Goal: Task Accomplishment & Management: Manage account settings

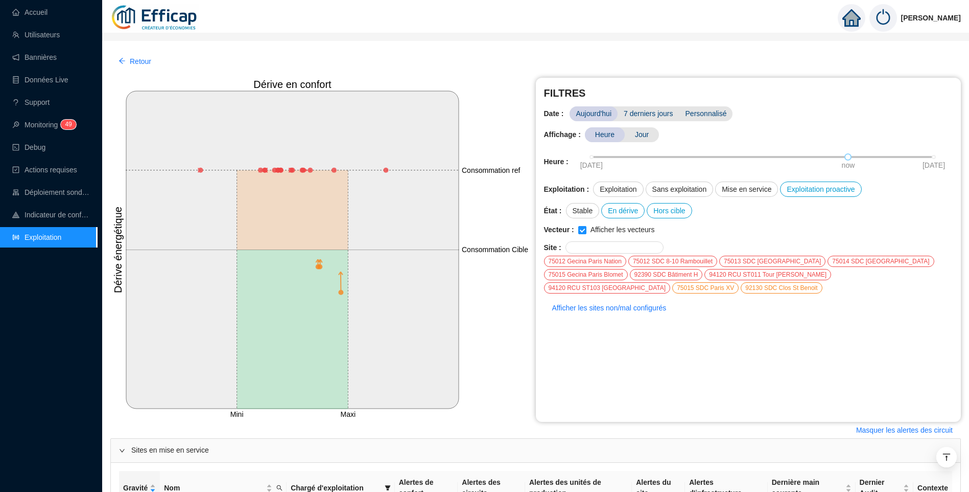
scroll to position [869, 0]
click at [30, 11] on link "Accueil" at bounding box center [29, 12] width 35 height 8
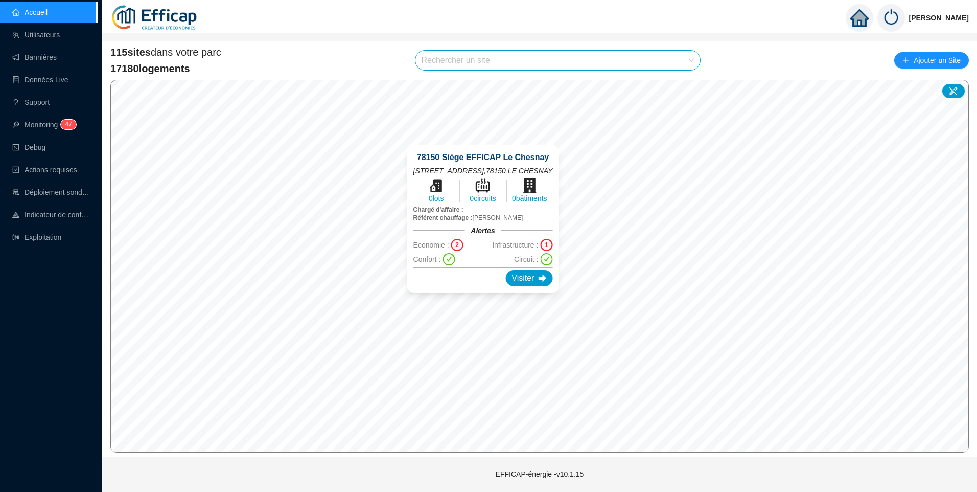
click at [459, 58] on input "search" at bounding box center [554, 60] width 264 height 19
click at [38, 236] on link "Exploitation" at bounding box center [36, 237] width 49 height 8
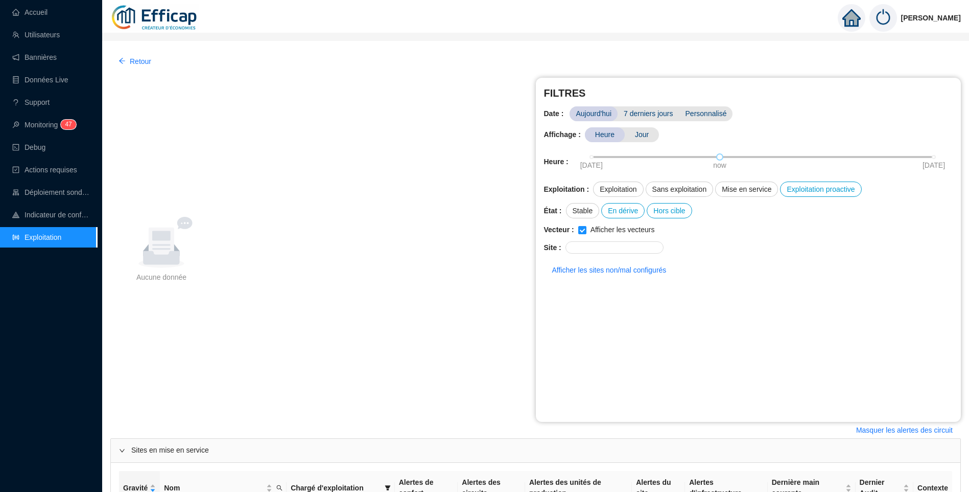
click at [251, 276] on div "Aucune donnée Aucune donnée FILTRES Date : Aujourd'hui 7 derniers jours Personn…" at bounding box center [535, 250] width 851 height 344
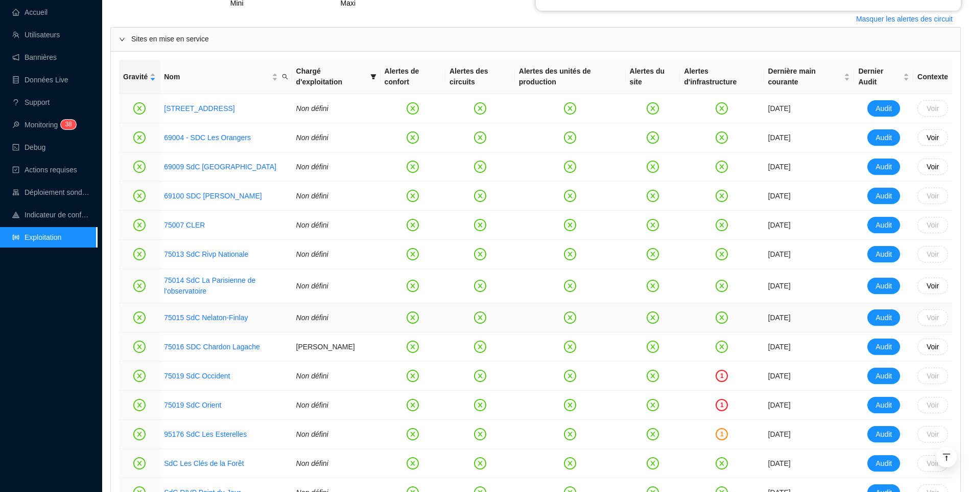
scroll to position [460, 0]
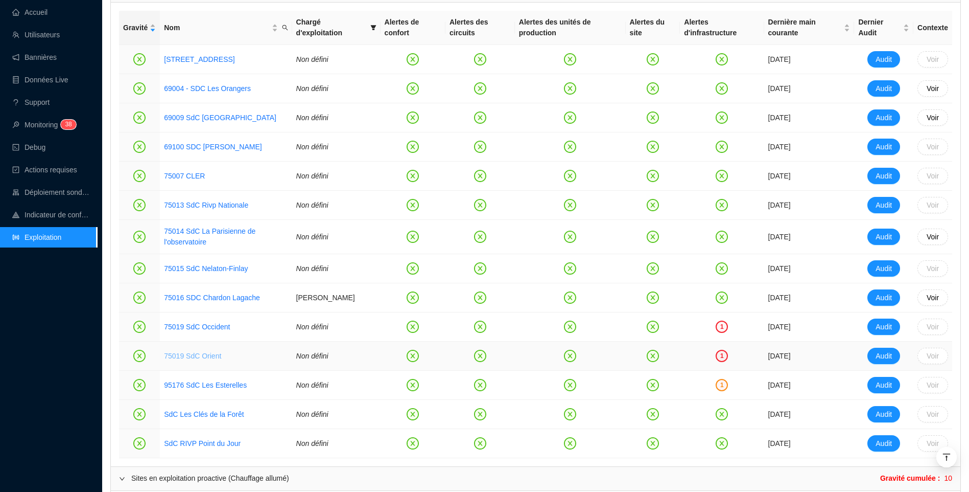
click at [186, 360] on link "75019 SdC Orient" at bounding box center [192, 356] width 57 height 8
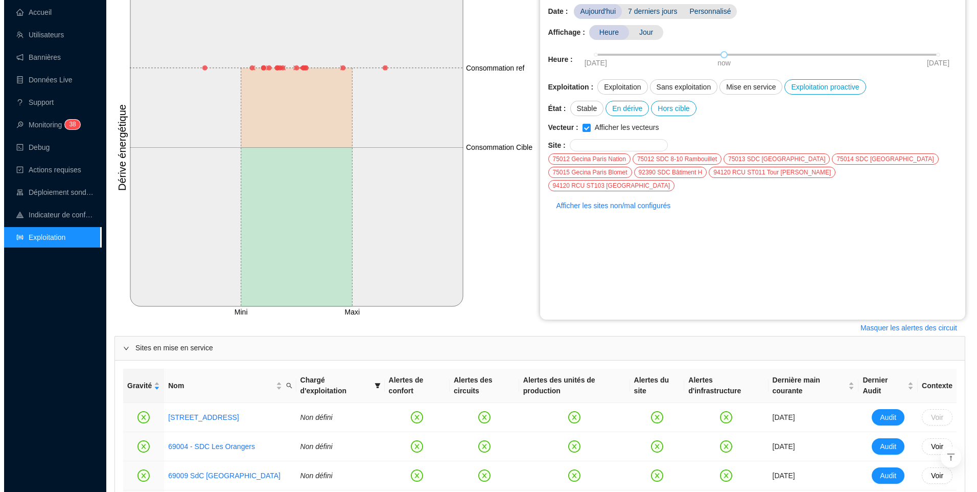
scroll to position [0, 0]
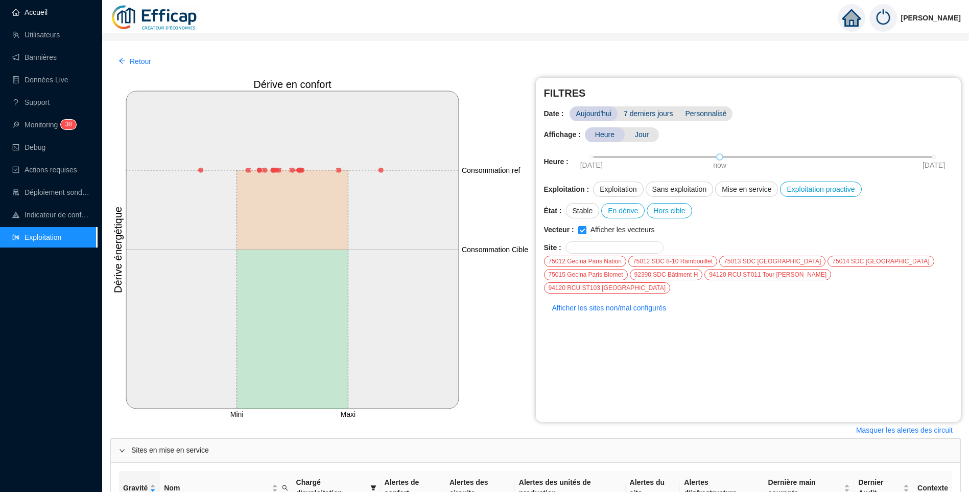
click at [37, 9] on link "Accueil" at bounding box center [29, 12] width 35 height 8
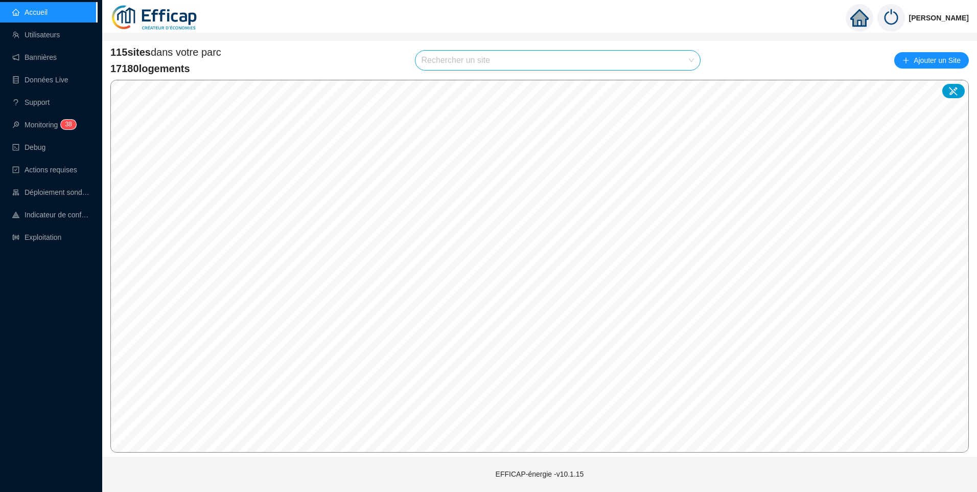
click at [508, 57] on input "search" at bounding box center [554, 60] width 264 height 19
type input "roche"
click at [685, 88] on div at bounding box center [682, 84] width 24 height 15
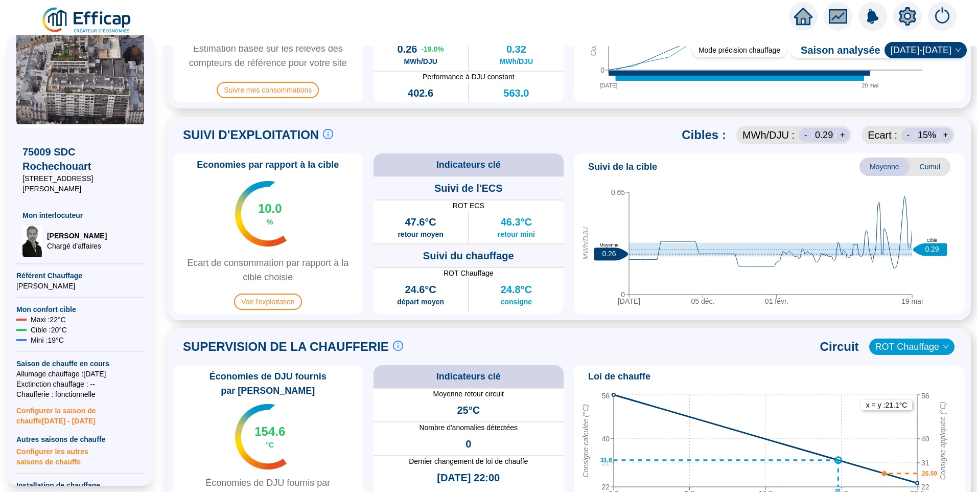
scroll to position [409, 0]
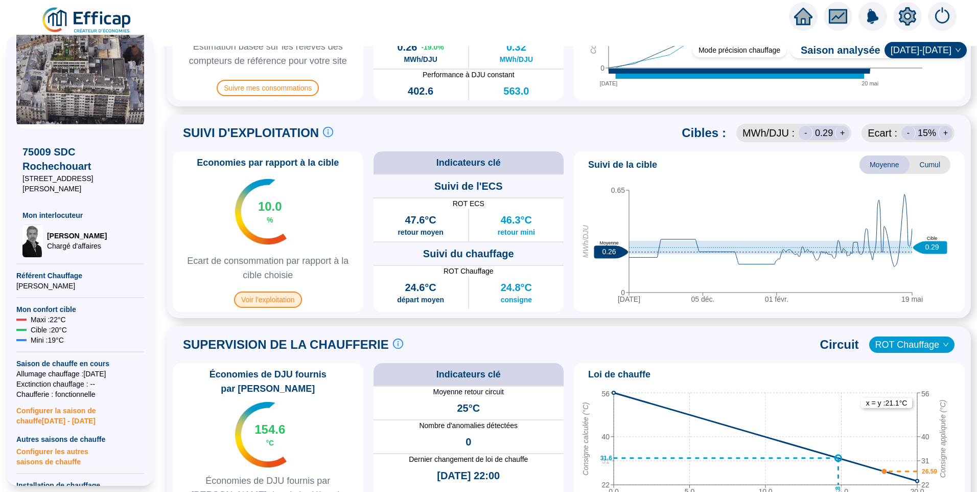
click at [270, 298] on span "Voir l'exploitation" at bounding box center [268, 299] width 68 height 16
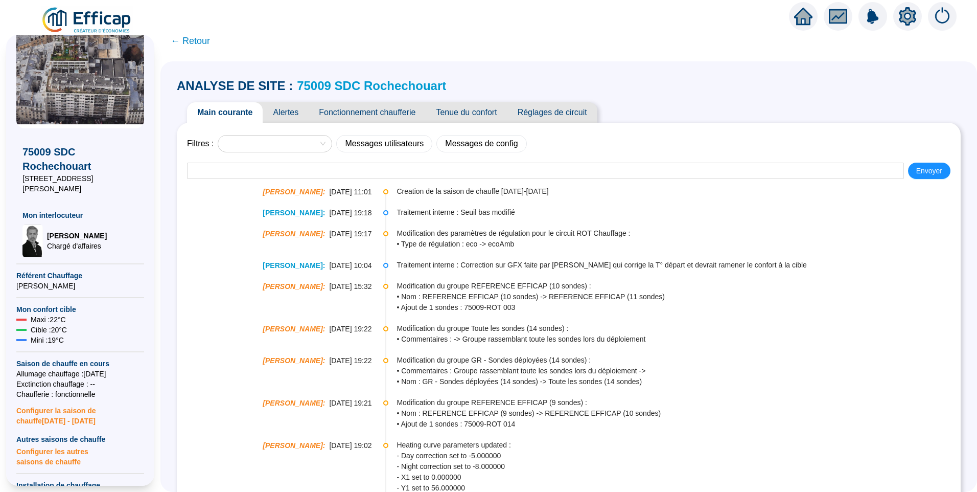
click at [373, 119] on span "Fonctionnement chaufferie" at bounding box center [367, 112] width 117 height 20
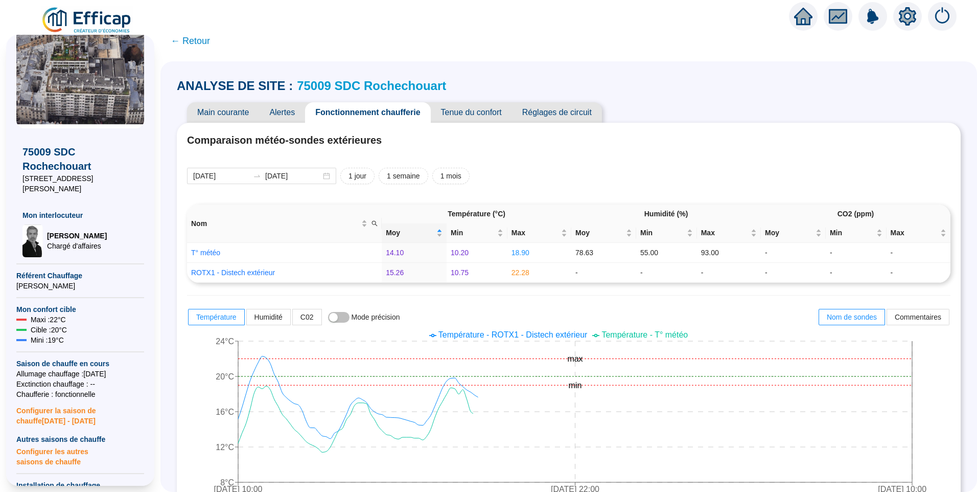
click at [509, 106] on span "Tenue du confort" at bounding box center [471, 112] width 81 height 20
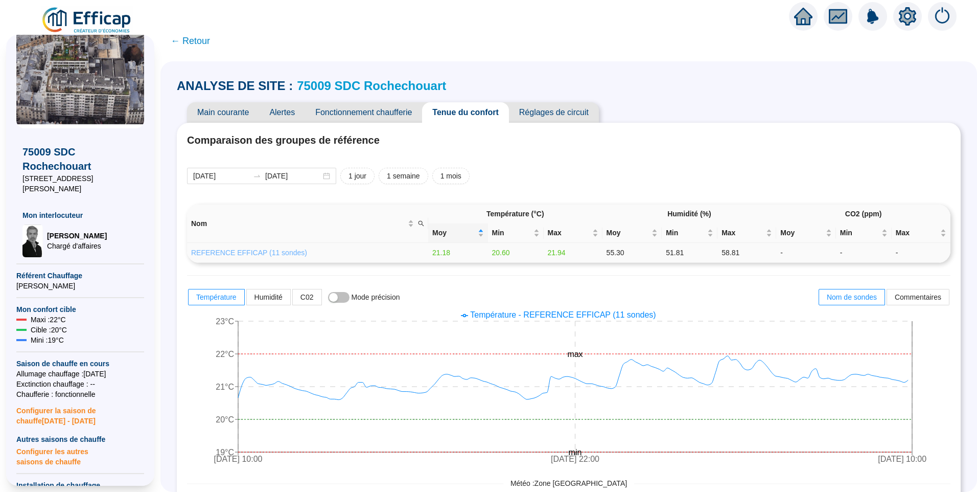
click at [274, 255] on link "REFERENCE EFFICAP (11 sondes)" at bounding box center [249, 252] width 116 height 8
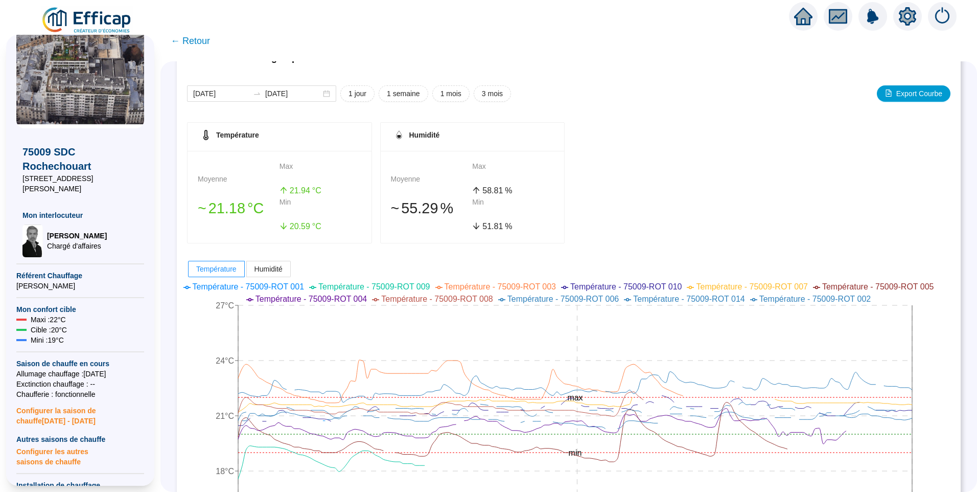
scroll to position [102, 0]
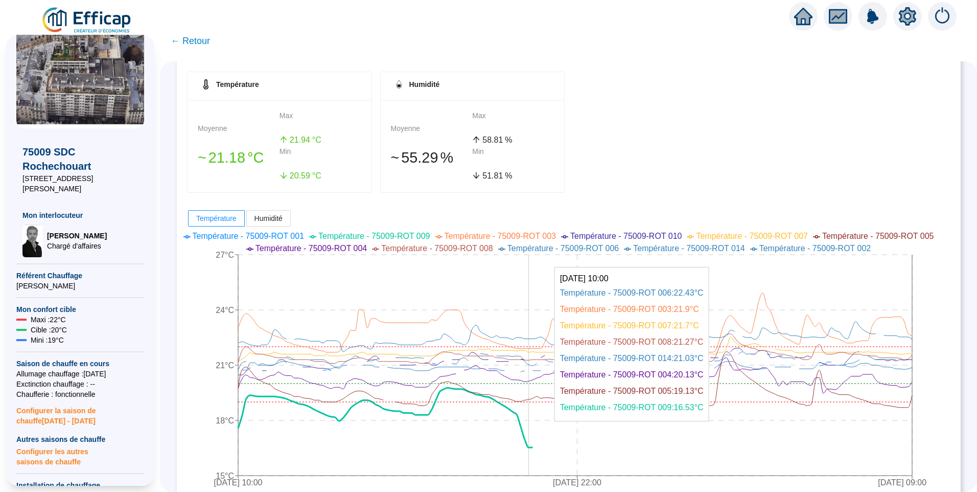
click at [535, 447] on icon at bounding box center [389, 417] width 302 height 60
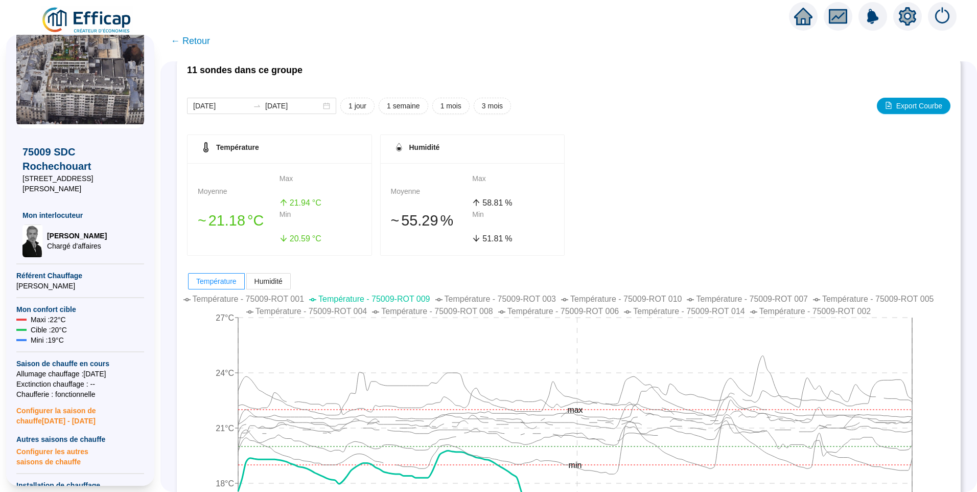
scroll to position [0, 0]
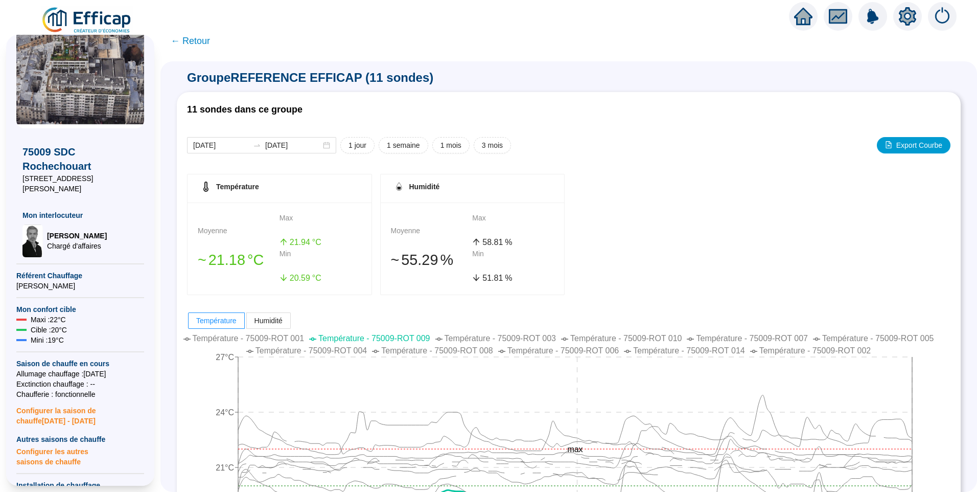
click at [200, 42] on span "← Retour" at bounding box center [190, 41] width 39 height 14
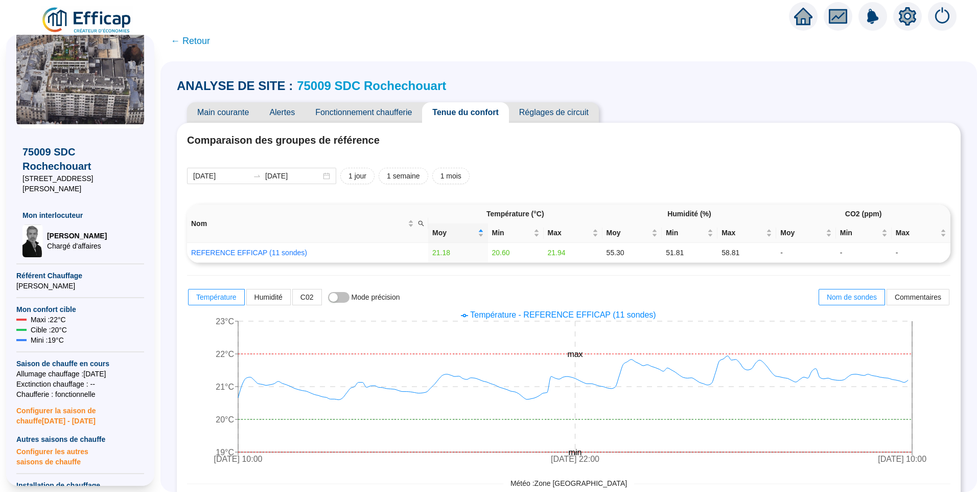
click at [362, 87] on link "75009 SDC Rochechouart" at bounding box center [371, 86] width 149 height 14
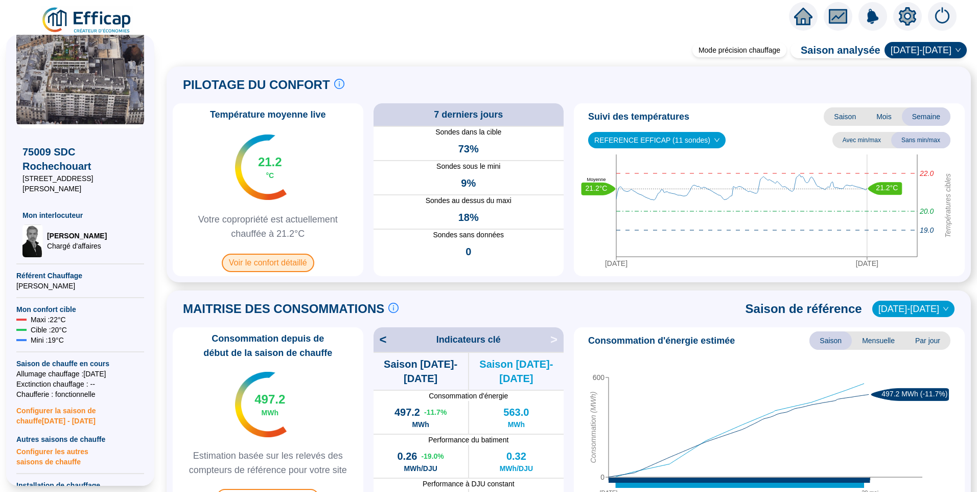
click at [292, 261] on span "Voir le confort détaillé" at bounding box center [268, 262] width 92 height 18
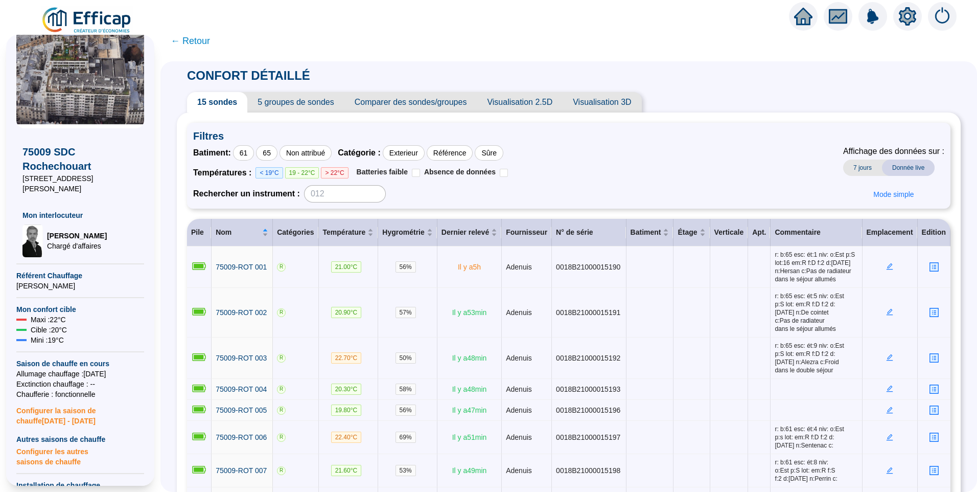
click at [306, 97] on span "5 groupes de sondes" at bounding box center [295, 102] width 97 height 20
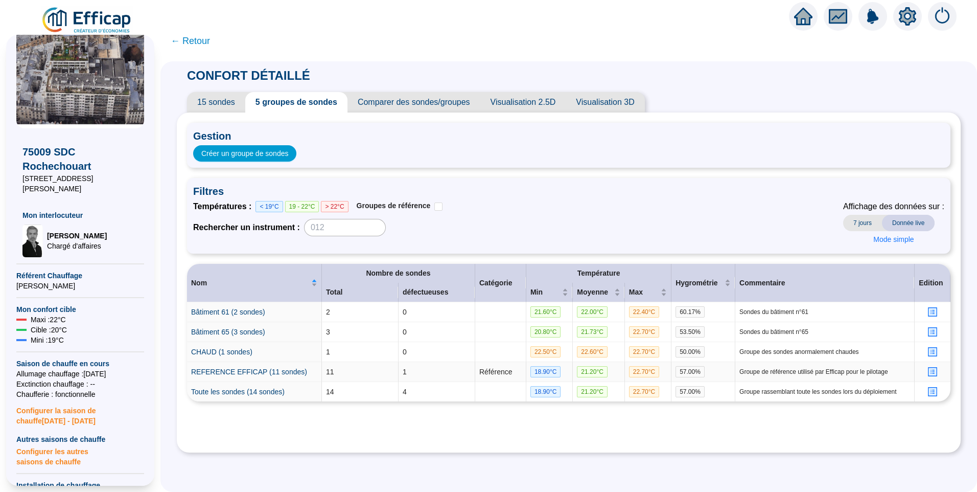
click at [929, 372] on icon "profile" at bounding box center [933, 372] width 8 height 8
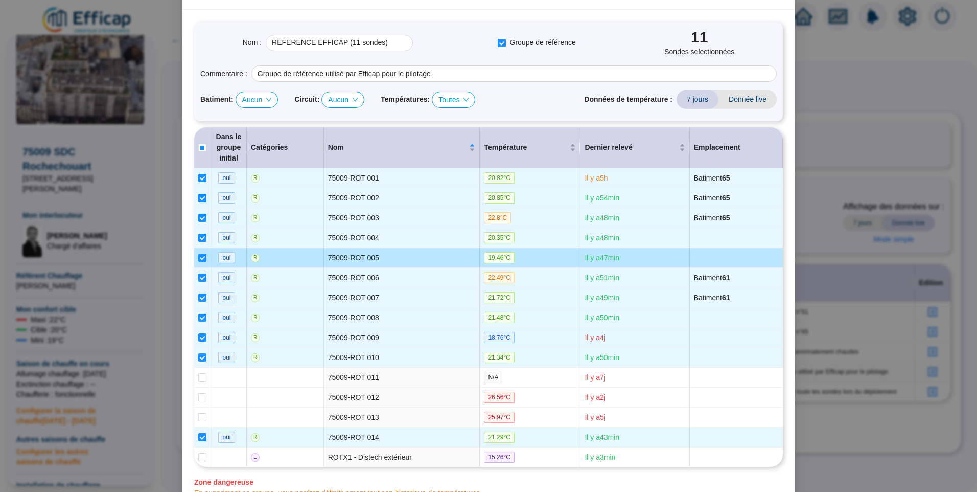
scroll to position [102, 0]
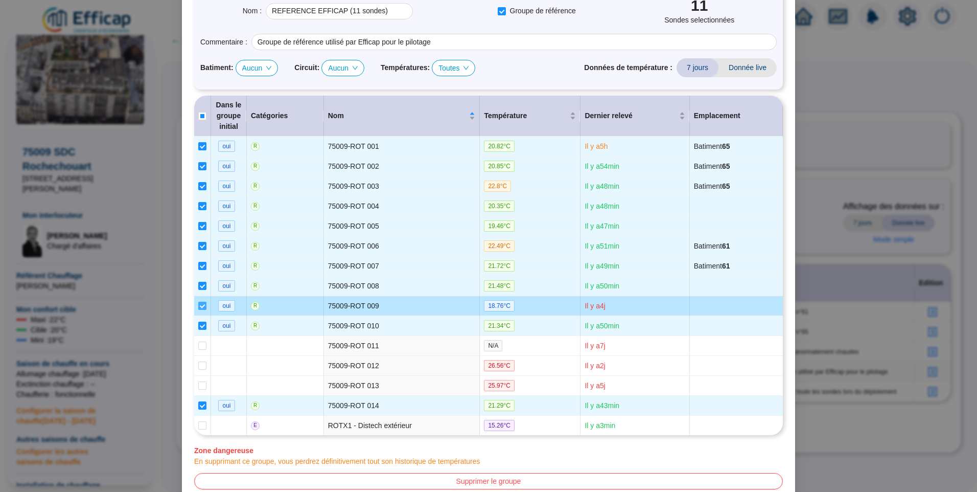
click at [198, 306] on input "checkbox" at bounding box center [202, 305] width 8 height 8
checkbox input "false"
type input "REFERENCE EFFICAP (10 sondes)"
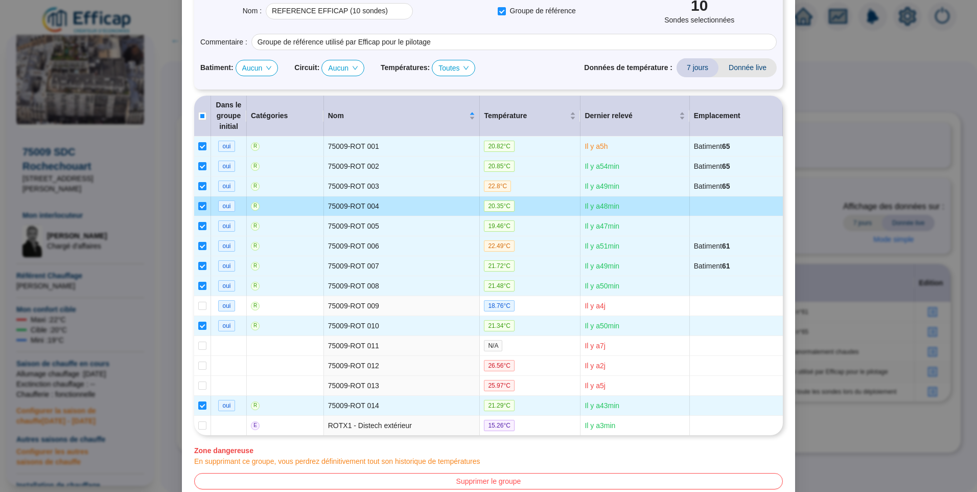
scroll to position [149, 0]
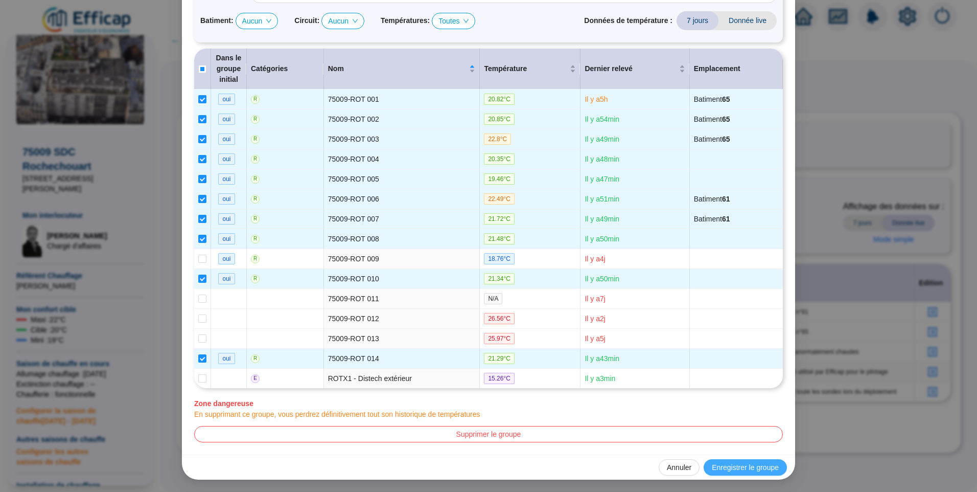
click at [727, 462] on span "Enregistrer le groupe" at bounding box center [745, 467] width 67 height 11
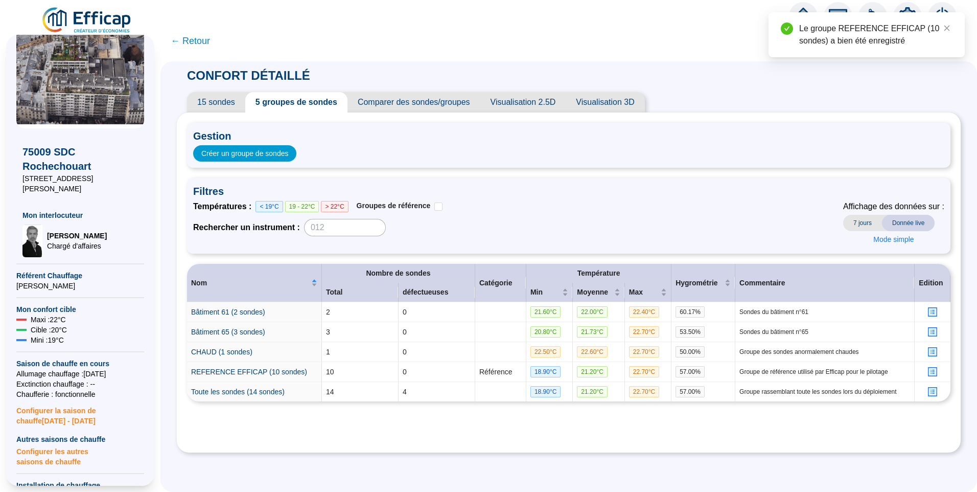
click at [211, 101] on span "15 sondes" at bounding box center [216, 102] width 58 height 20
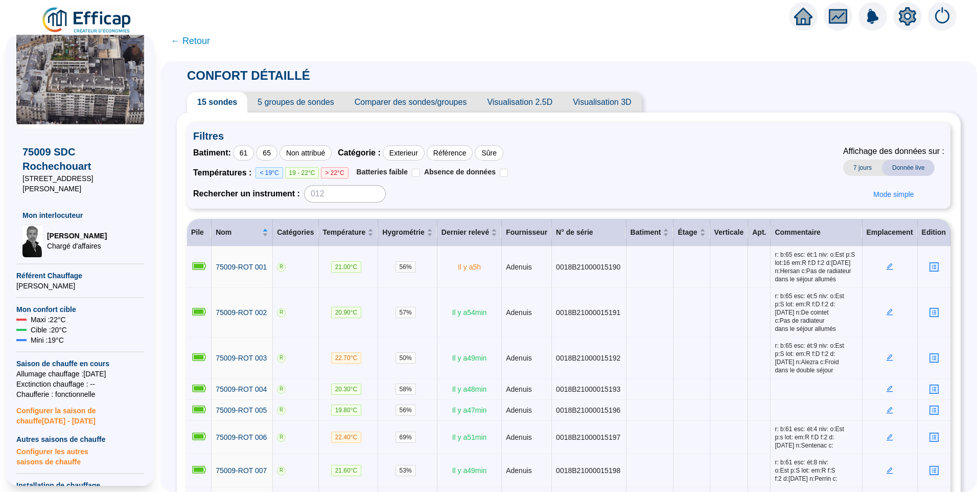
click at [277, 103] on span "5 groupes de sondes" at bounding box center [295, 102] width 97 height 20
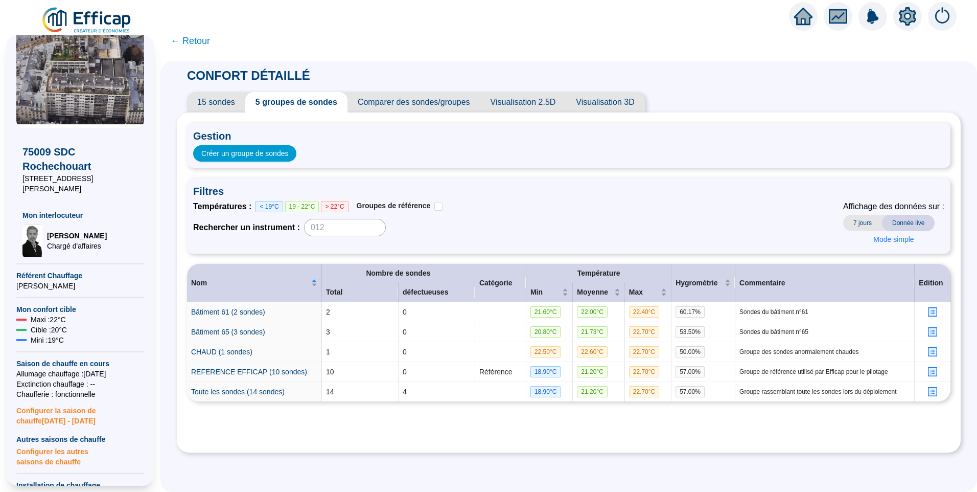
click at [192, 40] on span "← Retour" at bounding box center [190, 41] width 39 height 14
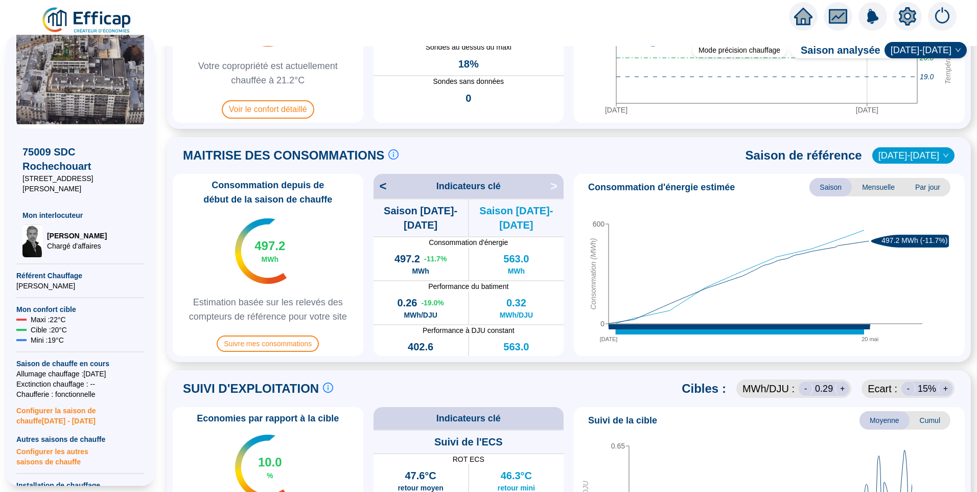
scroll to position [307, 0]
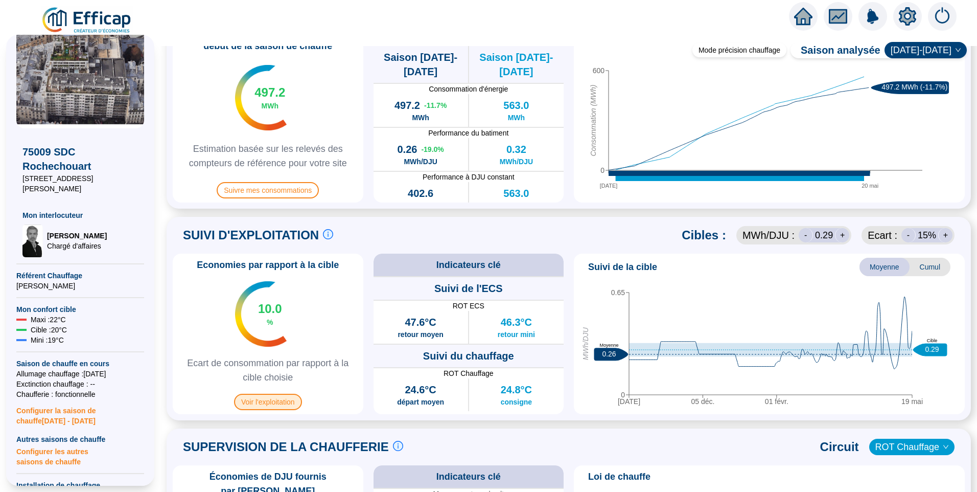
click at [286, 401] on span "Voir l'exploitation" at bounding box center [268, 401] width 68 height 16
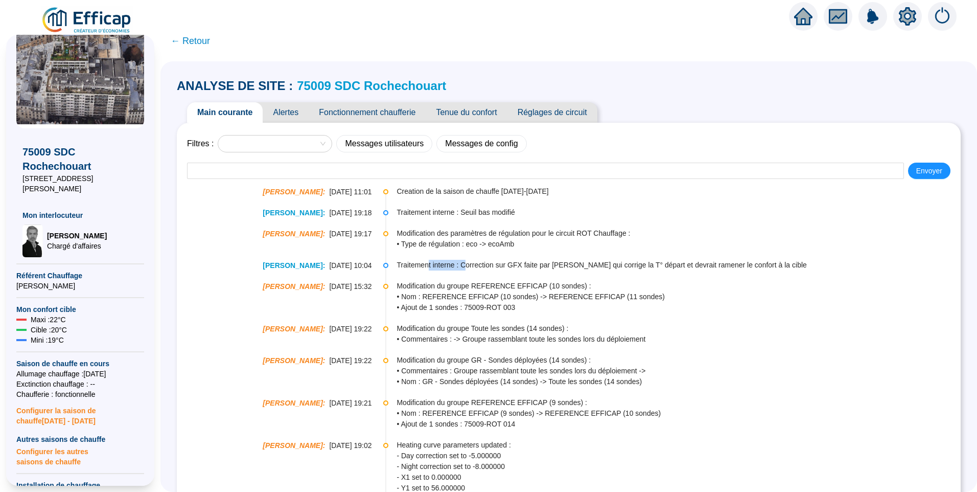
drag, startPoint x: 430, startPoint y: 262, endPoint x: 466, endPoint y: 260, distance: 36.3
click at [466, 260] on span "Traitement interne : Correction sur GFX faite par Paul qui corrige la T° départ…" at bounding box center [677, 265] width 563 height 11
click at [536, 265] on span "Traitement interne : Correction sur GFX faite par Paul qui corrige la T° départ…" at bounding box center [677, 265] width 563 height 11
drag, startPoint x: 449, startPoint y: 288, endPoint x: 468, endPoint y: 288, distance: 19.4
click at [467, 288] on span "Modification du groupe REFERENCE EFFICAP (10 sondes) :" at bounding box center [677, 285] width 563 height 11
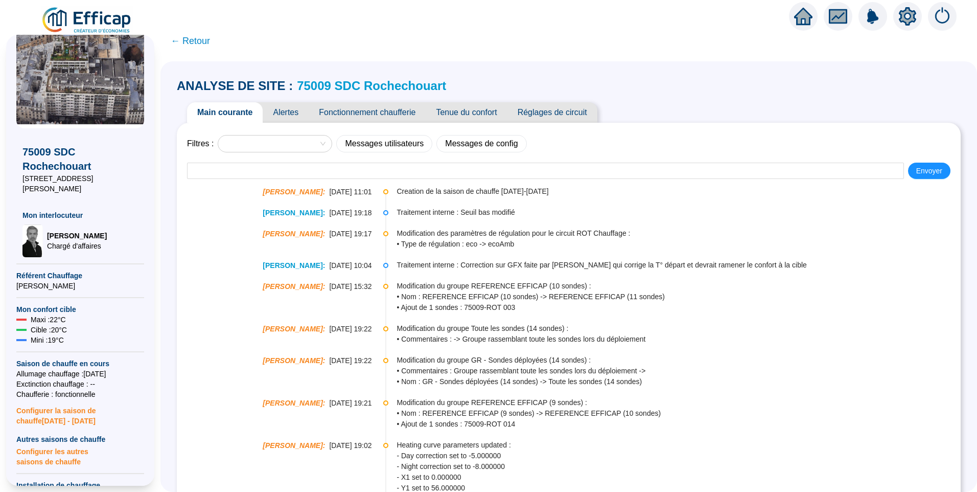
click at [602, 287] on span "Modification du groupe REFERENCE EFFICAP (10 sondes) :" at bounding box center [677, 285] width 563 height 11
drag, startPoint x: 703, startPoint y: 218, endPoint x: 701, endPoint y: 227, distance: 9.3
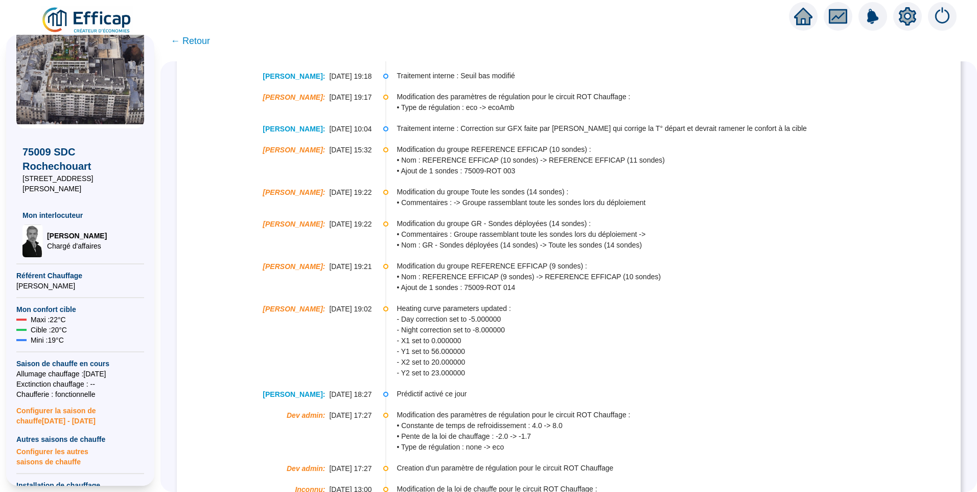
scroll to position [143, 0]
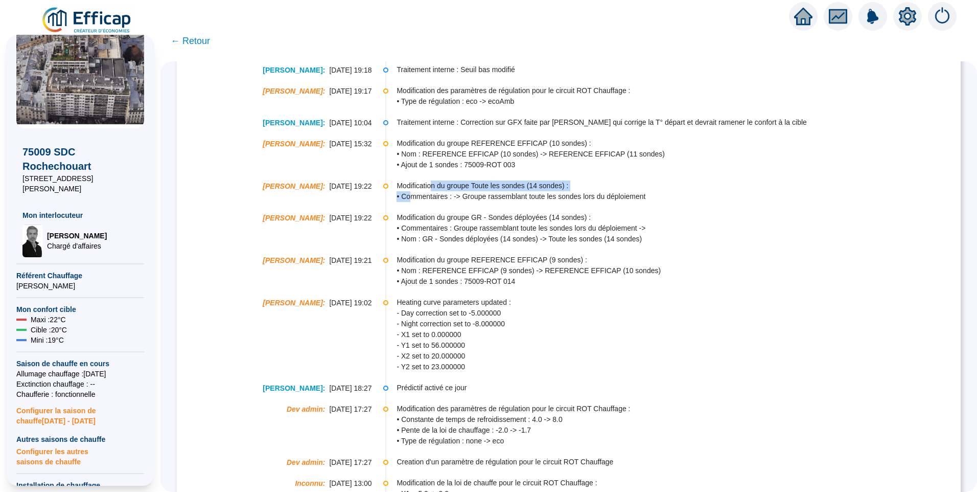
click at [437, 191] on div "Modification du groupe Toute les sondes (14 sondes) : • Commentaires : -> Group…" at bounding box center [677, 190] width 563 height 21
click at [464, 199] on span "• Commentaires : -> Groupe rassemblant toute les sondes lors du déploiement" at bounding box center [677, 196] width 563 height 11
drag, startPoint x: 419, startPoint y: 216, endPoint x: 454, endPoint y: 220, distance: 34.4
click at [454, 220] on span "Modification du groupe GR - Sondes déployées (14 sondes) :" at bounding box center [677, 217] width 563 height 11
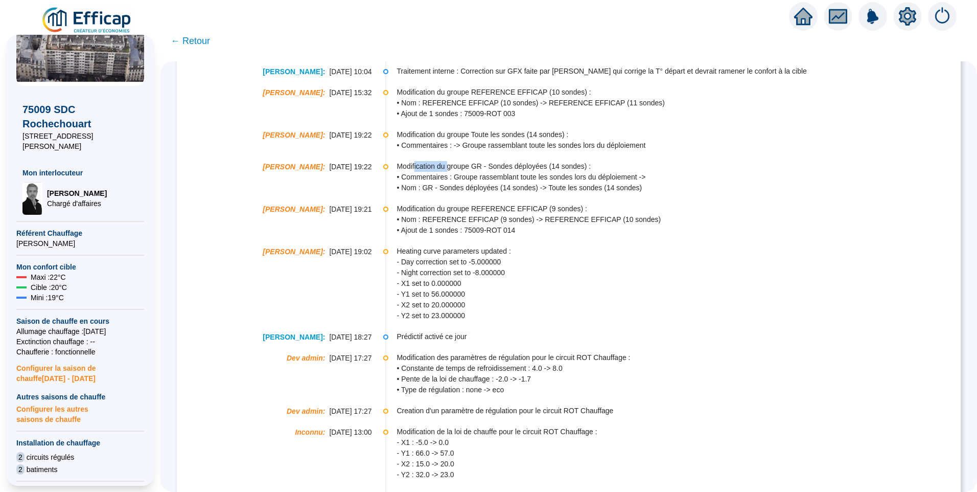
scroll to position [51, 0]
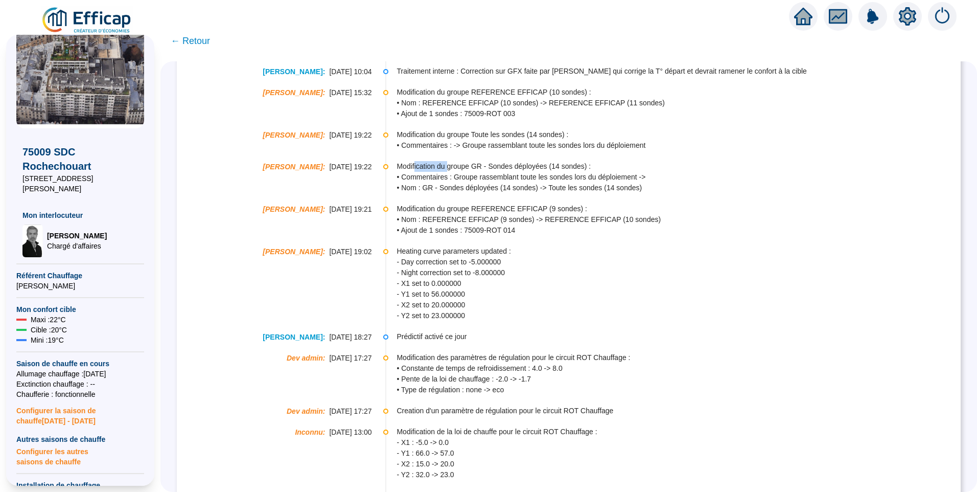
click at [740, 197] on li "Christophe Coiron : 07-01-2025 19:22 Modification du groupe GR - Sondes déployé…" at bounding box center [568, 185] width 763 height 42
drag, startPoint x: 467, startPoint y: 230, endPoint x: 529, endPoint y: 221, distance: 62.1
click at [522, 222] on div "Modification du groupe REFERENCE EFFICAP (9 sondes) : • Nom : REFERENCE EFFICAP…" at bounding box center [677, 219] width 563 height 32
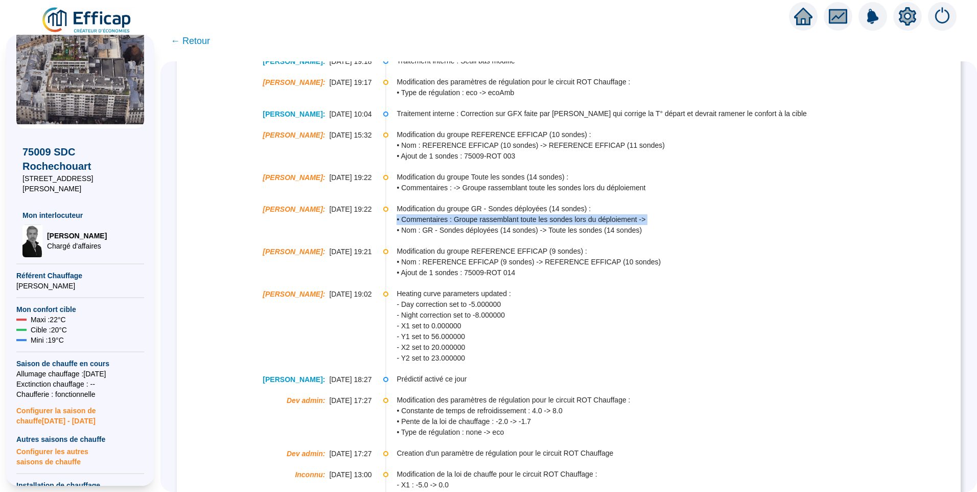
scroll to position [215, 0]
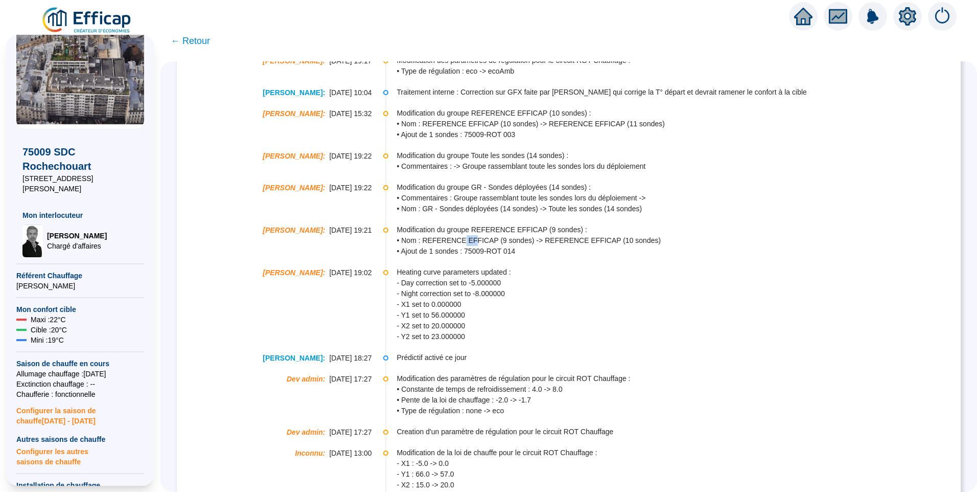
click at [469, 240] on span "• Nom : REFERENCE EFFICAP (9 sondes) -> REFERENCE EFFICAP (10 sondes)" at bounding box center [677, 240] width 563 height 11
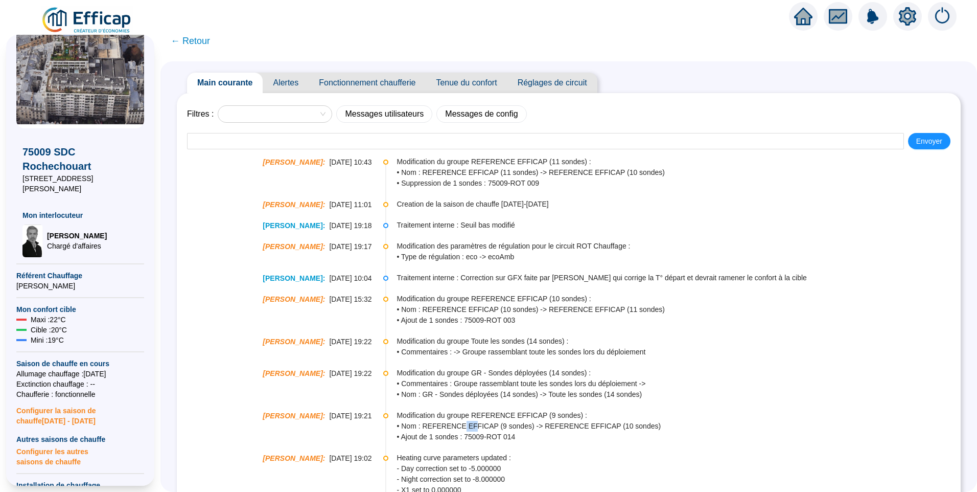
scroll to position [0, 0]
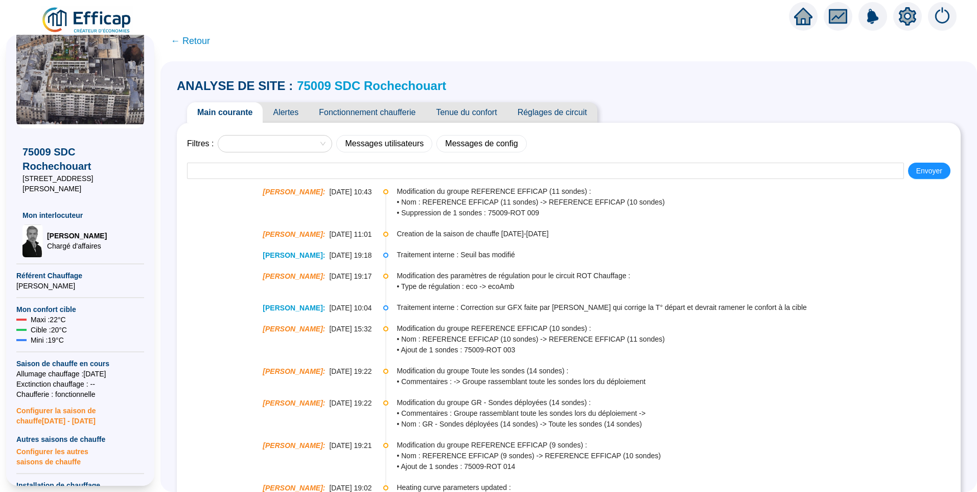
click at [412, 112] on span "Fonctionnement chaufferie" at bounding box center [367, 112] width 117 height 20
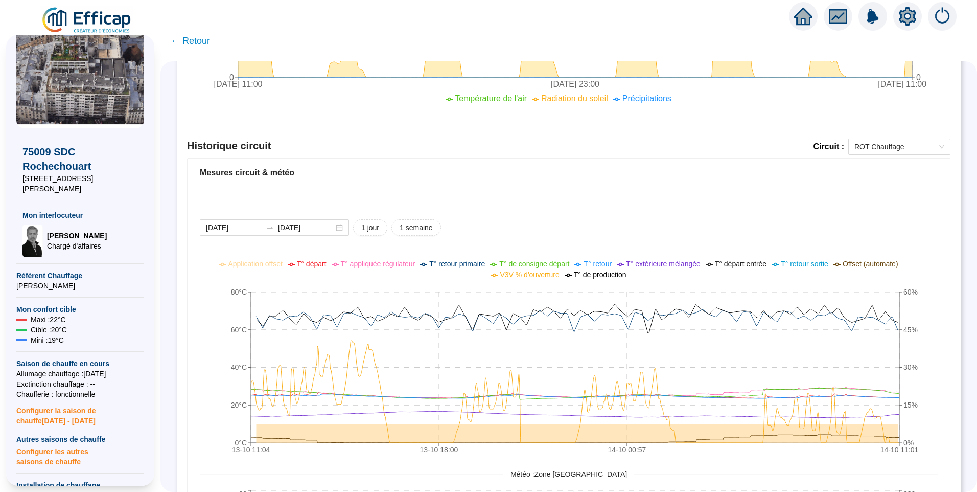
scroll to position [705, 0]
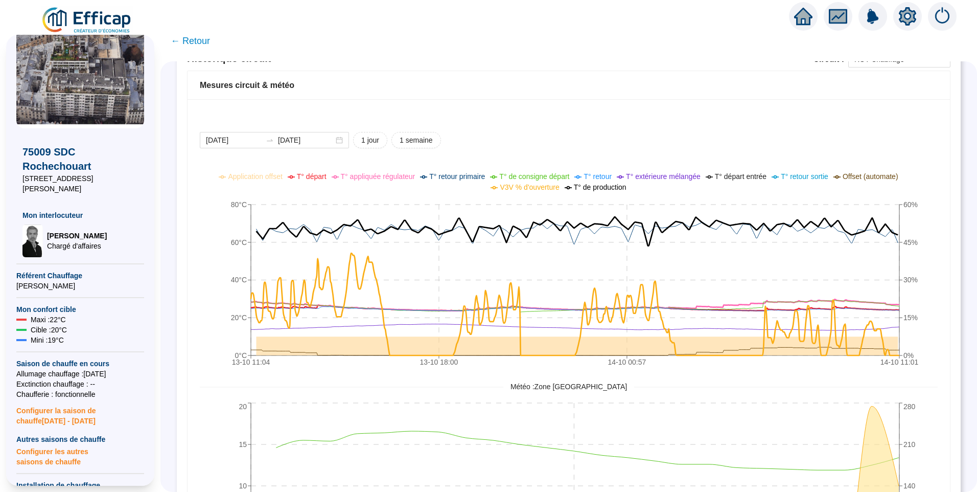
click at [326, 176] on span "T° départ" at bounding box center [312, 176] width 30 height 8
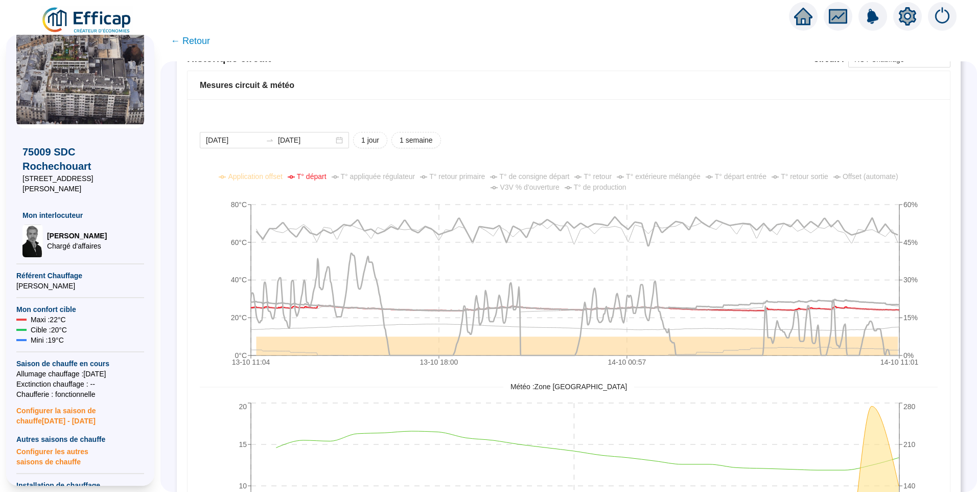
click at [399, 178] on span "T° appliquée régulateur" at bounding box center [378, 176] width 75 height 8
click at [546, 186] on span "V3V % d'ouverture" at bounding box center [529, 187] width 59 height 8
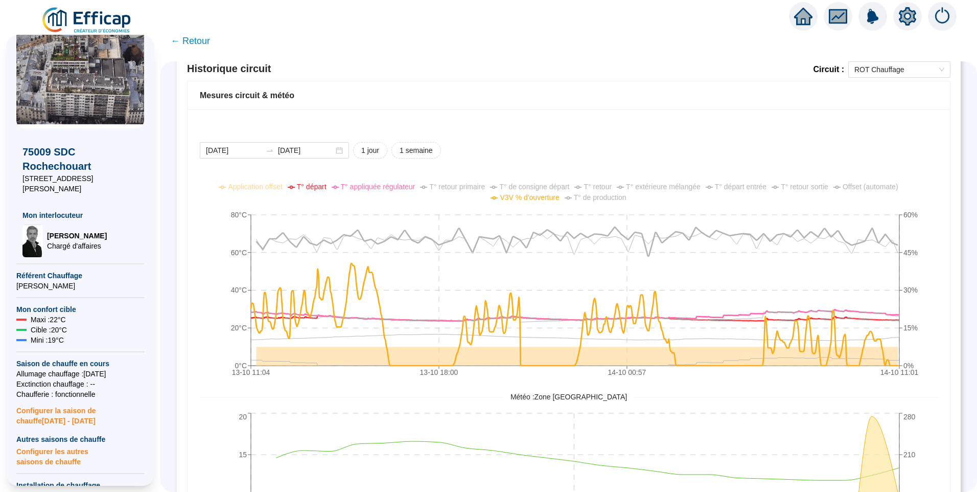
scroll to position [548, 0]
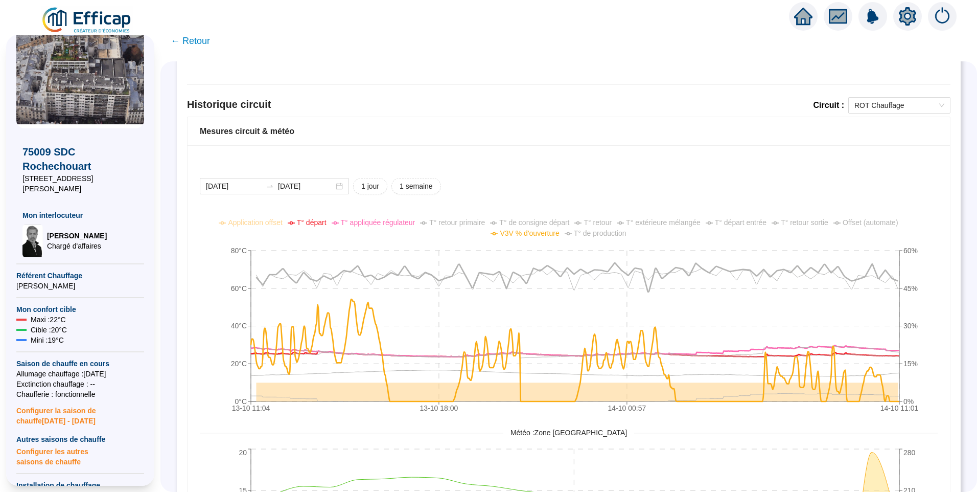
scroll to position [650, 0]
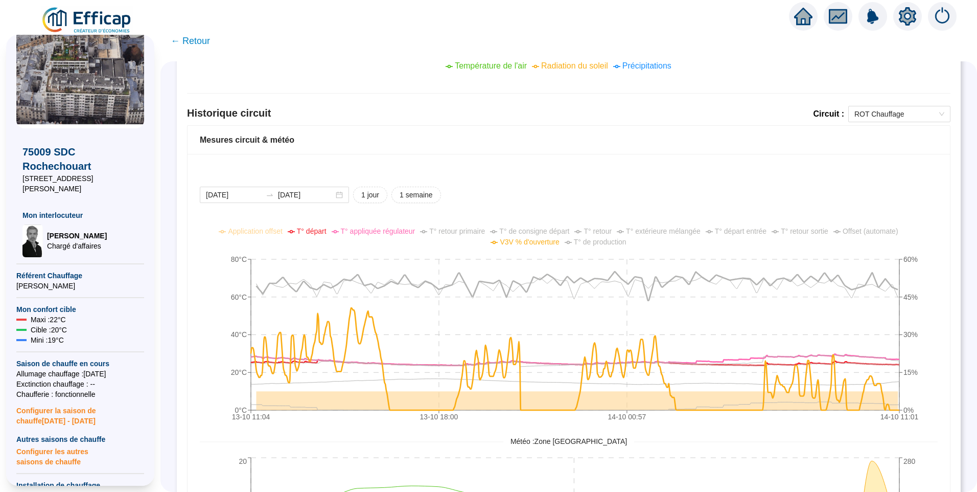
click at [500, 183] on div "2025-10-13 2025-10-14 1 jour 1 semaine 13-10 11:04 13-10 18:00 14-10 00:57 14-1…" at bounding box center [569, 413] width 762 height 518
click at [869, 227] on span "Offset (automate)" at bounding box center [871, 231] width 56 height 8
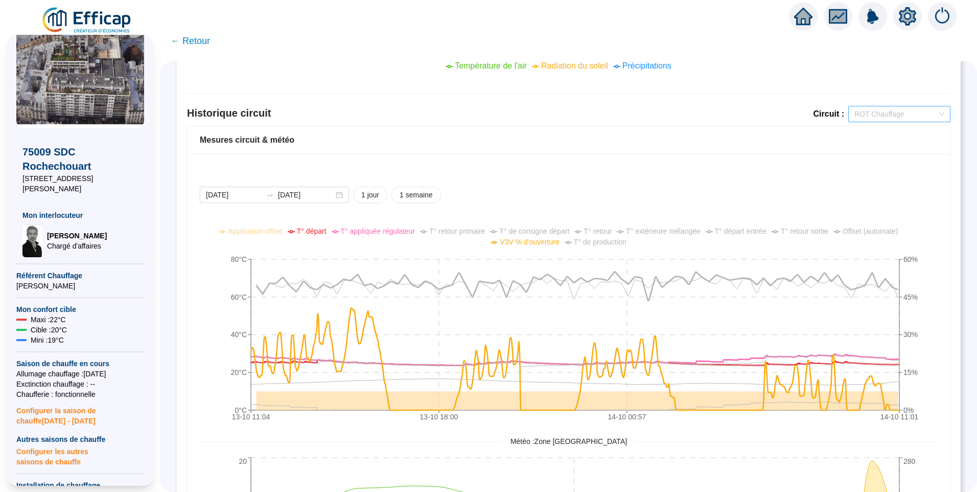
click at [868, 115] on span "ROT Chauffage" at bounding box center [899, 113] width 90 height 15
click at [680, 191] on div "2025-10-13 2025-10-14 1 jour 1 semaine" at bounding box center [569, 194] width 738 height 16
click at [860, 105] on div "Comparaison météo-sondes extérieures 2025-10-07 2025-10-14 1 jour 1 semaine 1 m…" at bounding box center [568, 77] width 763 height 1189
click at [866, 114] on span "ROT Chauffage" at bounding box center [899, 113] width 90 height 15
click at [649, 177] on div "2025-10-13 2025-10-14 1 jour 1 semaine 13-10 11:04 13-10 18:00 14-10 00:57 14-1…" at bounding box center [569, 413] width 762 height 518
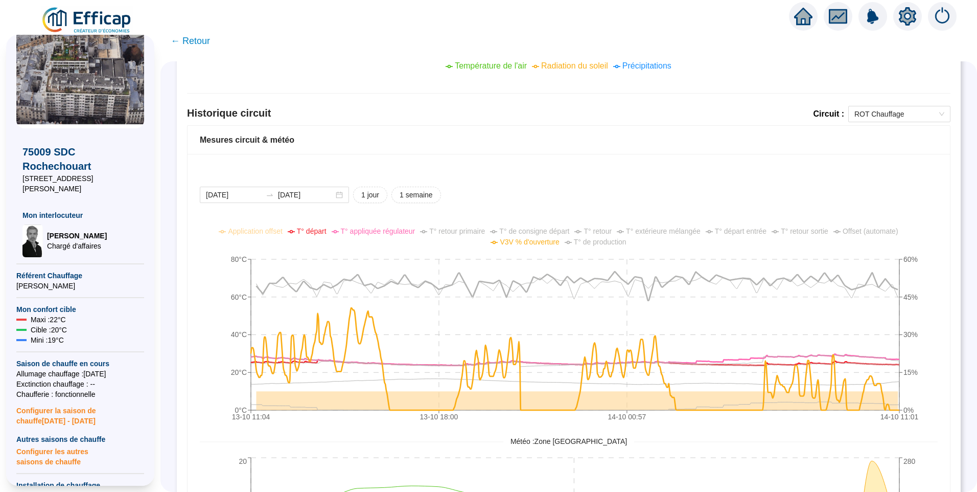
click at [608, 163] on div "2025-10-13 2025-10-14 1 jour 1 semaine 13-10 11:04 13-10 18:00 14-10 00:57 14-1…" at bounding box center [569, 413] width 762 height 518
click at [580, 189] on div "2025-10-13 2025-10-14 1 jour 1 semaine" at bounding box center [569, 194] width 738 height 16
click at [546, 171] on div "2025-10-13 2025-10-14 1 jour 1 semaine 13-10 11:04 13-10 18:00 14-10 00:57 14-1…" at bounding box center [569, 413] width 762 height 518
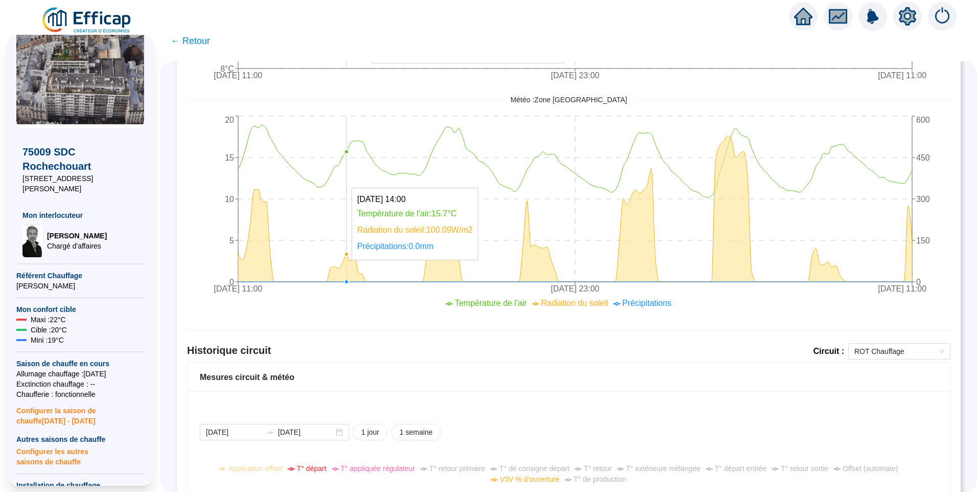
scroll to position [599, 0]
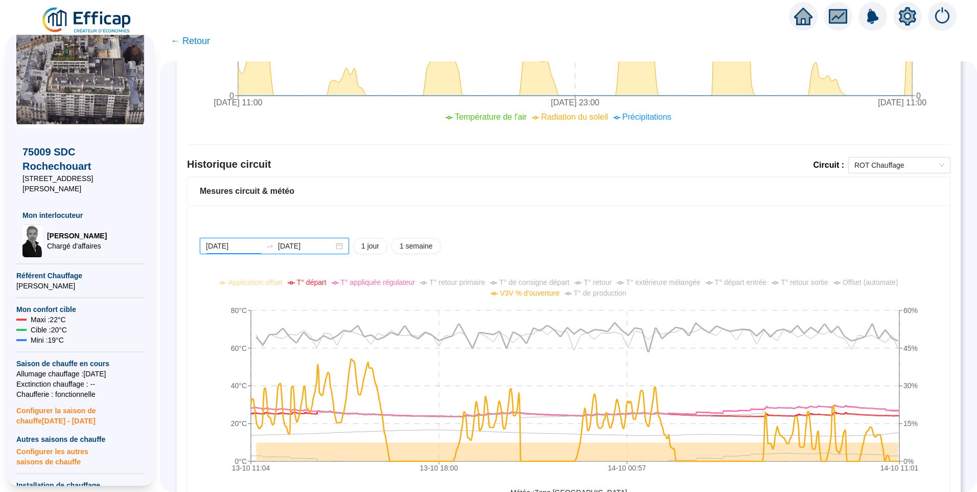
click at [253, 246] on input "2025-10-13" at bounding box center [234, 246] width 56 height 11
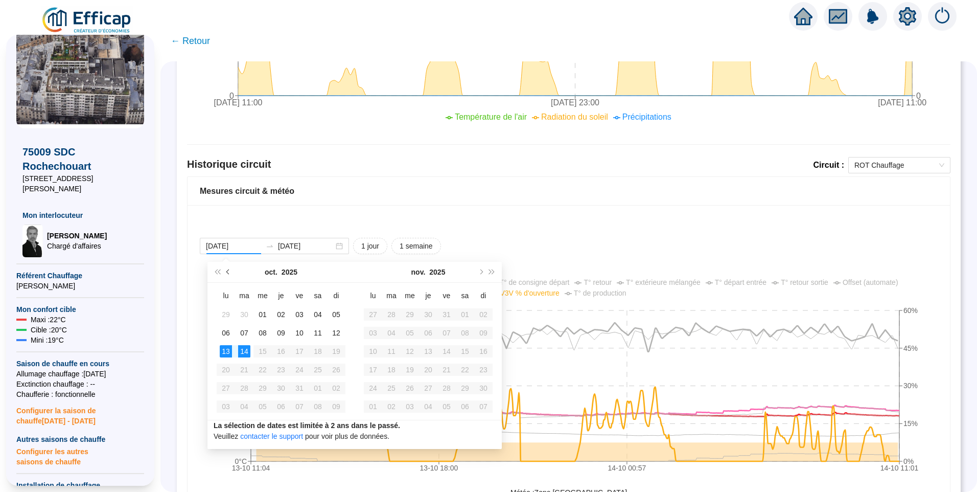
click at [225, 271] on button "Mois précédent (PageUp)" at bounding box center [228, 272] width 11 height 20
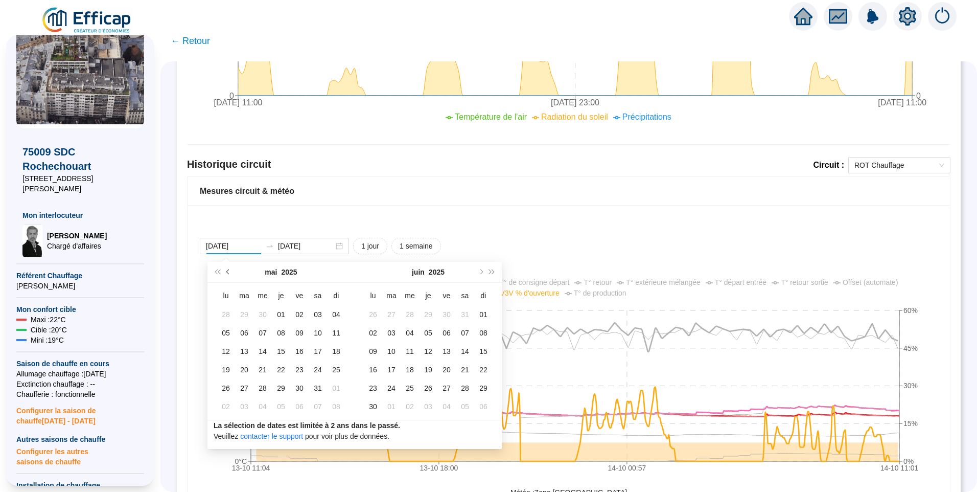
click at [225, 271] on button "Mois précédent (PageUp)" at bounding box center [228, 272] width 11 height 20
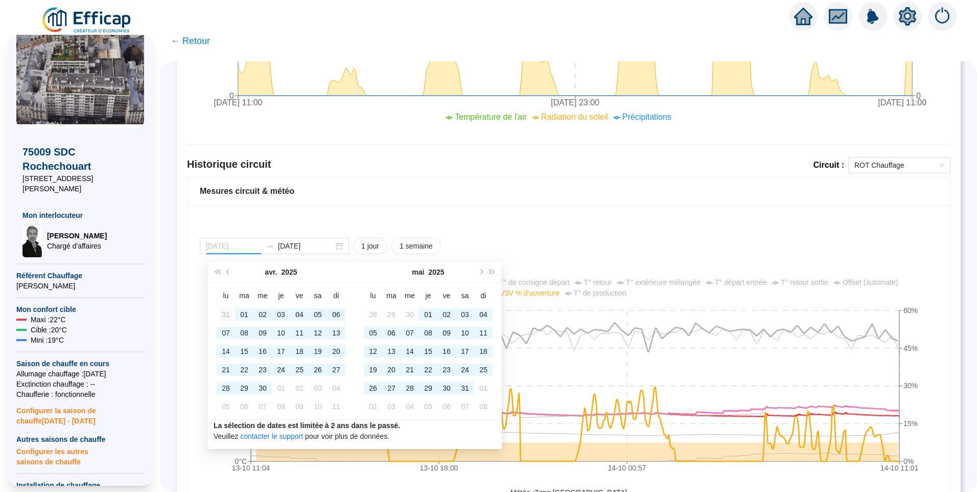
type input "2025-03-31"
click at [222, 313] on div "31" at bounding box center [226, 314] width 12 height 12
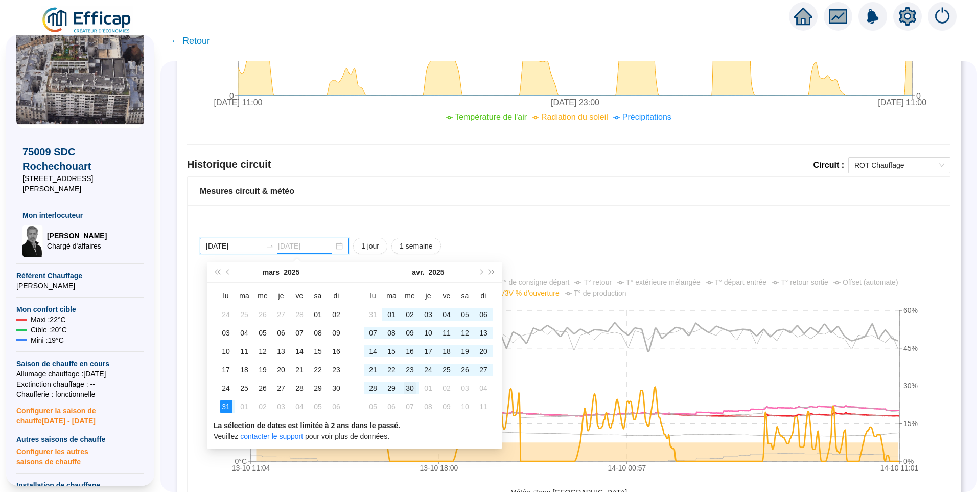
type input "2025-04-30"
click at [410, 388] on div "30" at bounding box center [410, 388] width 12 height 12
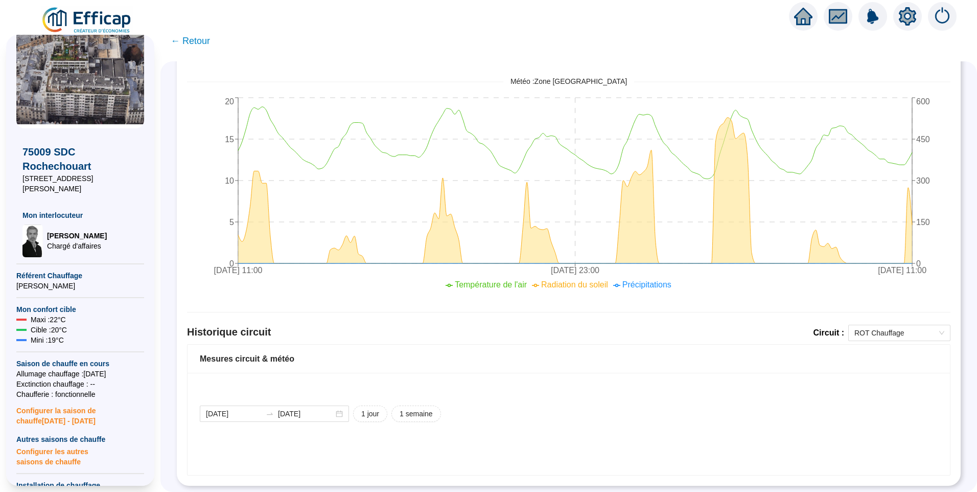
scroll to position [449, 0]
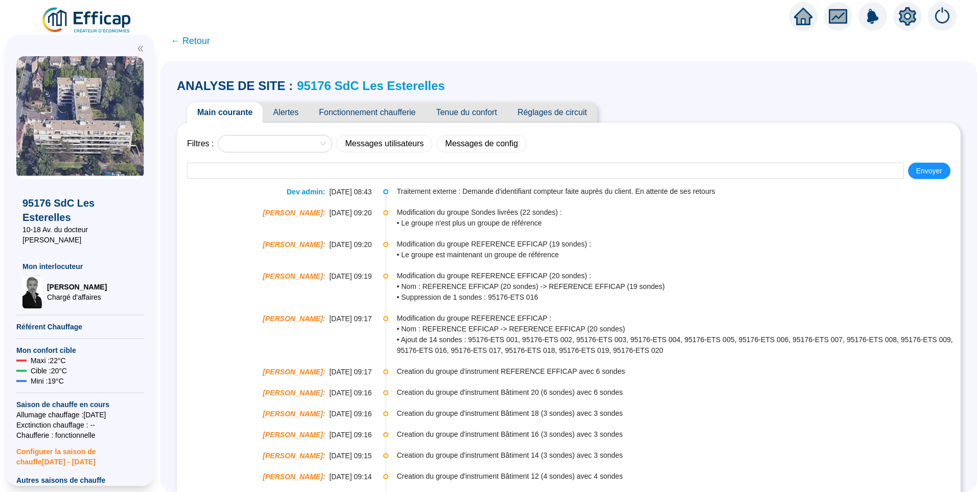
click at [304, 112] on span "Alertes" at bounding box center [286, 112] width 46 height 20
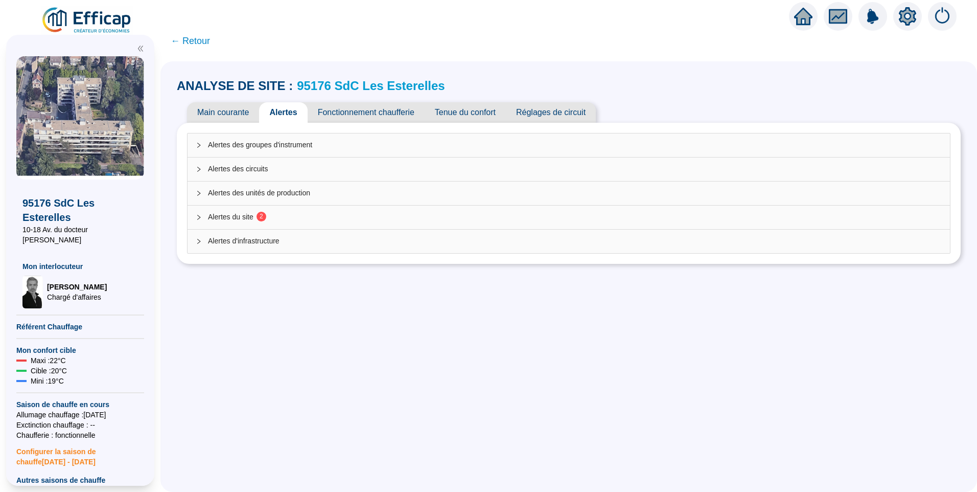
click at [229, 221] on span "Alertes du site 2" at bounding box center [575, 217] width 734 height 11
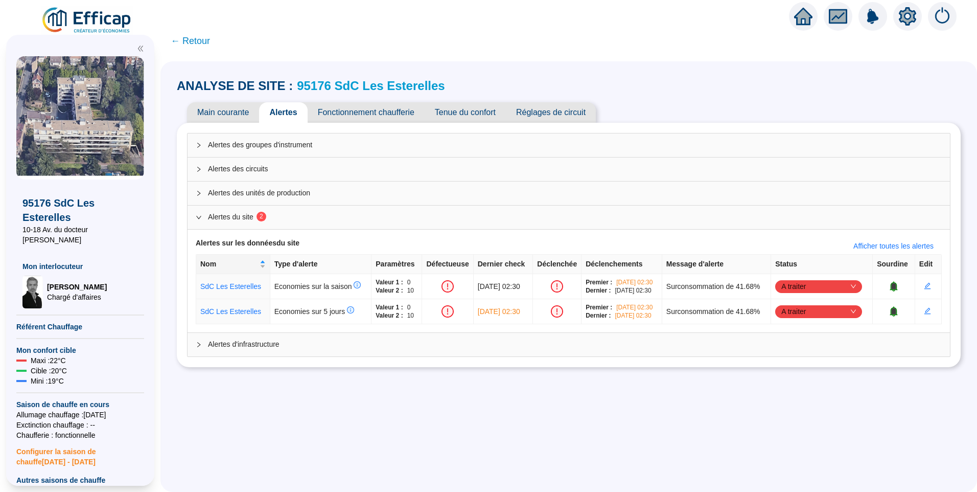
click at [487, 113] on span "Tenue du confort" at bounding box center [465, 112] width 81 height 20
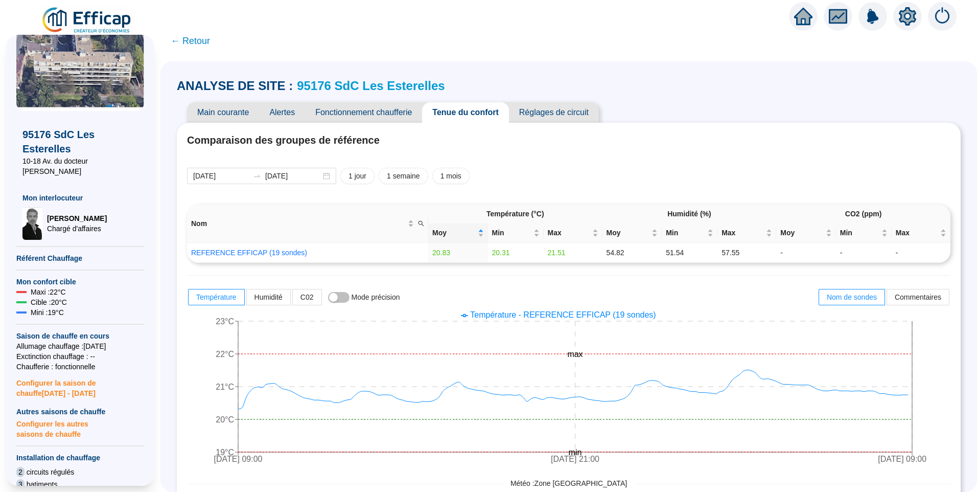
scroll to position [39, 0]
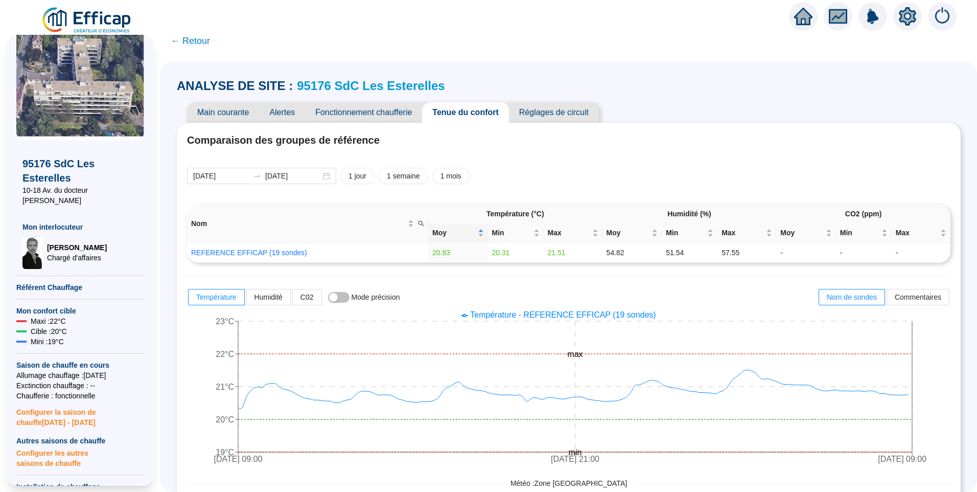
click at [380, 115] on span "Fonctionnement chaufferie" at bounding box center [363, 112] width 117 height 20
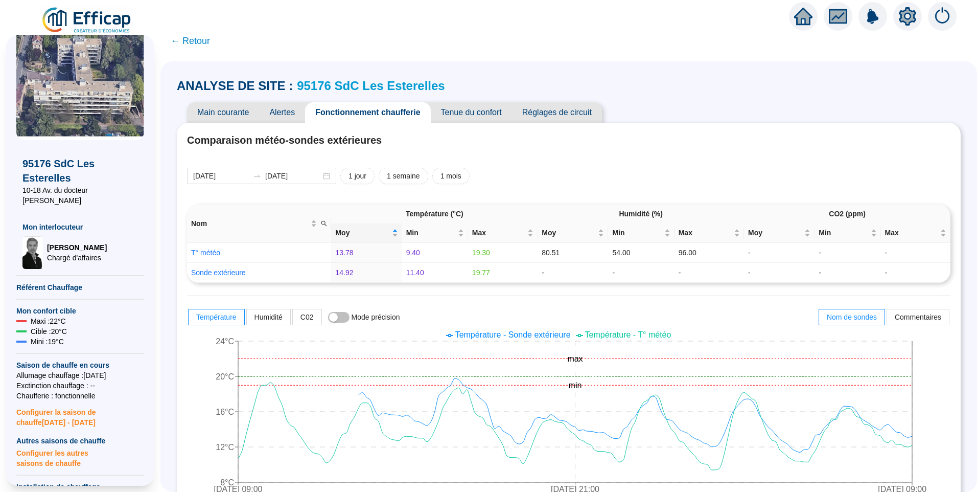
click at [544, 109] on span "Réglages de circuit" at bounding box center [557, 112] width 90 height 20
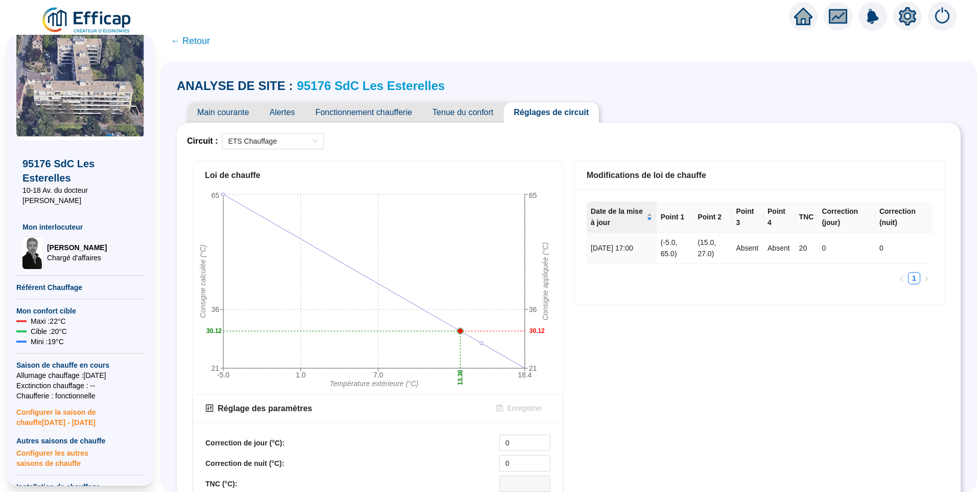
click at [406, 84] on link "95176 SdC Les Esterelles" at bounding box center [371, 86] width 148 height 14
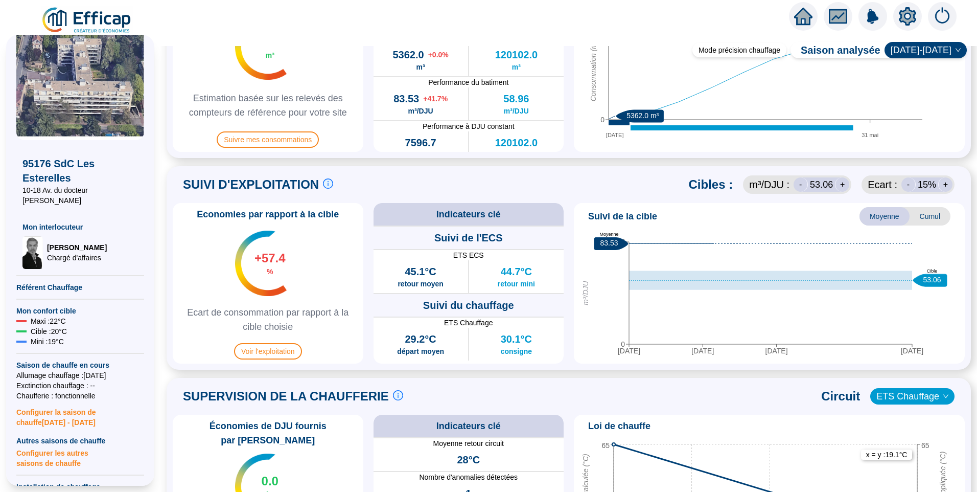
scroll to position [409, 0]
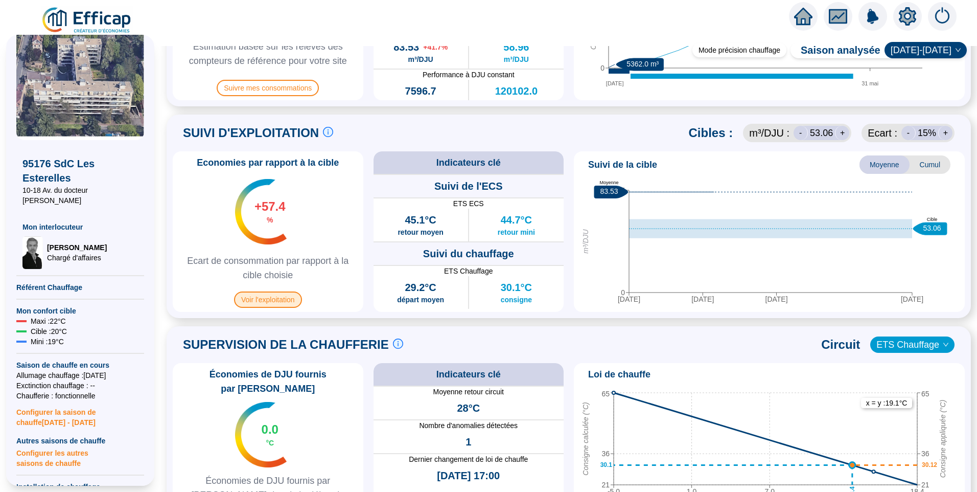
click at [271, 296] on span "Voir l'exploitation" at bounding box center [268, 299] width 68 height 16
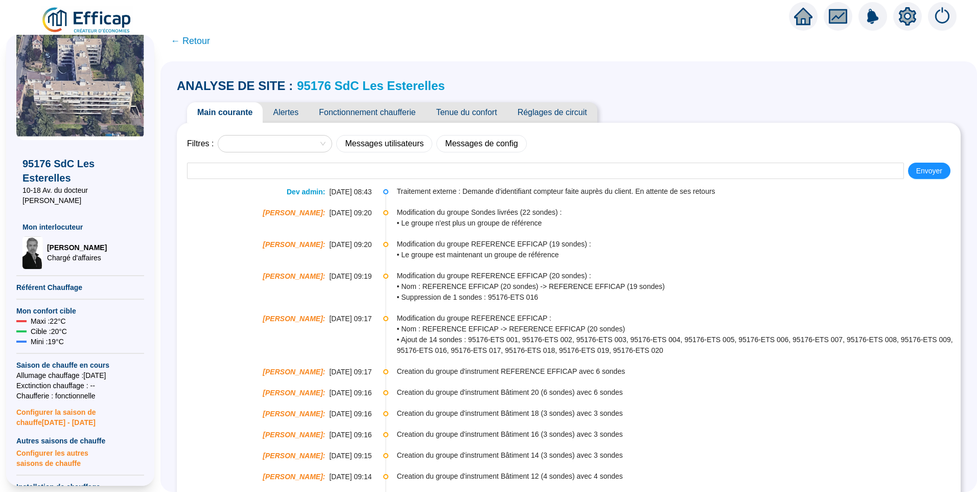
click at [288, 111] on span "Alertes" at bounding box center [286, 112] width 46 height 20
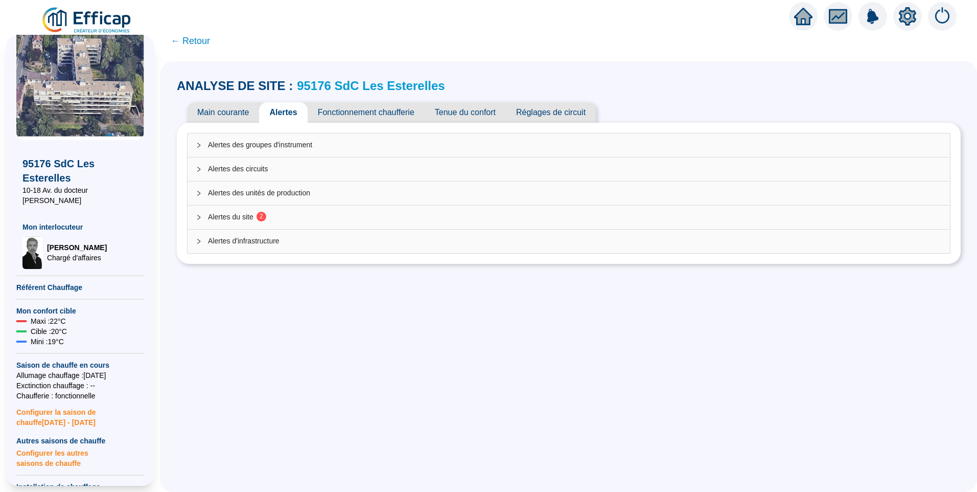
click at [231, 214] on span "Alertes du site 2" at bounding box center [575, 217] width 734 height 11
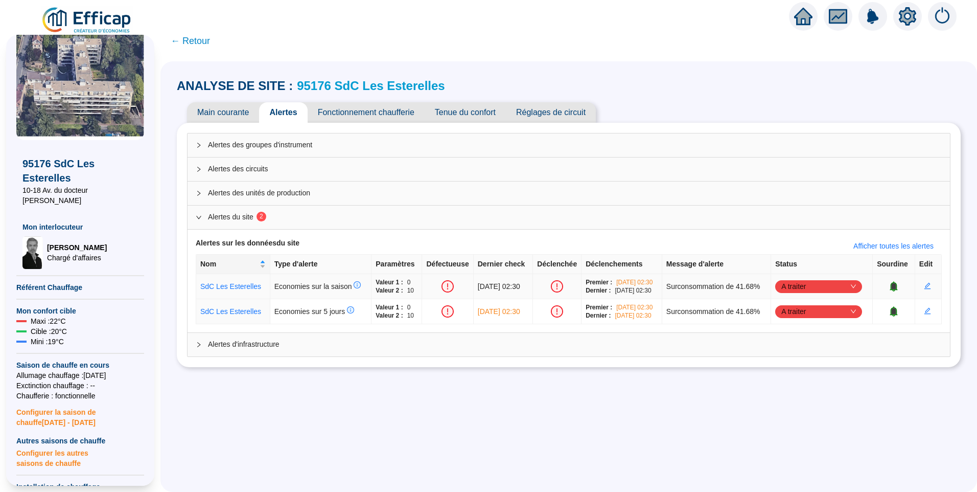
drag, startPoint x: 887, startPoint y: 286, endPoint x: 891, endPoint y: 299, distance: 13.6
click at [891, 287] on icon "bell" at bounding box center [894, 285] width 7 height 7
click at [891, 313] on icon "bell" at bounding box center [894, 310] width 7 height 7
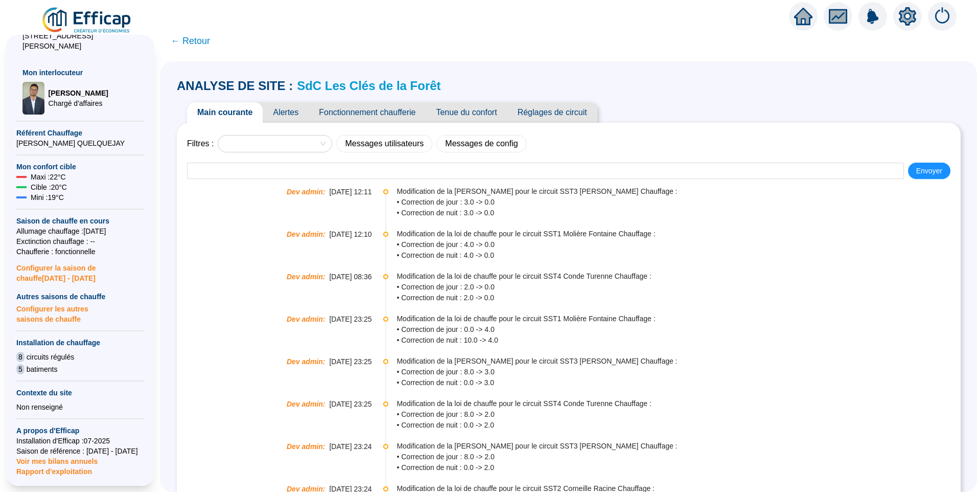
scroll to position [102, 0]
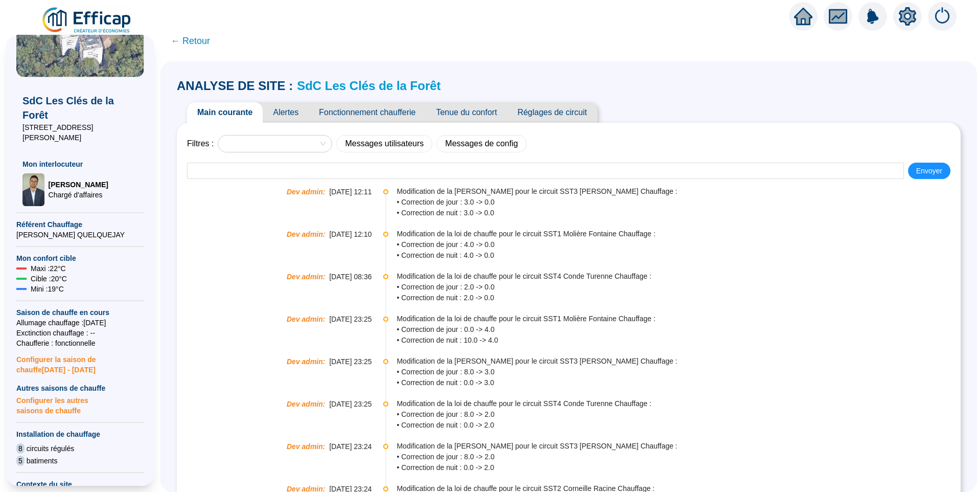
click at [371, 108] on span "Fonctionnement chaufferie" at bounding box center [367, 112] width 117 height 20
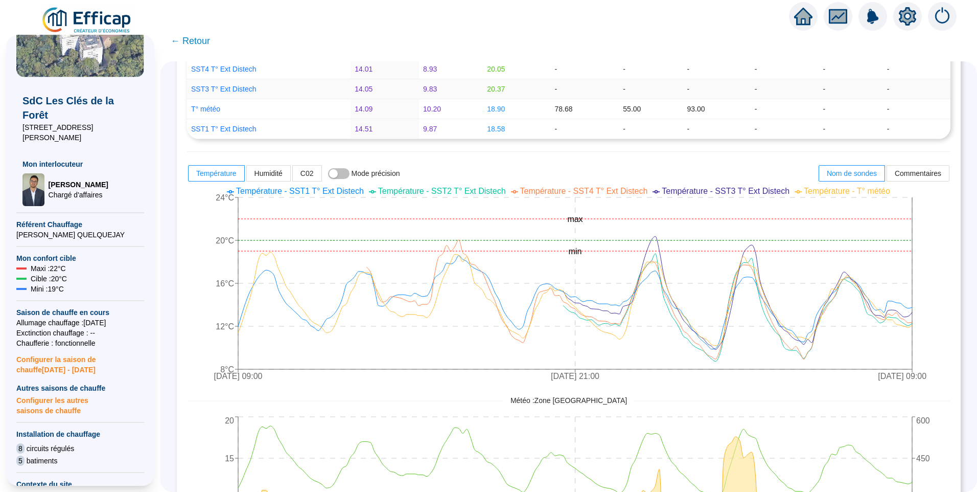
scroll to position [204, 0]
click at [728, 189] on span "Température - SST3 T° Ext Distech" at bounding box center [726, 189] width 128 height 9
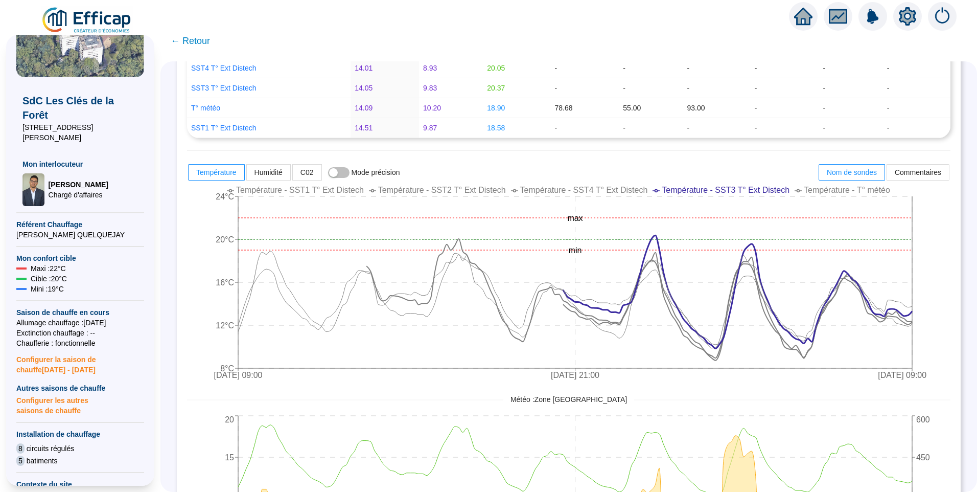
click at [473, 188] on span "Température - SST2 T° Ext Distech" at bounding box center [442, 189] width 128 height 9
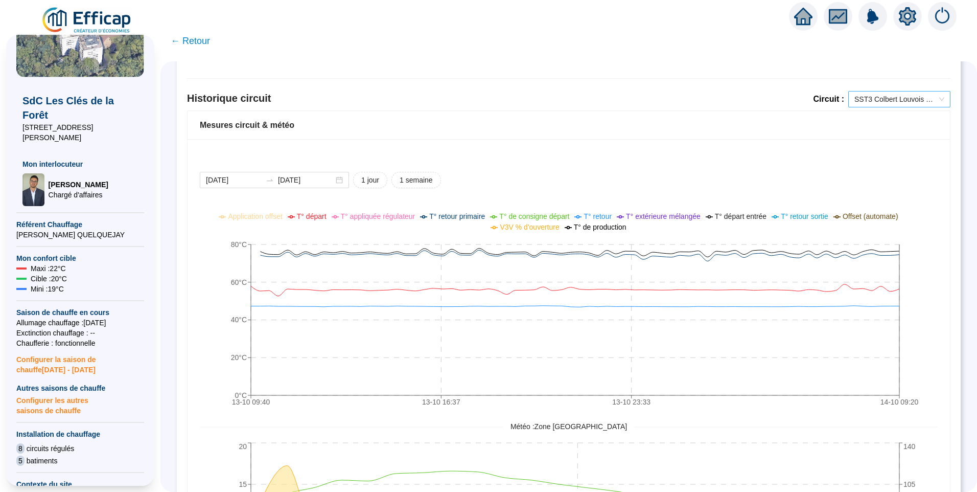
scroll to position [664, 0]
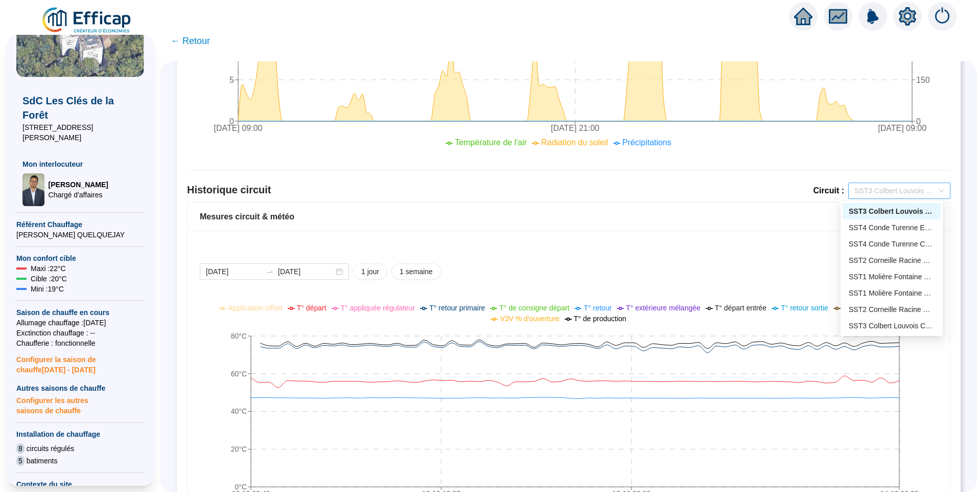
click at [864, 187] on span "SST3 Colbert Louvois ECS" at bounding box center [899, 190] width 90 height 15
click at [688, 208] on div "Mesures circuit & météo" at bounding box center [569, 216] width 762 height 29
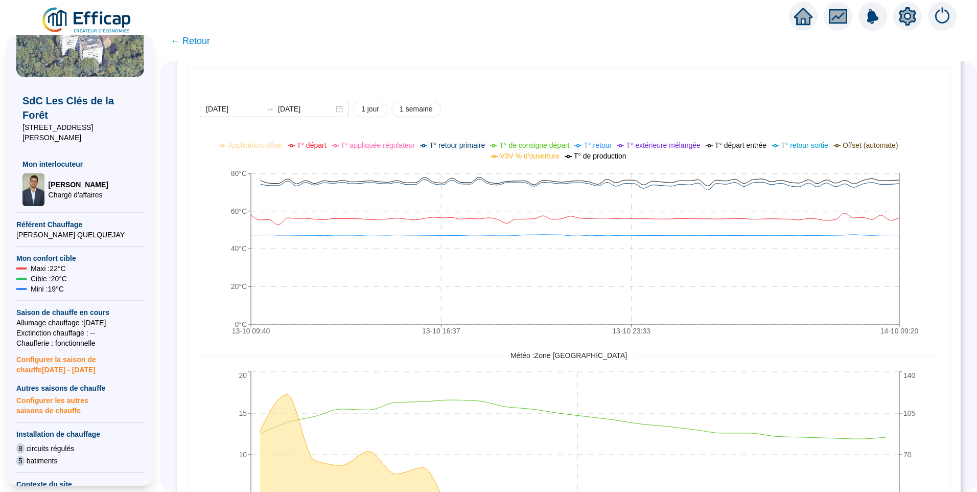
scroll to position [741, 0]
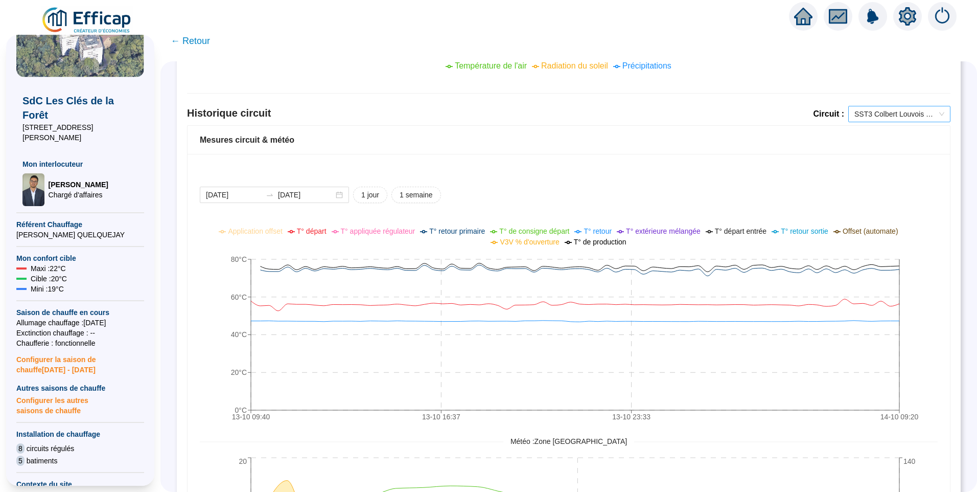
click at [886, 114] on span "SST3 Colbert Louvois ECS" at bounding box center [899, 113] width 90 height 15
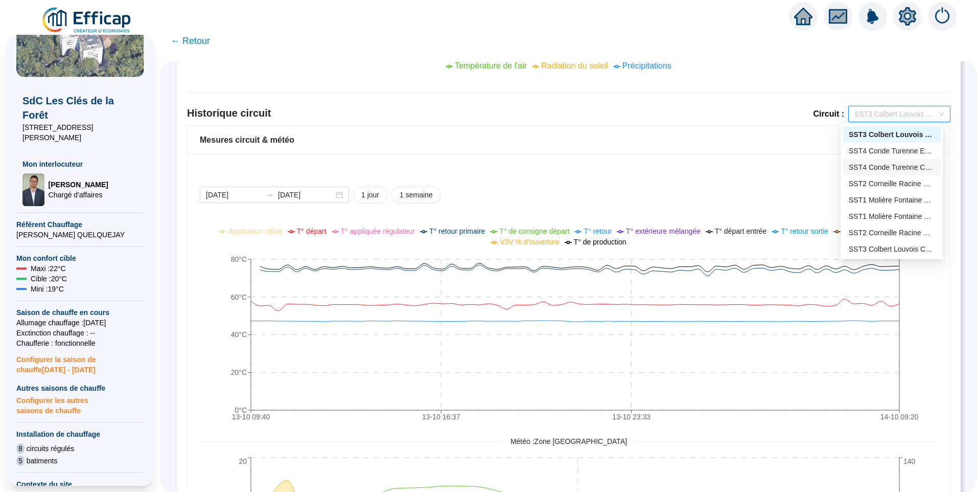
click at [878, 168] on div "SST4 Conde Turenne Chauffage" at bounding box center [892, 167] width 86 height 11
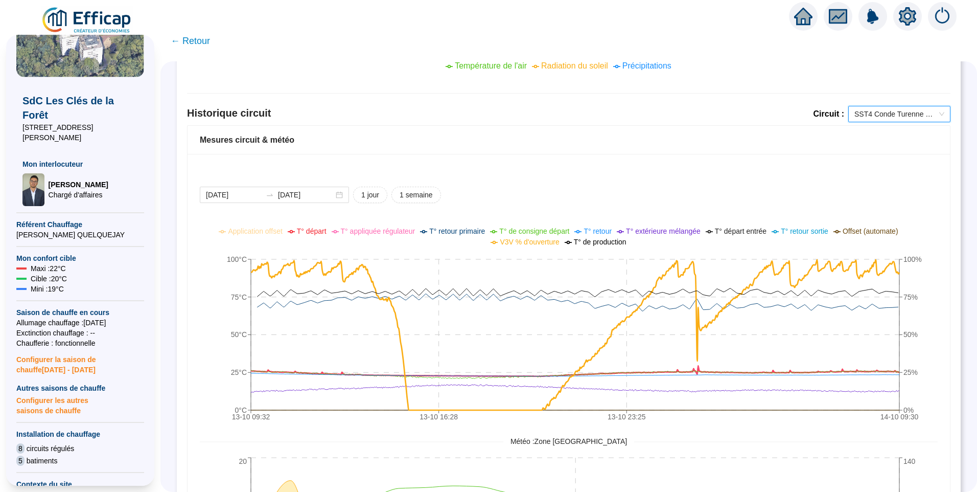
click at [319, 231] on span "T° départ" at bounding box center [312, 231] width 30 height 8
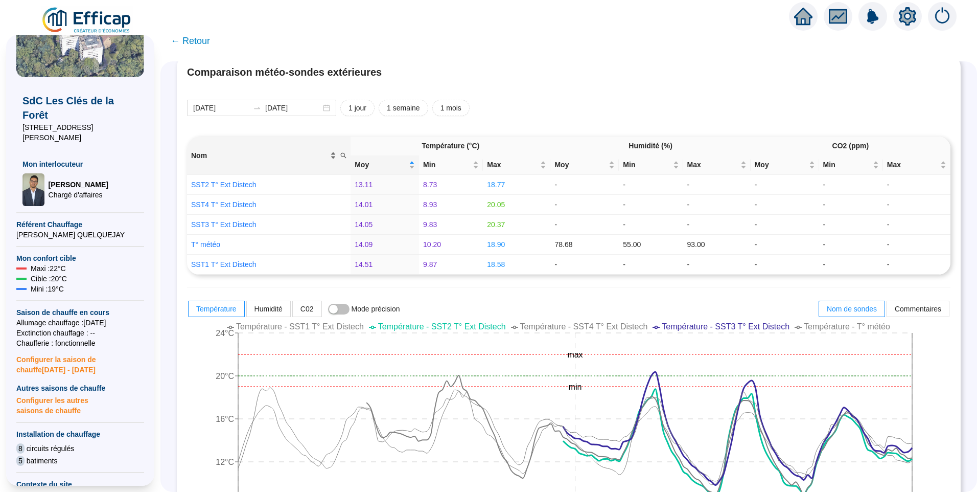
scroll to position [0, 0]
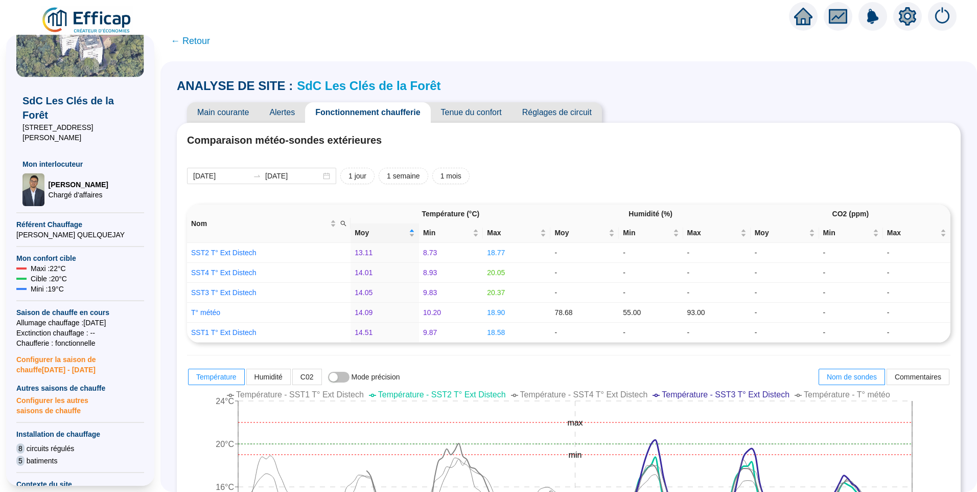
click at [288, 112] on span "Alertes" at bounding box center [282, 112] width 46 height 20
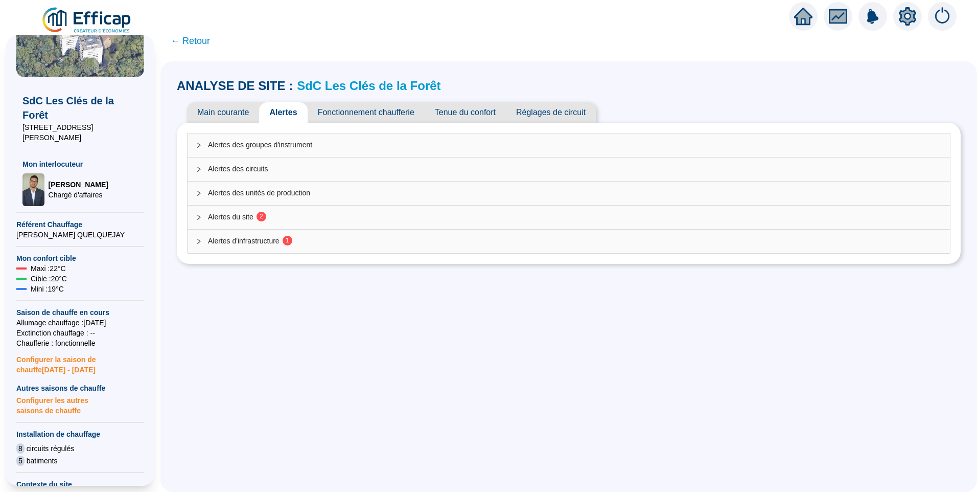
click at [272, 213] on span "Alertes du site 2" at bounding box center [575, 217] width 734 height 11
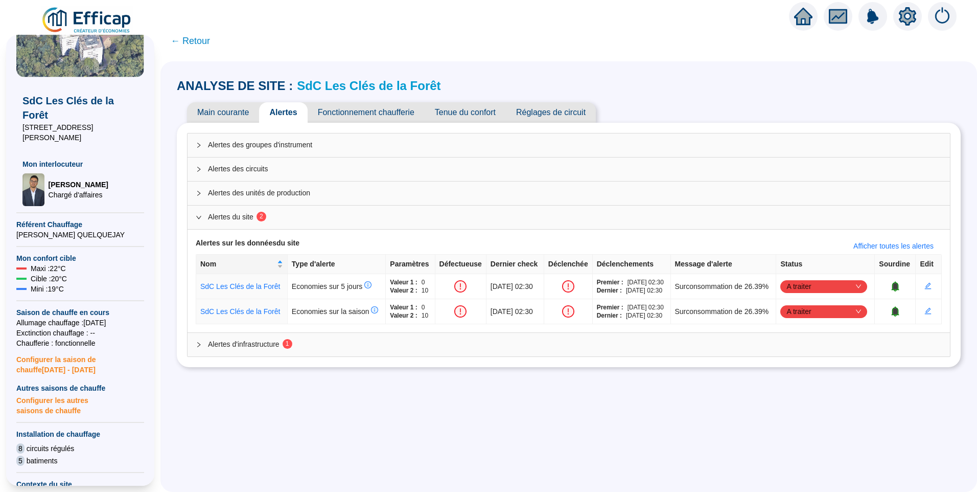
click at [247, 356] on div "Alertes d'infrastructure 1" at bounding box center [569, 345] width 762 height 24
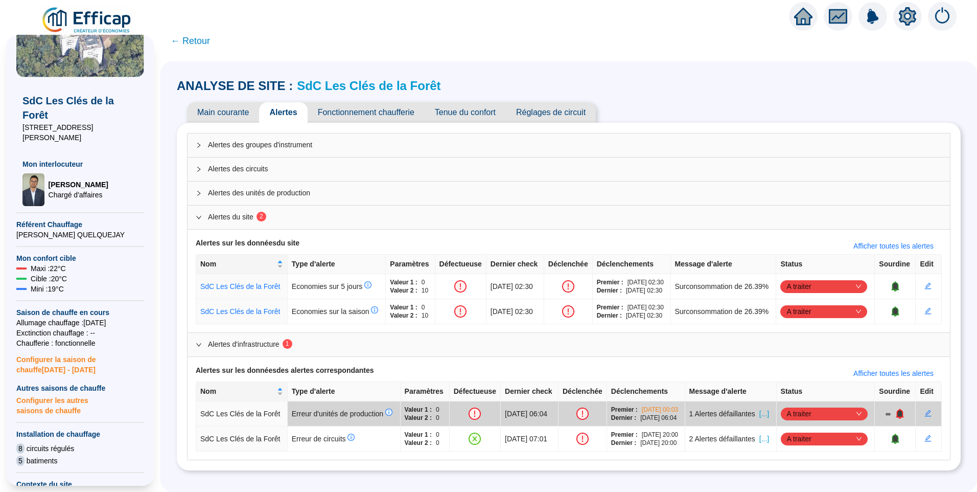
scroll to position [41, 0]
click at [764, 433] on span "[...]" at bounding box center [764, 438] width 10 height 11
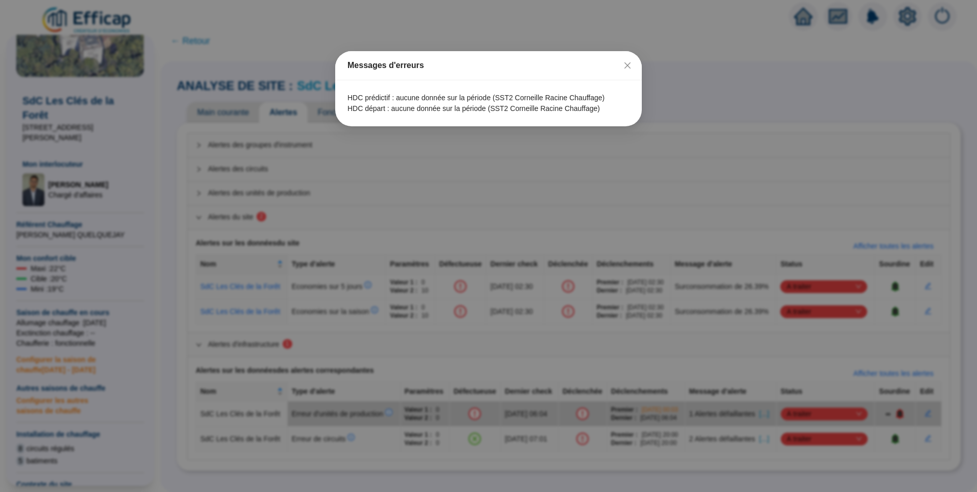
click at [624, 64] on icon "close" at bounding box center [627, 65] width 8 height 8
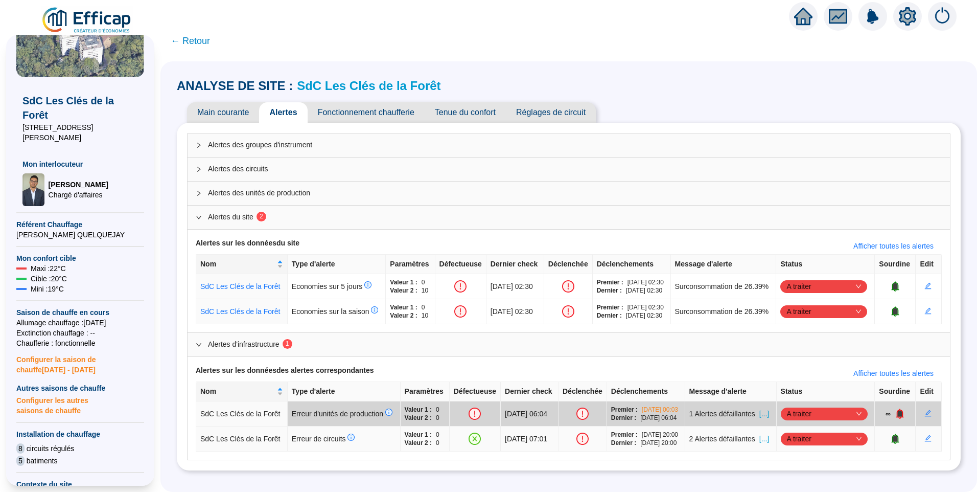
click at [814, 438] on span "A traiter" at bounding box center [824, 438] width 75 height 15
click at [794, 422] on div "Traité" at bounding box center [823, 419] width 71 height 11
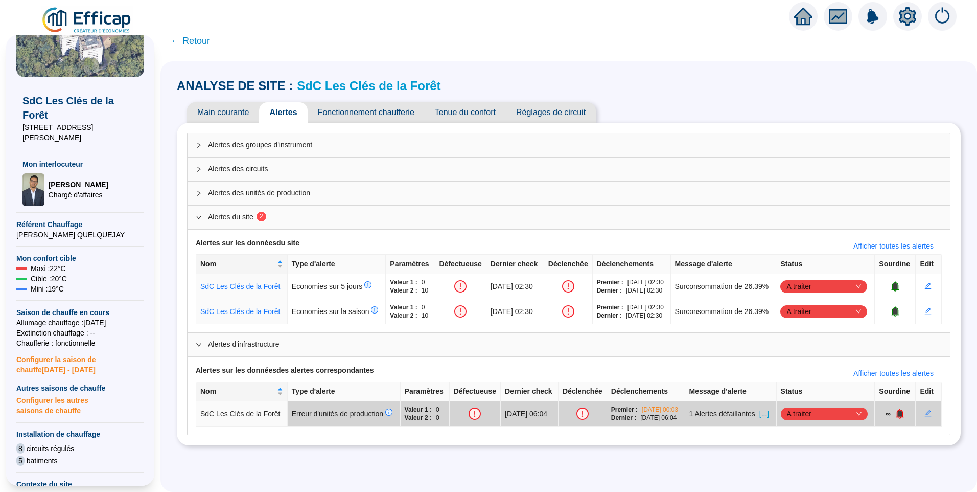
click at [380, 90] on link "SdC Les Clés de la Forêt" at bounding box center [369, 86] width 144 height 14
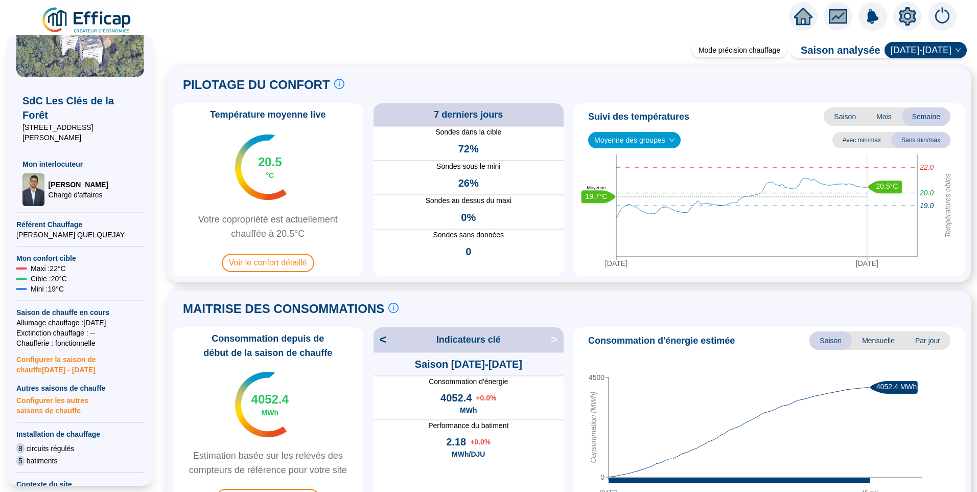
click at [633, 142] on span "Moyenne des groupes" at bounding box center [634, 139] width 80 height 15
click at [628, 174] on div "ST2 (19 sondes)" at bounding box center [634, 177] width 76 height 11
click at [643, 138] on span "ST2 (19 sondes)" at bounding box center [625, 139] width 62 height 15
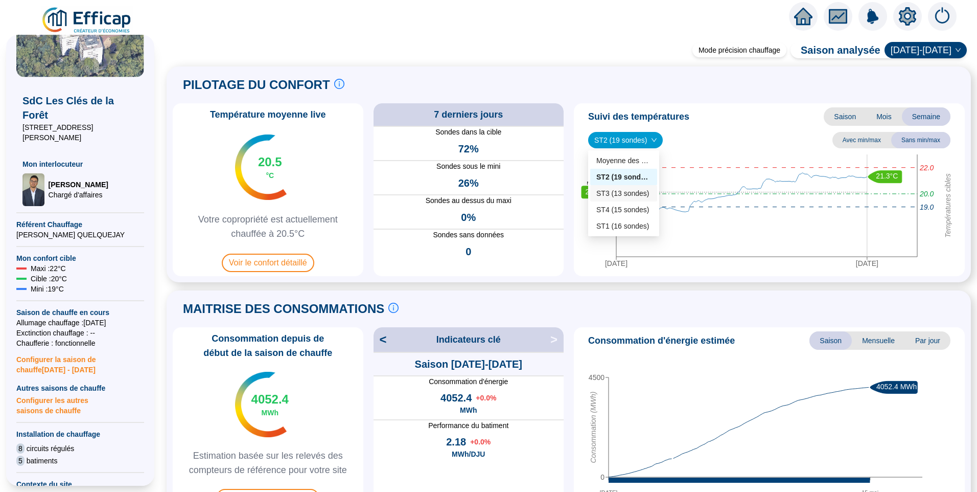
click at [630, 196] on div "ST3 (13 sondes)" at bounding box center [623, 193] width 55 height 11
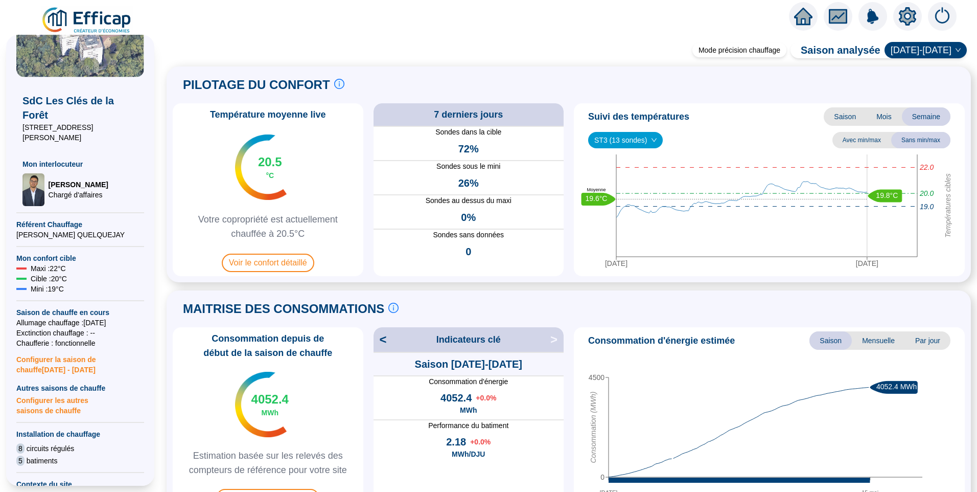
click at [634, 137] on span "ST3 (13 sondes)" at bounding box center [625, 139] width 62 height 15
click at [627, 207] on div "ST4 (15 sondes)" at bounding box center [623, 209] width 55 height 11
click at [627, 139] on span "ST4 (15 sondes)" at bounding box center [625, 139] width 62 height 15
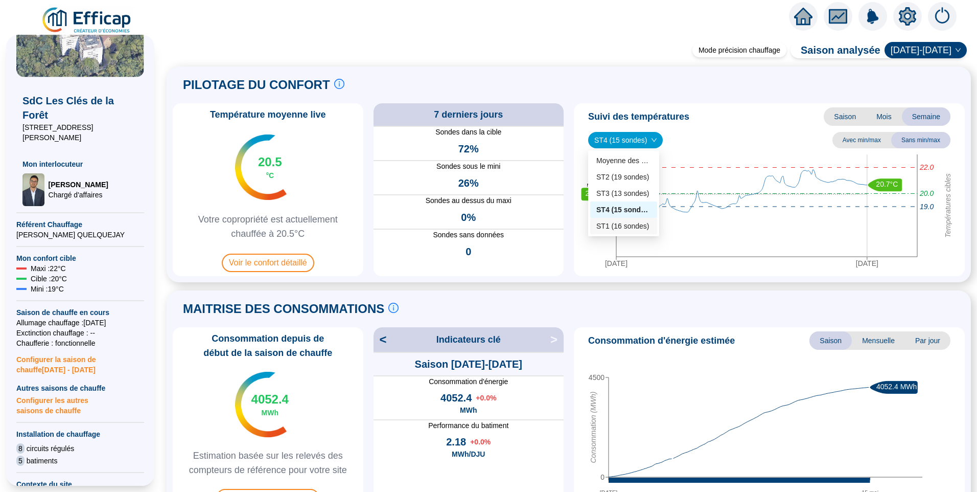
click at [619, 227] on div "ST1 (16 sondes)" at bounding box center [623, 226] width 55 height 11
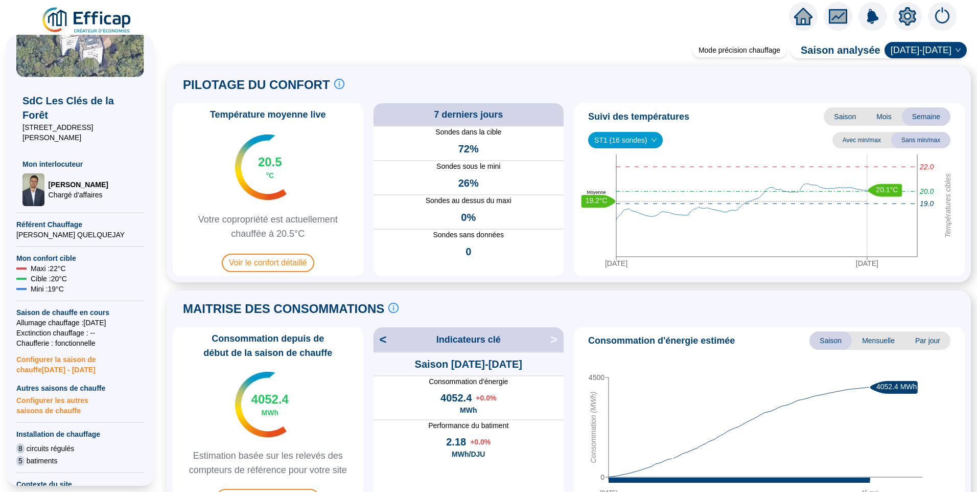
click at [621, 143] on span "ST1 (16 sondes)" at bounding box center [625, 139] width 62 height 15
click at [624, 209] on div "ST4 (15 sondes)" at bounding box center [623, 209] width 55 height 11
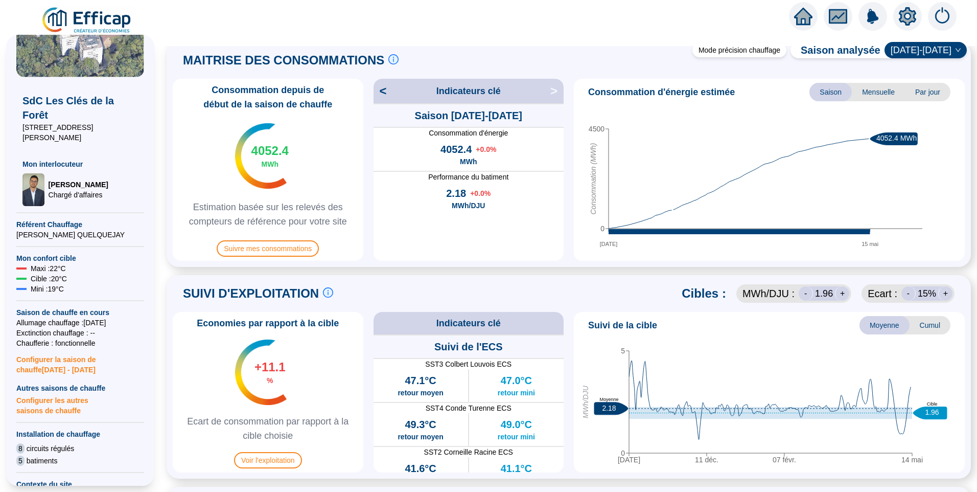
scroll to position [255, 0]
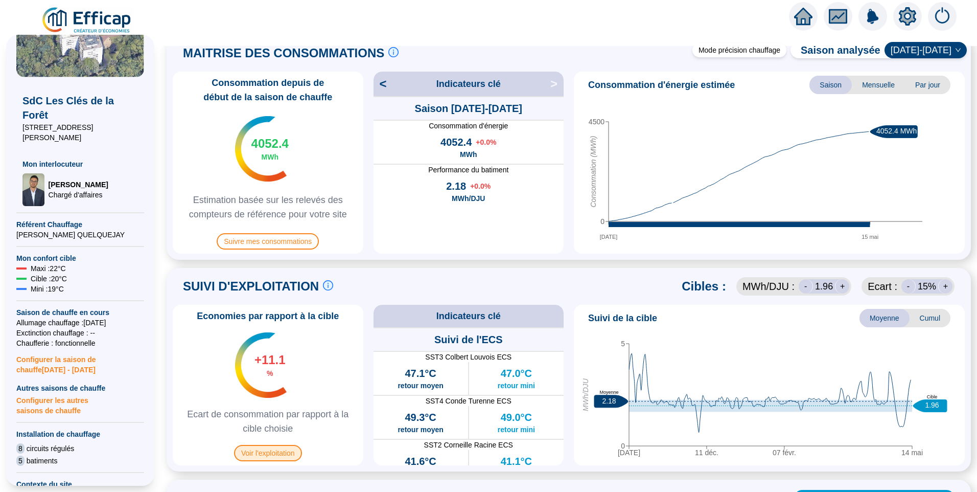
click at [276, 450] on span "Voir l'exploitation" at bounding box center [268, 453] width 68 height 16
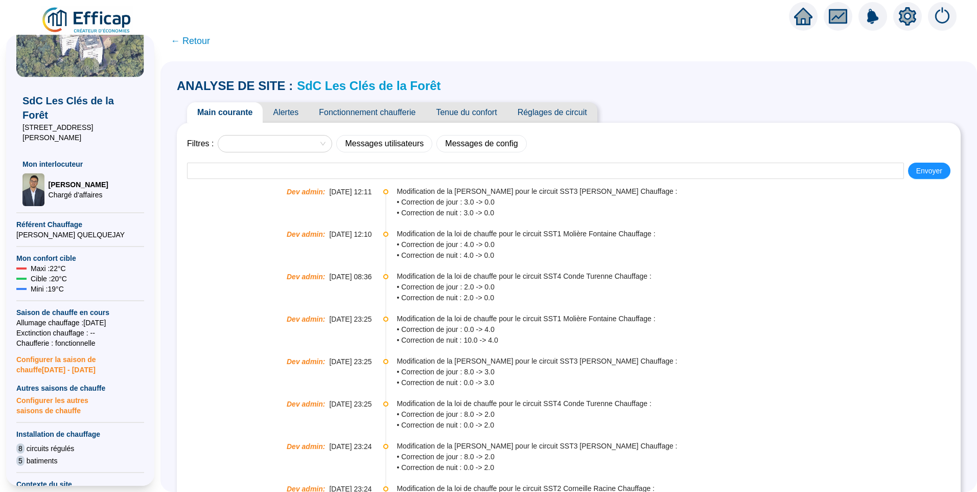
click at [470, 116] on span "Tenue du confort" at bounding box center [466, 112] width 81 height 20
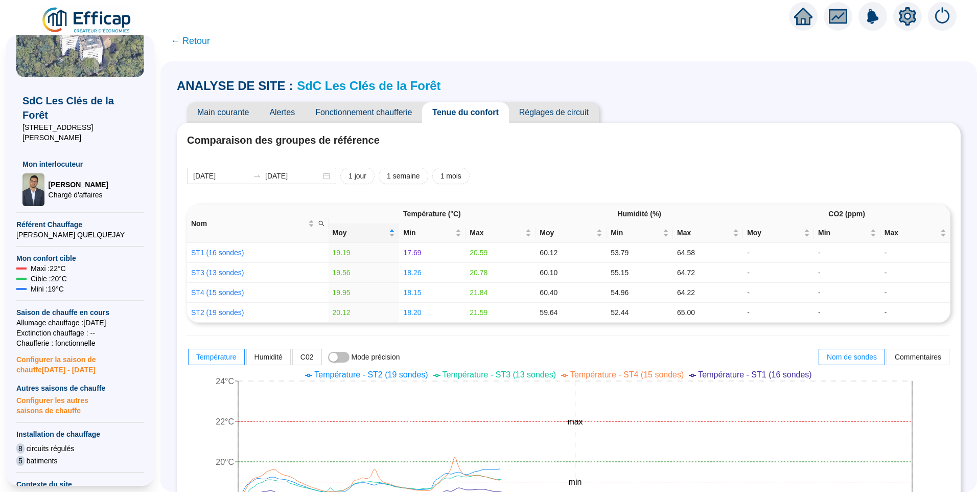
scroll to position [51, 0]
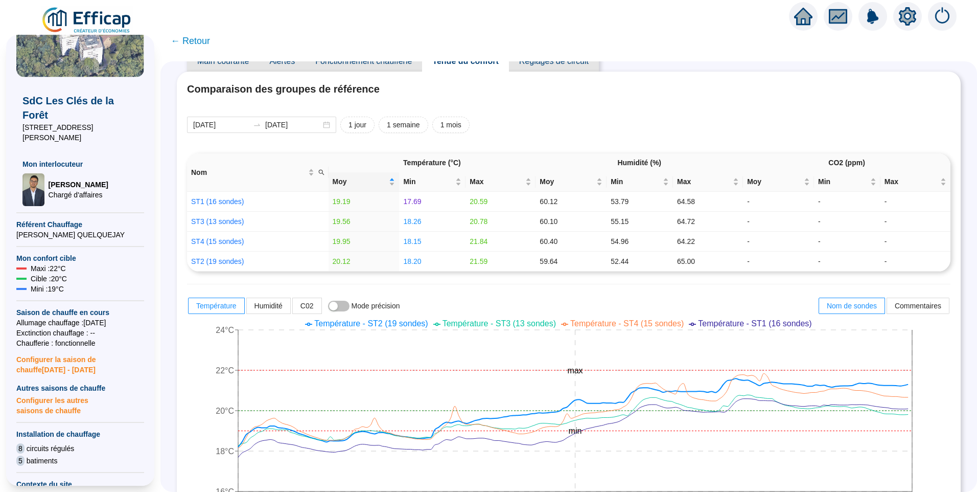
click at [419, 326] on span "Température - ST2 (19 sondes)" at bounding box center [370, 323] width 113 height 9
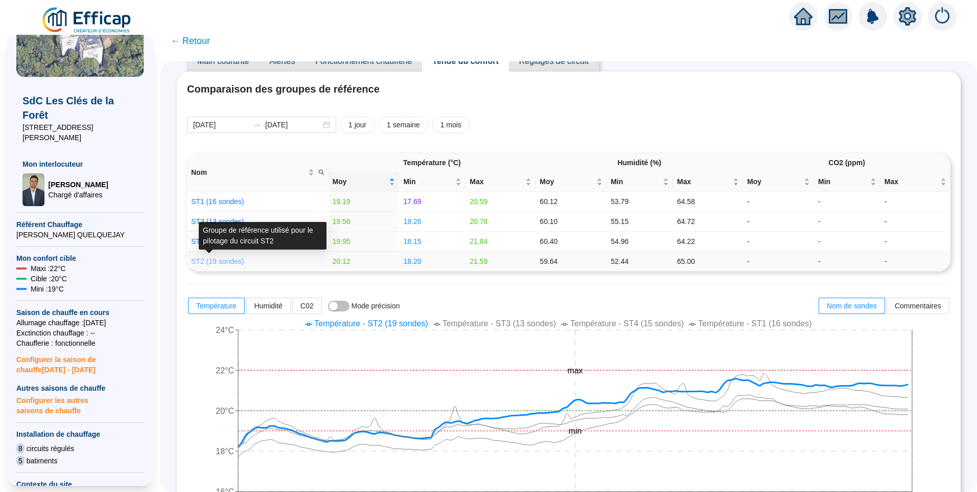
click at [223, 260] on link "ST2 (19 sondes)" at bounding box center [217, 261] width 53 height 8
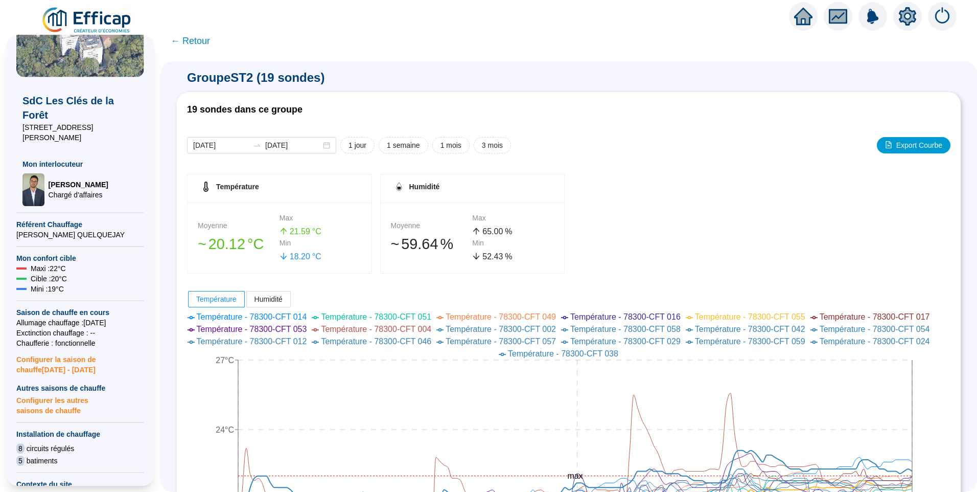
click at [190, 43] on span "← Retour" at bounding box center [190, 41] width 39 height 14
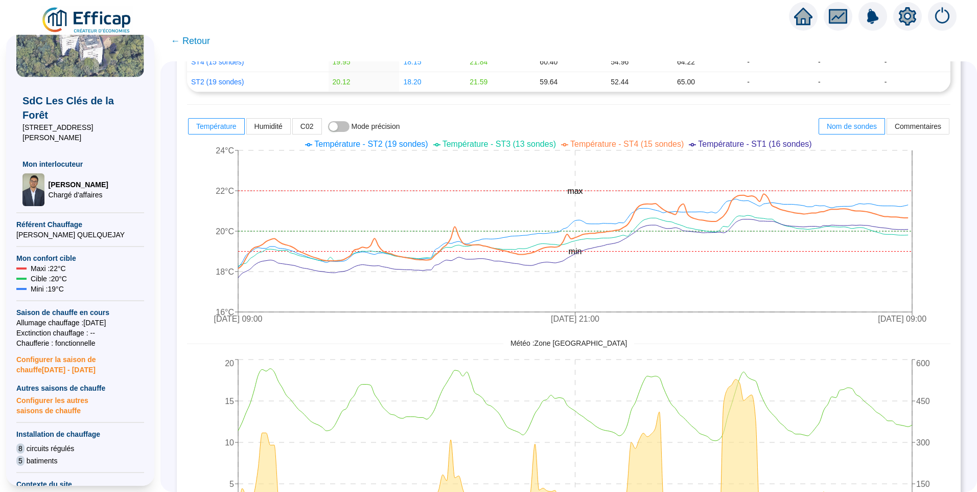
scroll to position [102, 0]
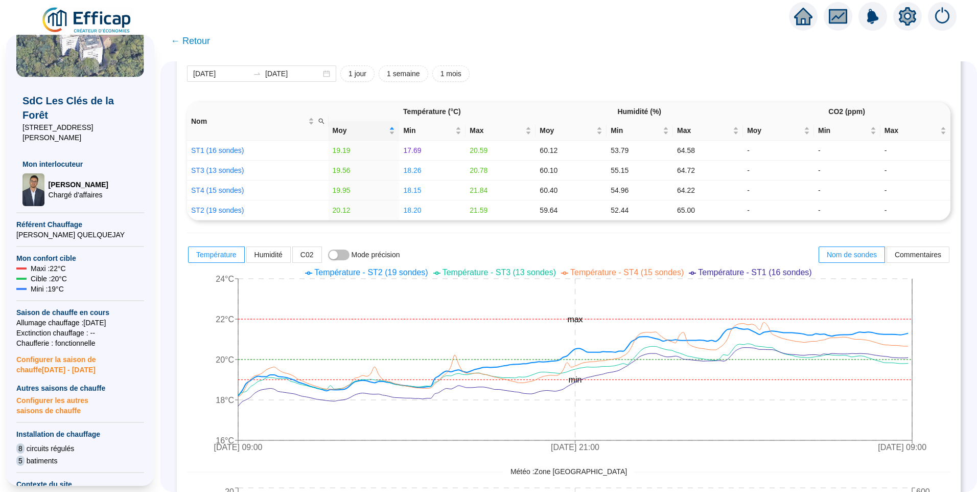
click at [367, 273] on span "Température - ST2 (19 sondes)" at bounding box center [370, 272] width 113 height 9
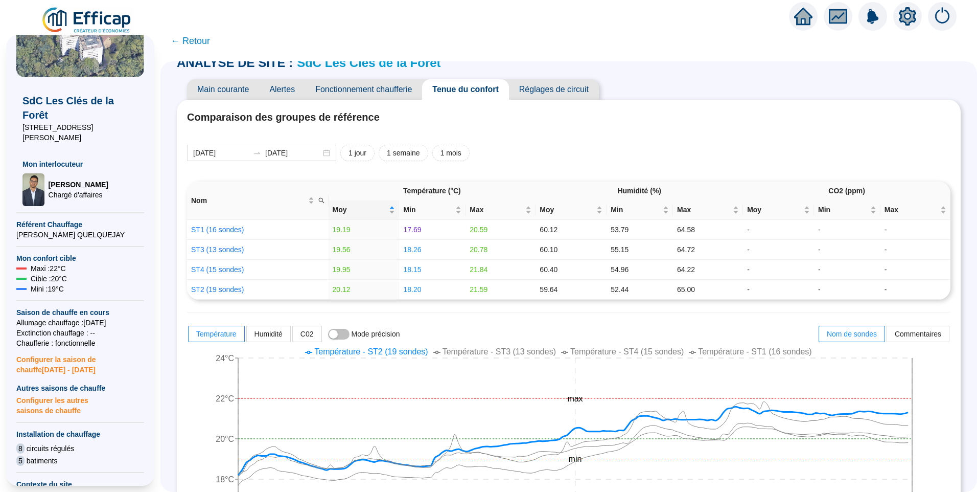
scroll to position [0, 0]
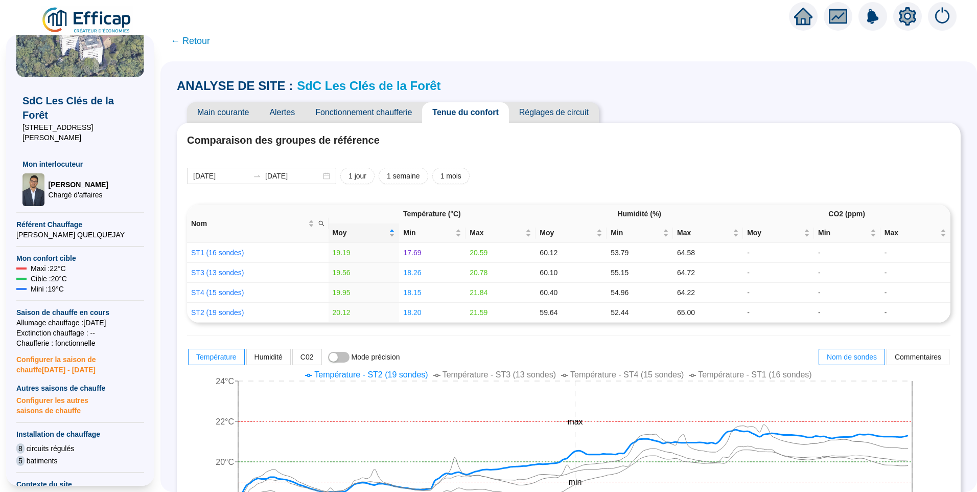
click at [549, 113] on span "Réglages de circuit" at bounding box center [554, 112] width 90 height 20
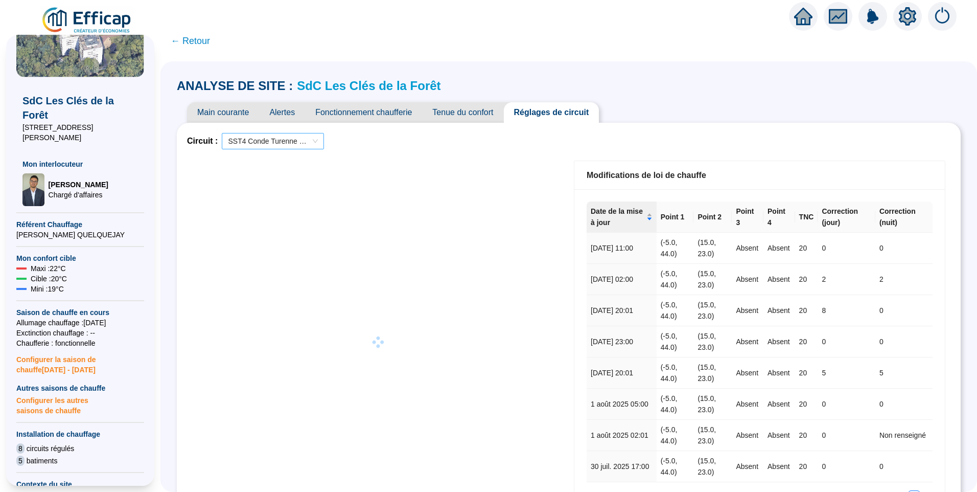
click at [273, 143] on span "SST4 Conde Turenne Chauffage" at bounding box center [273, 140] width 90 height 15
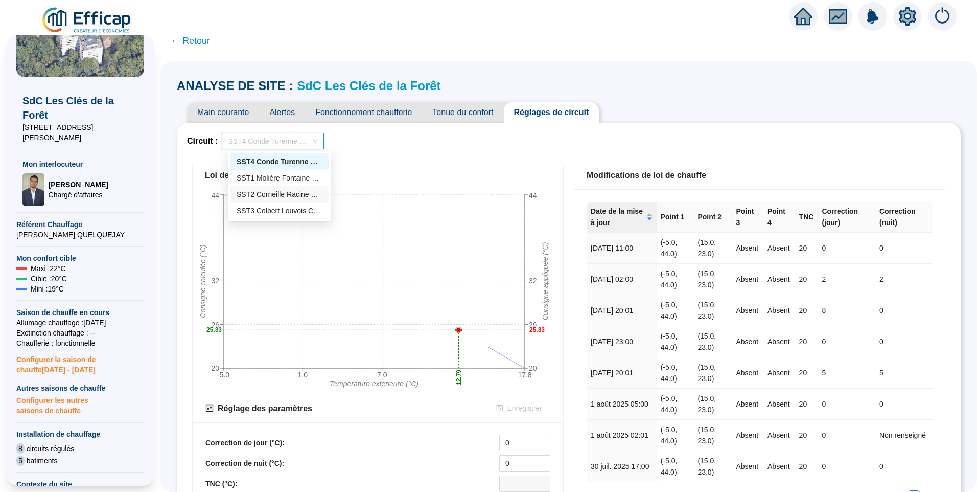
click at [258, 198] on div "SST2 Corneille Racine Chauffage" at bounding box center [280, 194] width 86 height 11
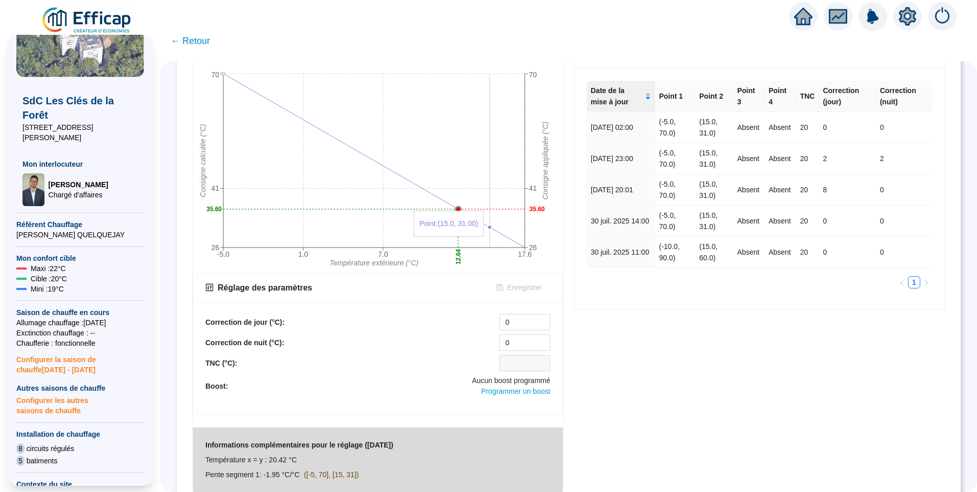
scroll to position [294, 0]
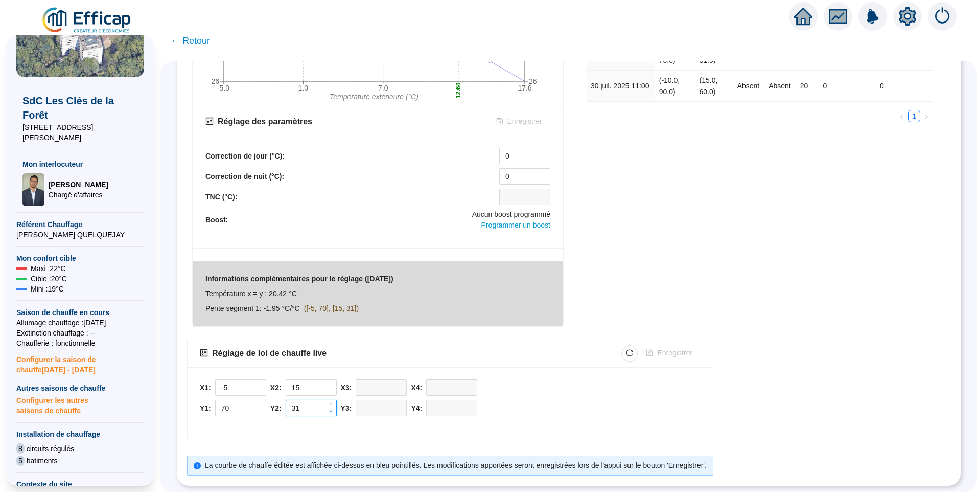
type input "30"
click at [336, 406] on span "Decrease Value" at bounding box center [330, 410] width 11 height 9
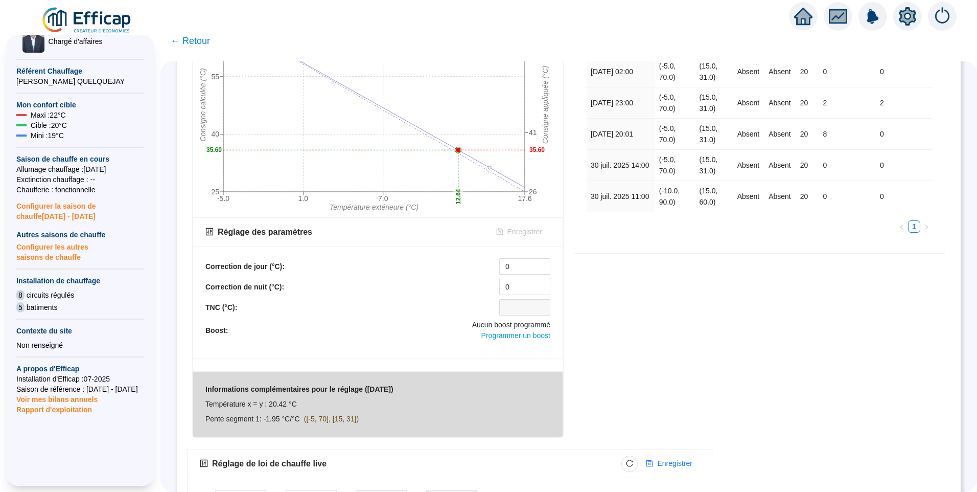
scroll to position [192, 0]
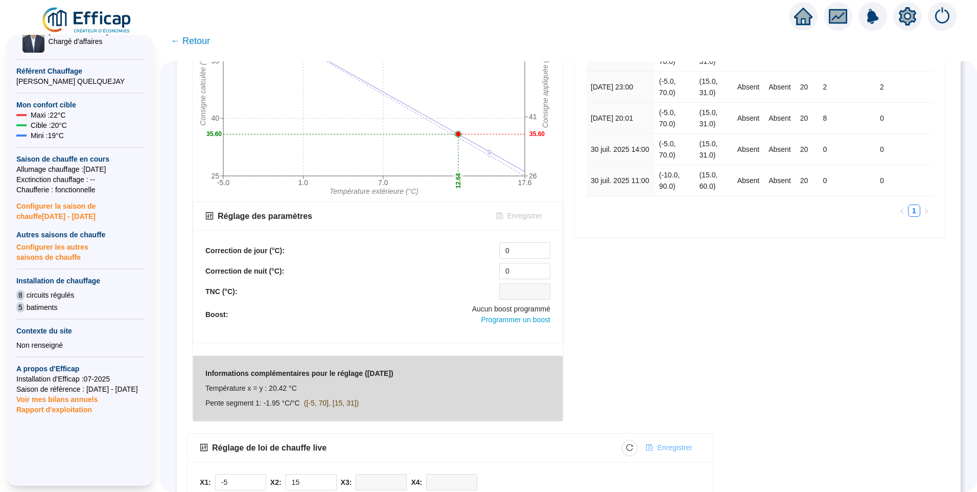
click at [678, 445] on span "Enregistrer" at bounding box center [674, 447] width 35 height 11
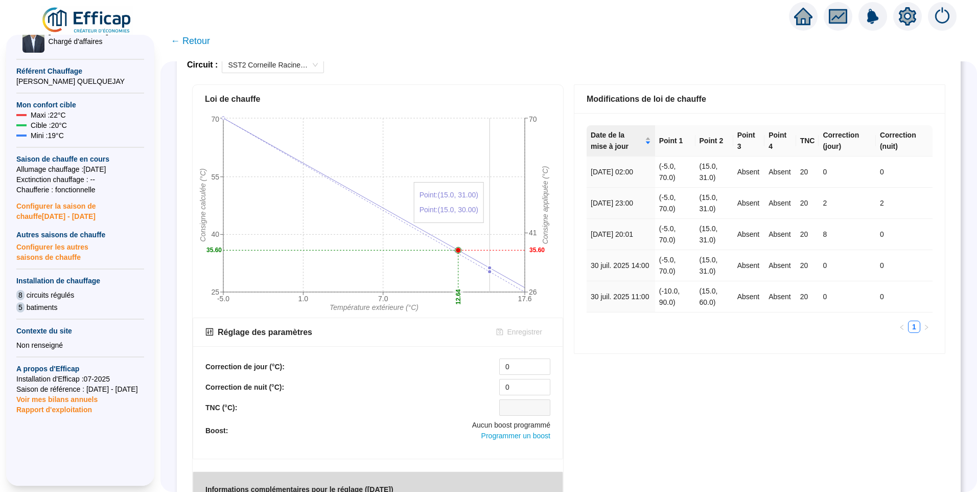
scroll to position [0, 0]
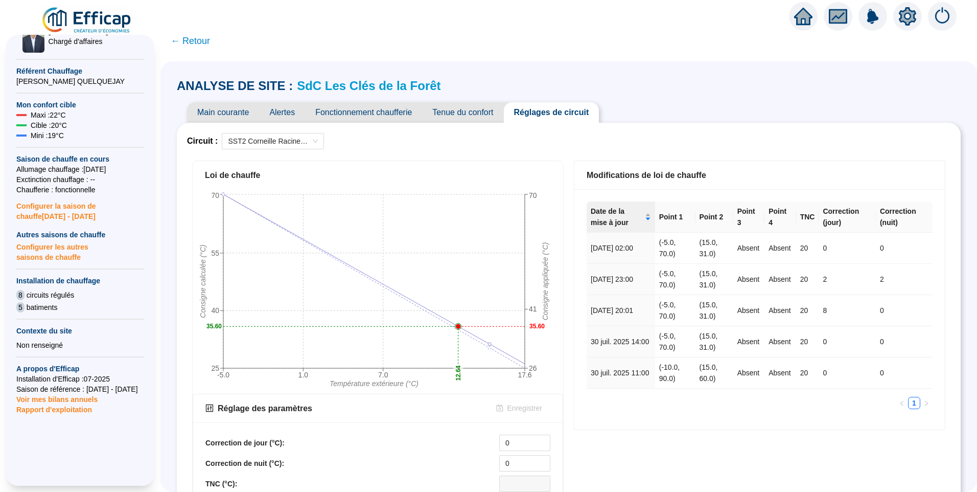
click at [235, 103] on span "Main courante" at bounding box center [223, 112] width 72 height 20
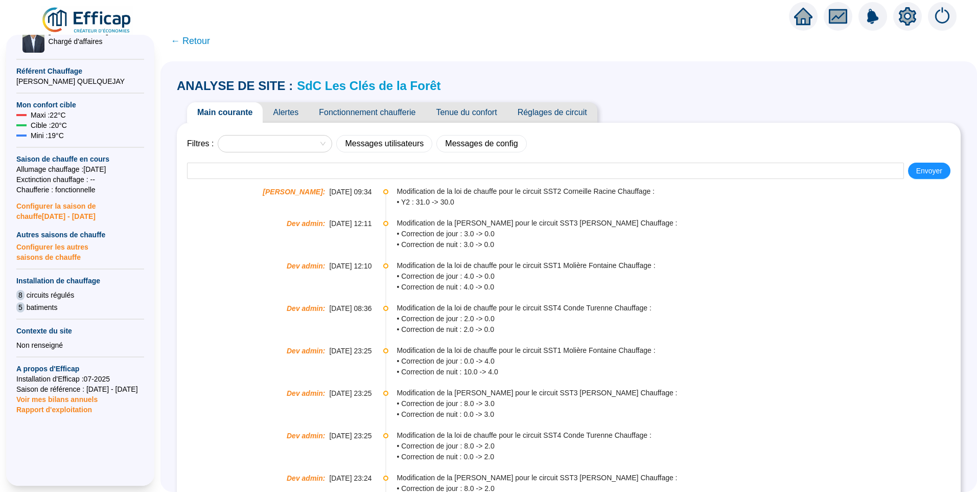
click at [476, 114] on span "Tenue du confort" at bounding box center [466, 112] width 81 height 20
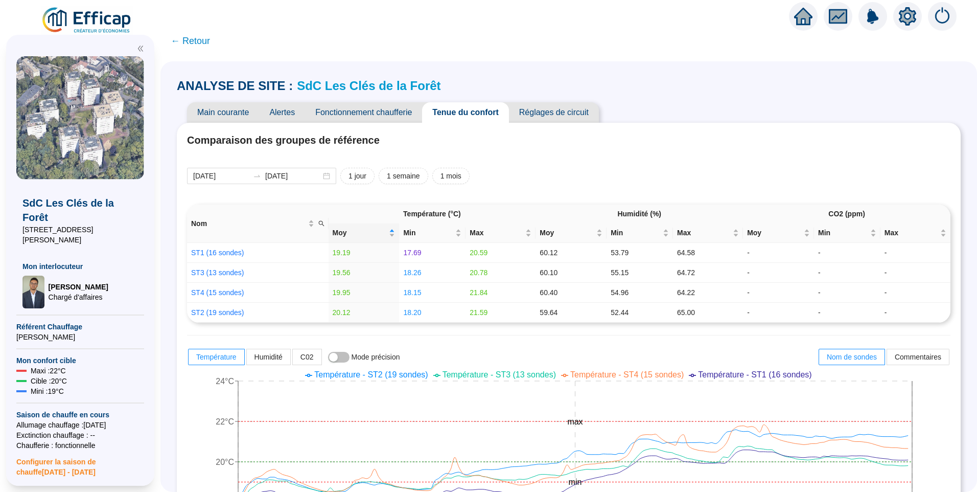
scroll to position [153, 0]
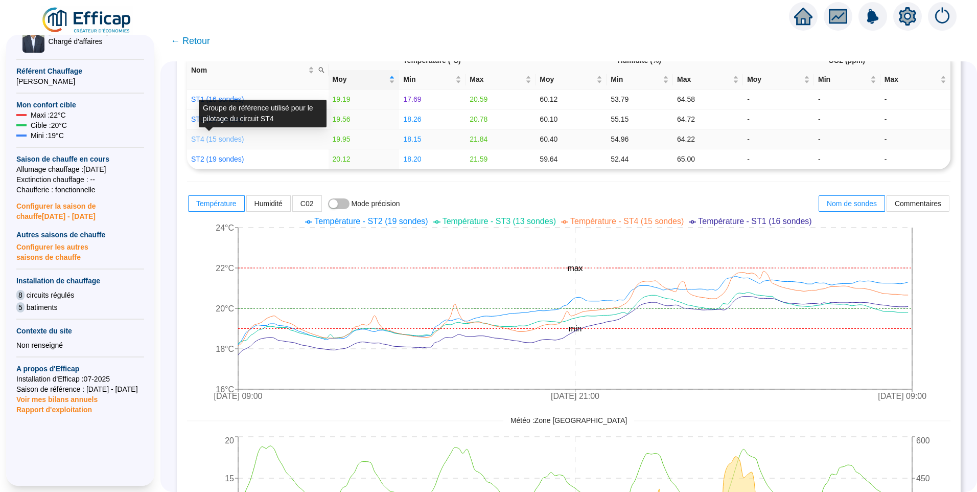
click at [227, 139] on link "ST4 (15 sondes)" at bounding box center [217, 139] width 53 height 8
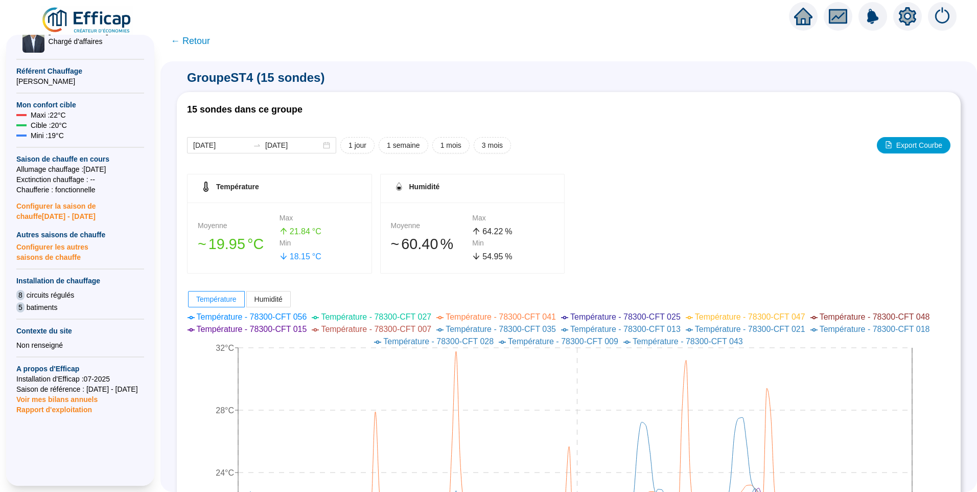
click at [199, 46] on span "← Retour" at bounding box center [190, 41] width 39 height 14
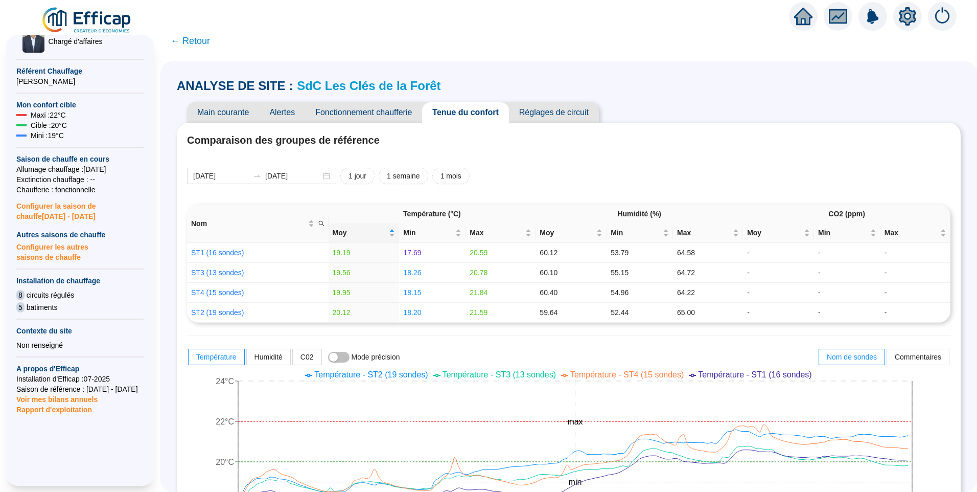
click at [304, 113] on span "Alertes" at bounding box center [282, 112] width 46 height 20
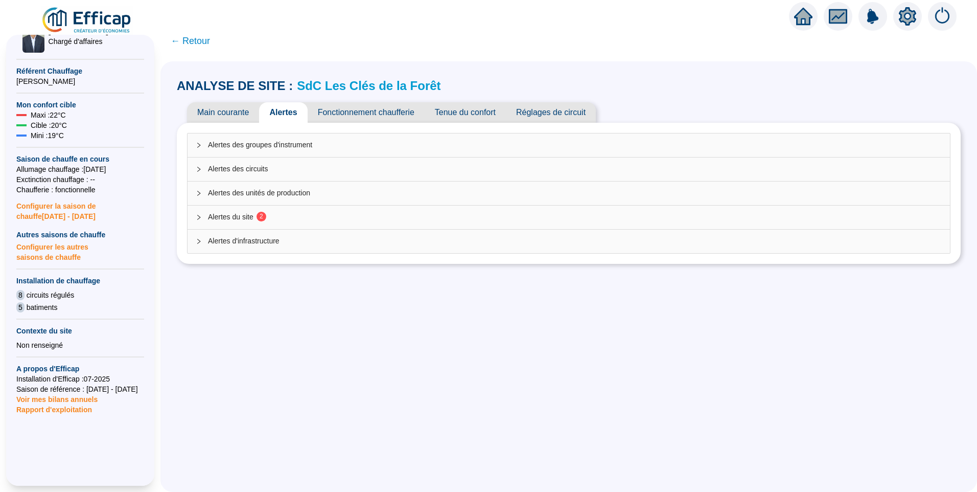
click at [240, 216] on span "Alertes du site 2" at bounding box center [575, 217] width 734 height 11
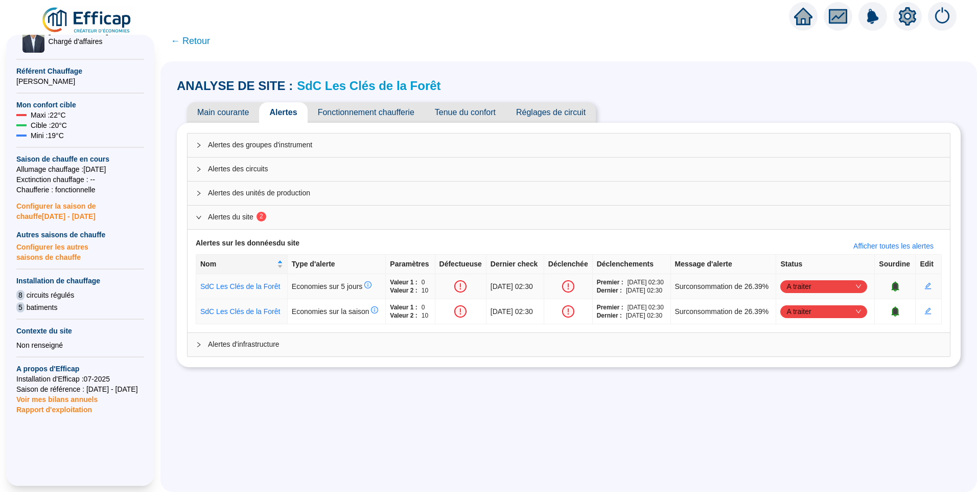
click at [892, 289] on icon "bell" at bounding box center [895, 285] width 7 height 7
click at [892, 314] on icon "bell" at bounding box center [895, 310] width 7 height 7
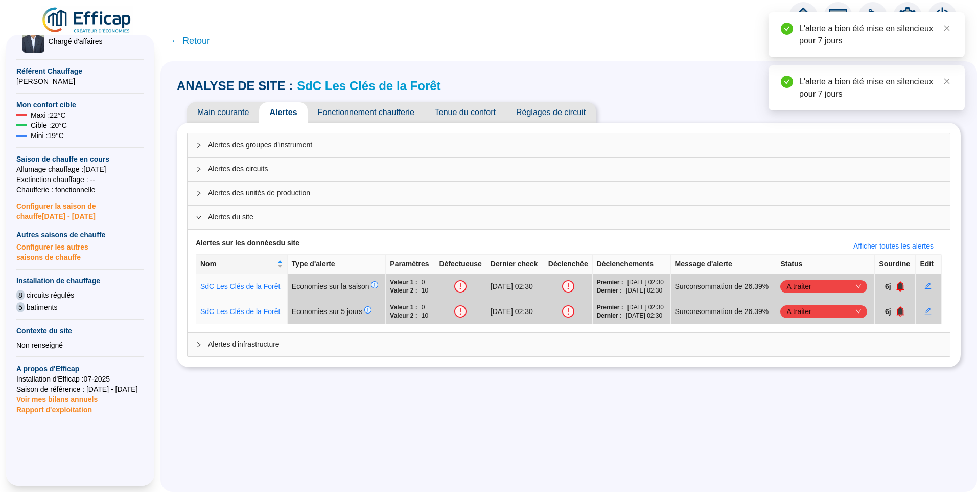
click at [197, 42] on span "← Retour" at bounding box center [190, 41] width 39 height 14
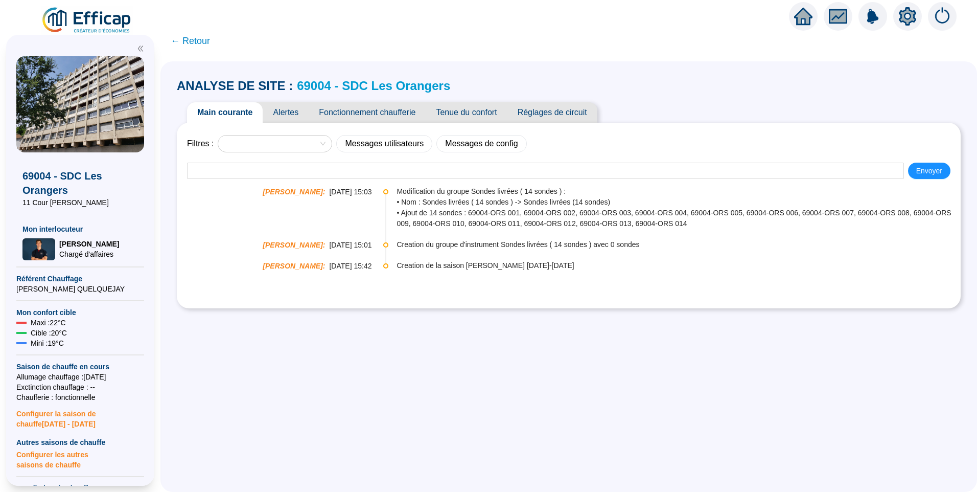
click at [293, 116] on span "Alertes" at bounding box center [286, 112] width 46 height 20
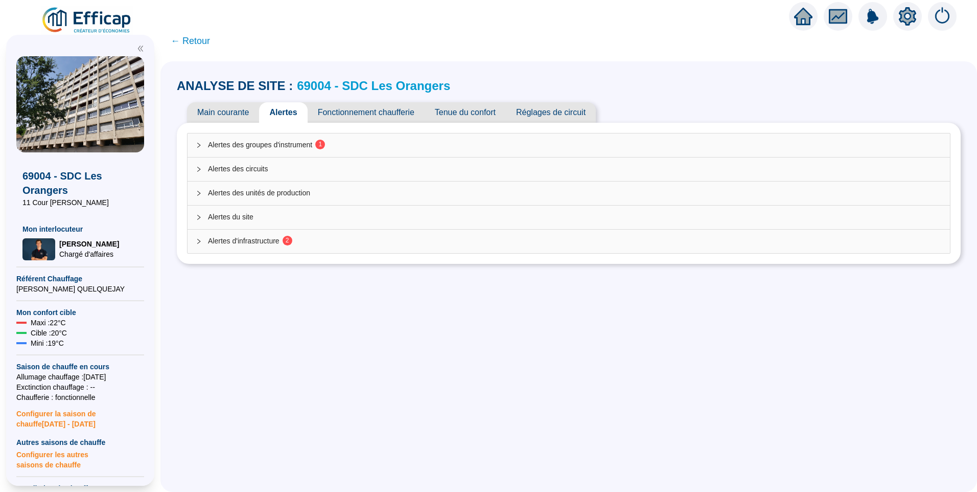
click at [274, 145] on span "Alertes des groupes d'instrument 1" at bounding box center [575, 144] width 734 height 11
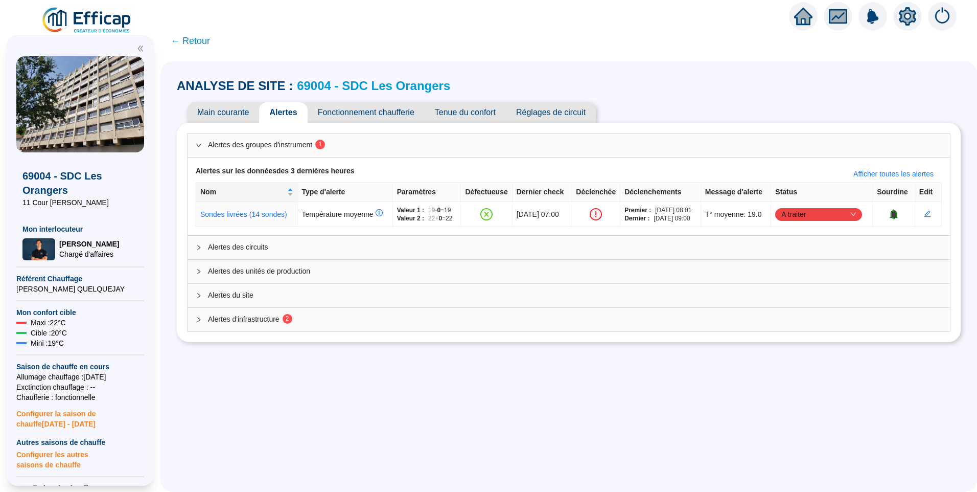
click at [473, 112] on span "Tenue du confort" at bounding box center [465, 112] width 81 height 20
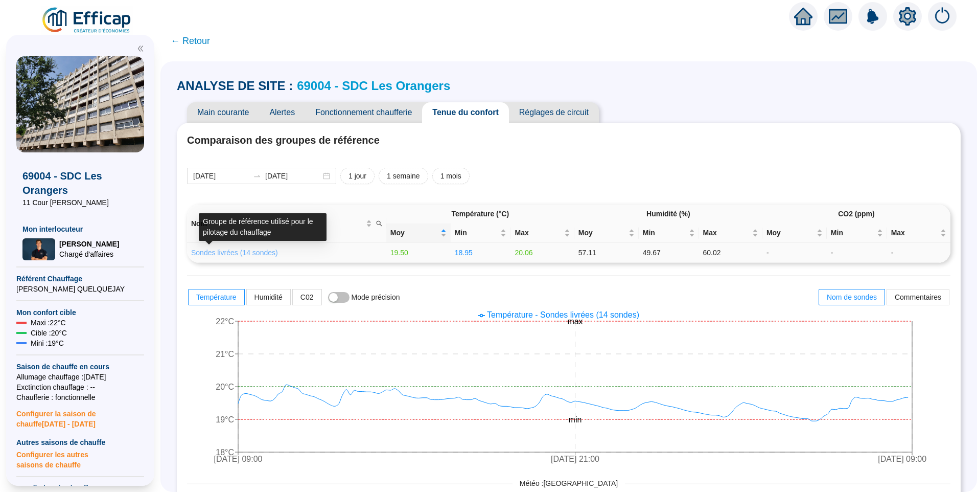
click at [255, 251] on link "Sondes livrées (14 sondes)" at bounding box center [234, 252] width 87 height 8
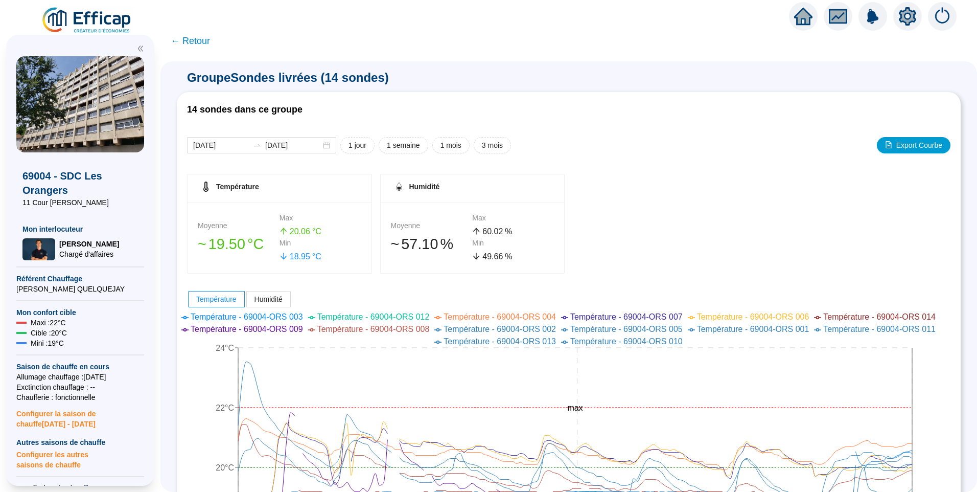
click at [206, 41] on span "← Retour" at bounding box center [190, 41] width 39 height 14
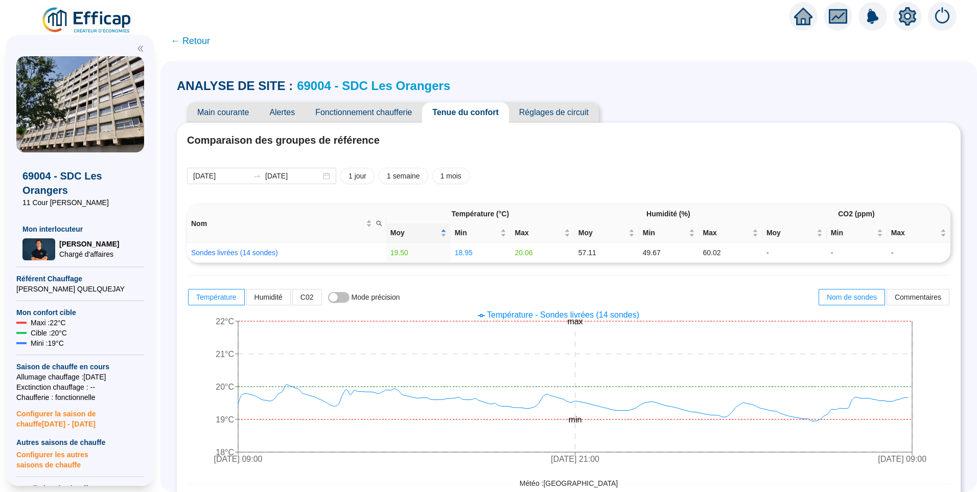
click at [362, 108] on span "Fonctionnement chaufferie" at bounding box center [363, 112] width 117 height 20
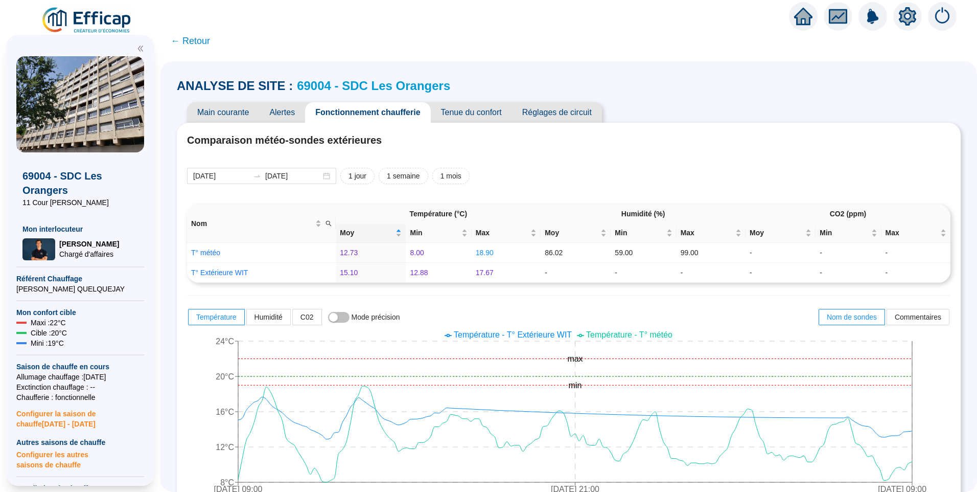
click at [236, 109] on span "Main courante" at bounding box center [223, 112] width 72 height 20
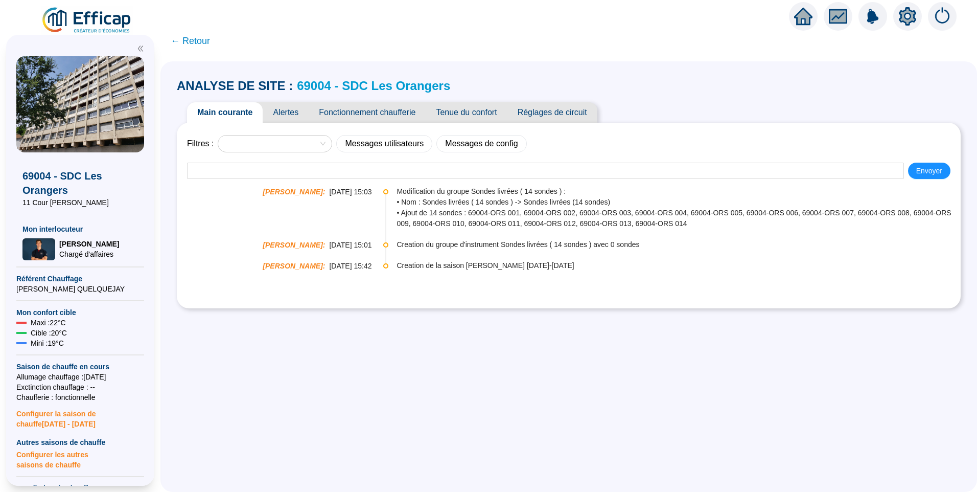
click at [464, 117] on span "Tenue du confort" at bounding box center [466, 112] width 81 height 20
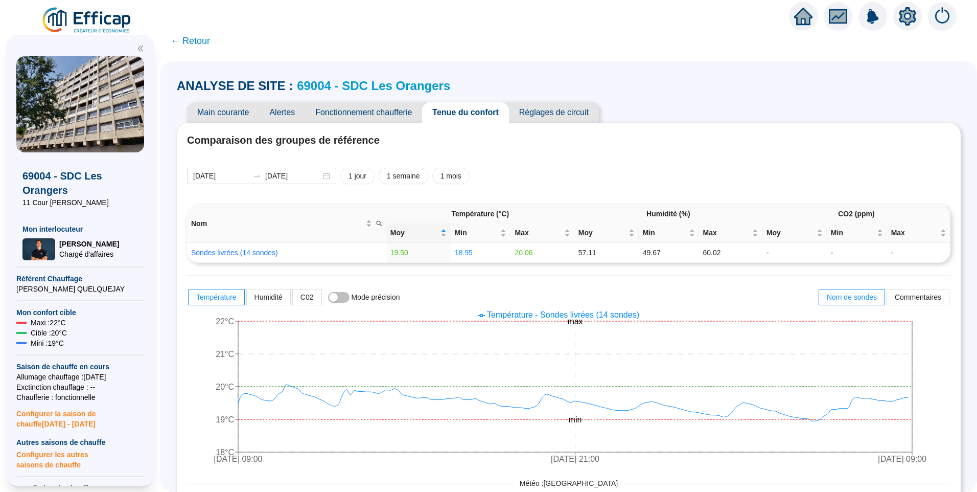
click at [370, 112] on span "Fonctionnement chaufferie" at bounding box center [363, 112] width 117 height 20
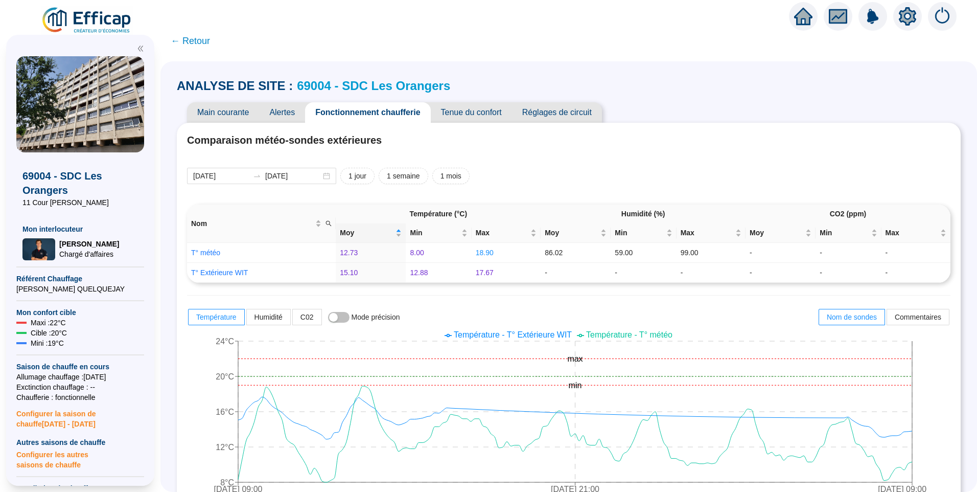
click at [280, 113] on span "Alertes" at bounding box center [282, 112] width 46 height 20
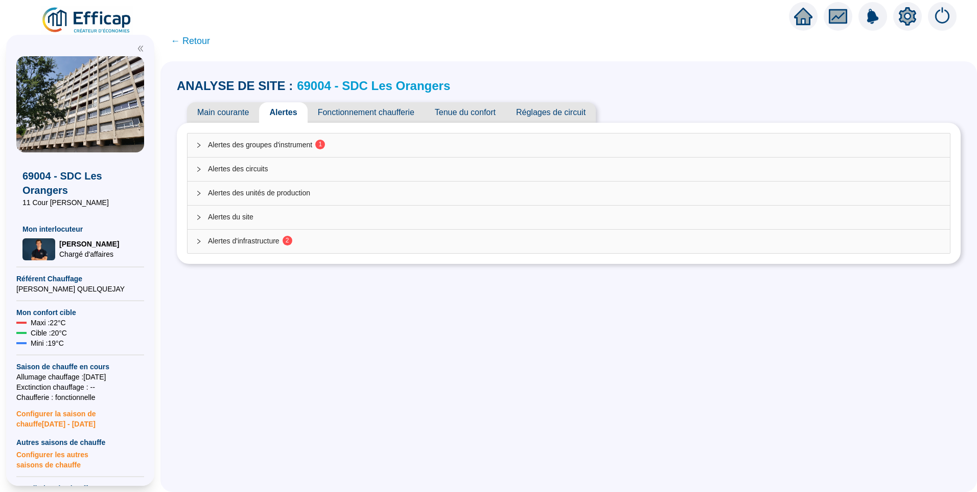
click at [293, 140] on span "Alertes des groupes d'instrument 1" at bounding box center [575, 144] width 734 height 11
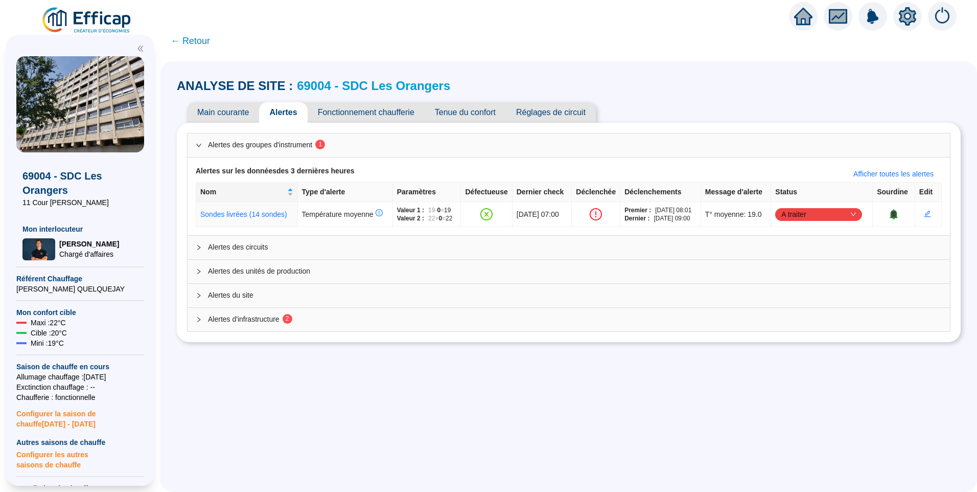
click at [324, 319] on span "Alertes d'infrastructure 2" at bounding box center [575, 319] width 734 height 11
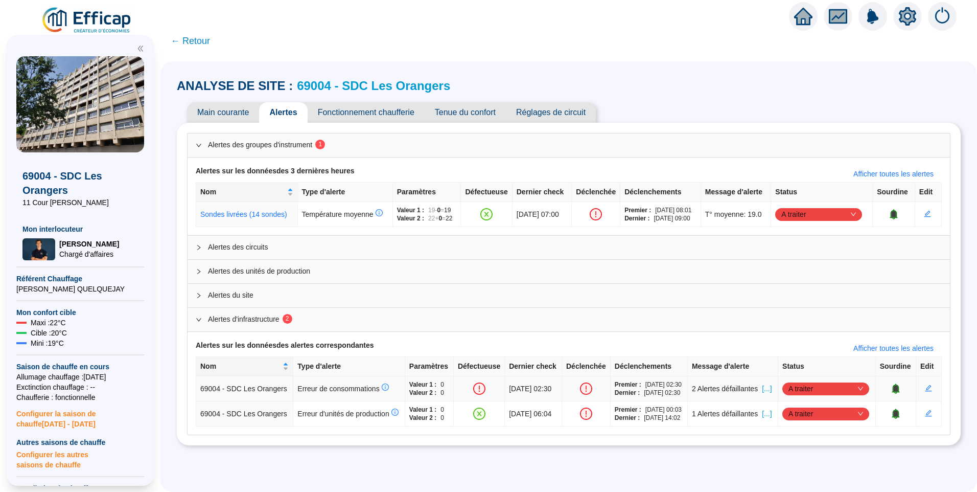
click at [764, 391] on span "[...]" at bounding box center [767, 388] width 10 height 11
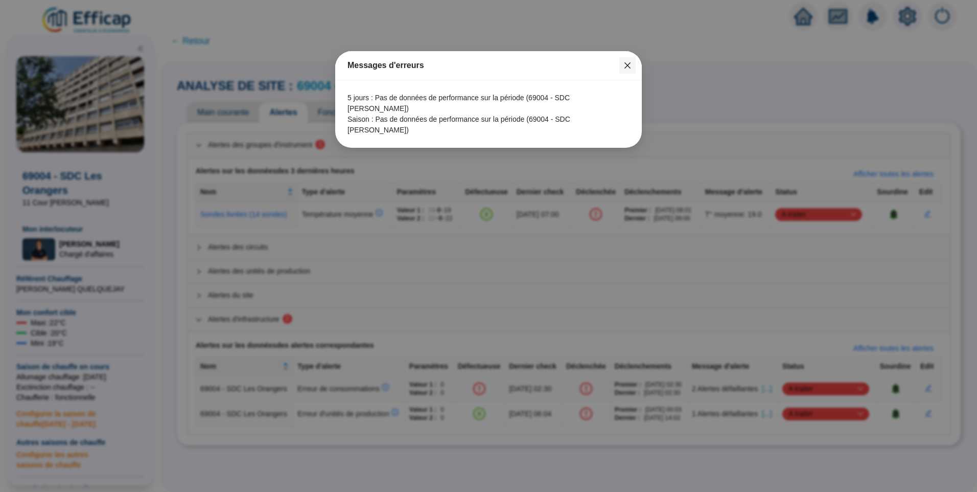
click at [624, 64] on icon "close" at bounding box center [627, 65] width 8 height 8
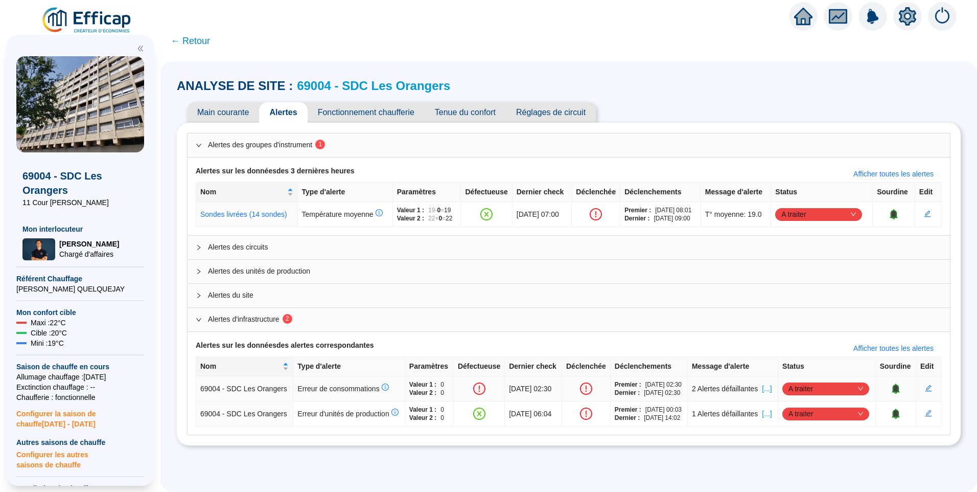
click at [893, 391] on icon "bell" at bounding box center [896, 387] width 7 height 7
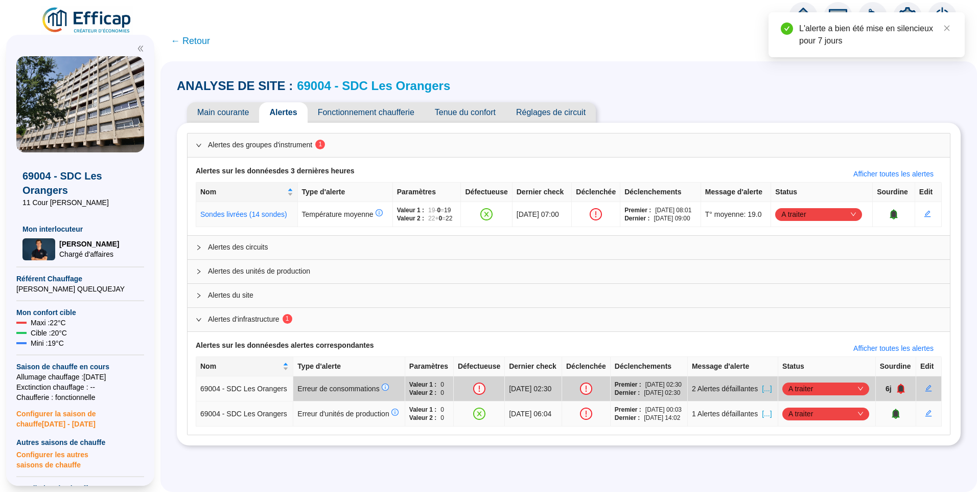
click at [762, 419] on span "[...]" at bounding box center [767, 413] width 10 height 11
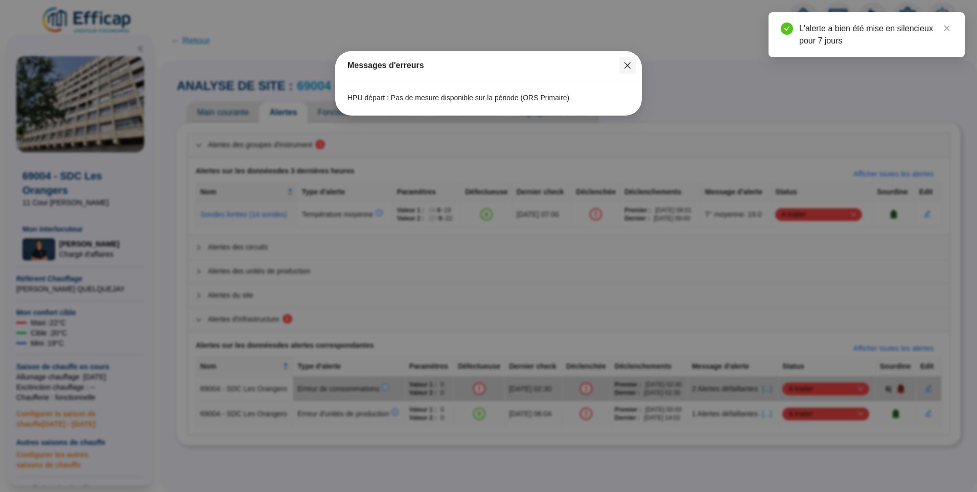
click at [626, 58] on button "Close" at bounding box center [627, 65] width 16 height 16
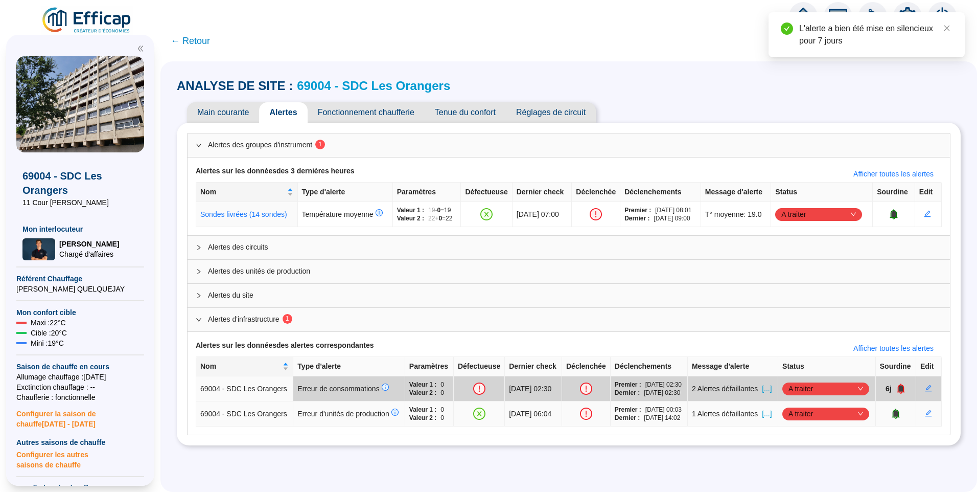
click at [830, 421] on span "A traiter" at bounding box center [825, 413] width 75 height 15
click at [810, 422] on div "Traité" at bounding box center [823, 419] width 71 height 11
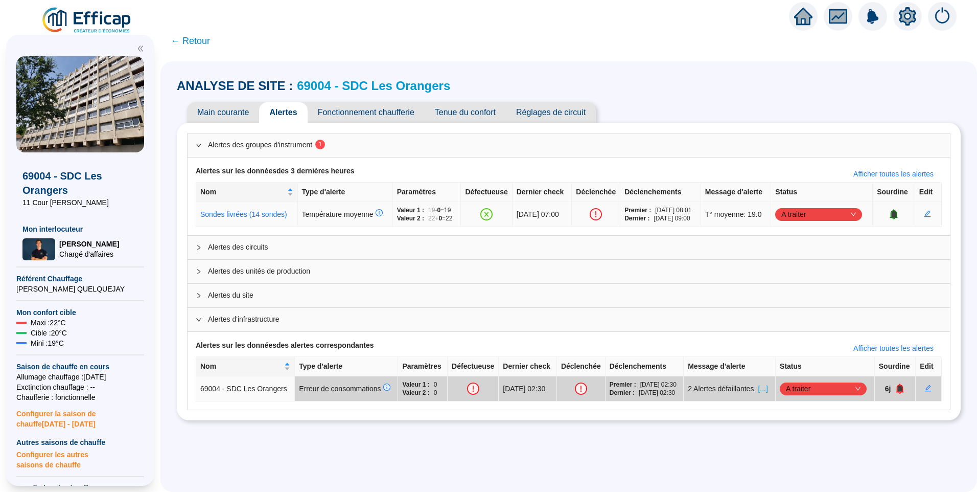
click at [805, 213] on span "A traiter" at bounding box center [818, 213] width 75 height 15
click at [803, 265] on div "Traité" at bounding box center [822, 266] width 71 height 11
click at [376, 108] on span "Fonctionnement chaufferie" at bounding box center [366, 112] width 117 height 20
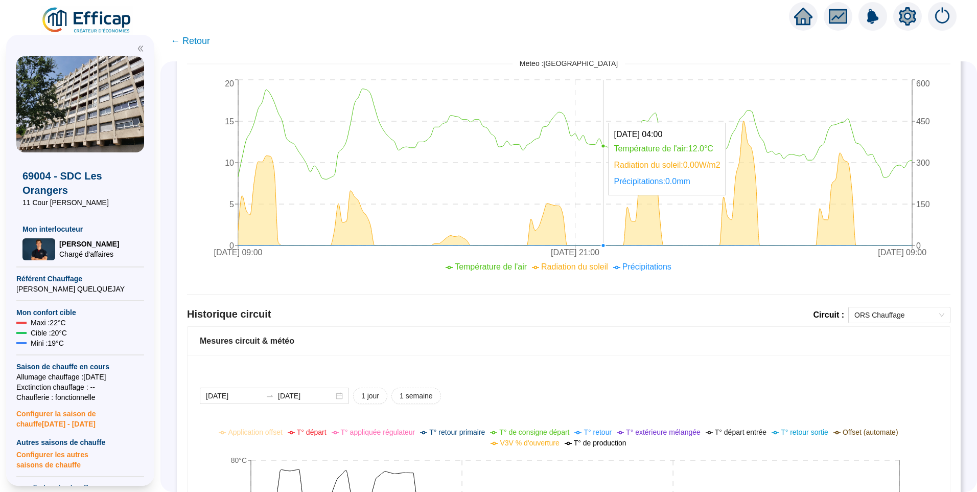
scroll to position [705, 0]
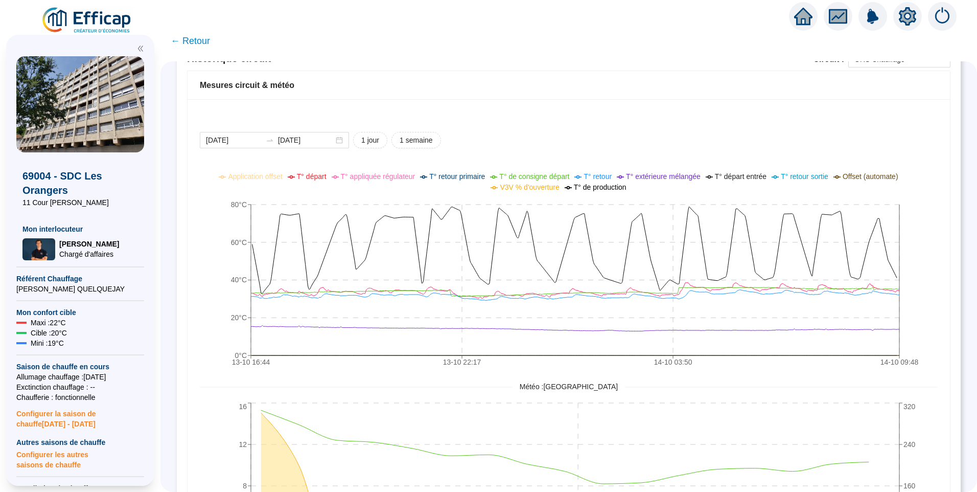
click at [531, 187] on span "V3V % d'ouverture" at bounding box center [529, 187] width 59 height 8
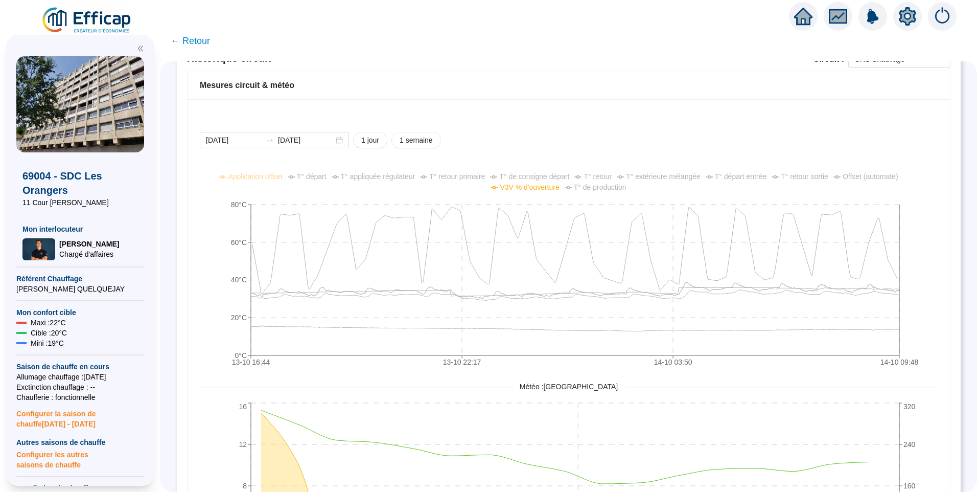
click at [531, 187] on span "V3V % d'ouverture" at bounding box center [529, 187] width 59 height 8
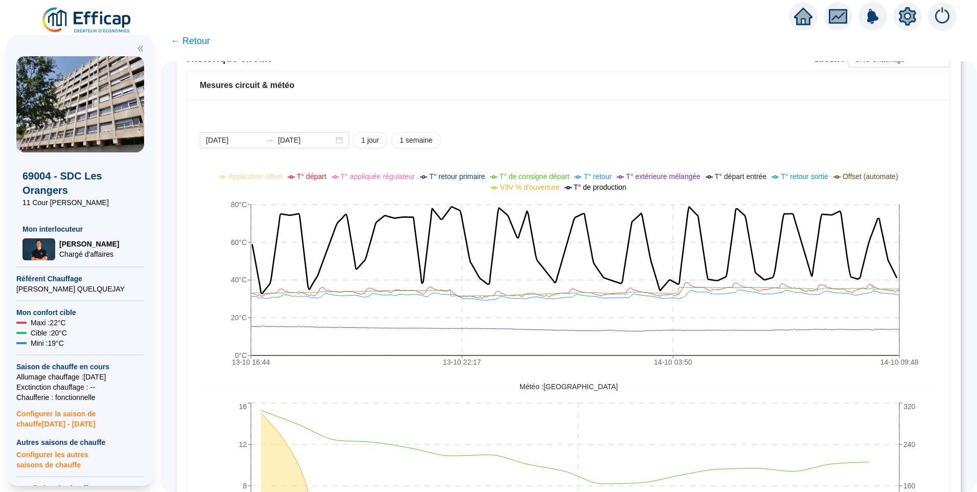
click at [590, 187] on span "T° de production" at bounding box center [600, 187] width 53 height 8
click at [257, 134] on div "2025-10-13 2025-10-14" at bounding box center [274, 140] width 149 height 16
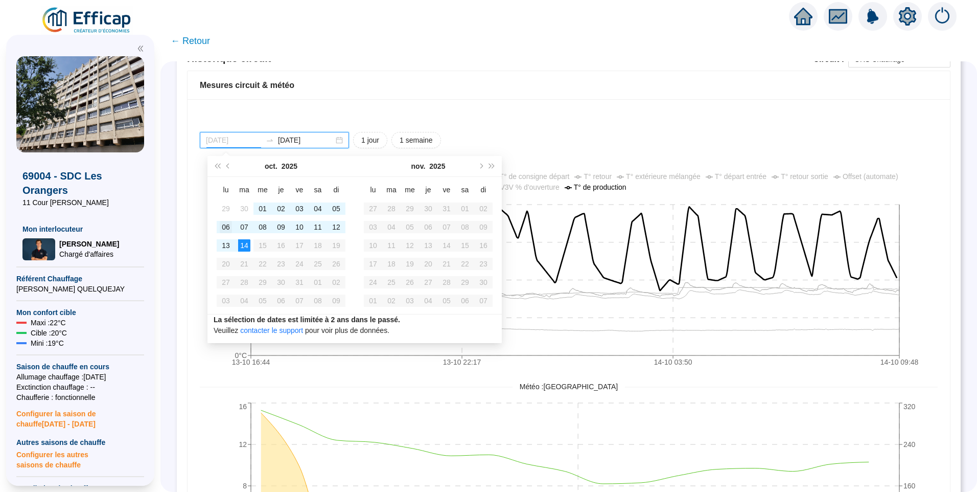
type input "2025-10-06"
click at [230, 223] on div "06" at bounding box center [226, 227] width 12 height 12
type input "[DATE]"
click at [249, 248] on div "14" at bounding box center [244, 245] width 12 height 12
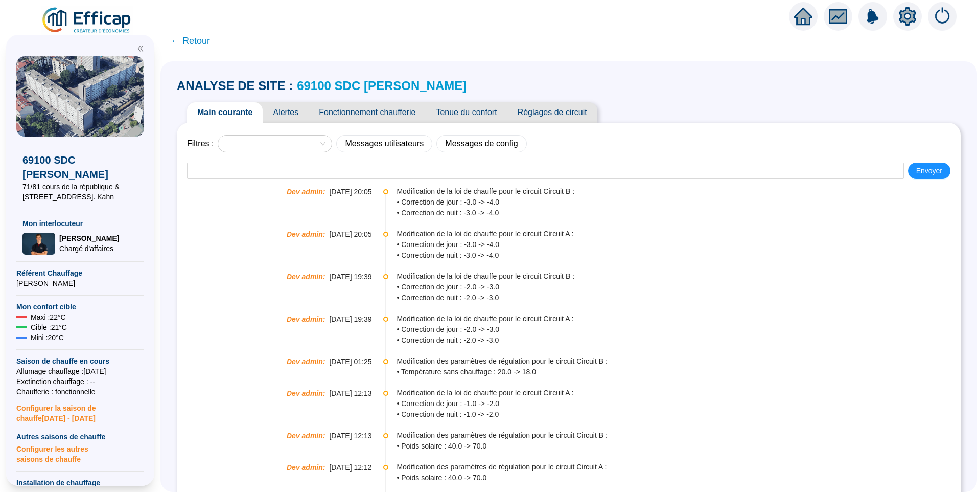
click at [286, 112] on span "Alertes" at bounding box center [286, 112] width 46 height 20
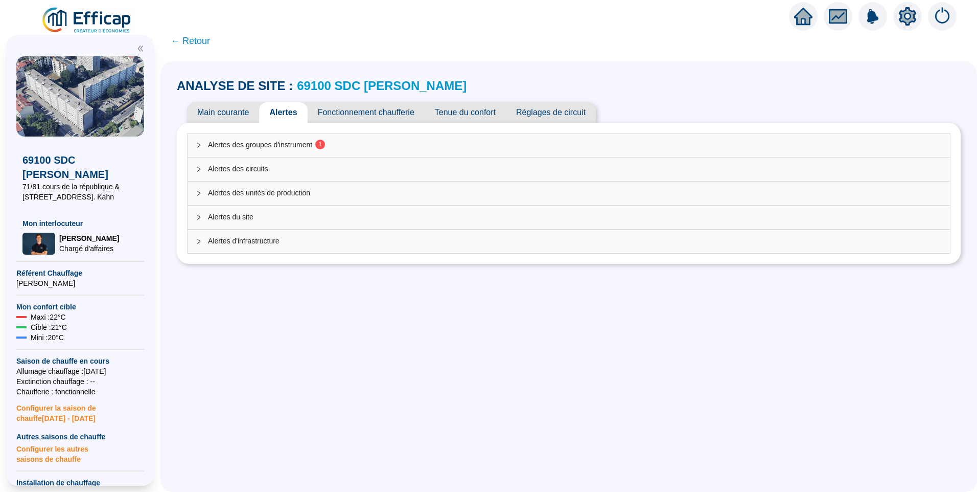
click at [312, 142] on span "Alertes des groupes d'instrument 1" at bounding box center [575, 144] width 734 height 11
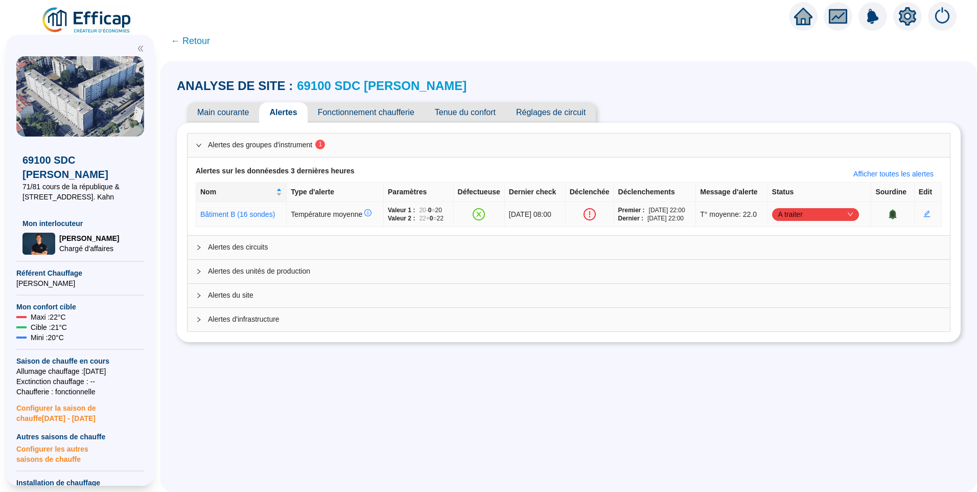
click at [791, 216] on span "A traiter" at bounding box center [815, 213] width 75 height 15
click at [785, 265] on div "Traité" at bounding box center [820, 266] width 71 height 11
click at [374, 111] on span "Fonctionnement chaufferie" at bounding box center [366, 112] width 117 height 20
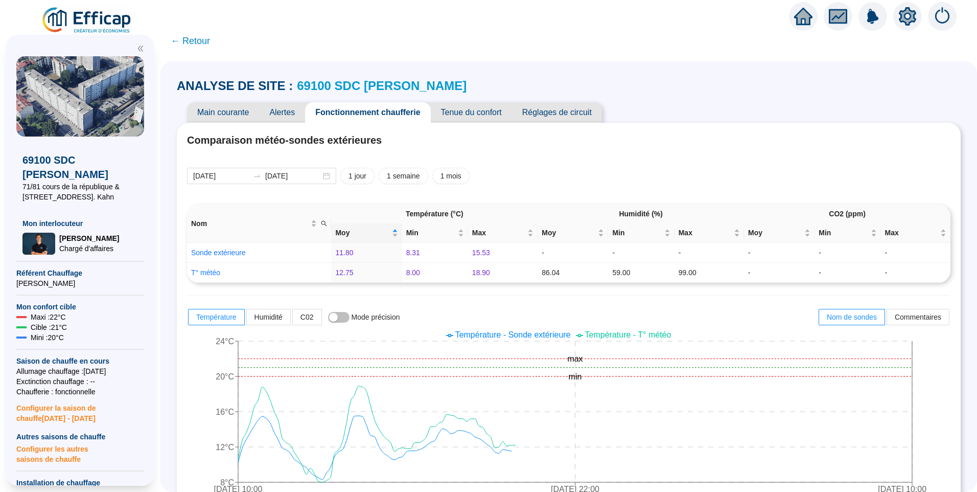
click at [296, 117] on span "Alertes" at bounding box center [282, 112] width 46 height 20
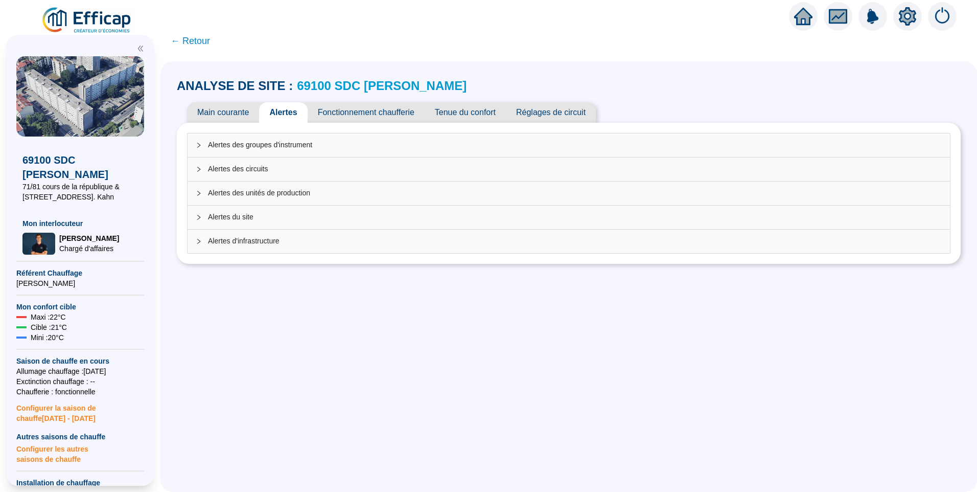
click at [362, 111] on span "Fonctionnement chaufferie" at bounding box center [366, 112] width 117 height 20
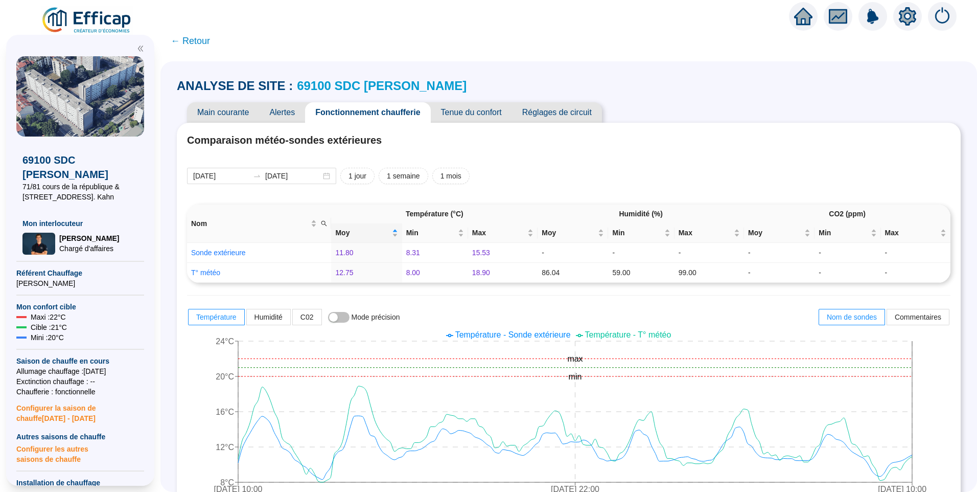
click at [286, 113] on span "Alertes" at bounding box center [282, 112] width 46 height 20
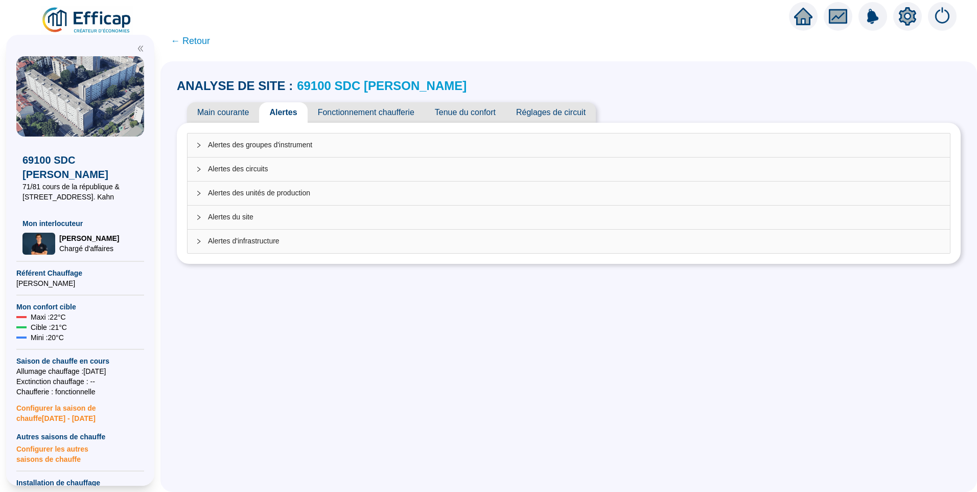
click at [296, 143] on span "Alertes des groupes d'instrument" at bounding box center [575, 144] width 734 height 11
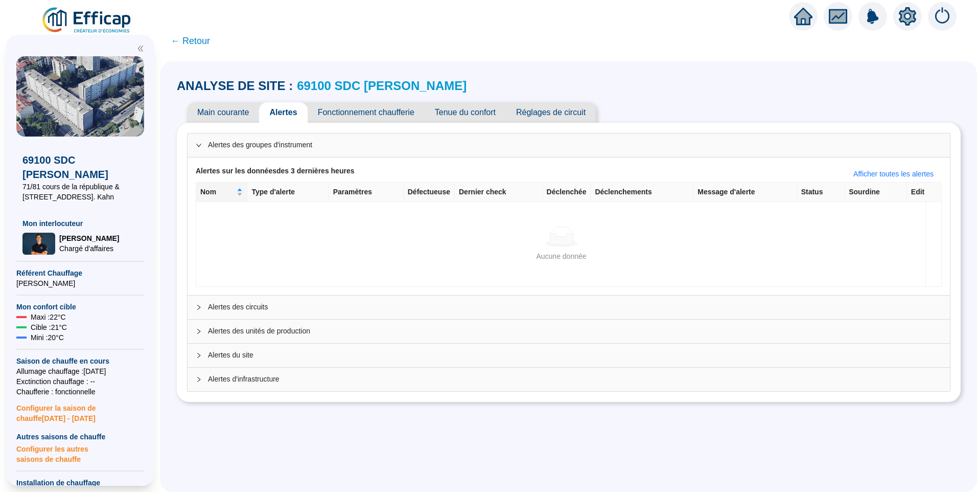
click at [253, 309] on span "Alertes des circuits" at bounding box center [575, 306] width 734 height 11
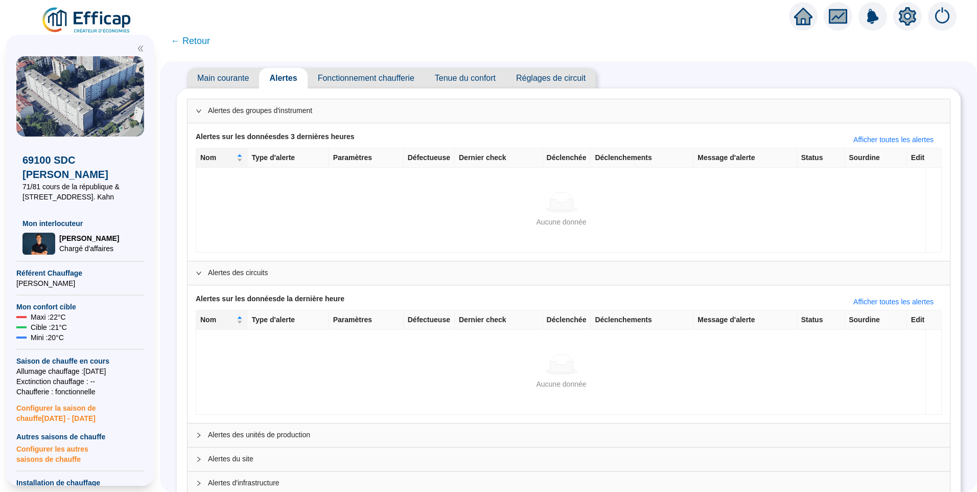
scroll to position [62, 0]
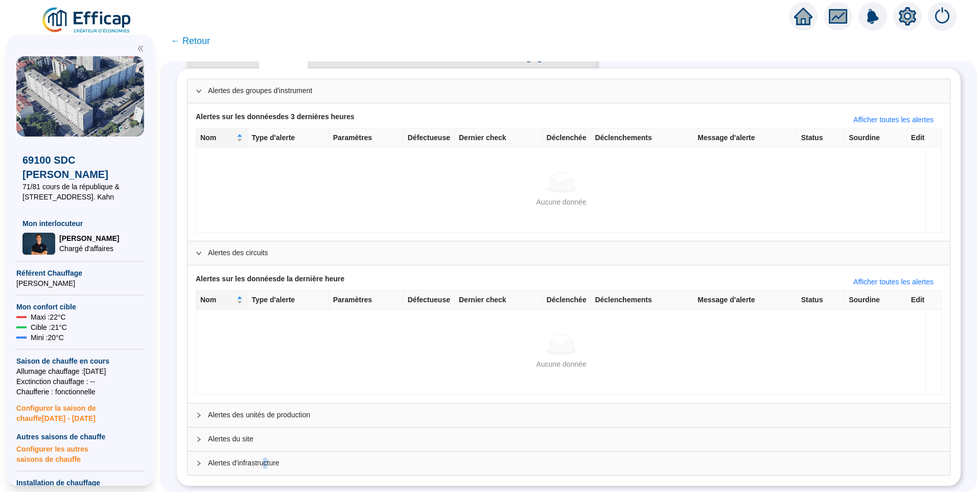
click at [273, 458] on span "Alertes d'infrastructure" at bounding box center [575, 462] width 734 height 11
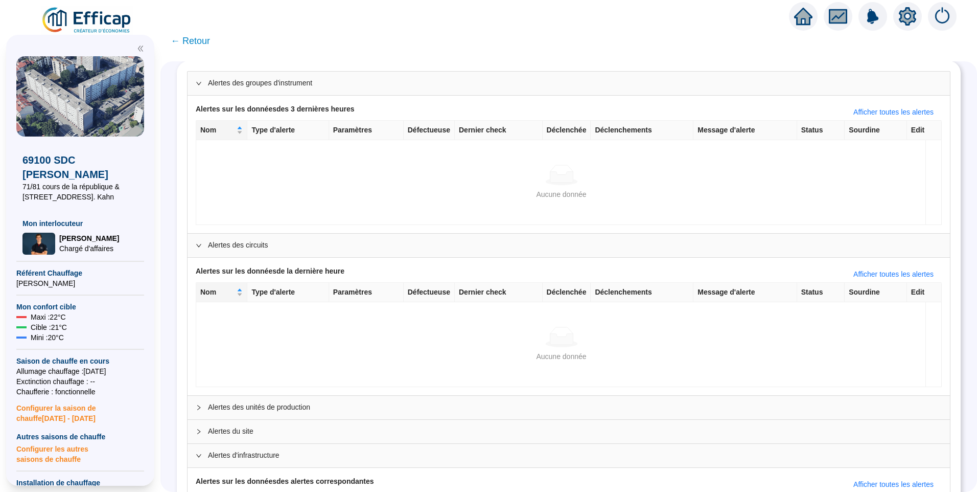
drag, startPoint x: 264, startPoint y: 437, endPoint x: 264, endPoint y: 423, distance: 14.3
click at [264, 438] on div "Alertes du site" at bounding box center [569, 431] width 762 height 24
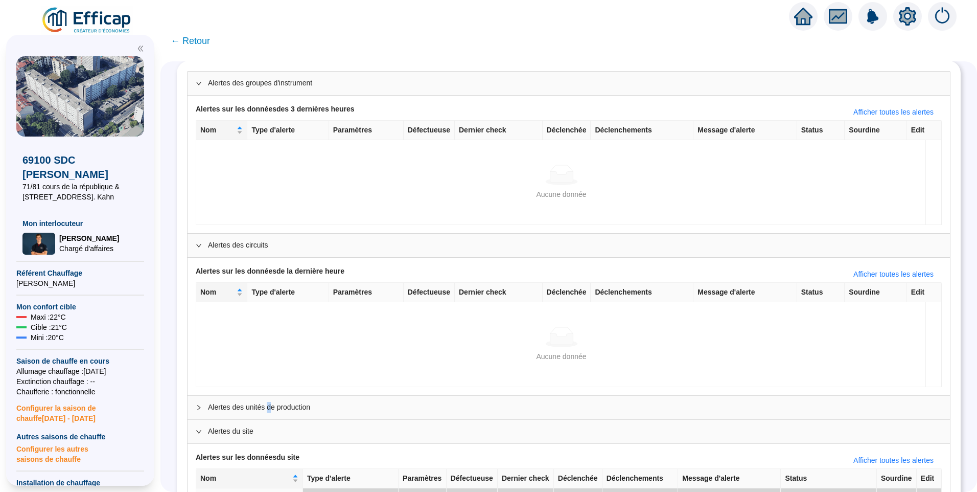
drag, startPoint x: 274, startPoint y: 402, endPoint x: 292, endPoint y: 385, distance: 24.6
click at [277, 403] on span "Alertes des unités de production" at bounding box center [575, 407] width 734 height 11
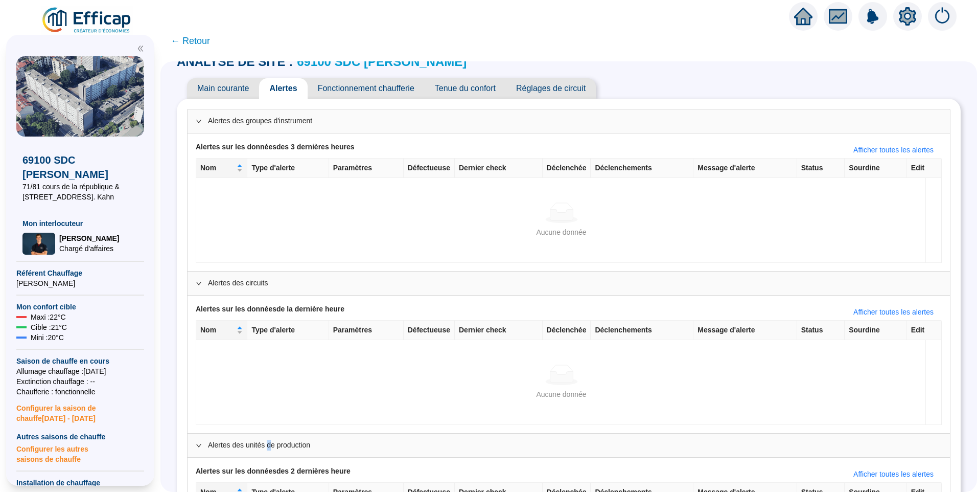
scroll to position [0, 0]
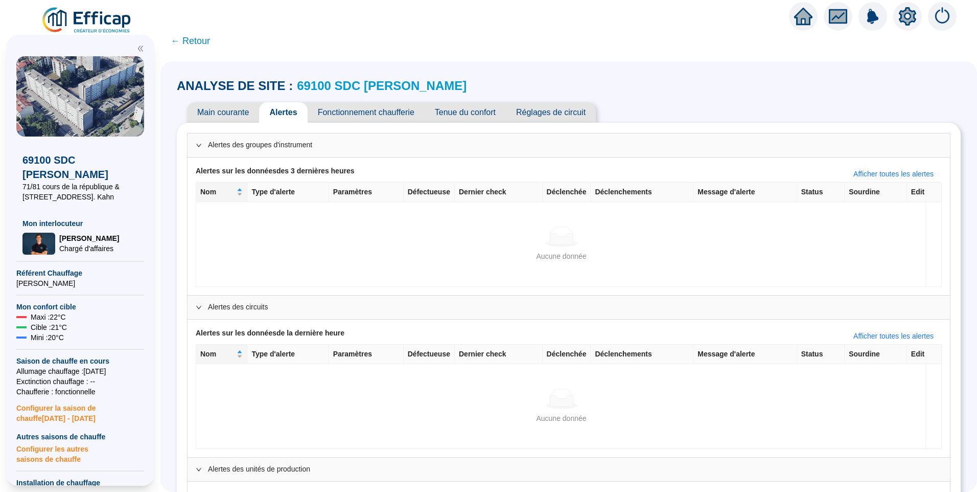
click at [476, 108] on span "Tenue du confort" at bounding box center [465, 112] width 81 height 20
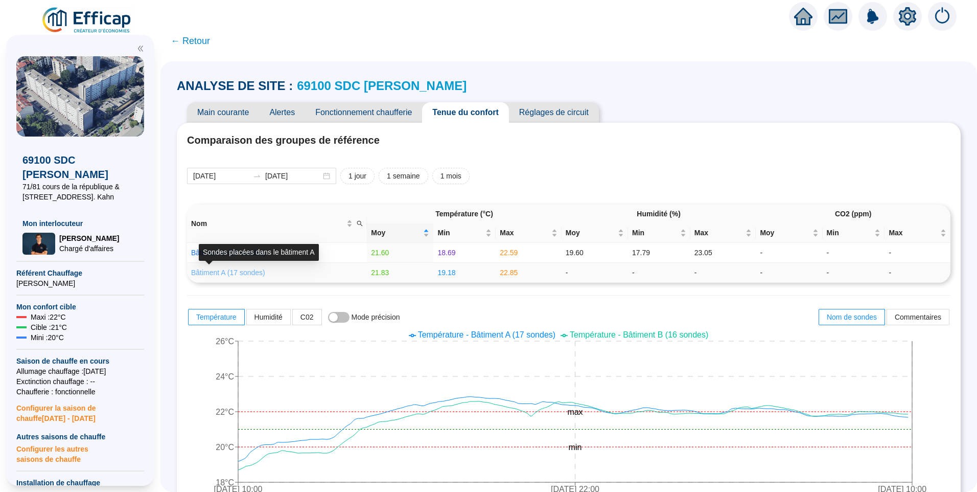
click at [253, 269] on link "Bâtiment A (17 sondes)" at bounding box center [228, 272] width 74 height 8
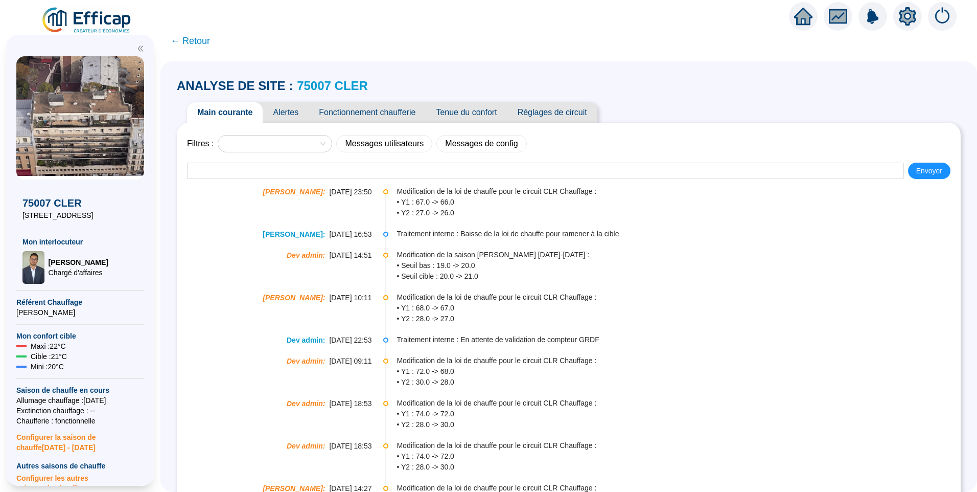
click at [471, 119] on span "Tenue du confort" at bounding box center [466, 112] width 81 height 20
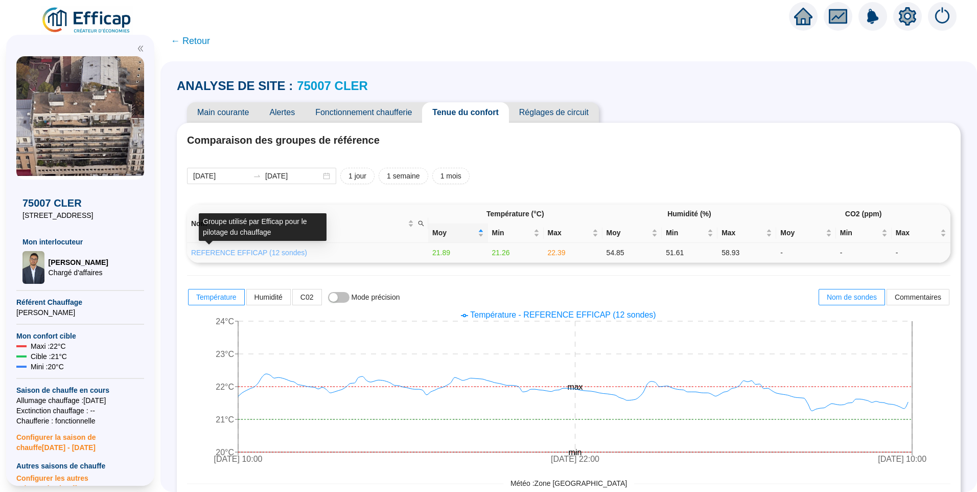
click at [278, 249] on link "REFERENCE EFFICAP (12 sondes)" at bounding box center [249, 252] width 116 height 8
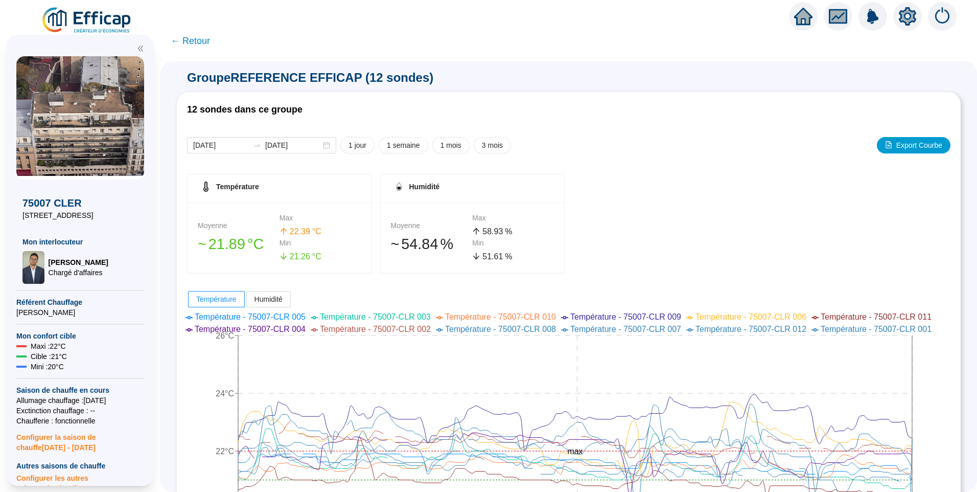
click at [210, 39] on span "← Retour" at bounding box center [190, 41] width 39 height 14
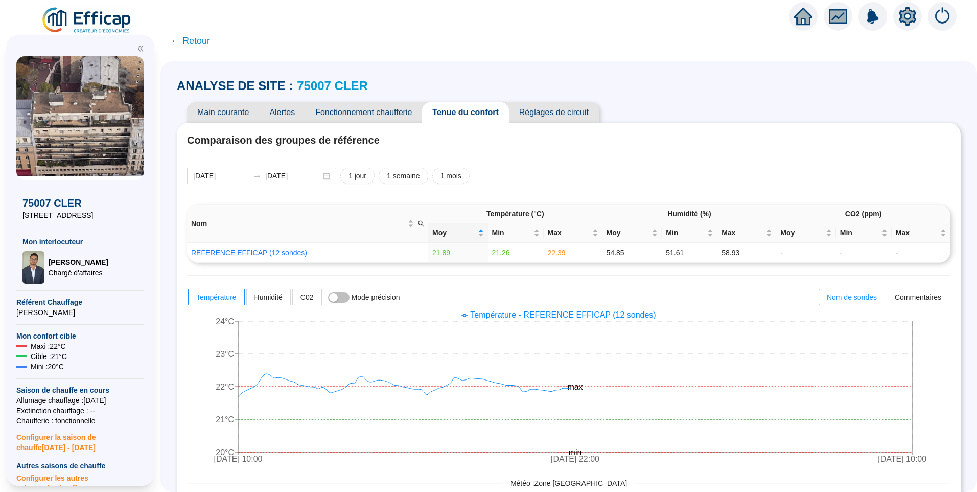
click at [369, 120] on span "Fonctionnement chaufferie" at bounding box center [363, 112] width 117 height 20
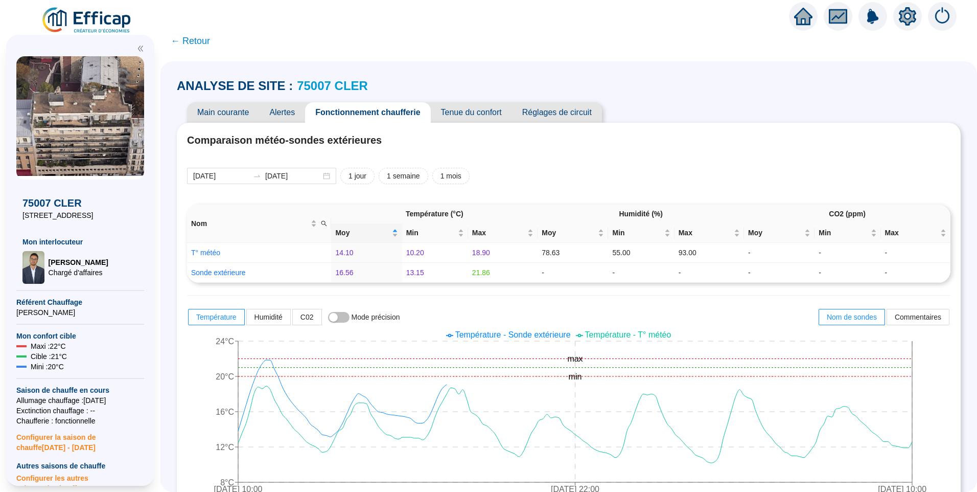
click at [903, 20] on icon "setting" at bounding box center [907, 16] width 17 height 18
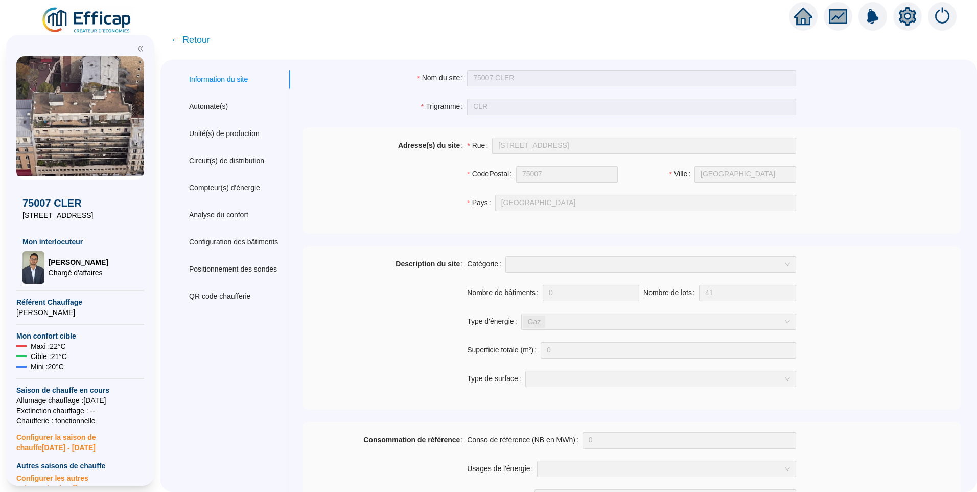
click at [198, 43] on span "← Retour" at bounding box center [190, 40] width 39 height 14
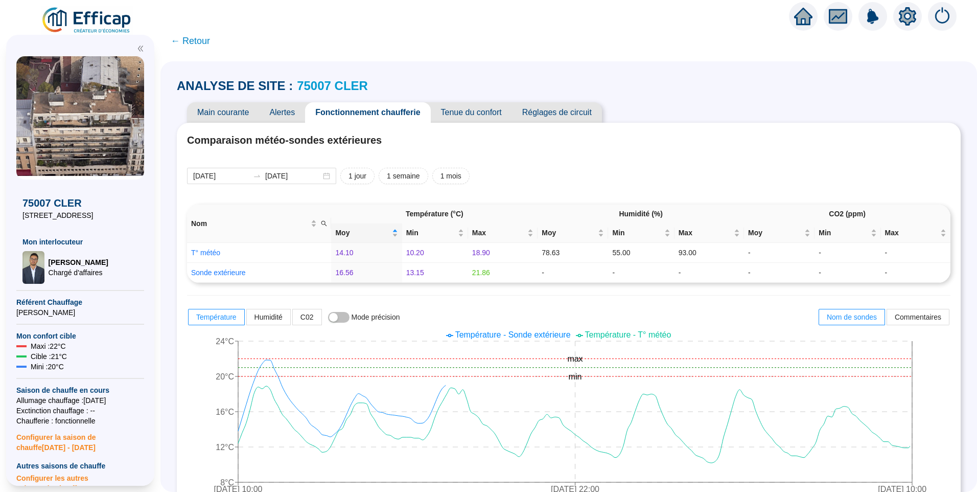
click at [226, 115] on span "Main courante" at bounding box center [223, 112] width 72 height 20
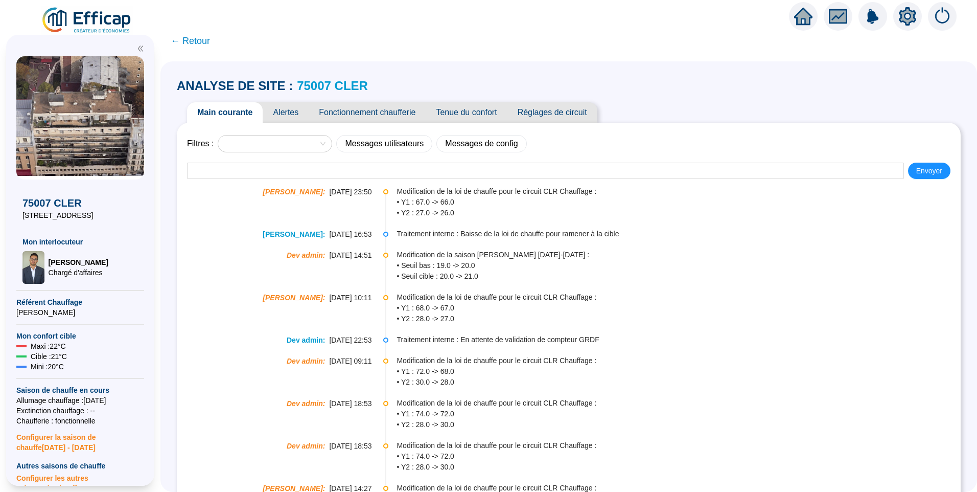
click at [282, 111] on span "Alertes" at bounding box center [286, 112] width 46 height 20
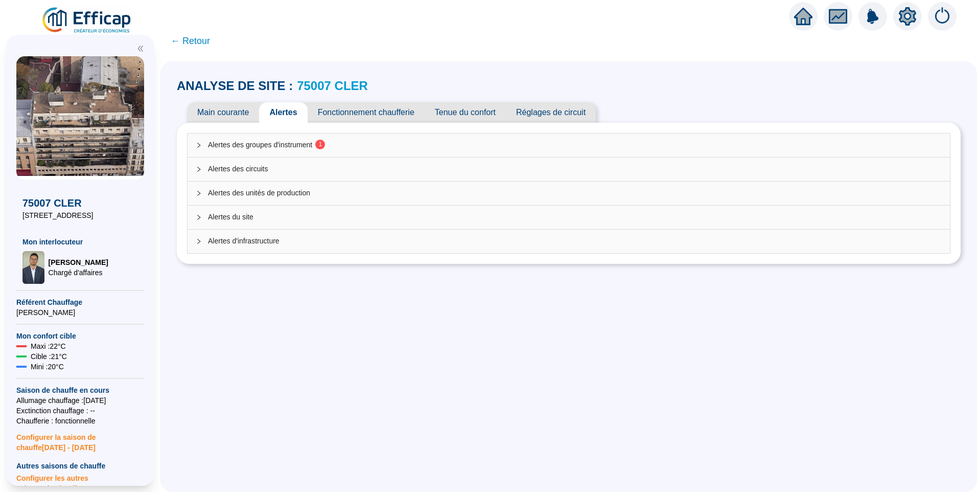
click at [325, 143] on sup "1" at bounding box center [320, 144] width 10 height 10
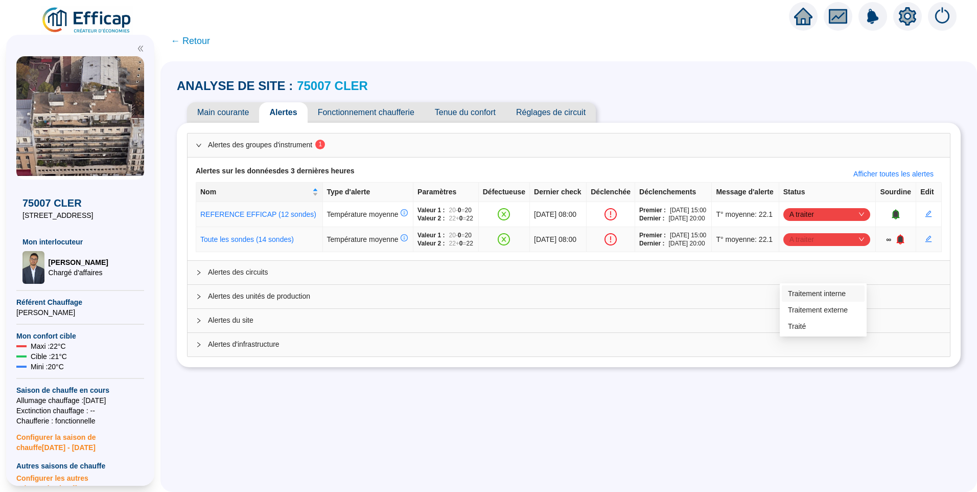
click at [802, 247] on span "A traiter" at bounding box center [826, 238] width 75 height 15
click at [800, 331] on div "Traité" at bounding box center [823, 326] width 71 height 11
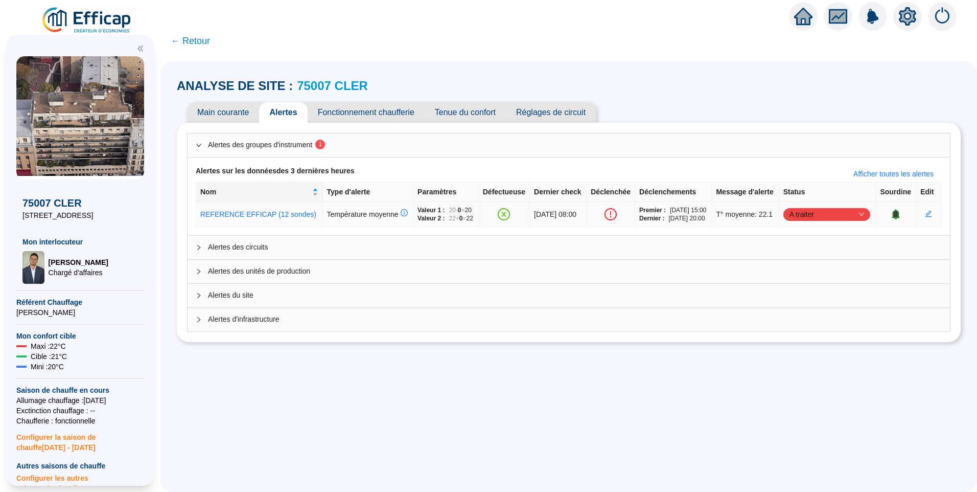
click at [801, 222] on span "A traiter" at bounding box center [826, 213] width 75 height 15
click at [796, 281] on div "Traité" at bounding box center [823, 284] width 71 height 11
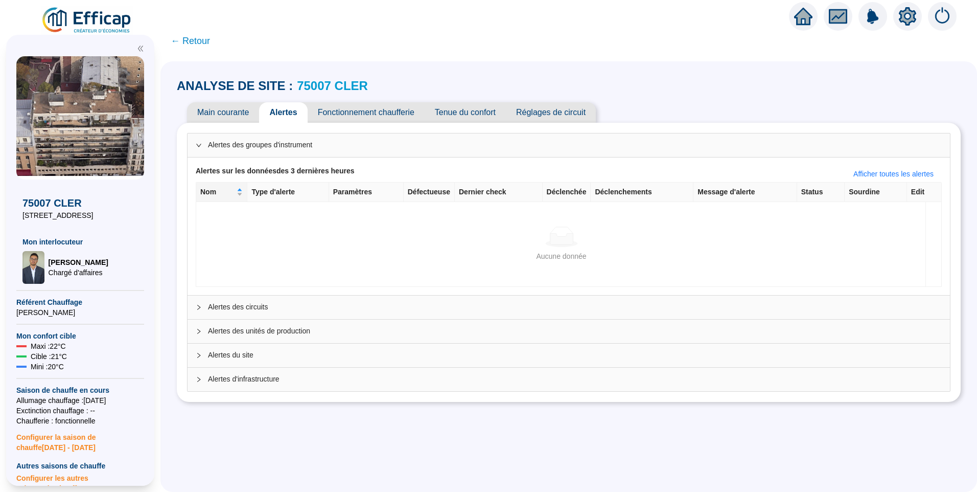
click at [375, 120] on span "Fonctionnement chaufferie" at bounding box center [366, 112] width 117 height 20
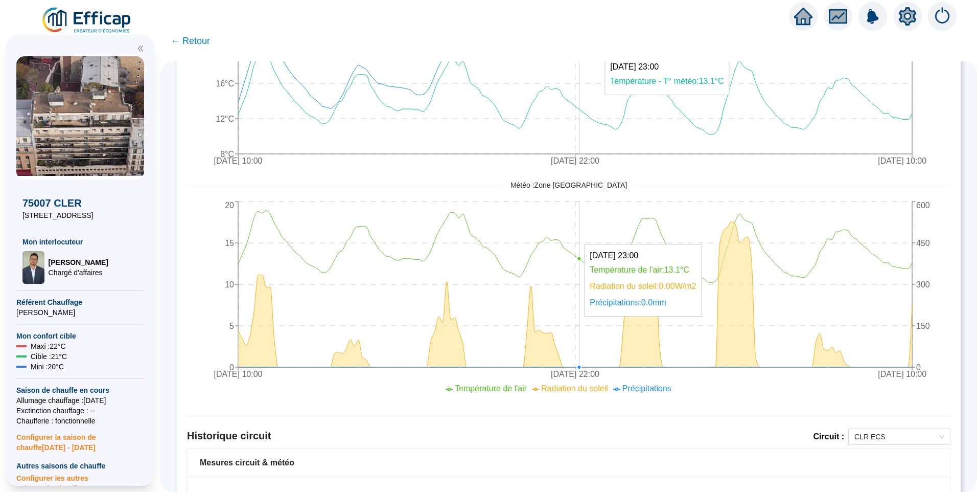
scroll to position [470, 0]
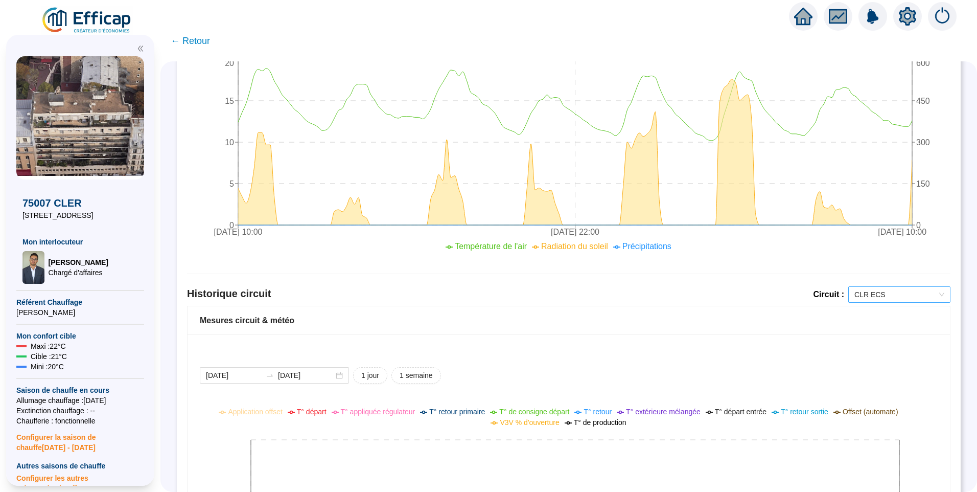
click at [895, 289] on span "CLR ECS" at bounding box center [899, 294] width 90 height 15
click at [867, 337] on div "CLR Chauffage" at bounding box center [892, 331] width 98 height 16
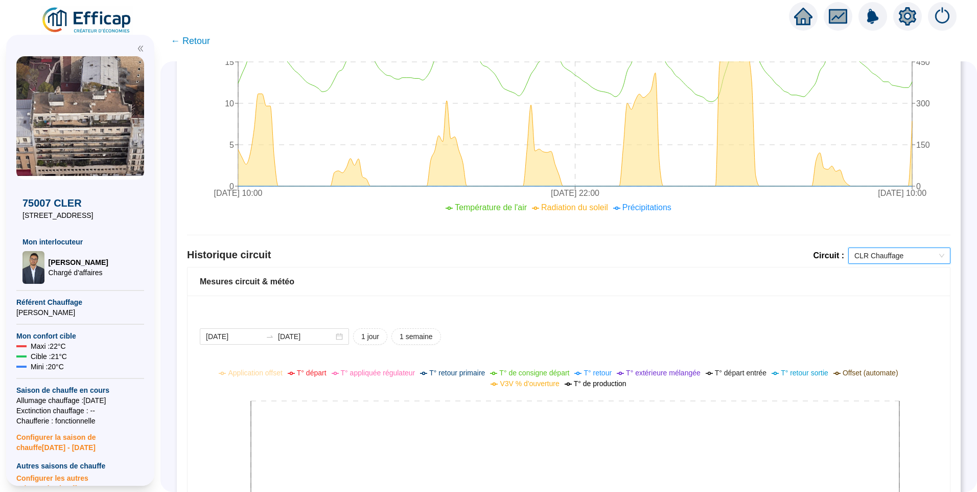
scroll to position [623, 0]
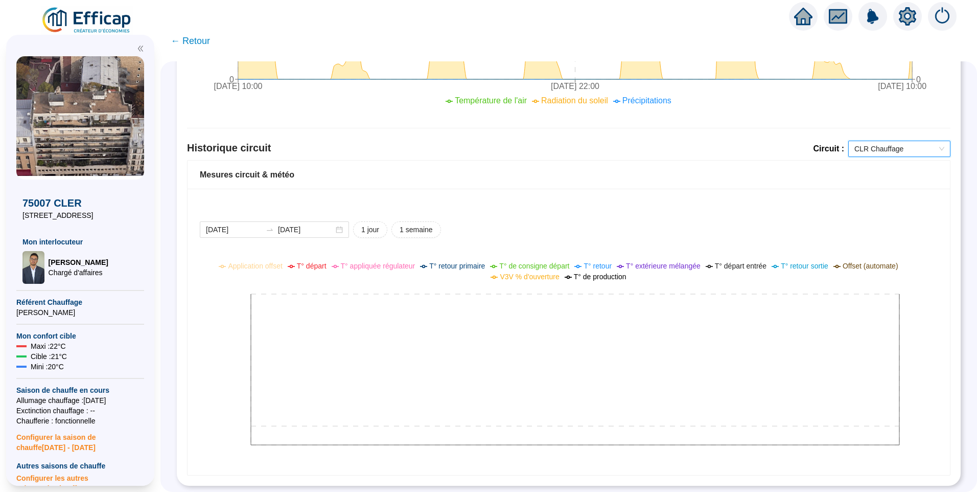
click at [870, 141] on span "CLR Chauffage" at bounding box center [899, 148] width 90 height 15
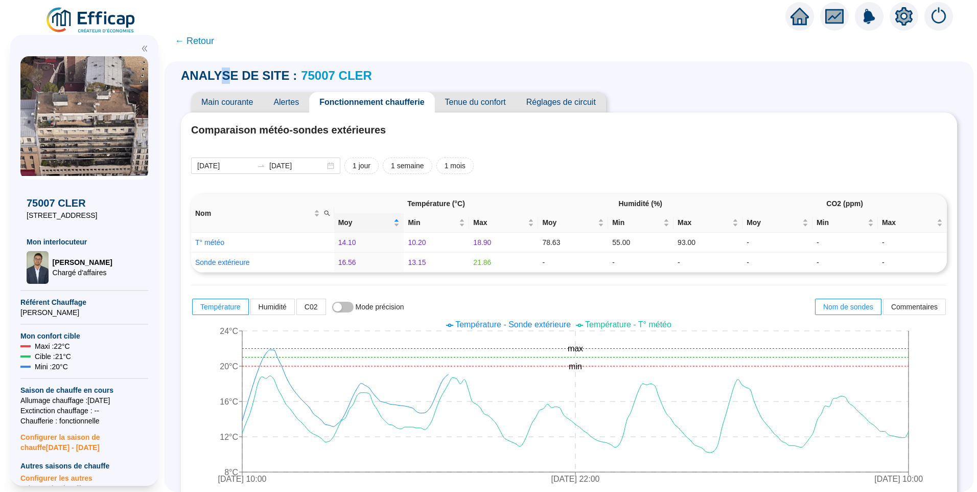
scroll to position [0, 0]
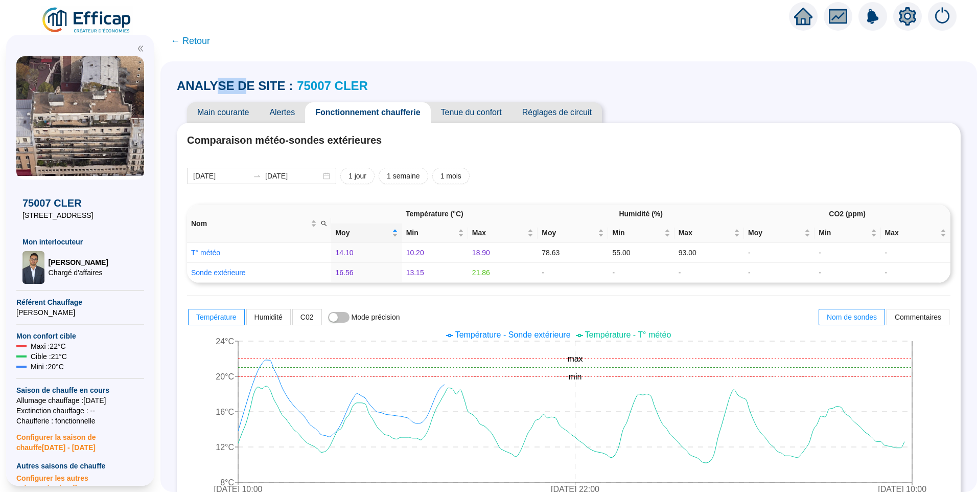
drag, startPoint x: 227, startPoint y: 70, endPoint x: 247, endPoint y: 69, distance: 20.0
click at [247, 69] on div "ANALYSE DE SITE : 75007 CLER Main courante Alertes Fonctionnement chaufferie Te…" at bounding box center [568, 276] width 816 height 430
click at [561, 168] on div "[DATE] [DATE] 1 jour 1 semaine 1 mois" at bounding box center [568, 176] width 763 height 16
click at [295, 117] on span "Alertes" at bounding box center [282, 112] width 46 height 20
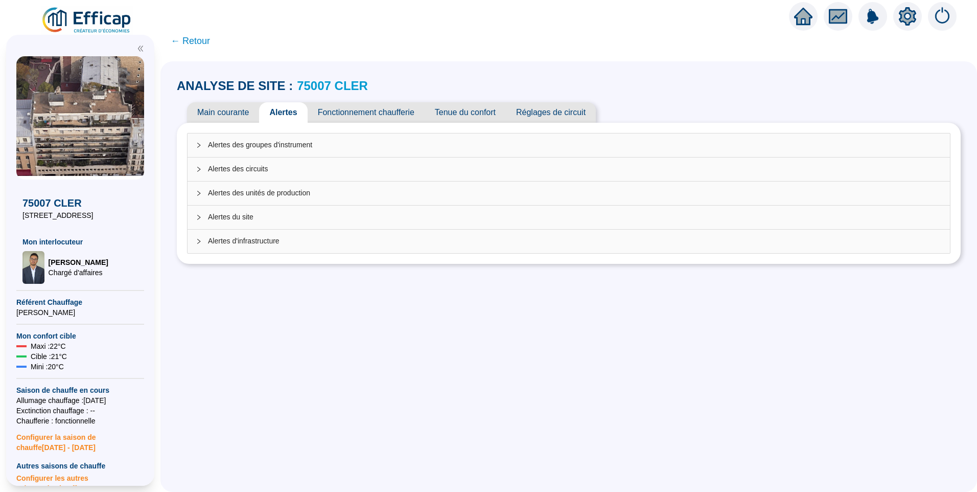
click at [352, 111] on span "Fonctionnement chaufferie" at bounding box center [366, 112] width 117 height 20
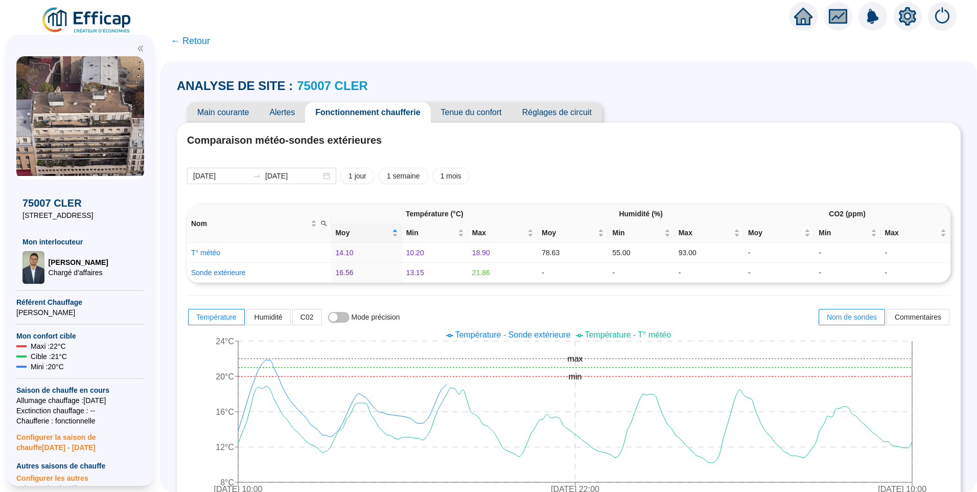
click at [484, 109] on span "Tenue du confort" at bounding box center [471, 112] width 81 height 20
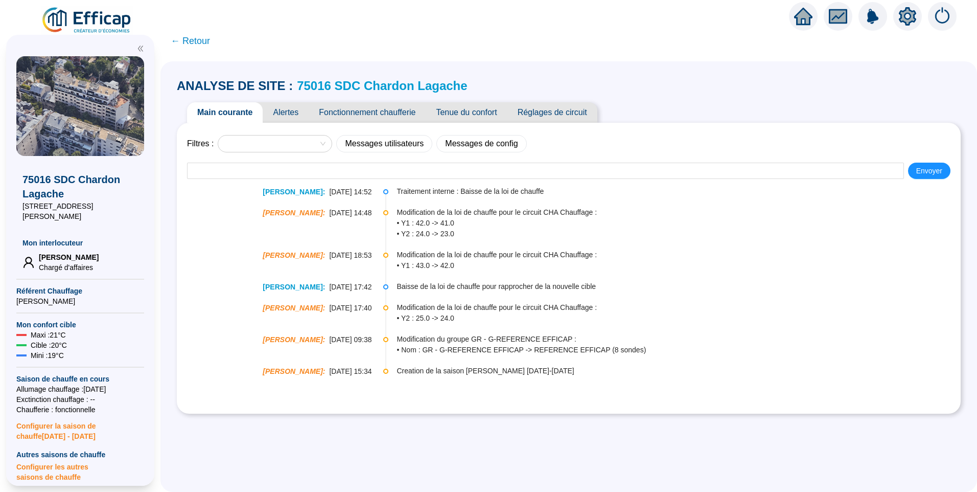
click at [293, 109] on span "Alertes" at bounding box center [286, 112] width 46 height 20
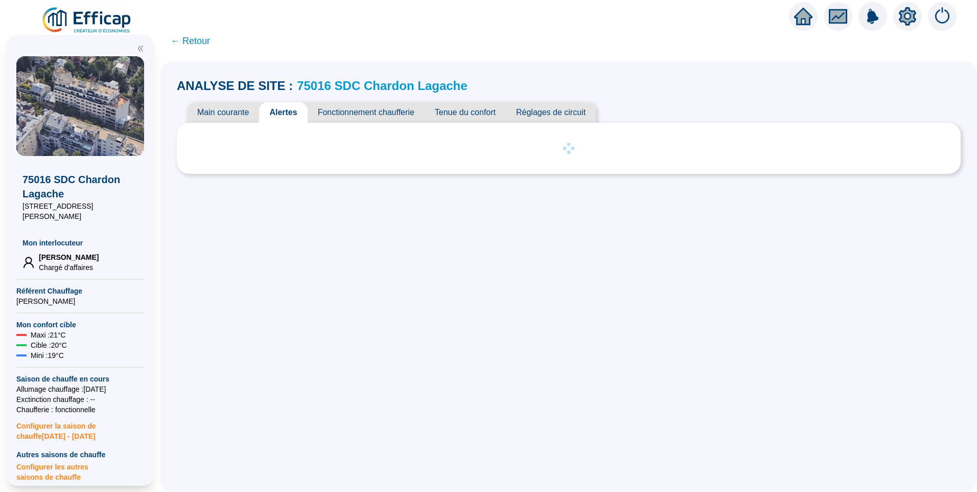
click at [247, 114] on span "Main courante" at bounding box center [223, 112] width 72 height 20
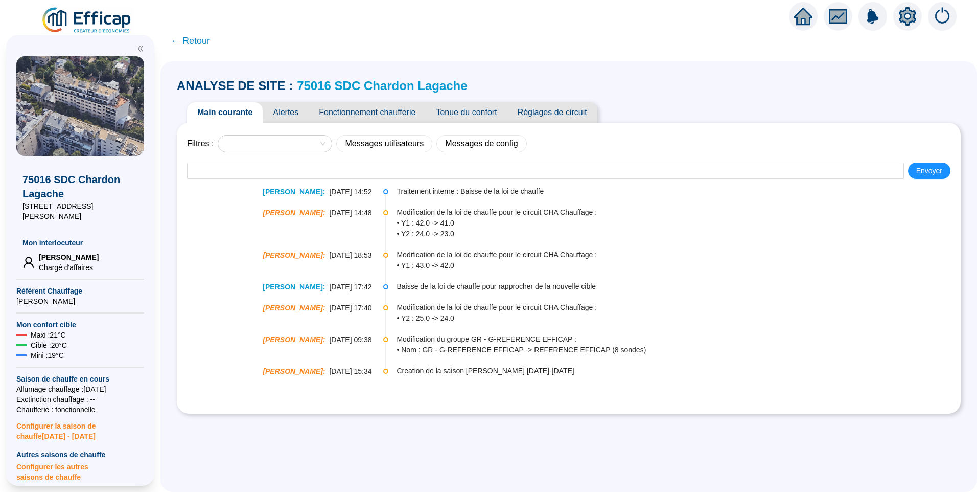
click at [282, 112] on span "Alertes" at bounding box center [286, 112] width 46 height 20
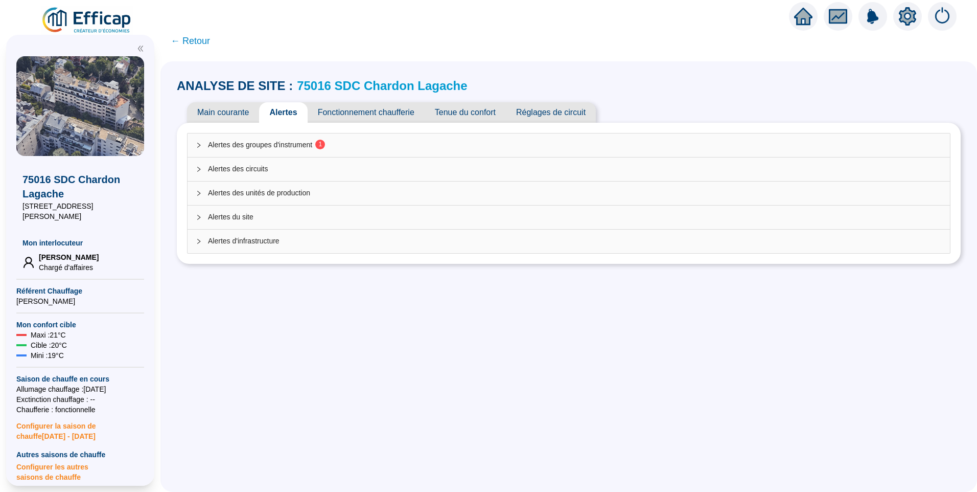
click at [290, 149] on span "Alertes des groupes d'instrument 1" at bounding box center [575, 144] width 734 height 11
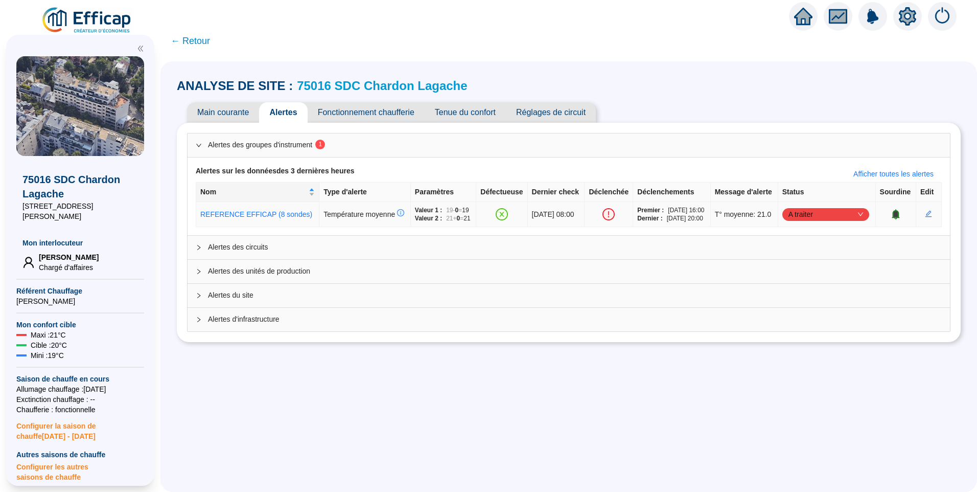
drag, startPoint x: 852, startPoint y: 237, endPoint x: 835, endPoint y: 236, distance: 17.4
click at [851, 222] on span "A traiter" at bounding box center [825, 213] width 75 height 15
click at [799, 287] on div "Traité" at bounding box center [823, 284] width 71 height 11
click at [466, 110] on span "Tenue du confort" at bounding box center [465, 112] width 81 height 20
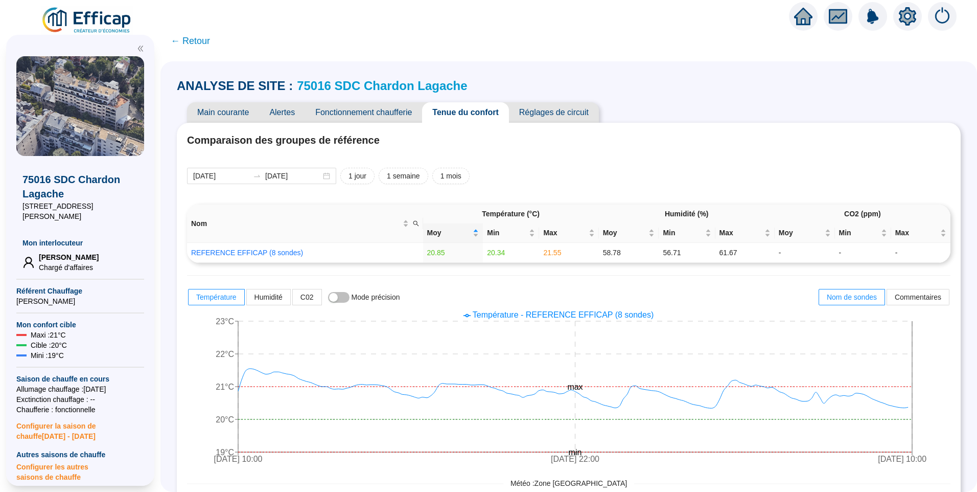
click at [386, 110] on span "Fonctionnement chaufferie" at bounding box center [363, 112] width 117 height 20
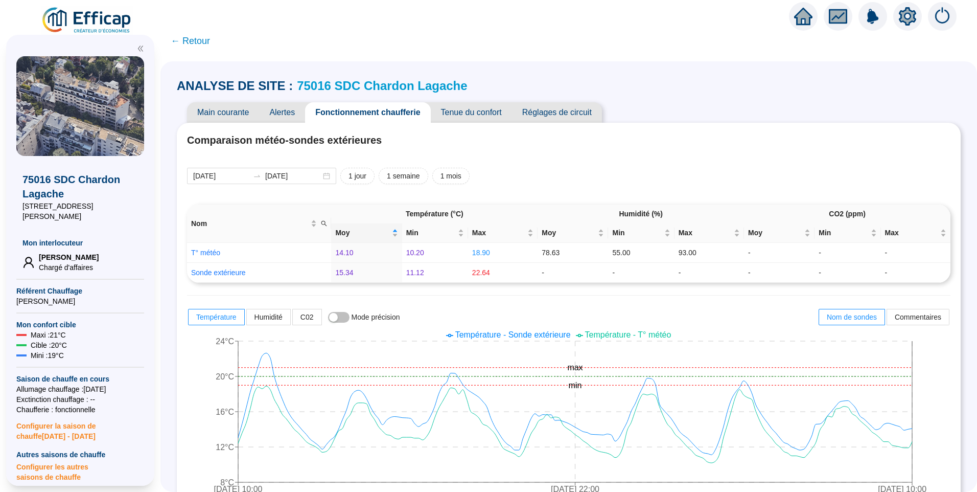
click at [471, 114] on span "Tenue du confort" at bounding box center [471, 112] width 81 height 20
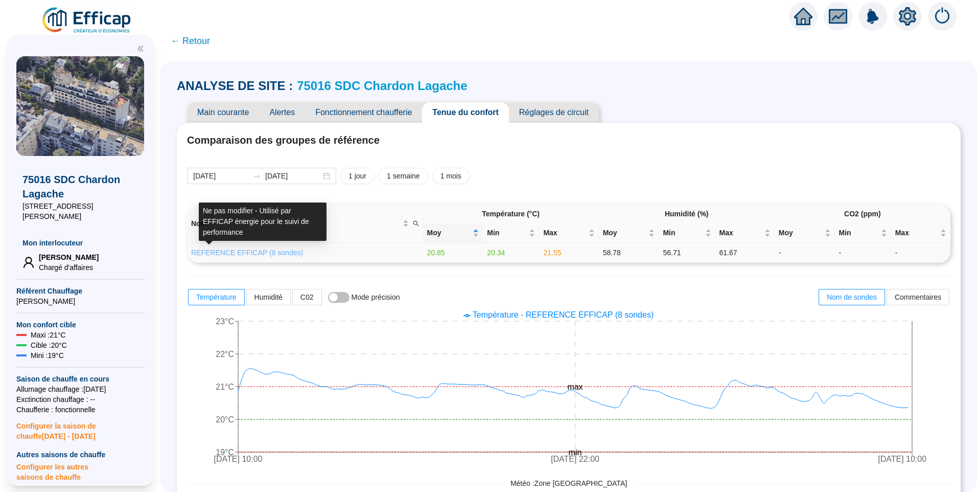
click at [269, 256] on link "REFERENCE EFFICAP (8 sondes)" at bounding box center [247, 252] width 112 height 8
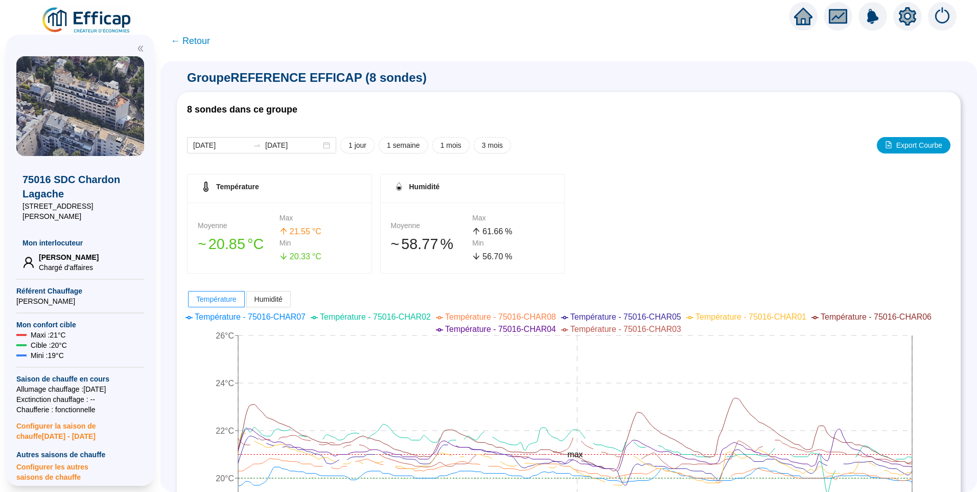
click at [195, 38] on span "← Retour" at bounding box center [190, 41] width 39 height 14
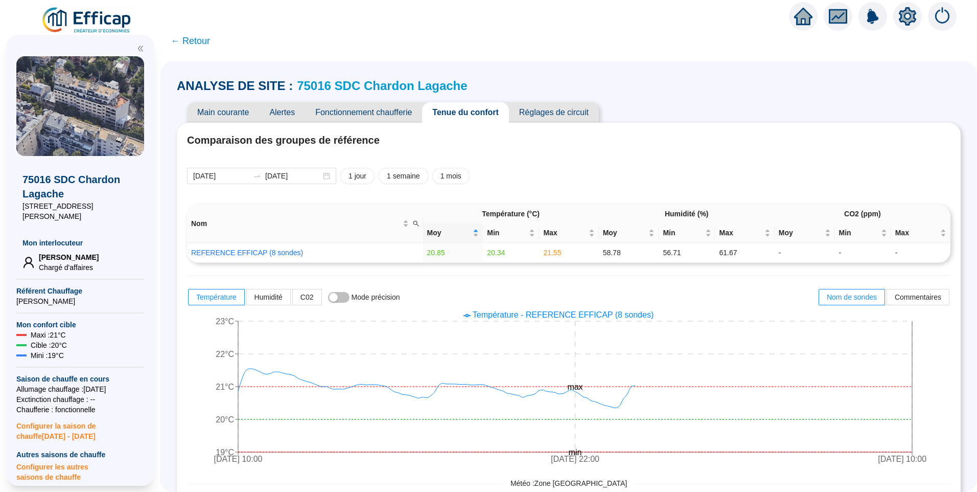
click at [226, 111] on span "Main courante" at bounding box center [223, 112] width 72 height 20
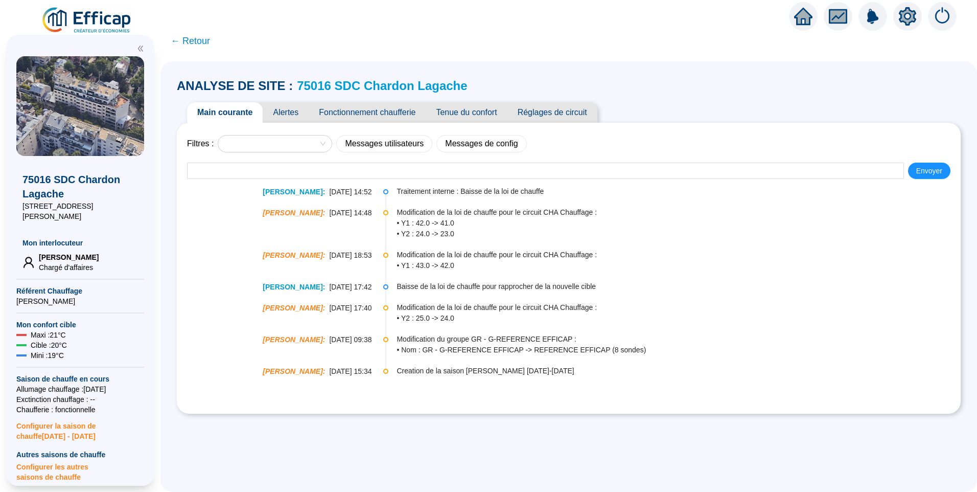
click at [462, 110] on span "Tenue du confort" at bounding box center [466, 112] width 81 height 20
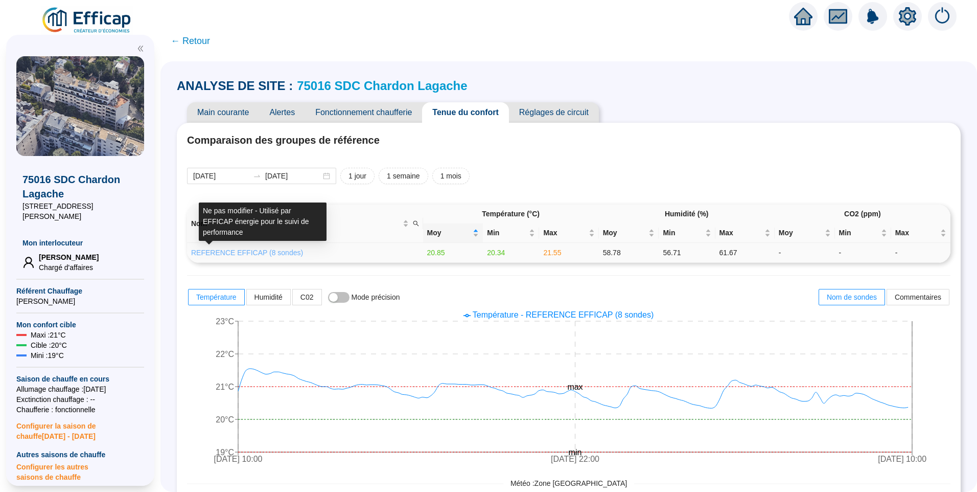
click at [238, 248] on link "REFERENCE EFFICAP (8 sondes)" at bounding box center [247, 252] width 112 height 8
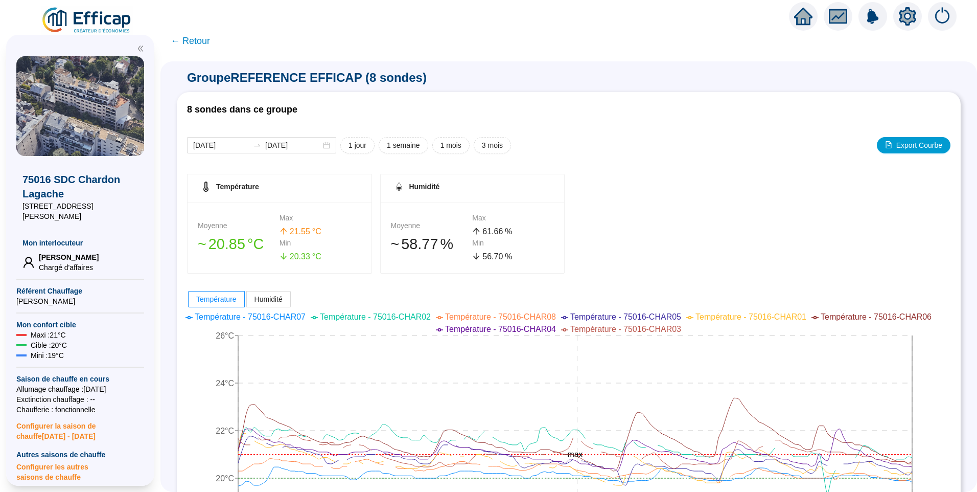
click at [207, 45] on span "← Retour" at bounding box center [190, 41] width 39 height 14
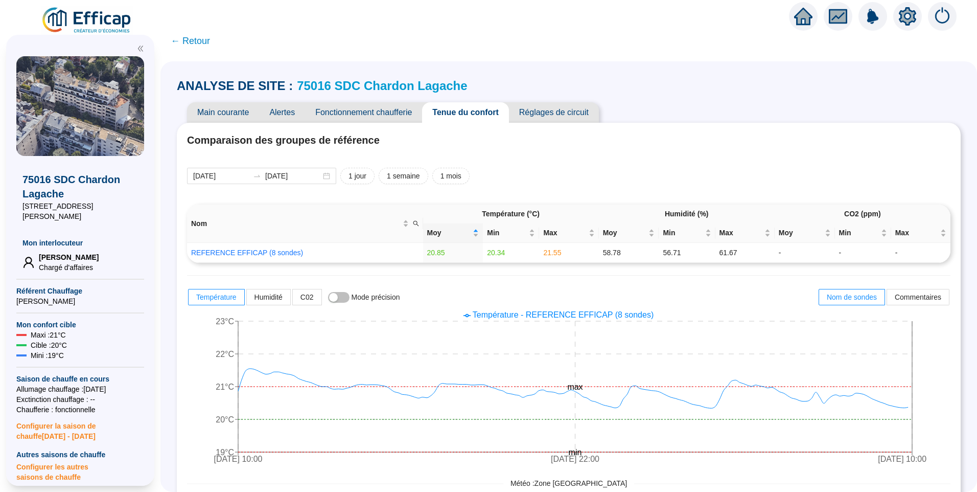
click at [573, 116] on span "Réglages de circuit" at bounding box center [554, 112] width 90 height 20
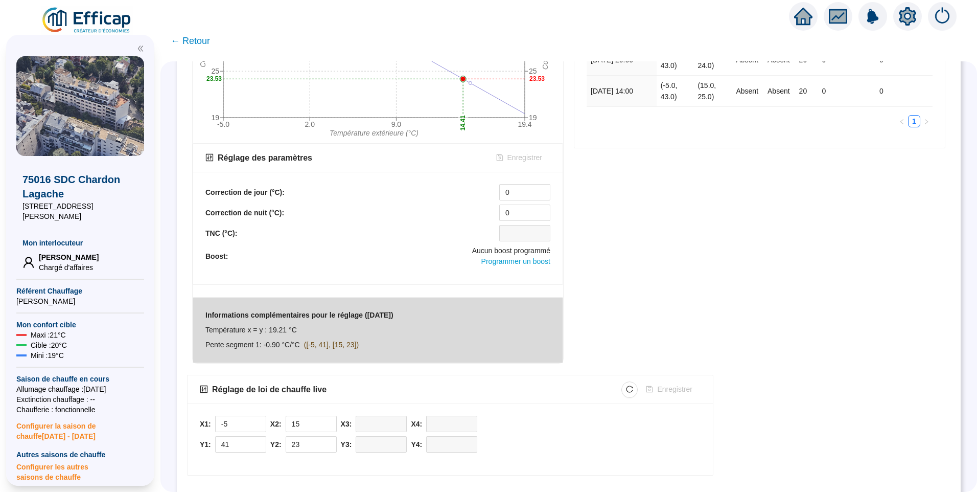
scroll to position [294, 0]
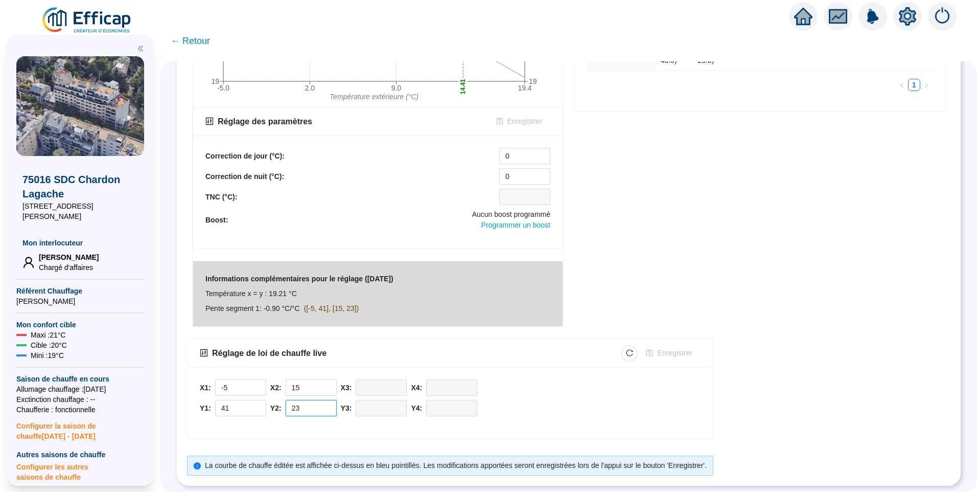
drag, startPoint x: 310, startPoint y: 405, endPoint x: 286, endPoint y: 408, distance: 24.2
click at [286, 408] on div "Y2: 23" at bounding box center [303, 408] width 66 height 16
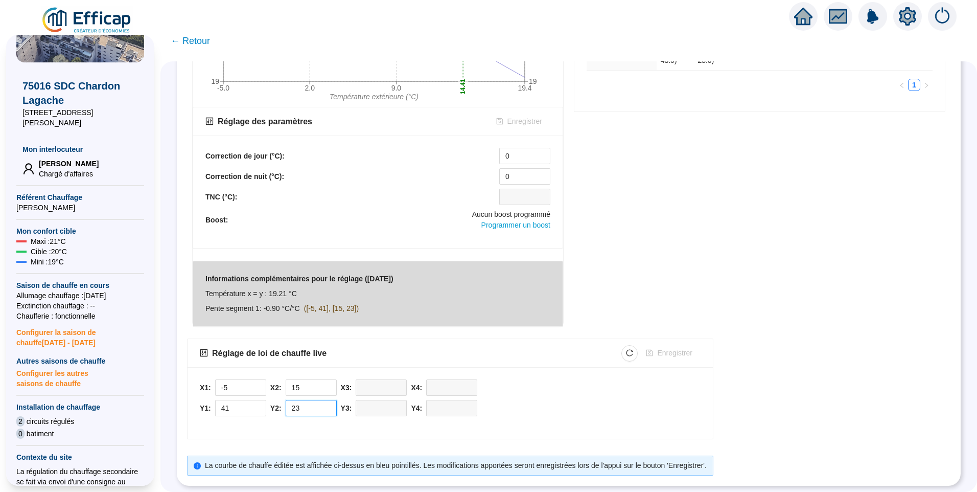
scroll to position [204, 0]
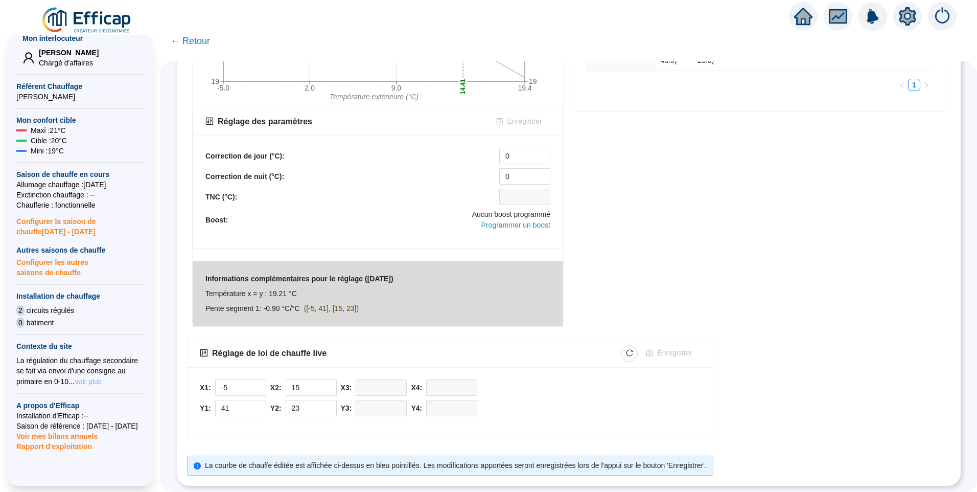
click at [84, 376] on span "voir plus" at bounding box center [88, 381] width 27 height 10
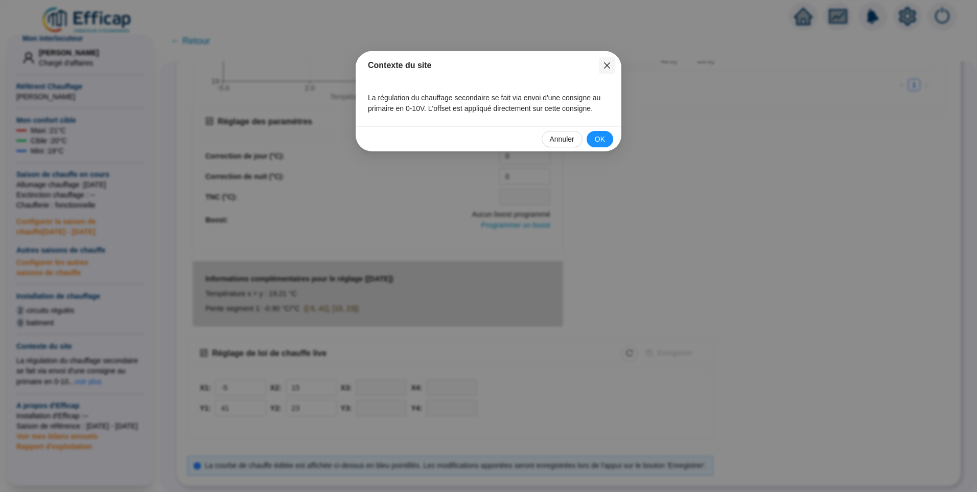
click at [613, 63] on span "Fermer" at bounding box center [607, 65] width 16 height 8
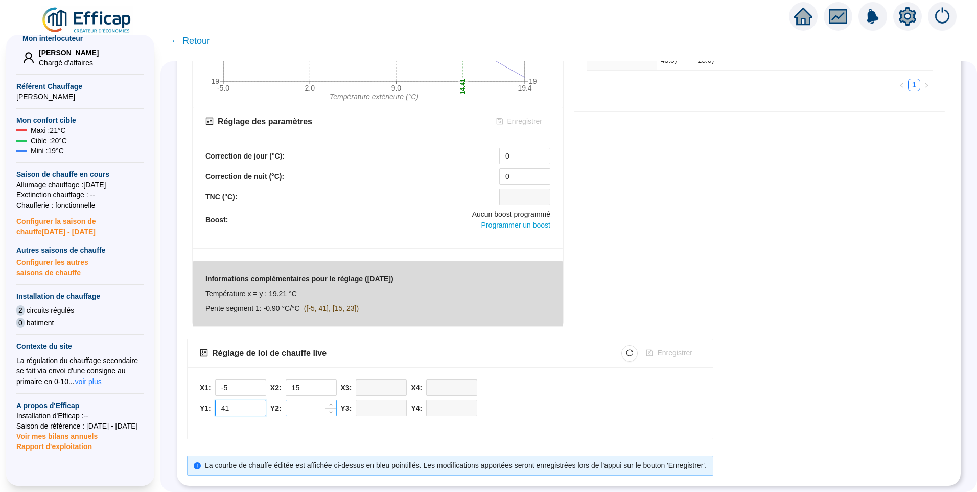
type input "2341"
type input "23"
type input "2341"
type input "2323"
click at [674, 423] on div "X1: -5 Y1: 2341 X2: 15 Y2: 2323 X3: Y3: X4: Y4:" at bounding box center [450, 403] width 525 height 72
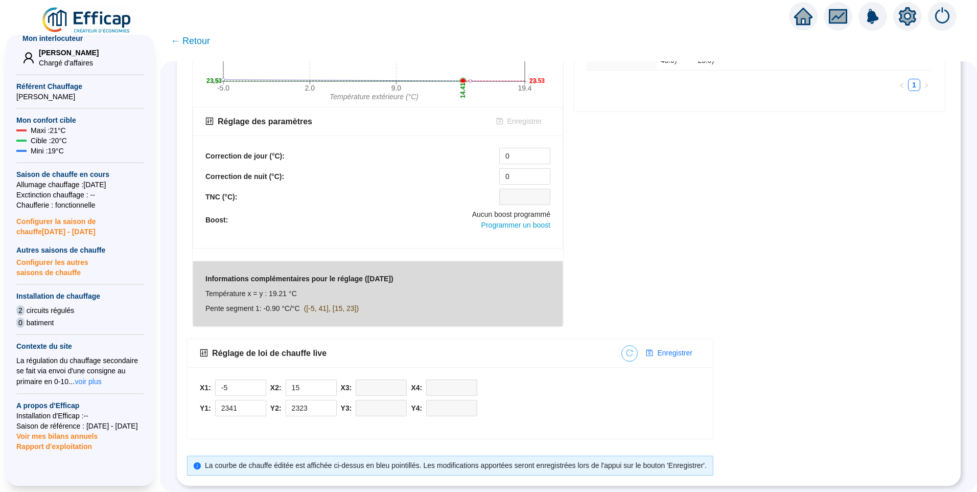
click at [631, 349] on icon "reload" at bounding box center [629, 352] width 7 height 7
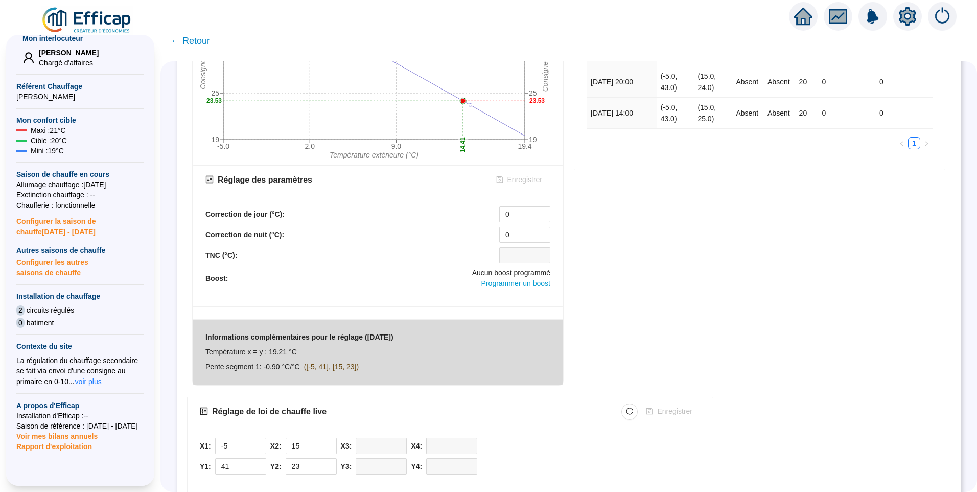
scroll to position [294, 0]
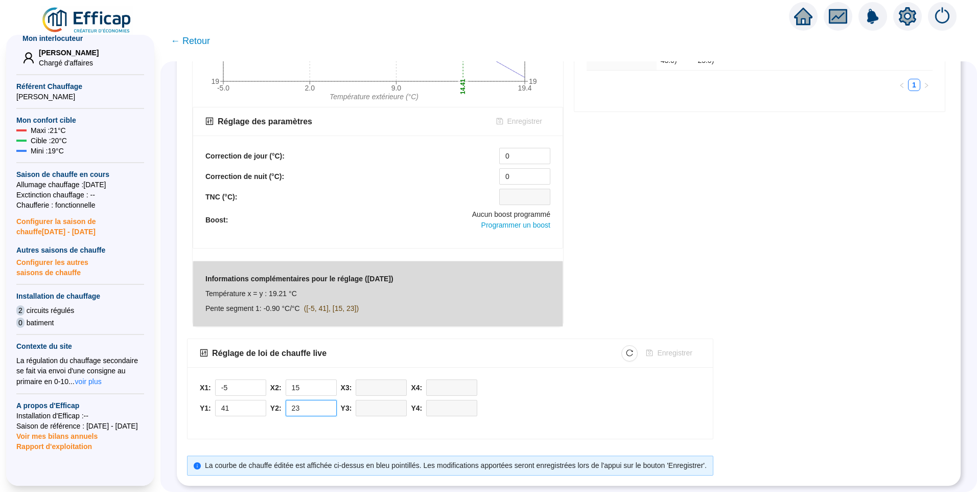
drag, startPoint x: 310, startPoint y: 402, endPoint x: 279, endPoint y: 399, distance: 30.9
click at [279, 400] on div "Y2: 23" at bounding box center [303, 408] width 66 height 16
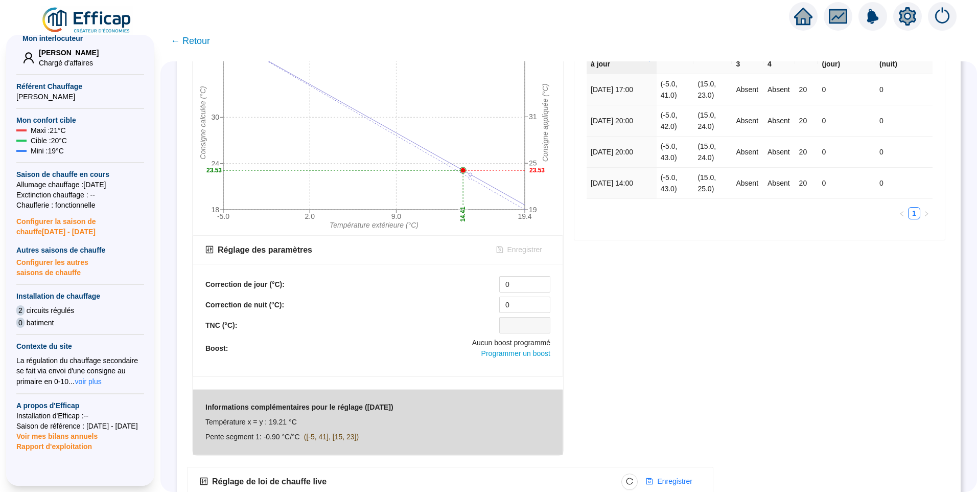
scroll to position [0, 0]
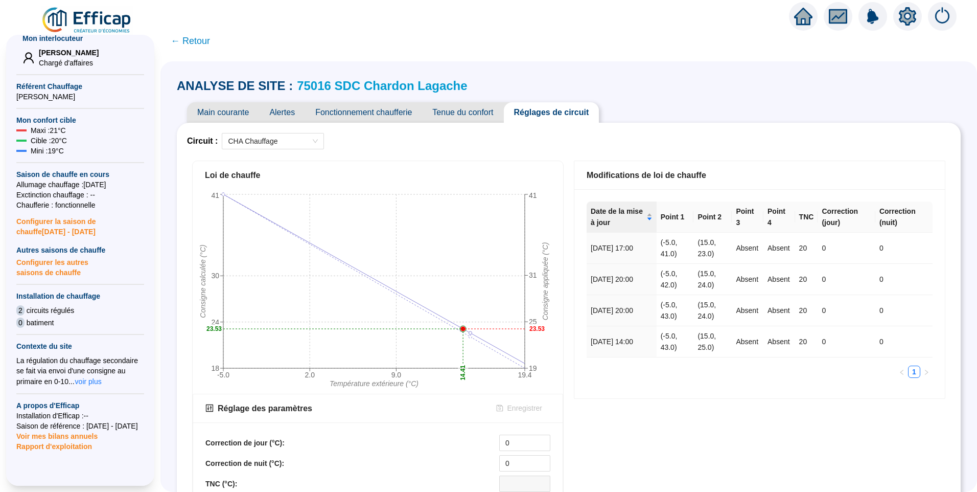
type input "22.5"
click at [389, 108] on span "Fonctionnement chaufferie" at bounding box center [363, 112] width 117 height 20
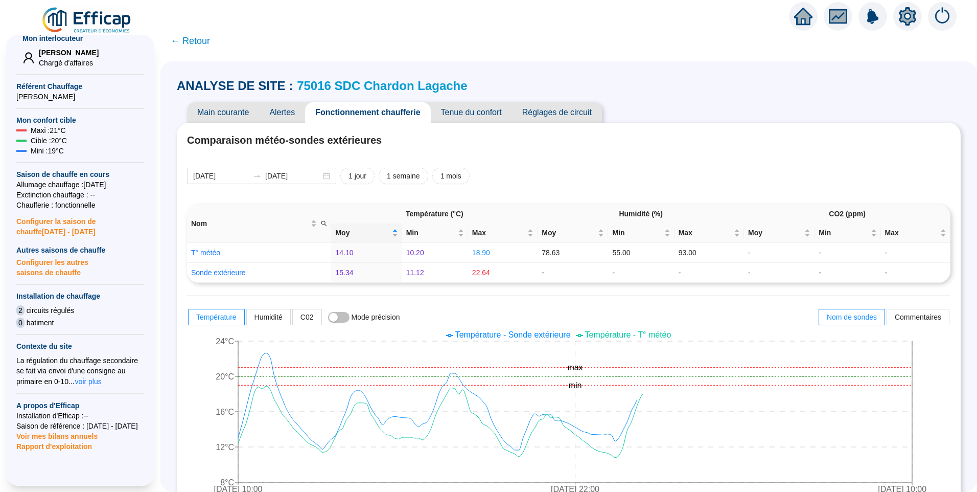
click at [289, 113] on span "Alertes" at bounding box center [282, 112] width 46 height 20
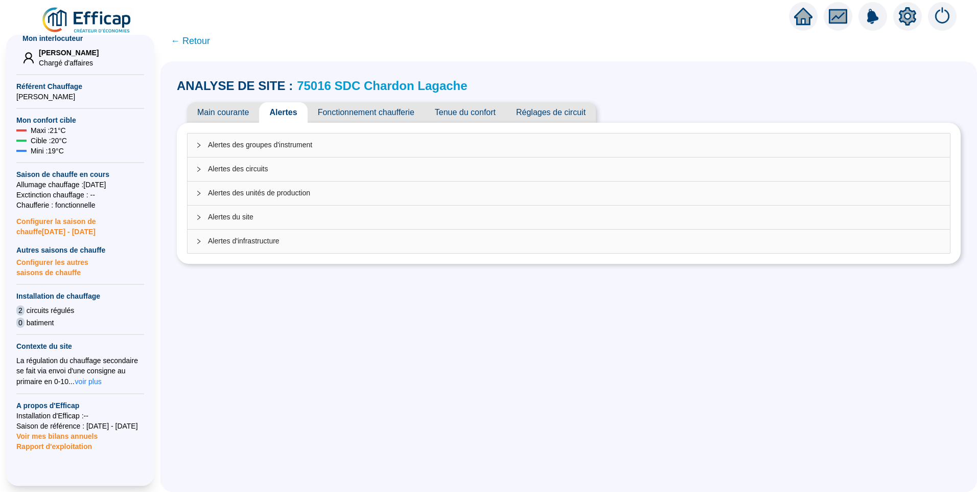
click at [321, 142] on div "Alertes des groupes d'instrument" at bounding box center [569, 145] width 762 height 24
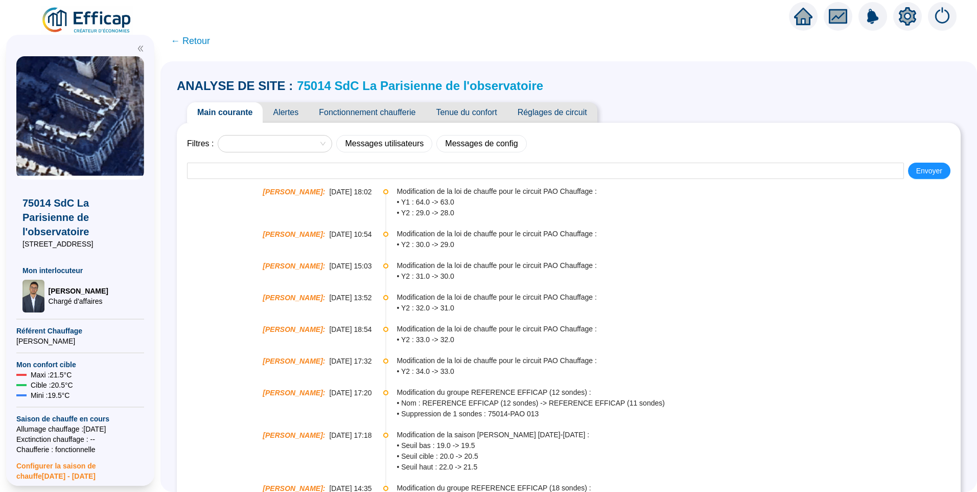
click at [479, 112] on span "Tenue du confort" at bounding box center [466, 112] width 81 height 20
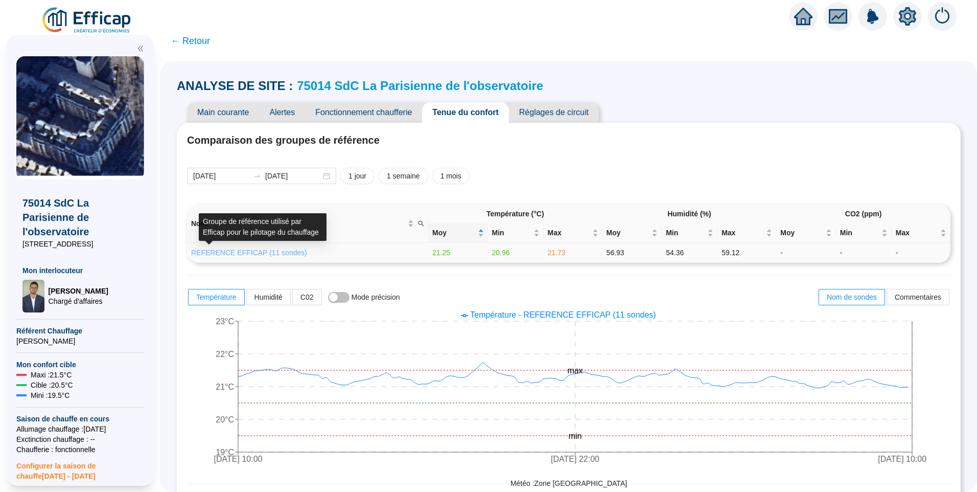
click at [279, 249] on link "REFERENCE EFFICAP (11 sondes)" at bounding box center [249, 252] width 116 height 8
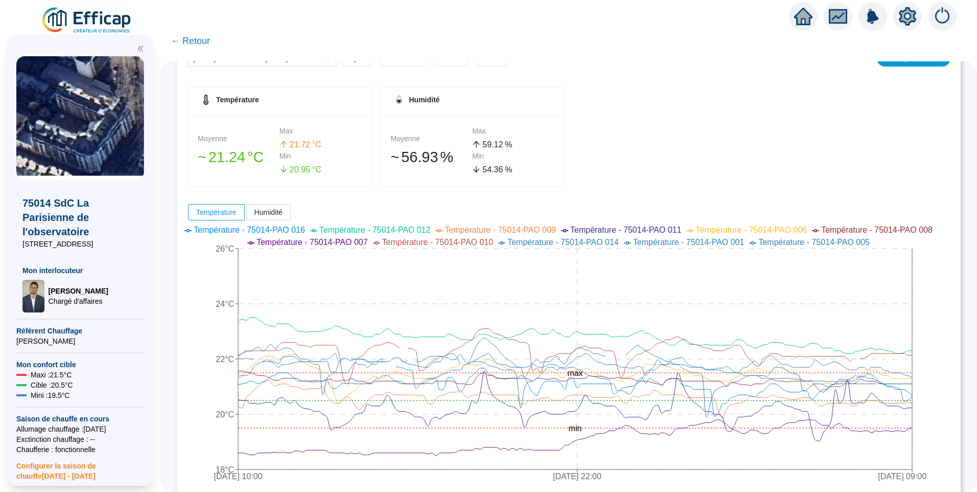
scroll to position [102, 0]
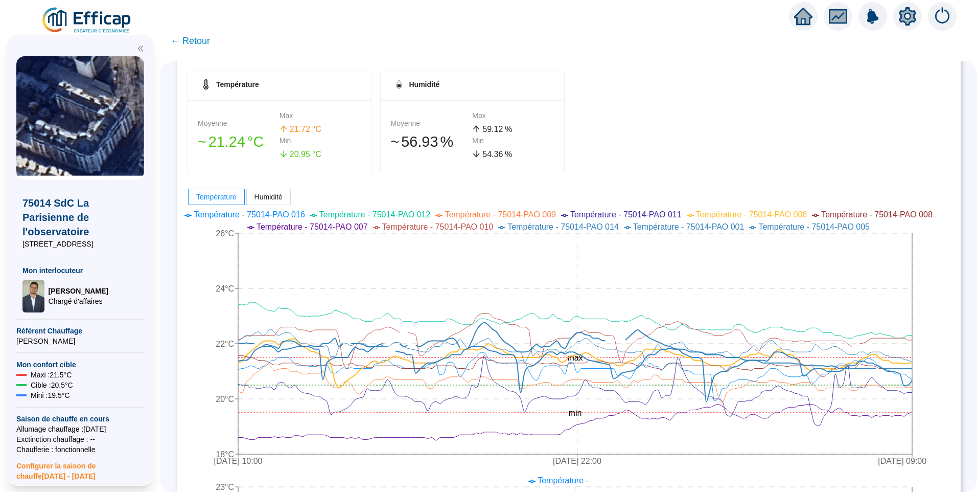
click at [639, 105] on div "Température Moyenne 󠁾~ 21 .24 °C Max 21 .72 °C Min 20 .95 °C Humidité Moyenne 󠁾…" at bounding box center [568, 122] width 763 height 100
click at [727, 123] on div "Température Moyenne 󠁾~ 21 .24 °C Max 21 .72 °C Min 20 .95 °C Humidité Moyenne 󠁾…" at bounding box center [568, 122] width 763 height 100
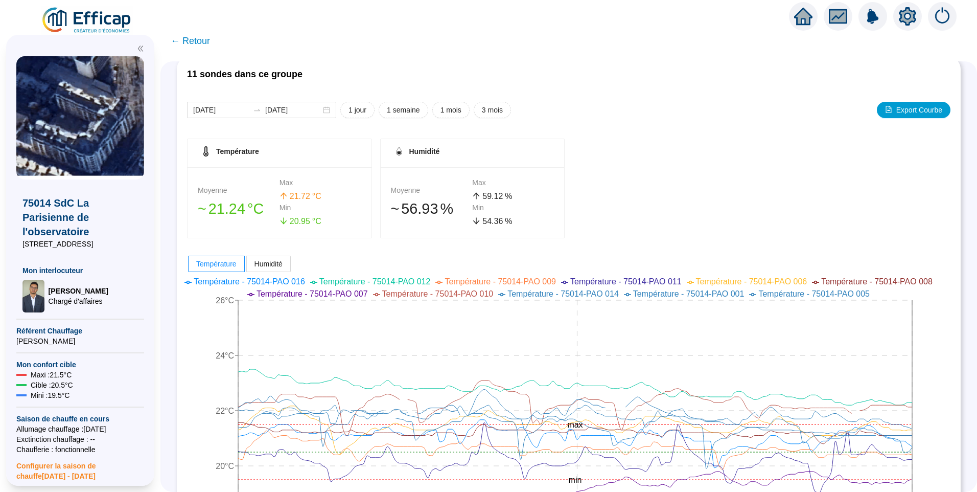
scroll to position [0, 0]
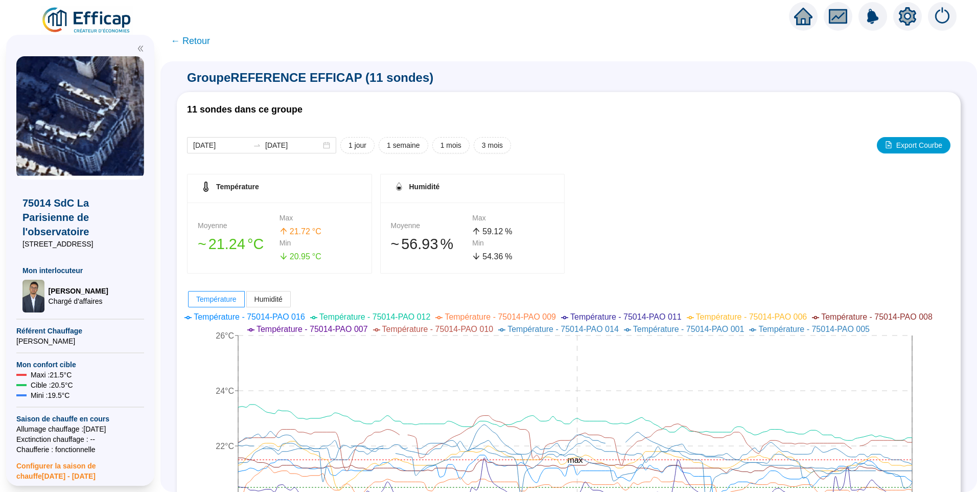
click at [199, 44] on span "← Retour" at bounding box center [190, 41] width 39 height 14
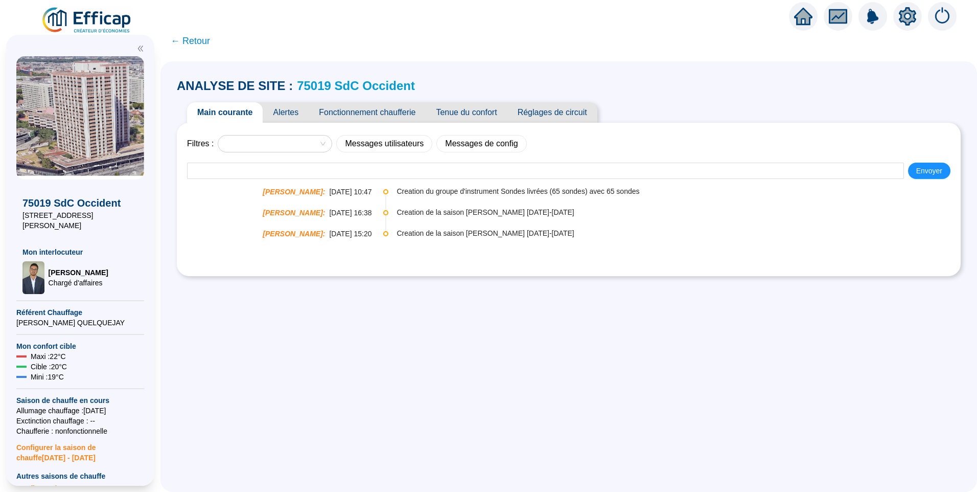
click at [358, 115] on span "Fonctionnement chaufferie" at bounding box center [367, 112] width 117 height 20
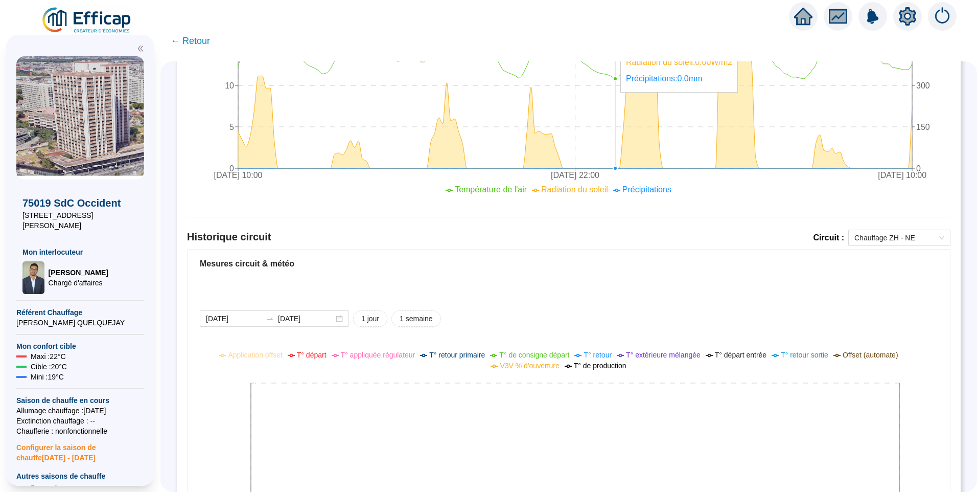
scroll to position [593, 0]
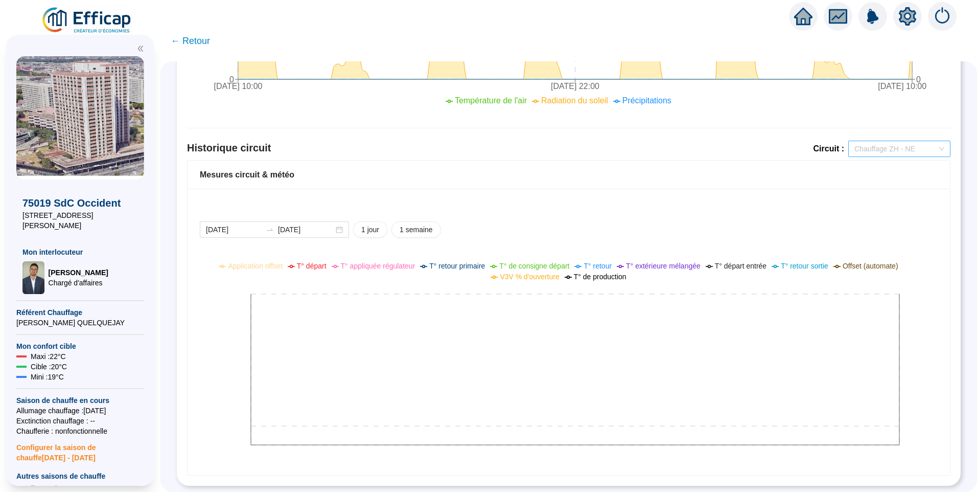
click at [855, 142] on span "Chauffage ZH - NE" at bounding box center [899, 148] width 90 height 15
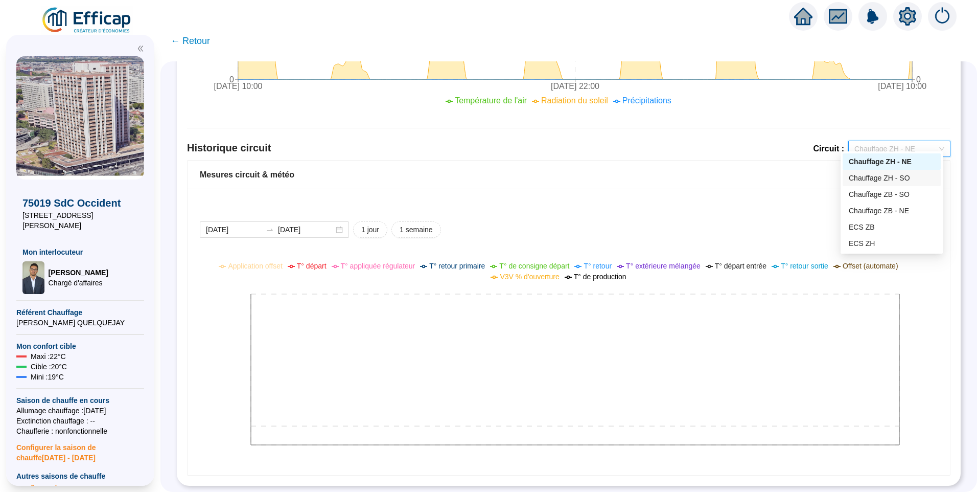
click at [862, 177] on div "Chauffage ZH - SO" at bounding box center [892, 178] width 86 height 11
click at [889, 141] on span "Chauffage ZH - SO" at bounding box center [899, 148] width 90 height 15
click at [892, 196] on div "Chauffage ZB - SO" at bounding box center [892, 194] width 86 height 11
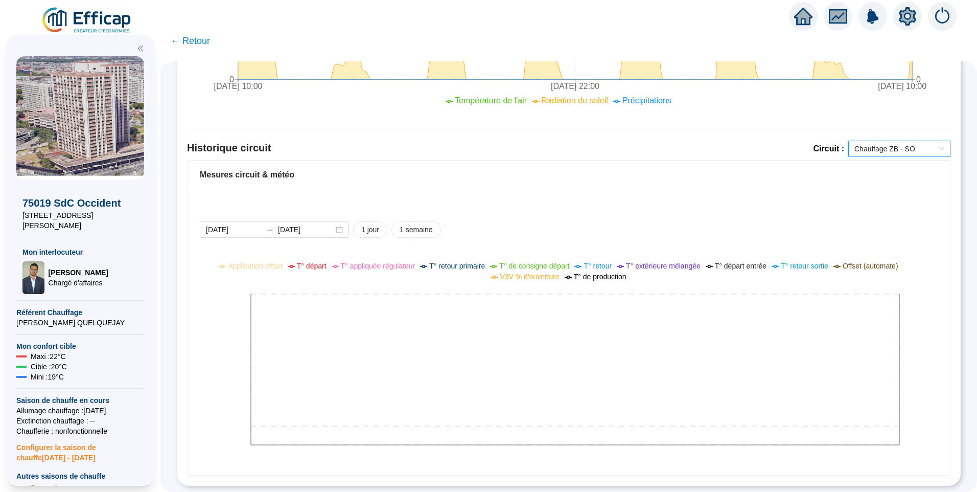
click at [882, 141] on div "Chauffage ZB - SO" at bounding box center [899, 149] width 102 height 16
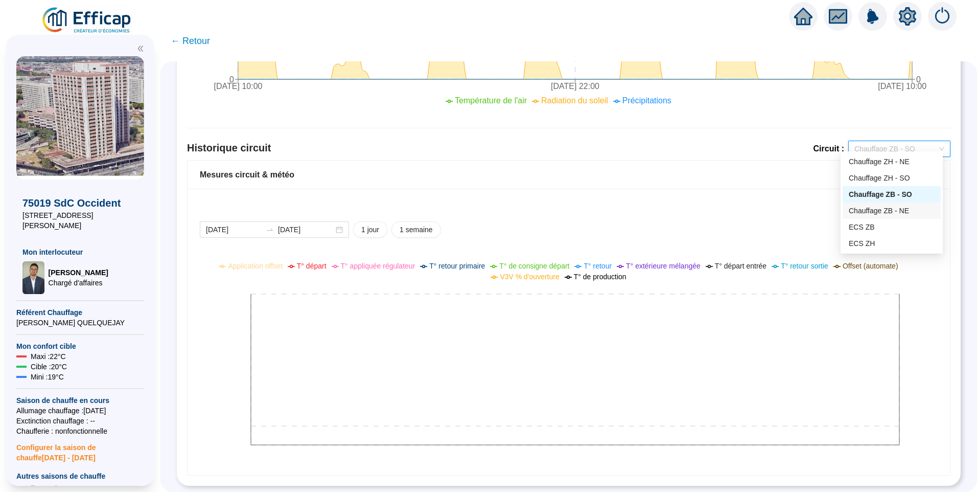
click at [895, 214] on div "Chauffage ZB - NE" at bounding box center [892, 210] width 86 height 11
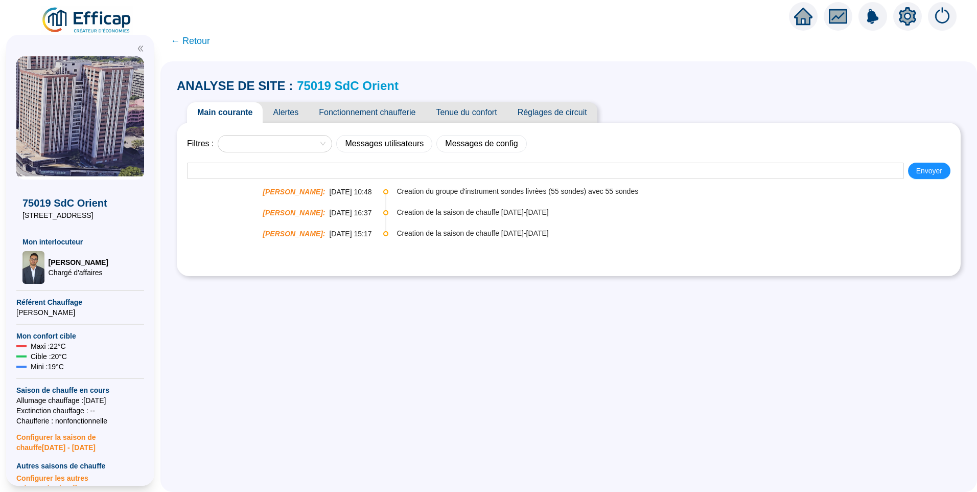
click at [385, 113] on span "Fonctionnement chaufferie" at bounding box center [367, 112] width 117 height 20
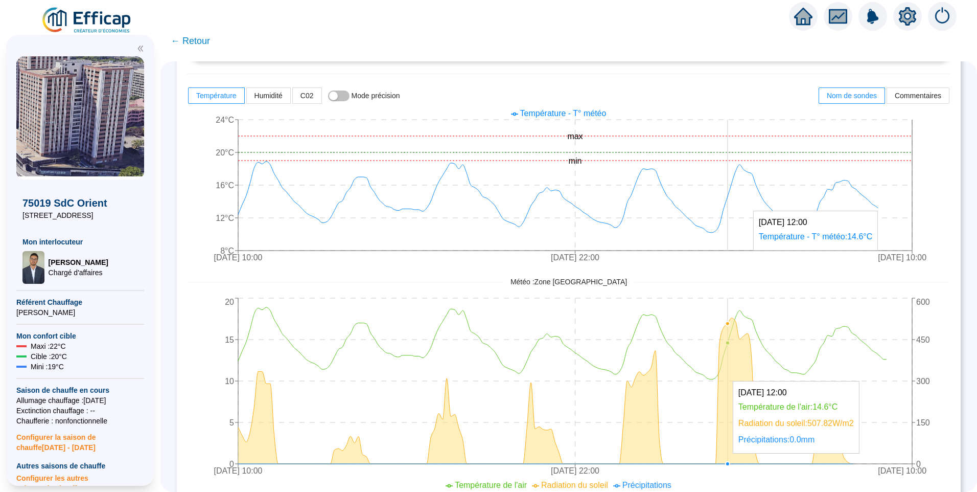
scroll to position [409, 0]
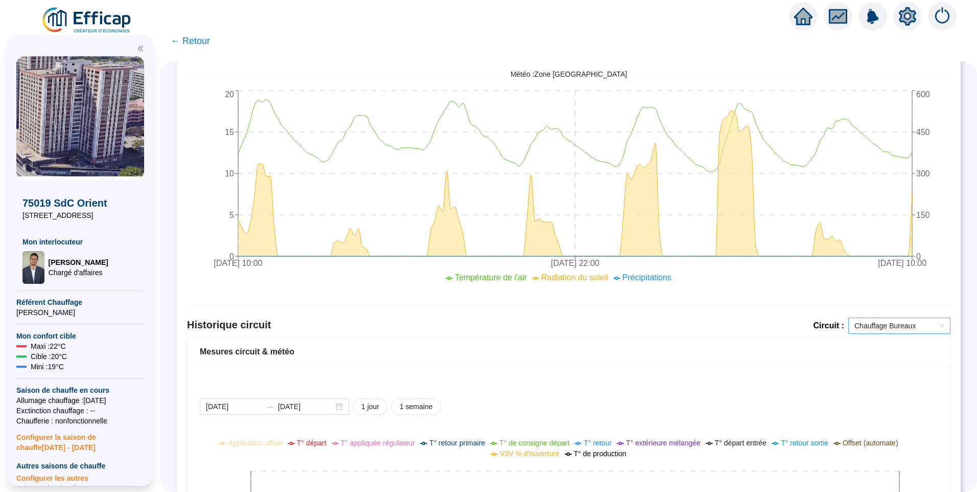
click at [891, 326] on span "Chauffage Bureaux" at bounding box center [899, 325] width 90 height 15
drag, startPoint x: 760, startPoint y: 330, endPoint x: 759, endPoint y: 312, distance: 17.4
click at [760, 329] on div "Historique circuit Circuit : Chauffage Bureaux" at bounding box center [568, 326] width 763 height 19
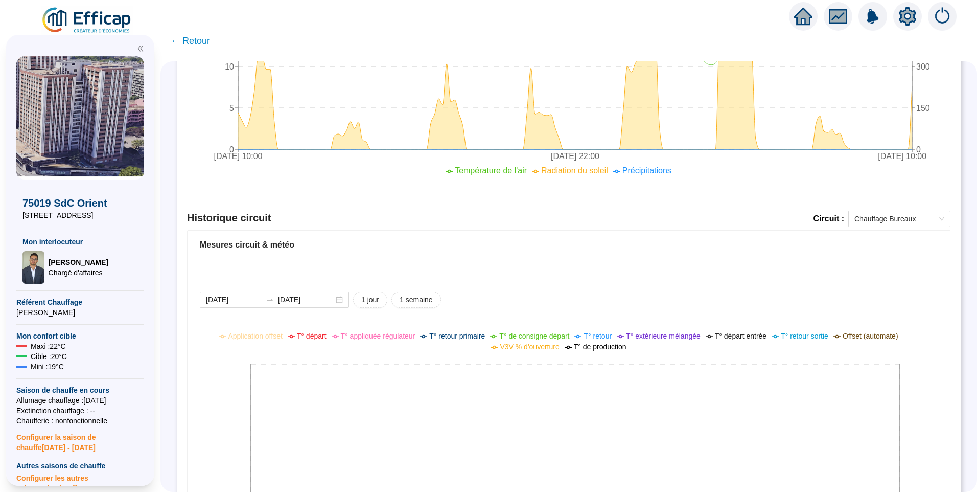
scroll to position [593, 0]
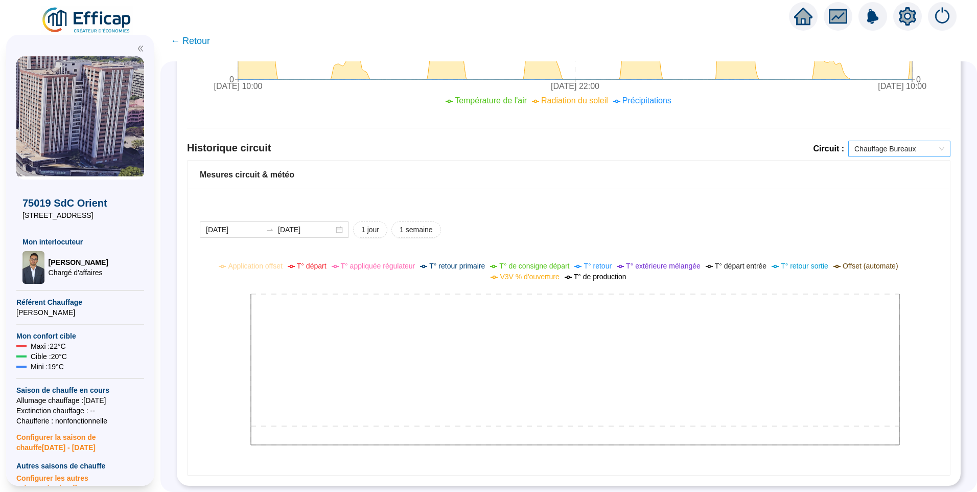
click at [874, 141] on span "Chauffage Bureaux" at bounding box center [899, 148] width 90 height 15
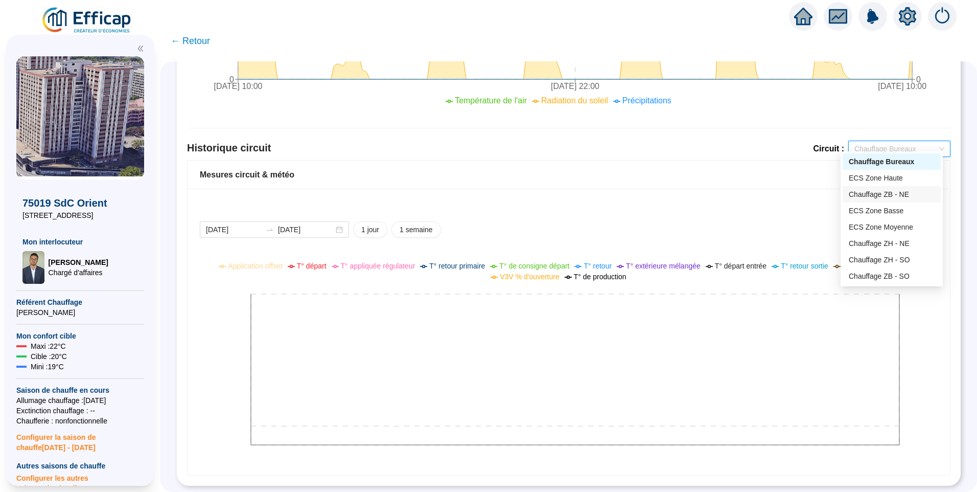
click at [875, 202] on div "Chauffage ZB - NE" at bounding box center [892, 194] width 98 height 16
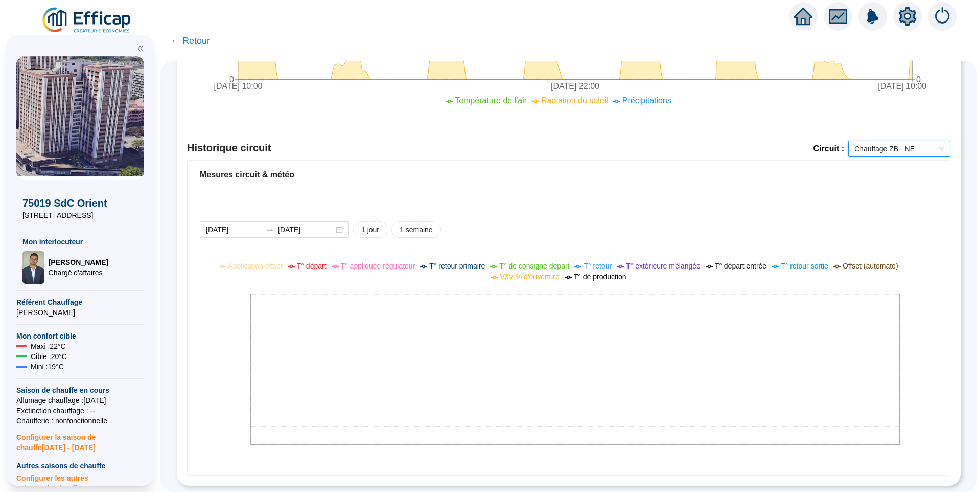
click at [916, 141] on span "Chauffage ZB - NE" at bounding box center [899, 148] width 90 height 15
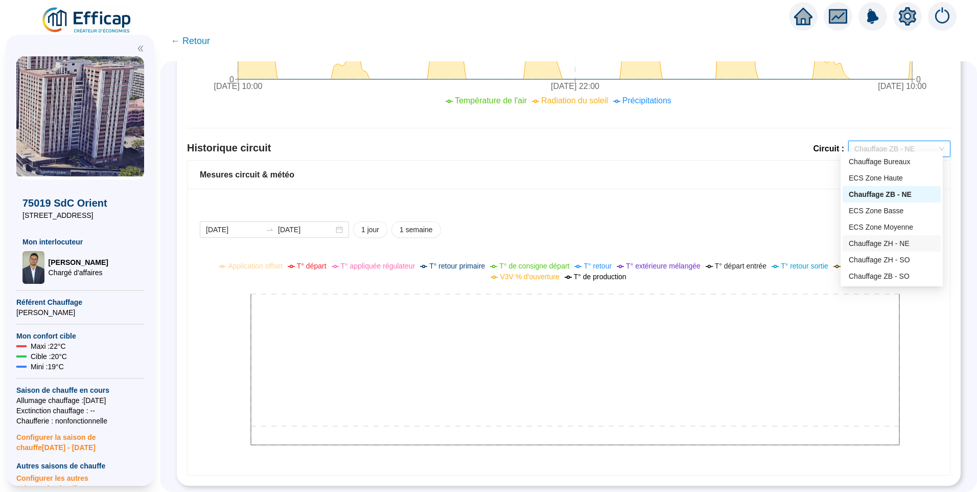
click at [887, 246] on div "Chauffage ZH - NE" at bounding box center [892, 243] width 86 height 11
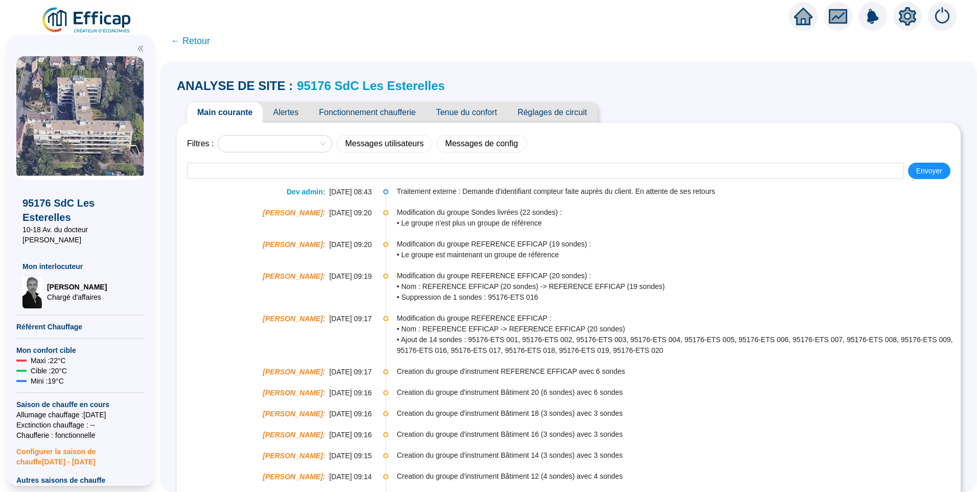
click at [284, 113] on span "Alertes" at bounding box center [286, 112] width 46 height 20
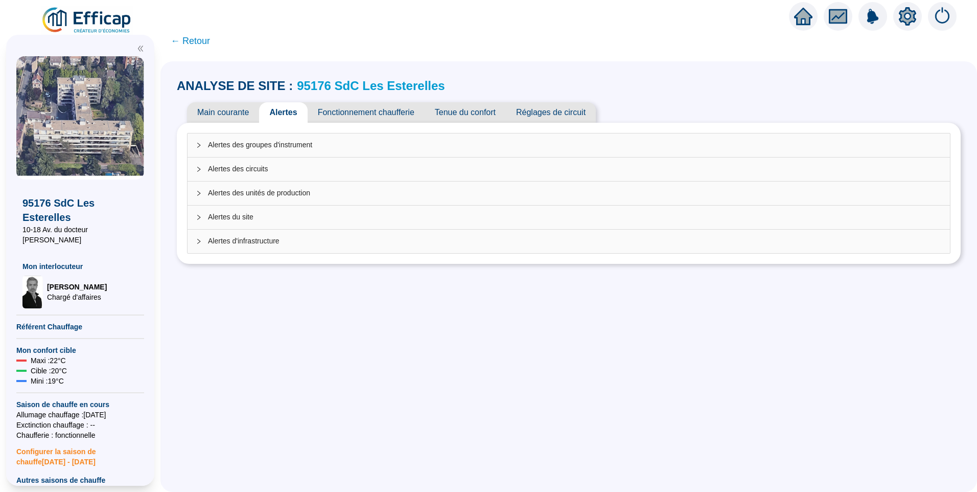
click at [274, 244] on span "Alertes d'infrastructure" at bounding box center [575, 241] width 734 height 11
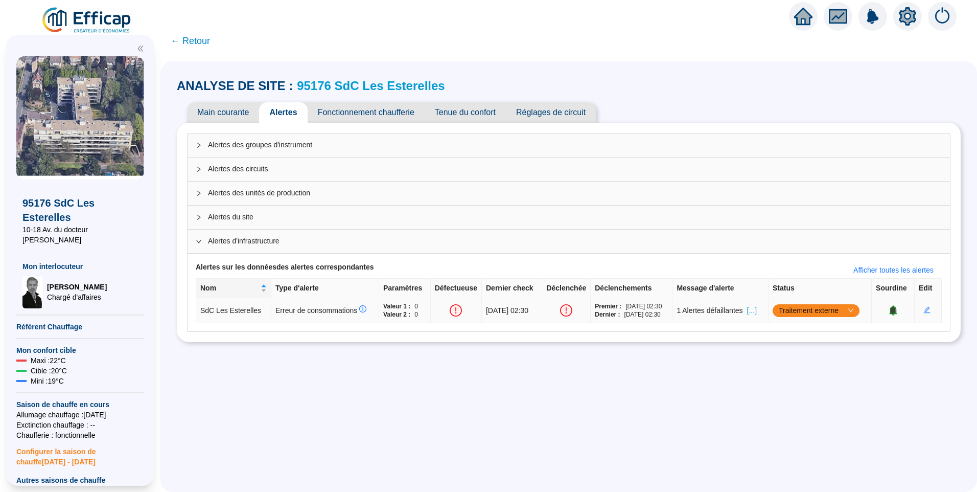
click at [754, 309] on span "[...]" at bounding box center [752, 310] width 10 height 11
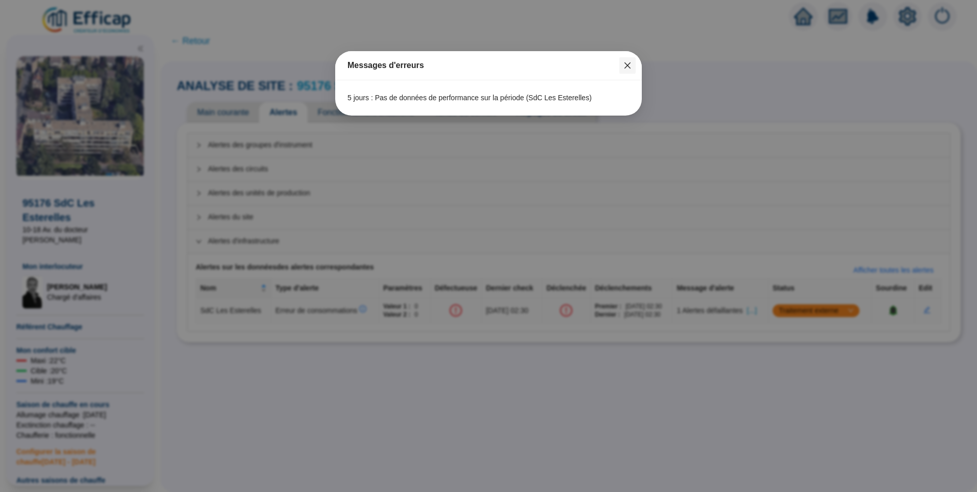
click at [626, 68] on icon "close" at bounding box center [627, 65] width 8 height 8
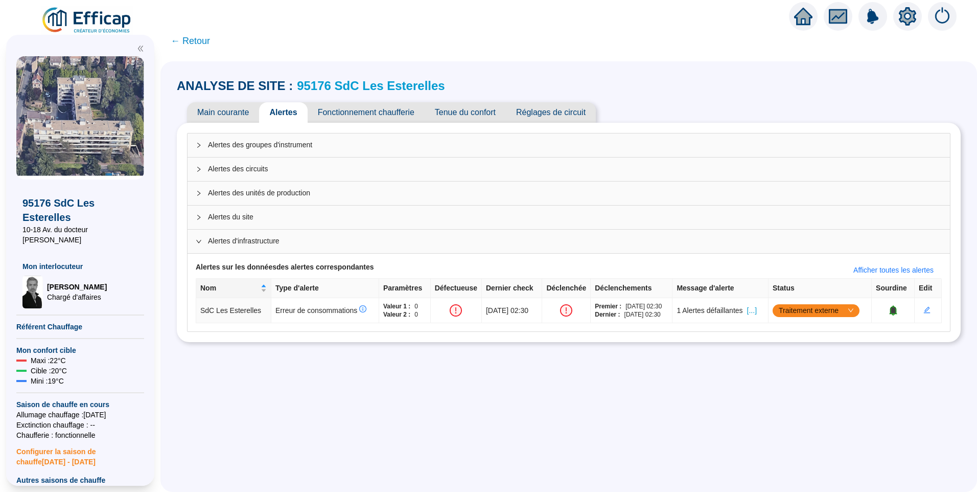
click at [363, 88] on link "95176 SdC Les Esterelles" at bounding box center [371, 86] width 148 height 14
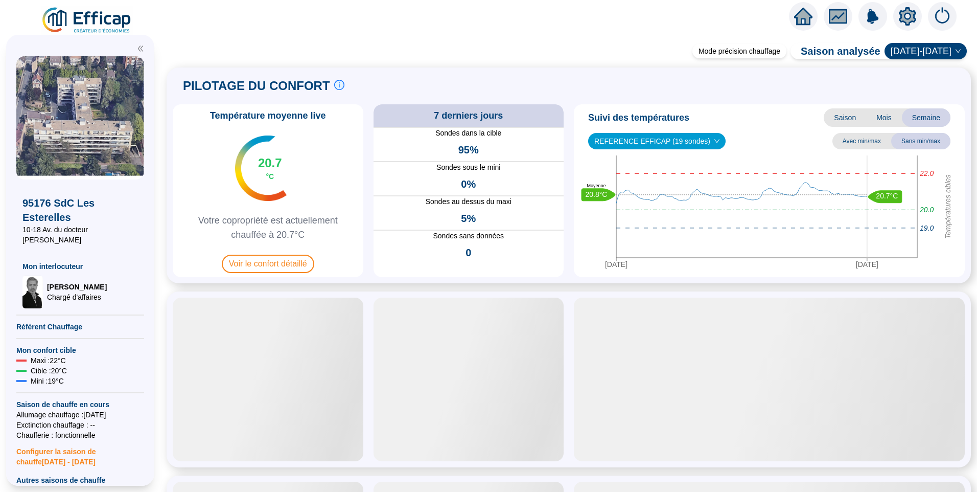
click at [666, 137] on span "REFERENCE EFFICAP (19 sondes)" at bounding box center [656, 140] width 125 height 15
click at [772, 123] on div "Suivi des températures Saison Mois Semaine" at bounding box center [769, 117] width 383 height 18
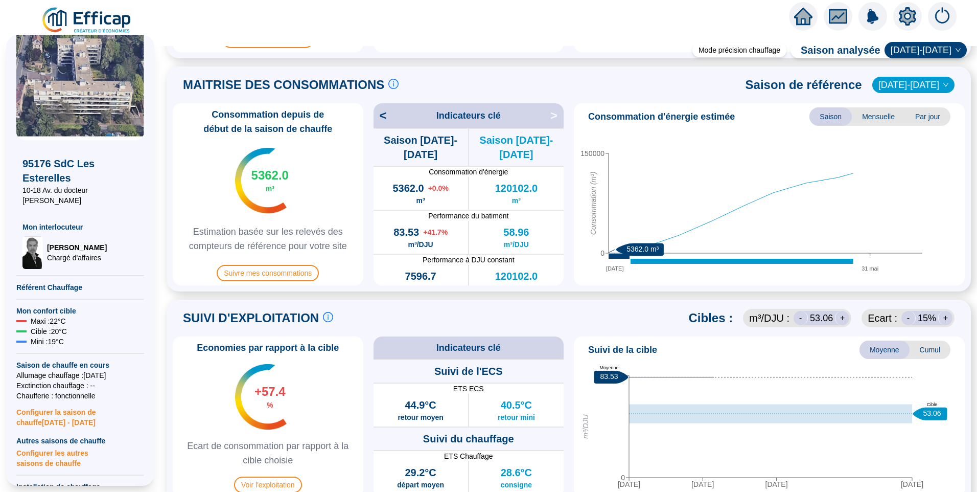
scroll to position [409, 0]
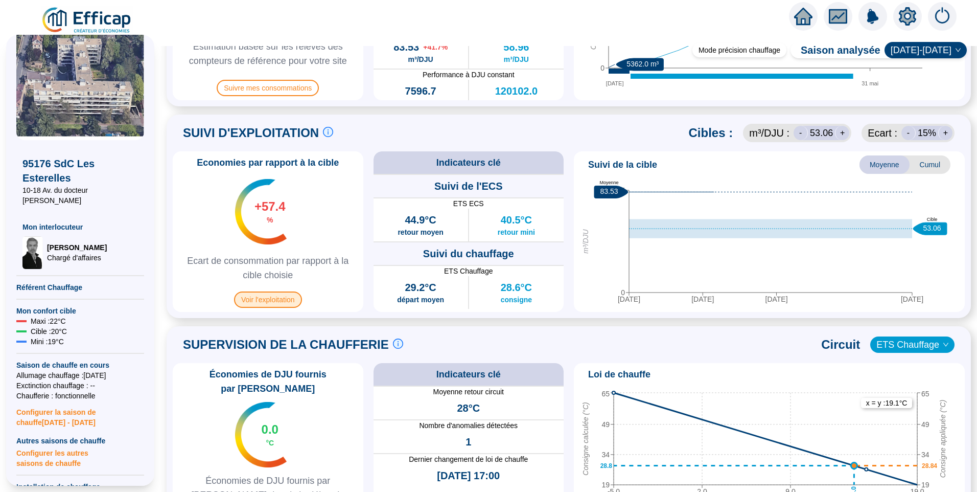
click at [268, 300] on span "Voir l'exploitation" at bounding box center [268, 299] width 68 height 16
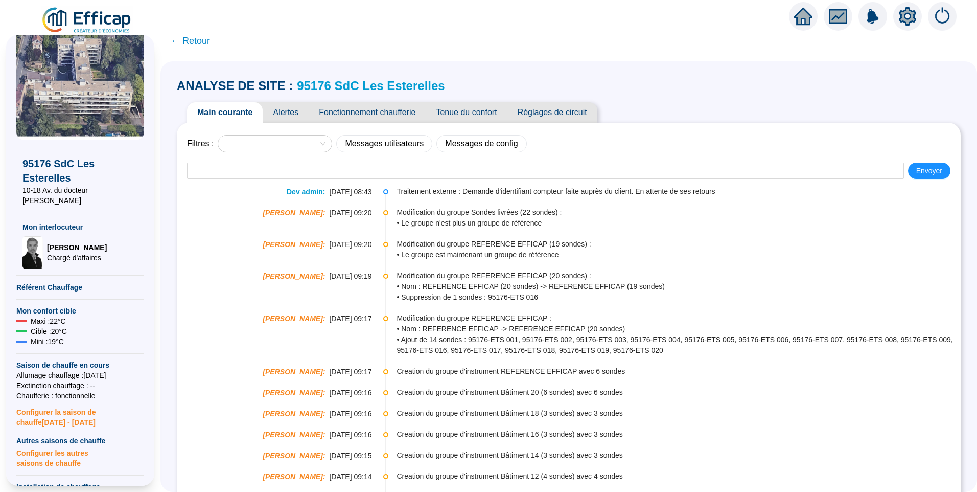
click at [468, 112] on span "Tenue du confort" at bounding box center [466, 112] width 81 height 20
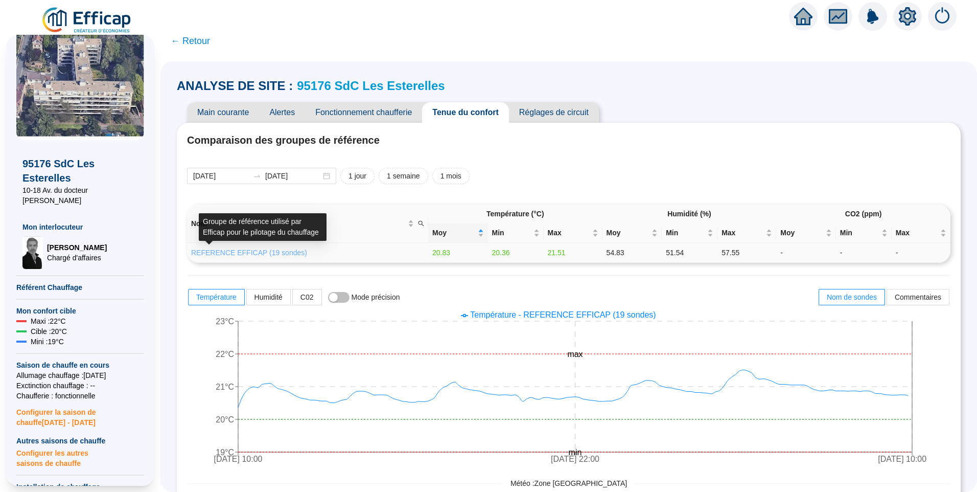
click at [285, 248] on link "REFERENCE EFFICAP (19 sondes)" at bounding box center [249, 252] width 116 height 8
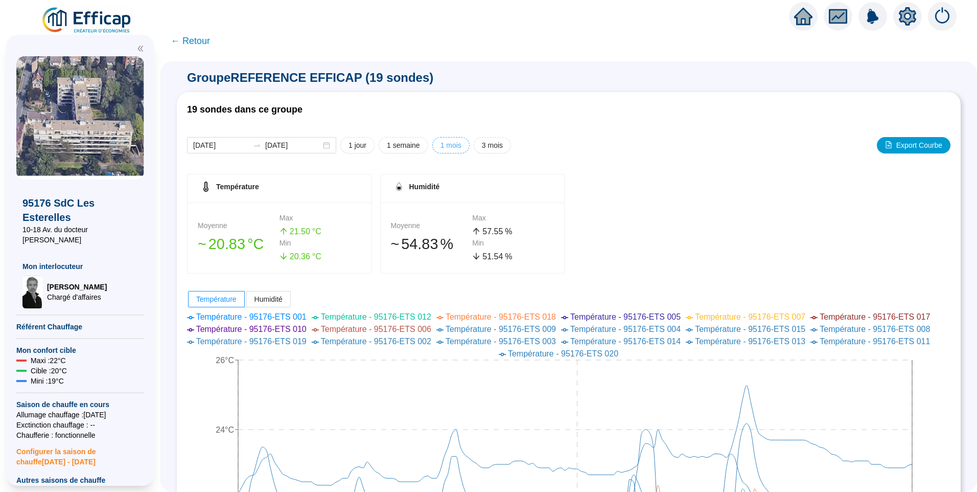
click at [450, 147] on span "1 mois" at bounding box center [450, 145] width 21 height 11
type input "2025-09-14"
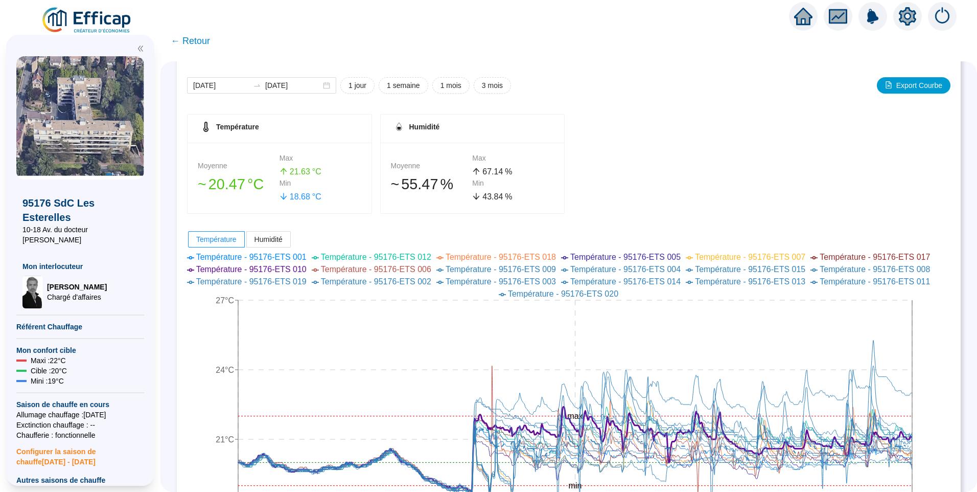
scroll to position [153, 0]
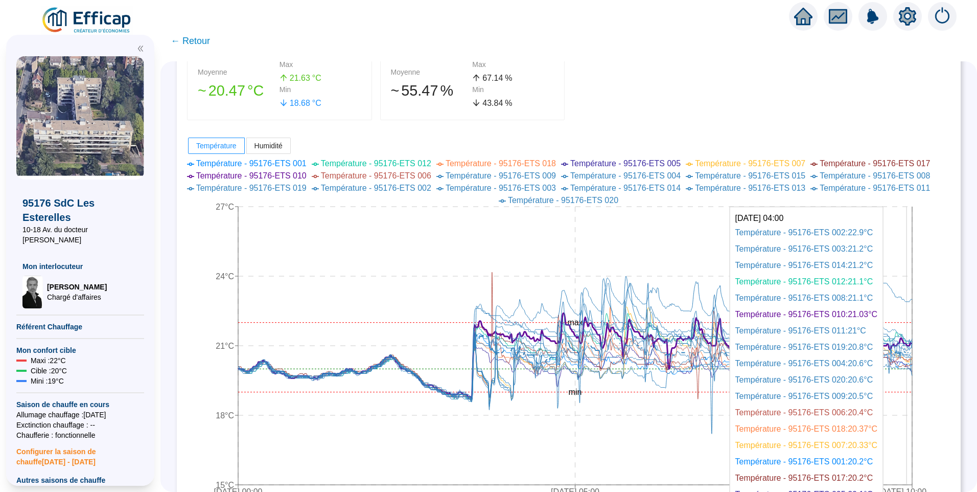
click at [915, 300] on icon "14 sept. 2025 00:00 29 sept. 2025 05:00 14 oct. 2025 10:00 15°C 18°C 21°C 24°C …" at bounding box center [561, 328] width 748 height 347
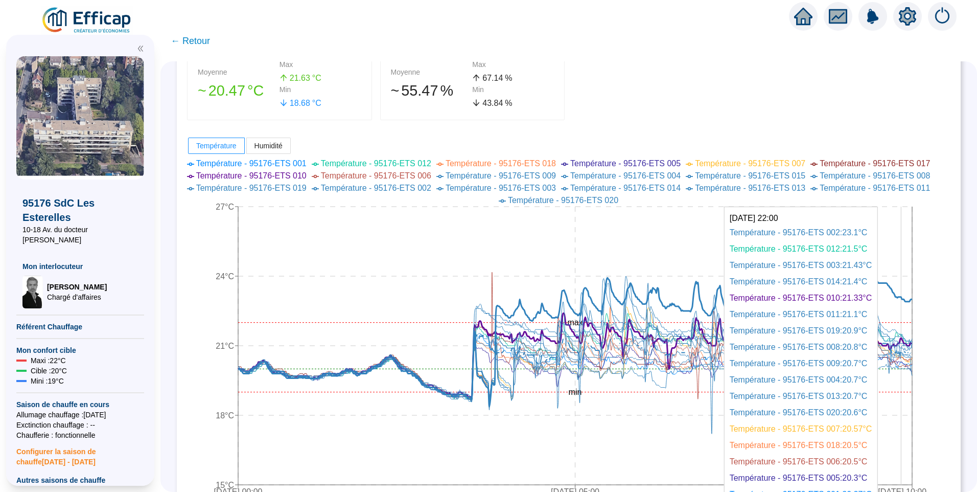
click at [909, 298] on icon at bounding box center [575, 326] width 674 height 160
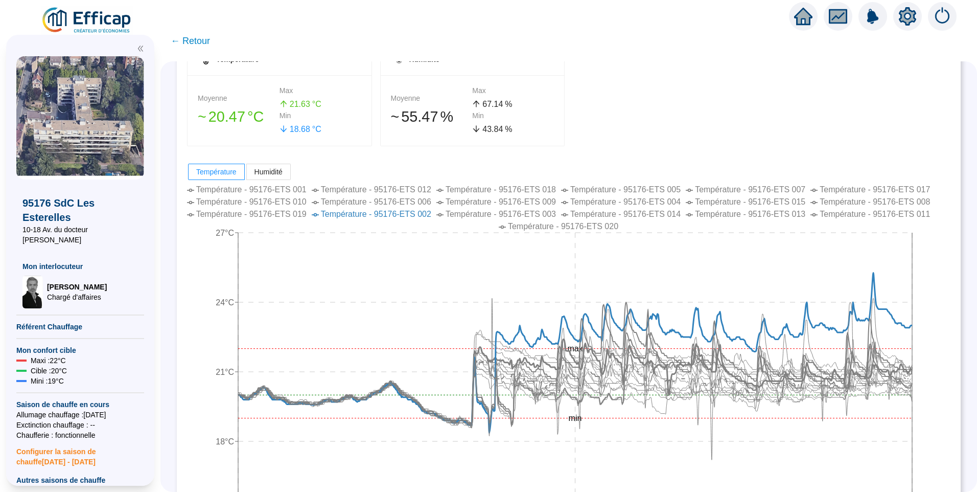
scroll to position [0, 0]
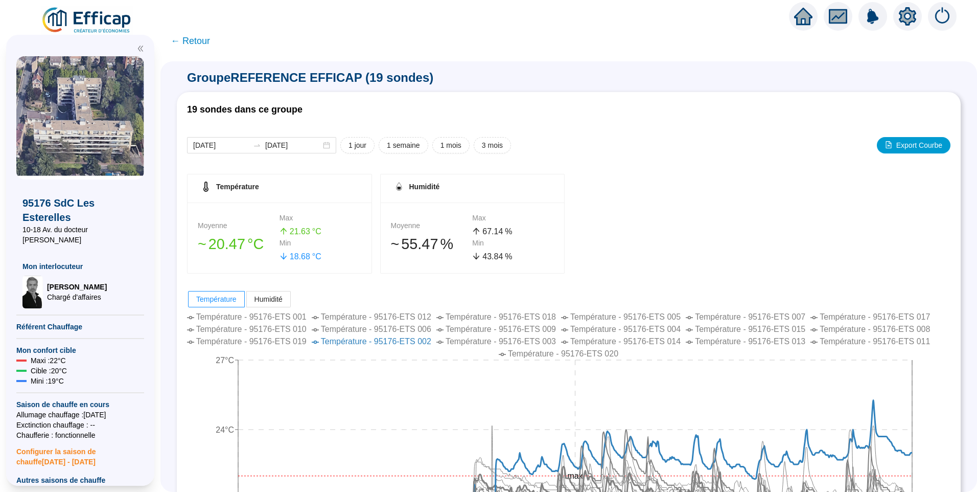
click at [200, 38] on span "← Retour" at bounding box center [190, 41] width 39 height 14
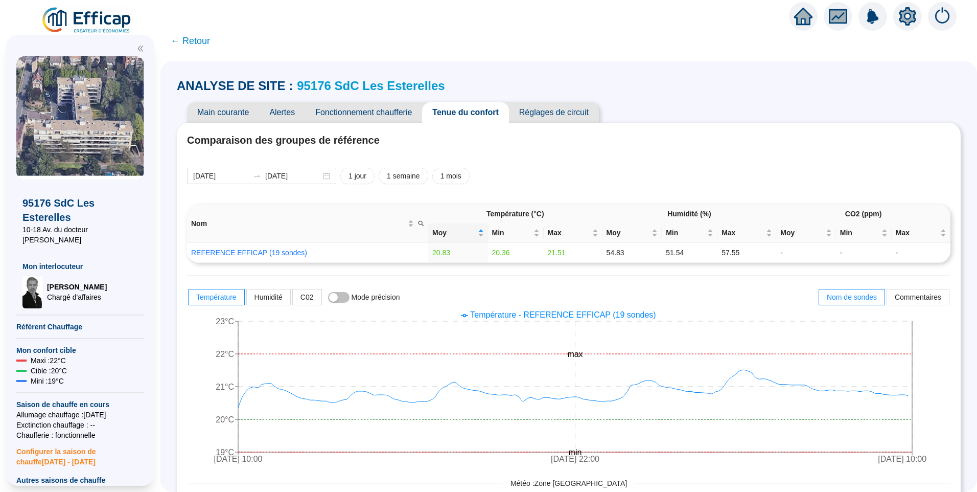
click at [376, 83] on link "95176 SdC Les Esterelles" at bounding box center [371, 86] width 148 height 14
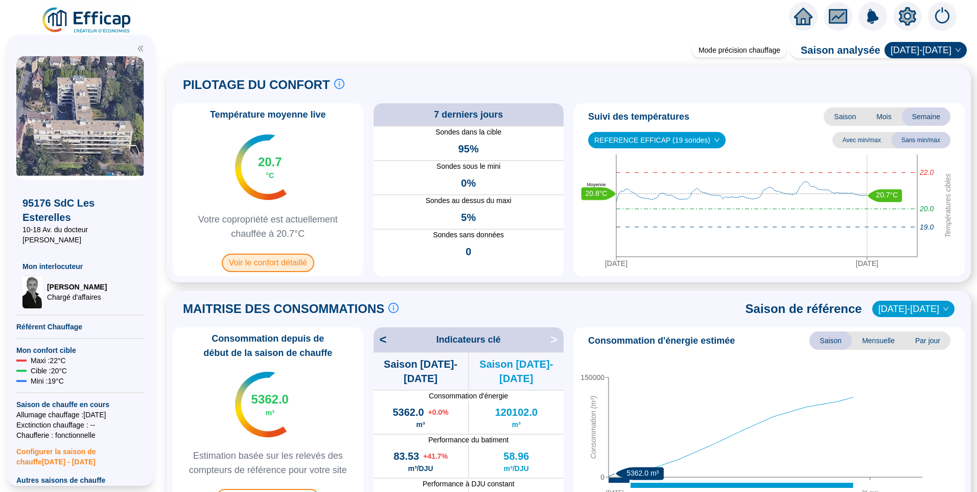
click at [272, 271] on span "Voir le confort détaillé" at bounding box center [268, 262] width 92 height 18
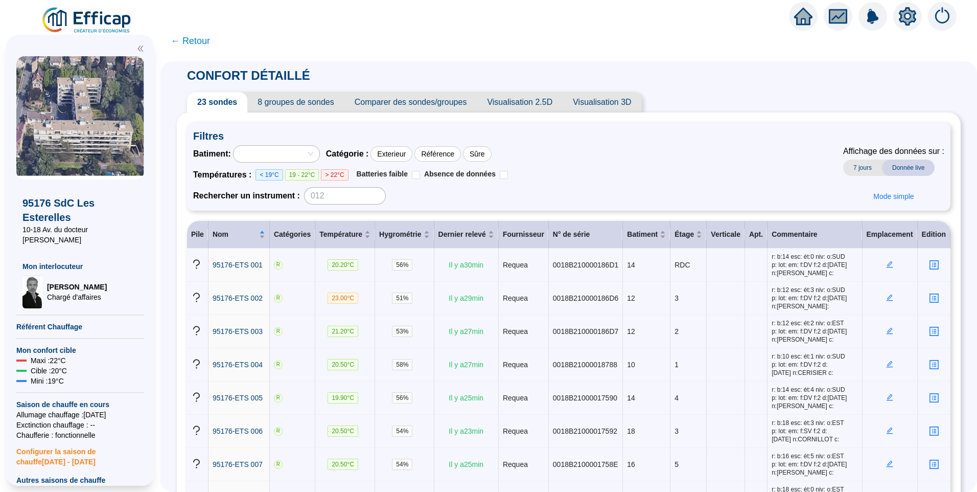
click at [301, 103] on span "8 groupes de sondes" at bounding box center [295, 102] width 97 height 20
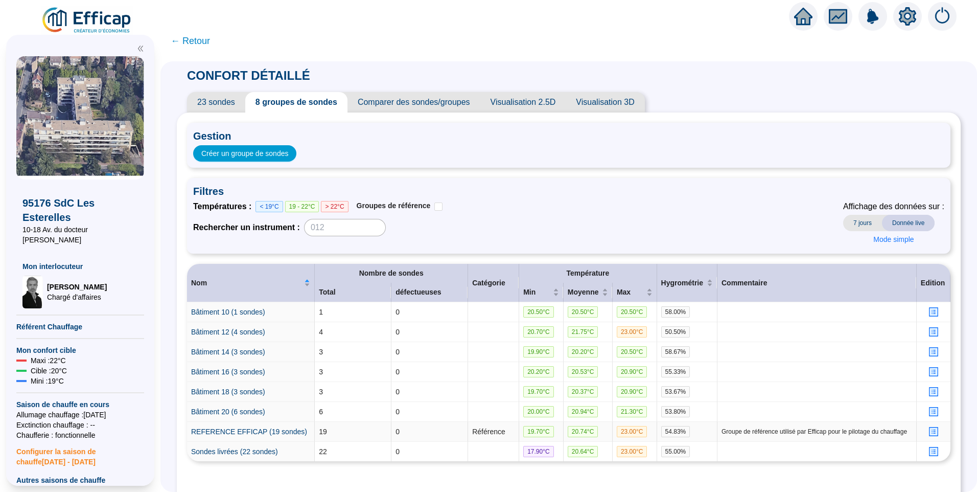
click at [930, 432] on icon "profile" at bounding box center [934, 432] width 8 height 8
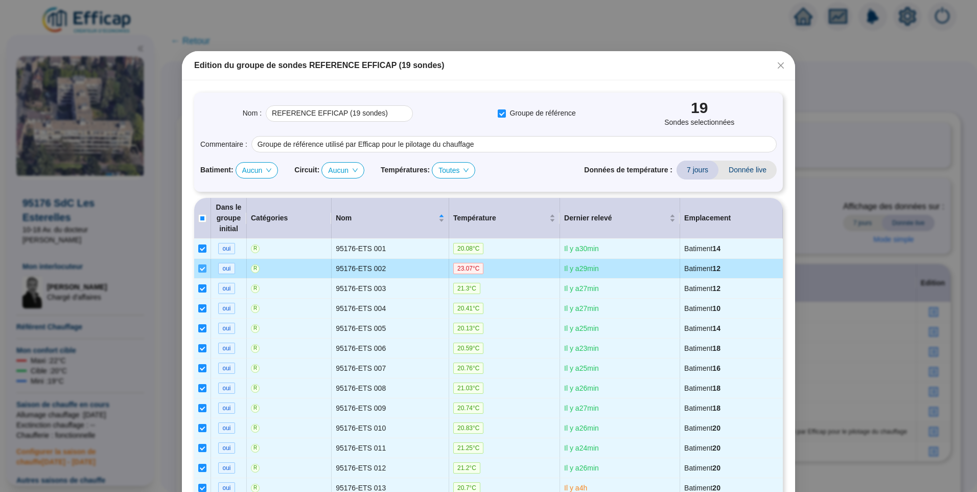
click at [198, 269] on input "checkbox" at bounding box center [202, 268] width 8 height 8
checkbox input "false"
type input "REFERENCE EFFICAP (18 sondes)"
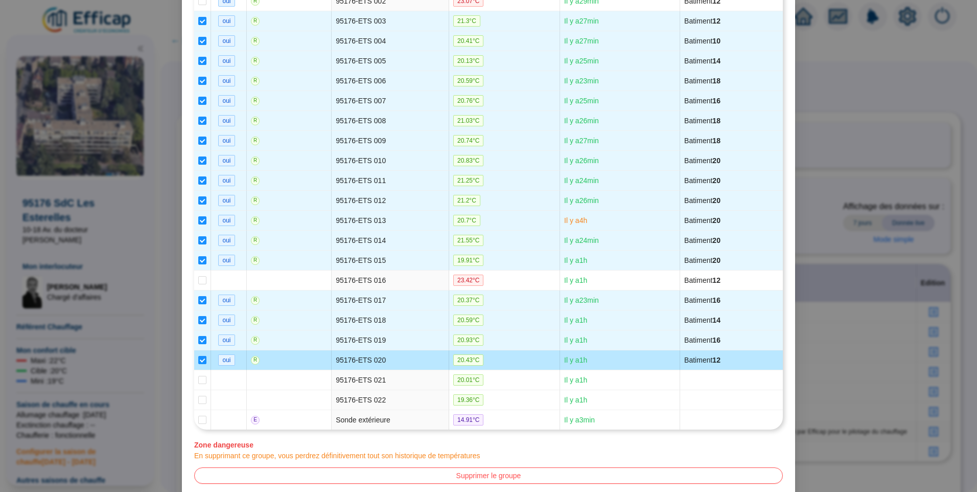
scroll to position [309, 0]
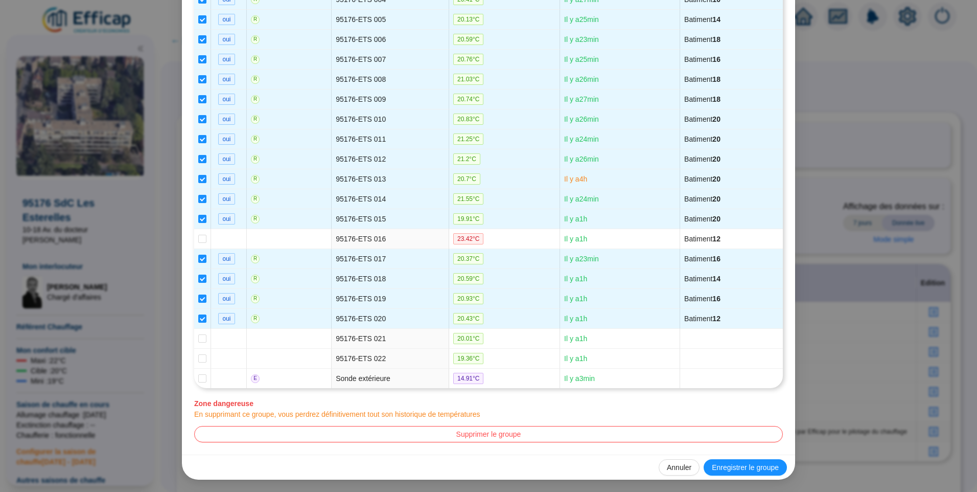
drag, startPoint x: 753, startPoint y: 464, endPoint x: 717, endPoint y: 456, distance: 36.7
click at [753, 464] on span "Enregistrer le groupe" at bounding box center [745, 467] width 67 height 11
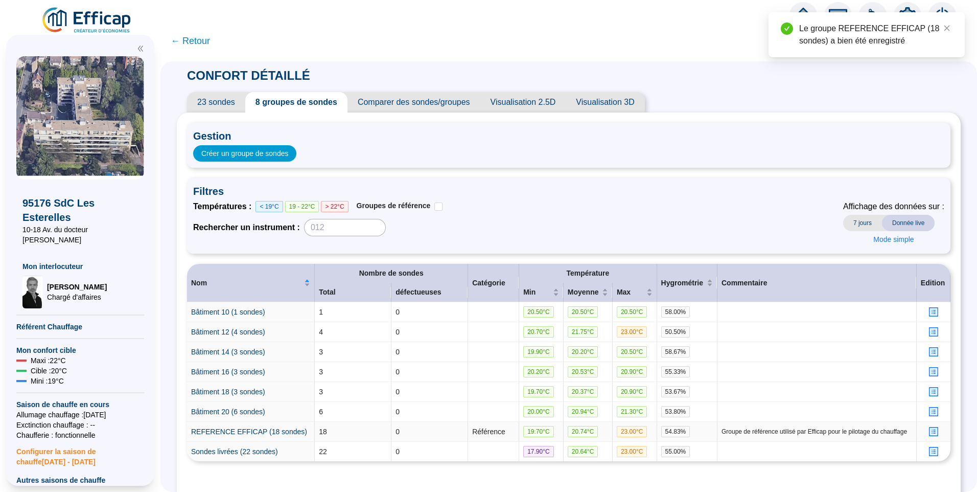
scroll to position [0, 0]
click at [196, 38] on span "← Retour" at bounding box center [190, 41] width 39 height 14
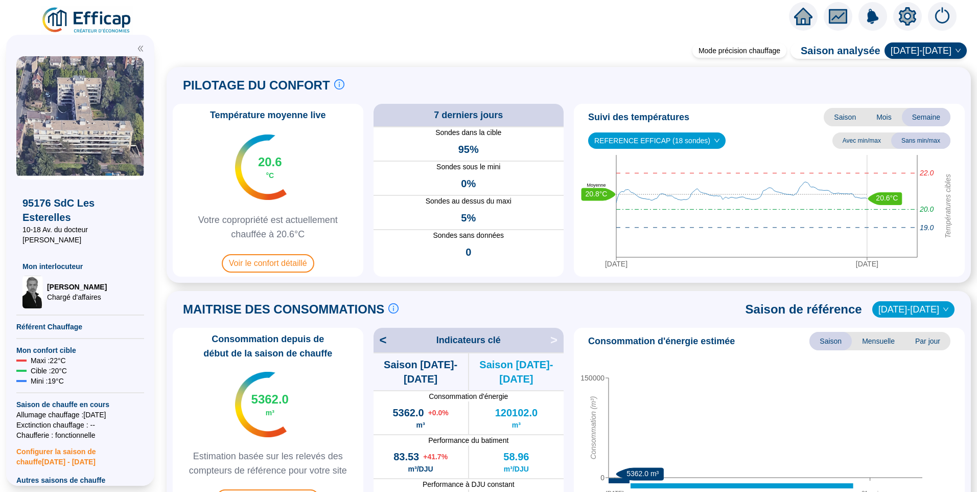
scroll to position [358, 0]
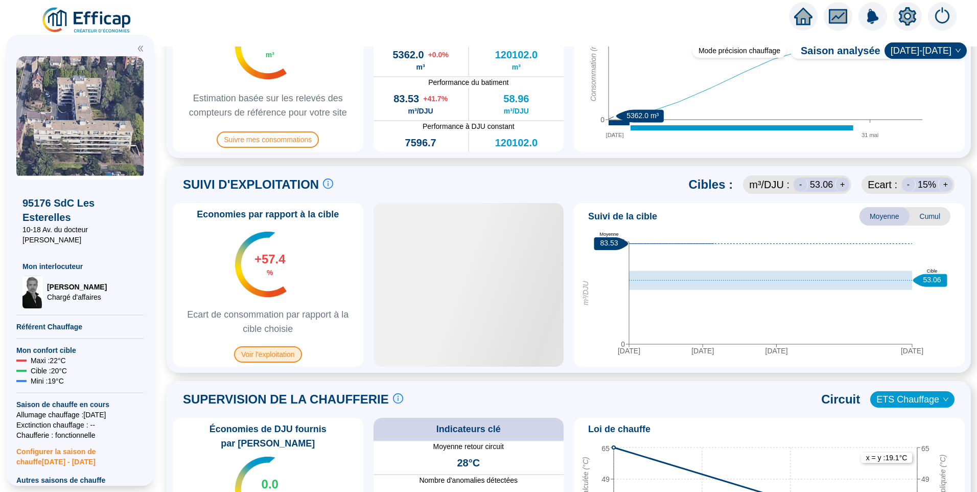
click at [267, 349] on span "Voir l'exploitation" at bounding box center [268, 354] width 68 height 16
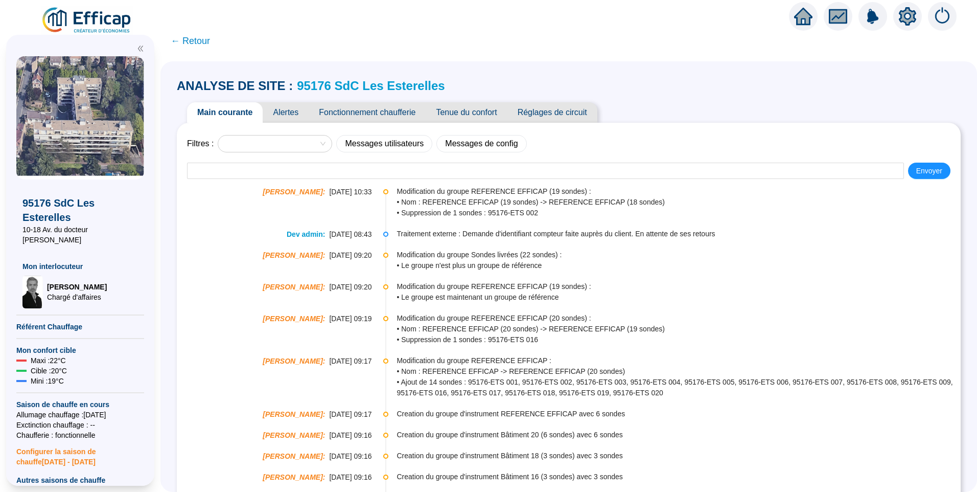
click at [475, 113] on span "Tenue du confort" at bounding box center [466, 112] width 81 height 20
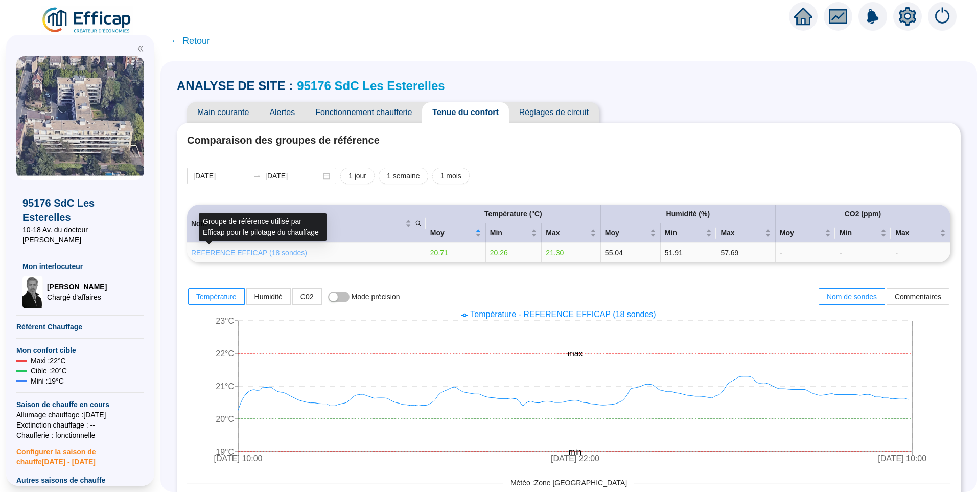
click at [290, 256] on link "REFERENCE EFFICAP (18 sondes)" at bounding box center [249, 252] width 116 height 8
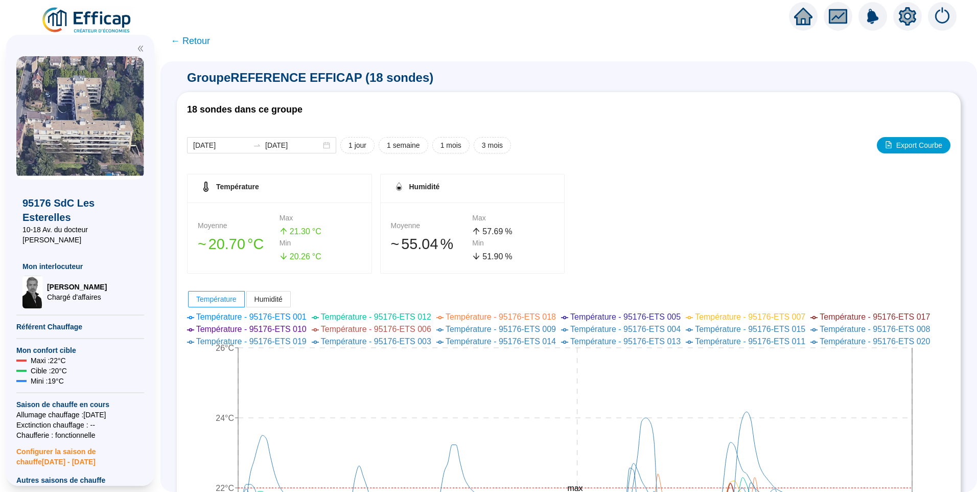
click at [193, 43] on span "← Retour" at bounding box center [190, 41] width 39 height 14
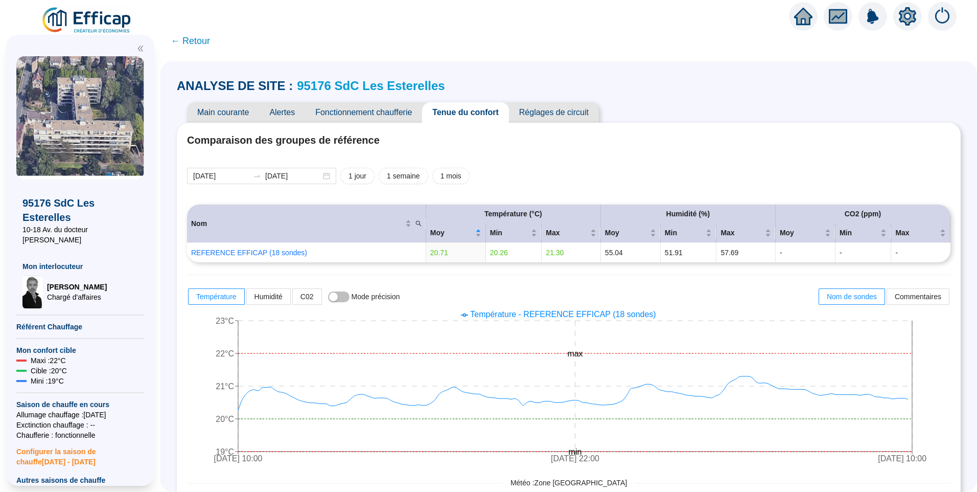
click at [404, 111] on span "Fonctionnement chaufferie" at bounding box center [363, 112] width 117 height 20
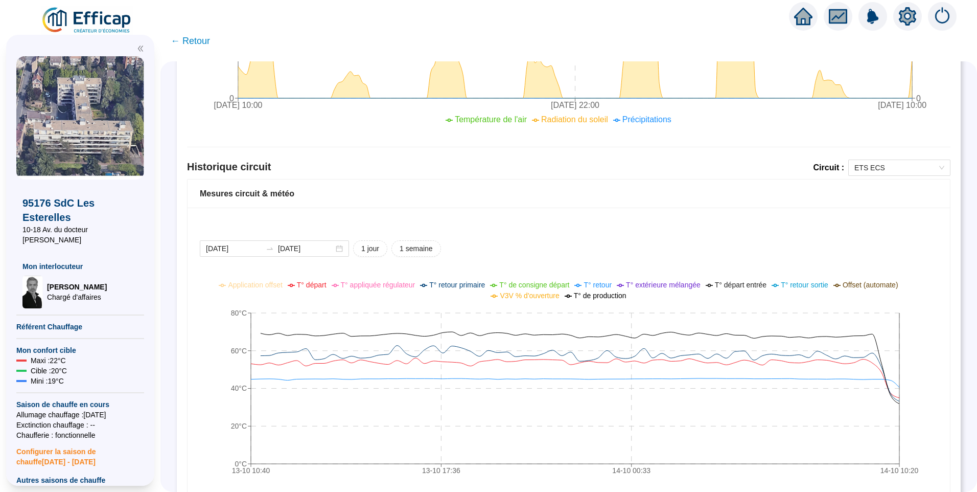
scroll to position [664, 0]
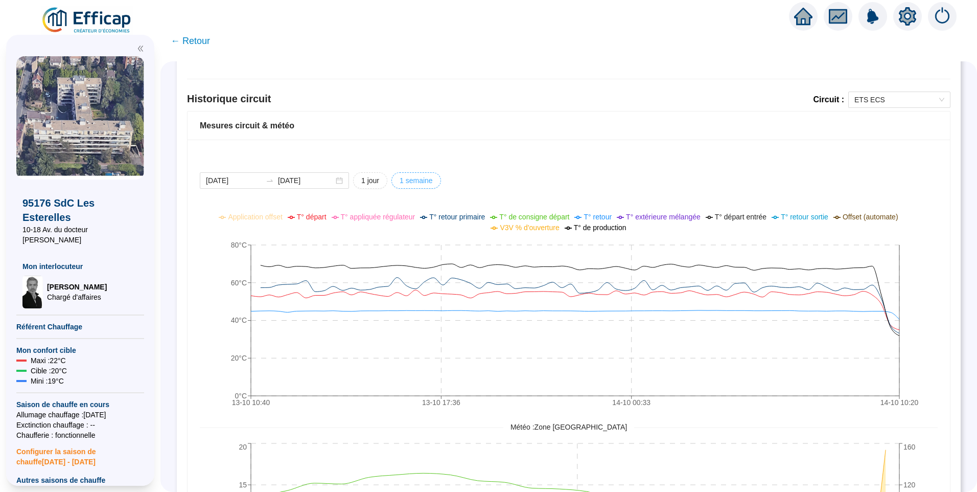
click at [430, 182] on span "1 semaine" at bounding box center [416, 180] width 33 height 11
type input "[DATE]"
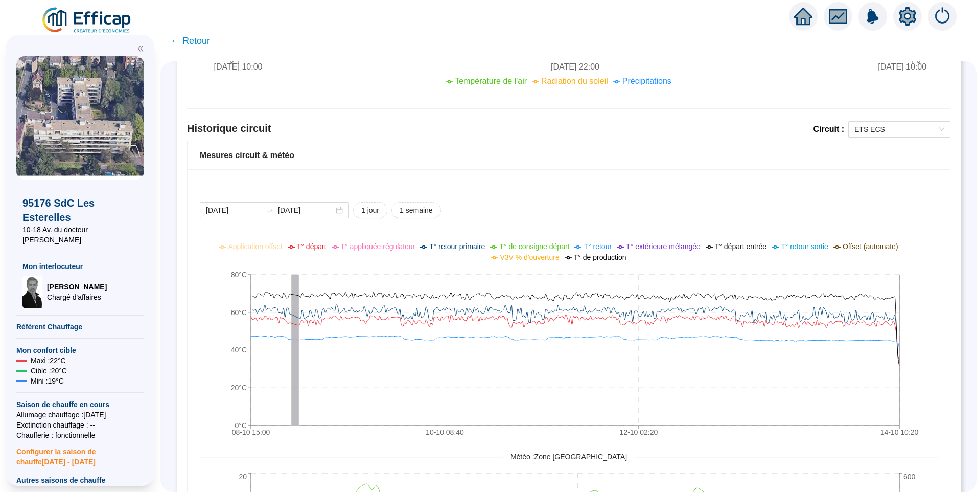
scroll to position [613, 0]
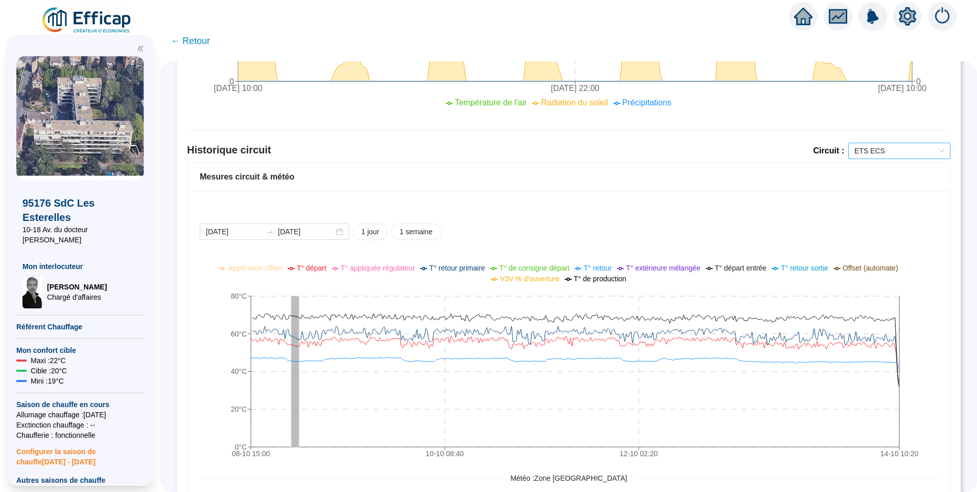
click at [884, 153] on span "ETS ECS" at bounding box center [899, 150] width 90 height 15
click at [879, 190] on div "ETS Chauffage" at bounding box center [892, 187] width 86 height 11
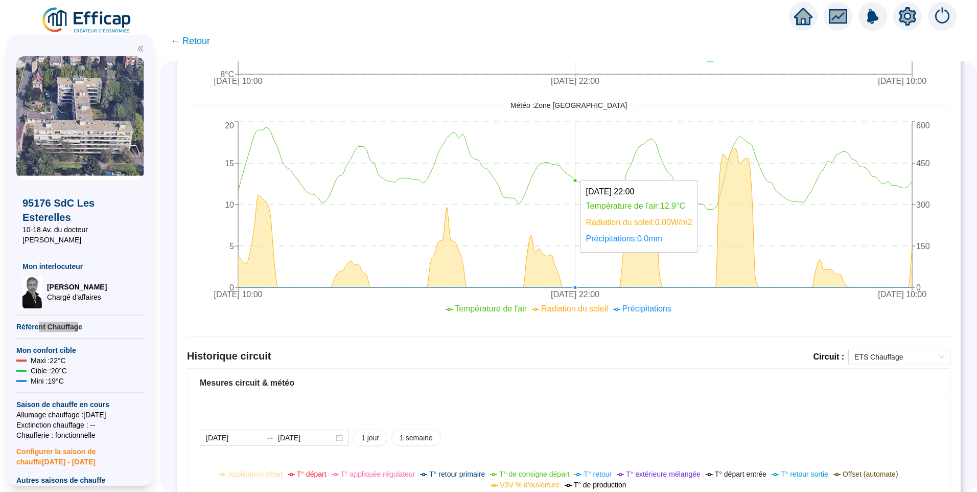
scroll to position [562, 0]
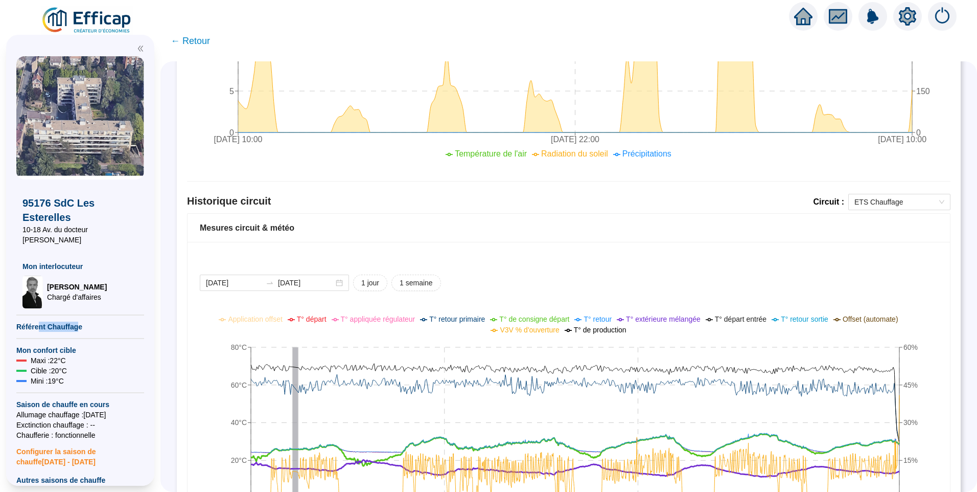
click at [43, 321] on span "Référent Chauffage" at bounding box center [80, 326] width 128 height 10
click at [904, 17] on icon "setting" at bounding box center [907, 16] width 17 height 16
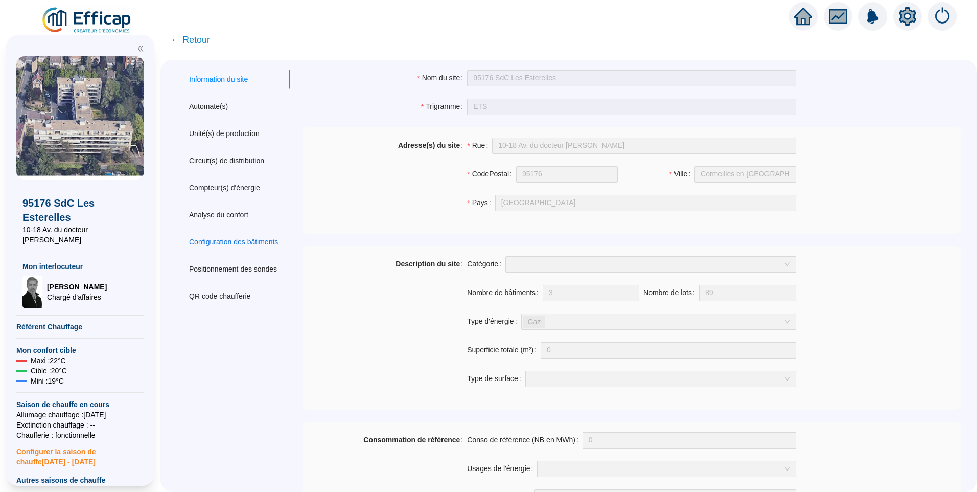
click at [230, 244] on div "Configuration des bâtiments" at bounding box center [233, 242] width 89 height 11
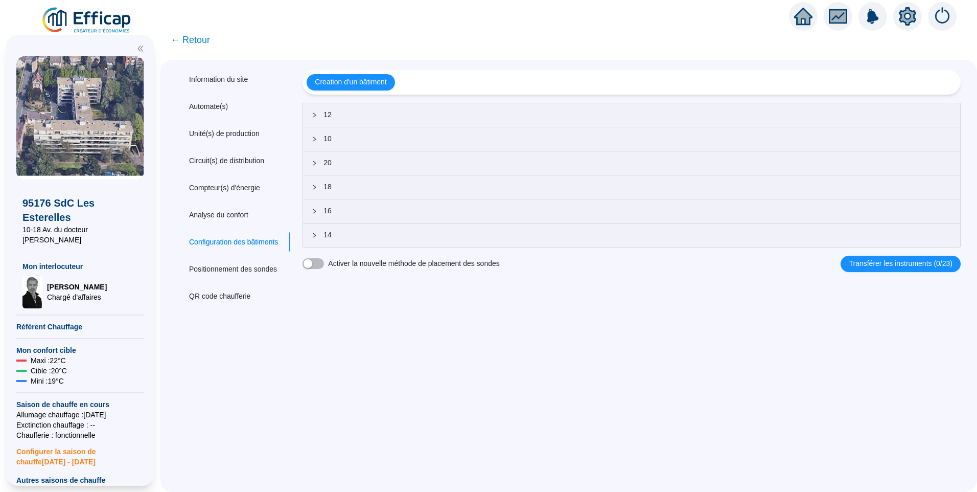
click at [347, 112] on span "12" at bounding box center [637, 114] width 628 height 11
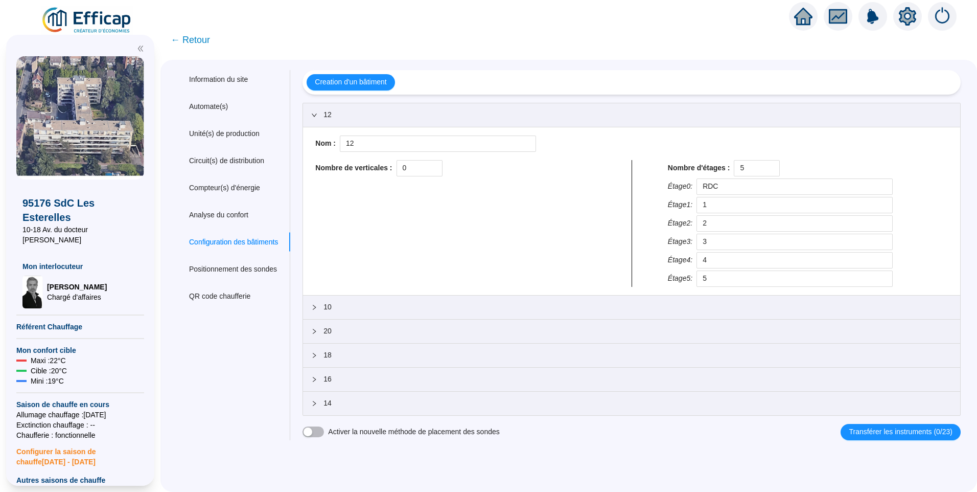
click at [347, 112] on span "12" at bounding box center [637, 114] width 628 height 11
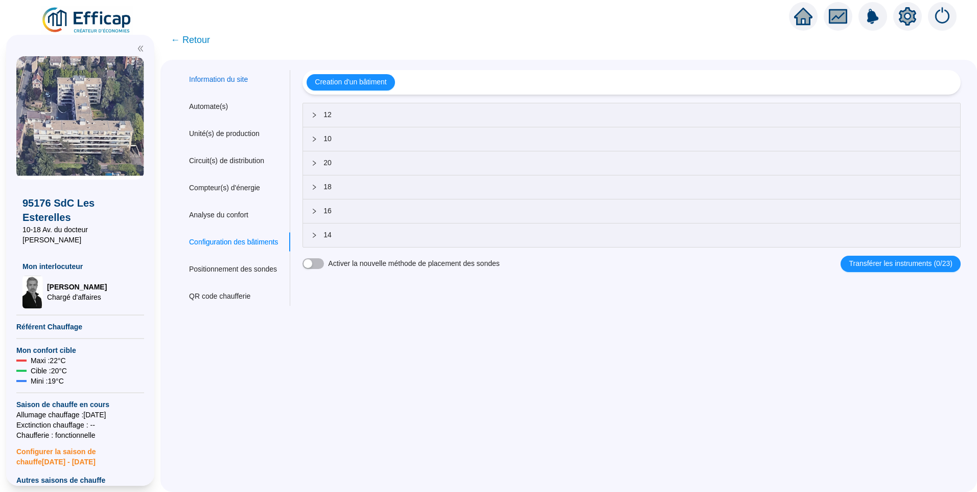
click at [238, 81] on div "Information du site" at bounding box center [218, 79] width 59 height 11
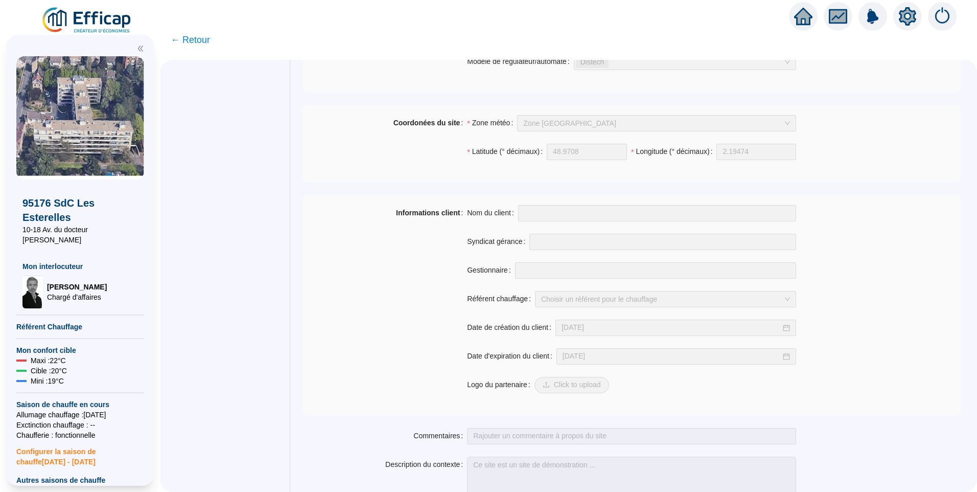
scroll to position [695, 0]
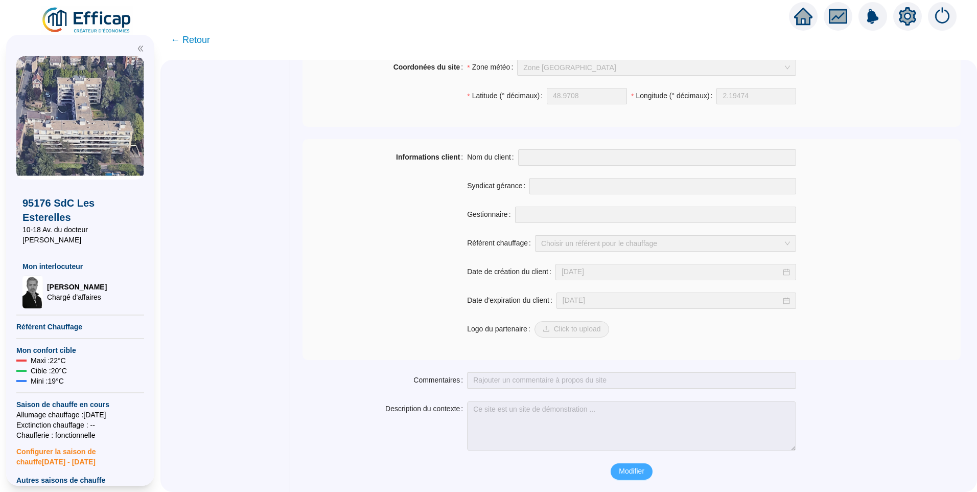
drag, startPoint x: 638, startPoint y: 474, endPoint x: 635, endPoint y: 382, distance: 92.0
click at [638, 474] on span "Modifier" at bounding box center [632, 470] width 26 height 11
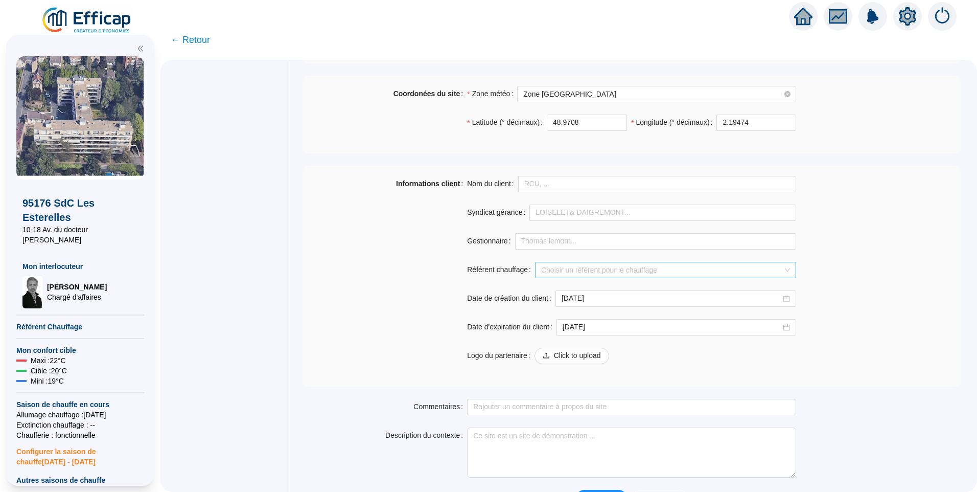
click at [619, 269] on input "Référent chauffage" at bounding box center [661, 269] width 240 height 15
click at [591, 357] on div "Stéphane Gouny" at bounding box center [665, 355] width 239 height 11
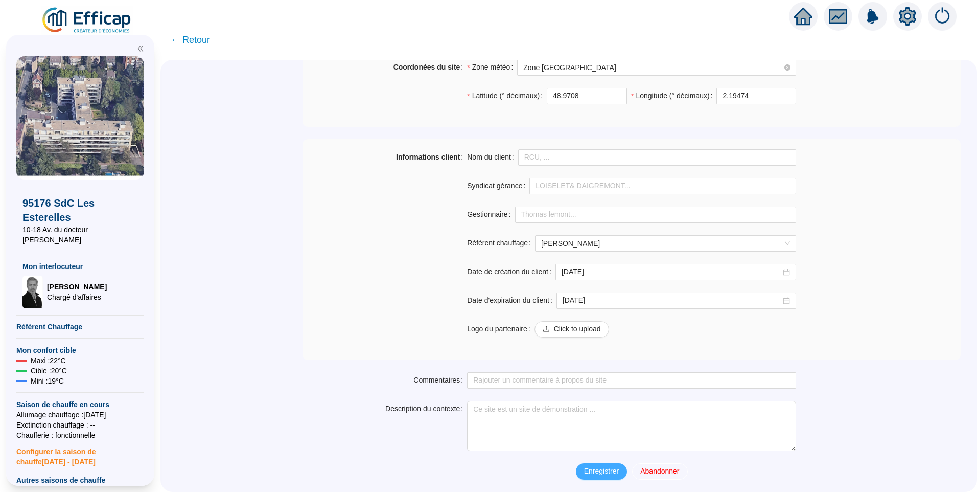
click at [592, 467] on span "Enregistrer" at bounding box center [601, 470] width 35 height 11
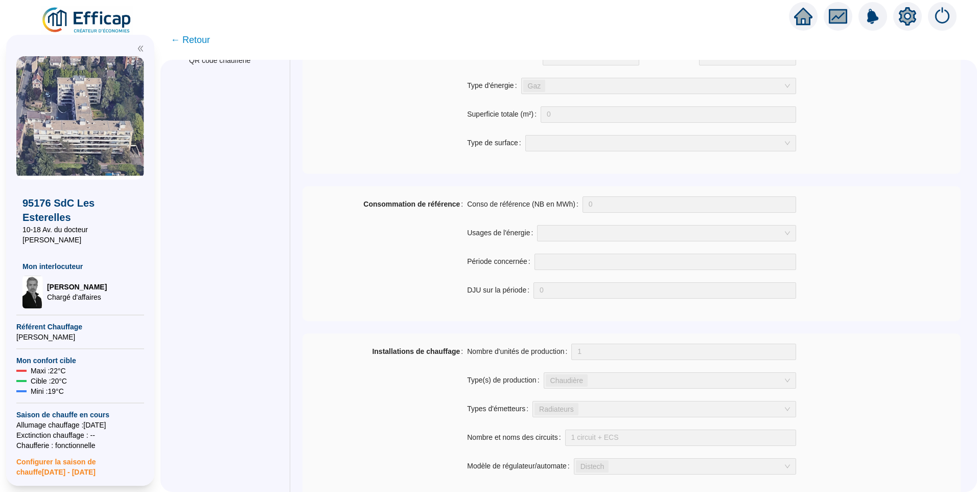
scroll to position [0, 0]
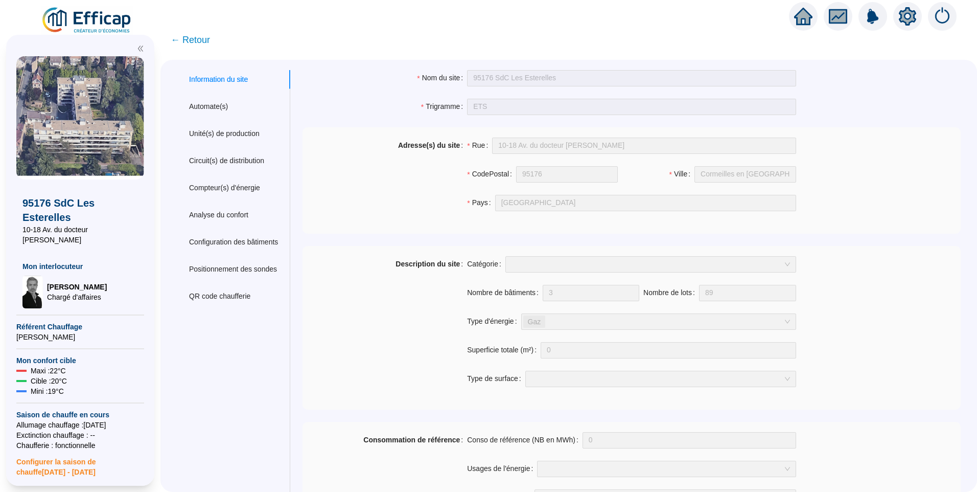
click at [202, 43] on span "← Retour" at bounding box center [190, 40] width 39 height 14
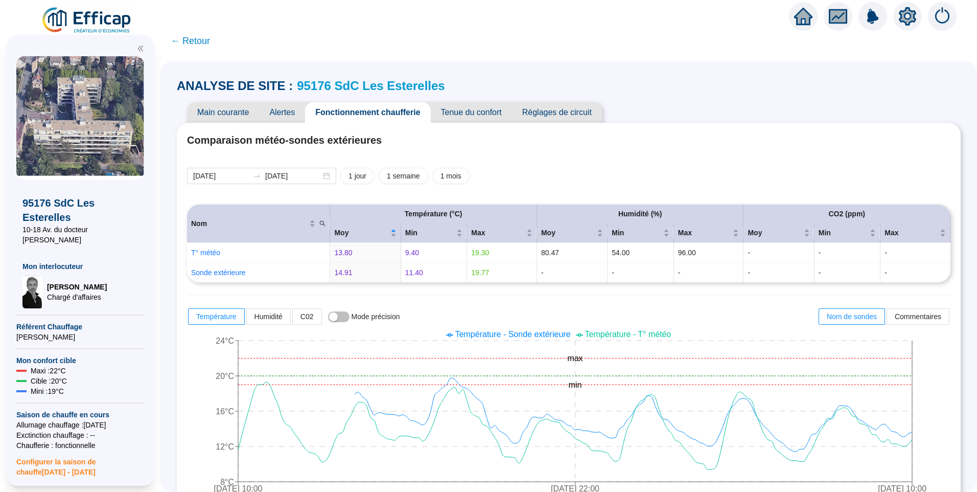
click at [916, 24] on icon "setting" at bounding box center [907, 16] width 18 height 18
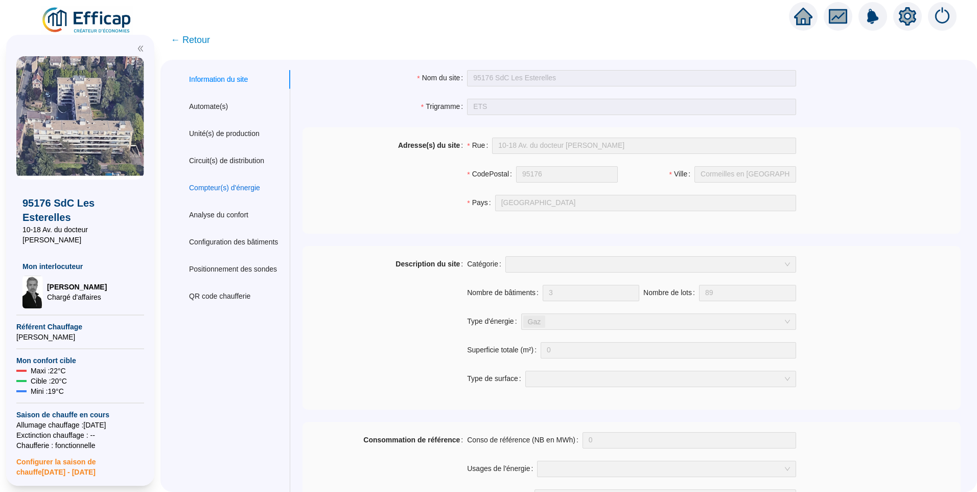
click at [241, 186] on div "Compteur(s) d'énergie" at bounding box center [224, 187] width 71 height 11
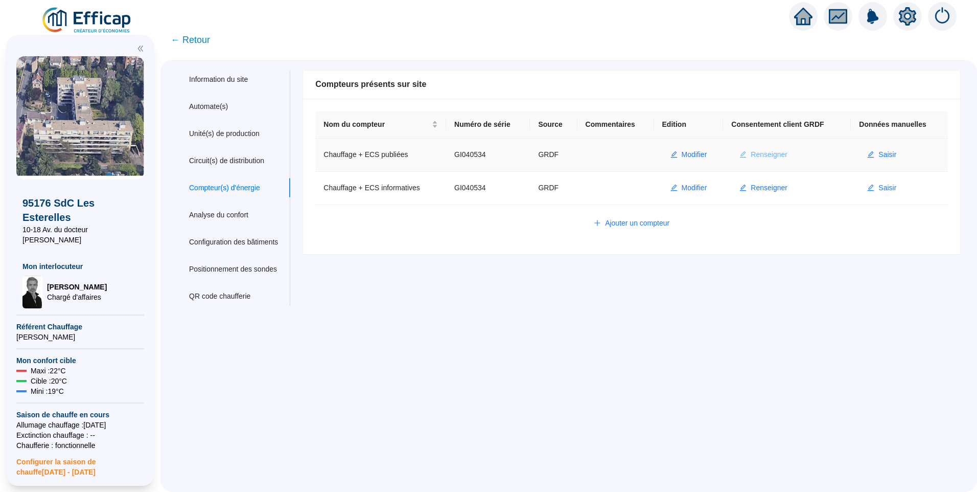
click at [751, 158] on span "Renseigner" at bounding box center [769, 154] width 37 height 11
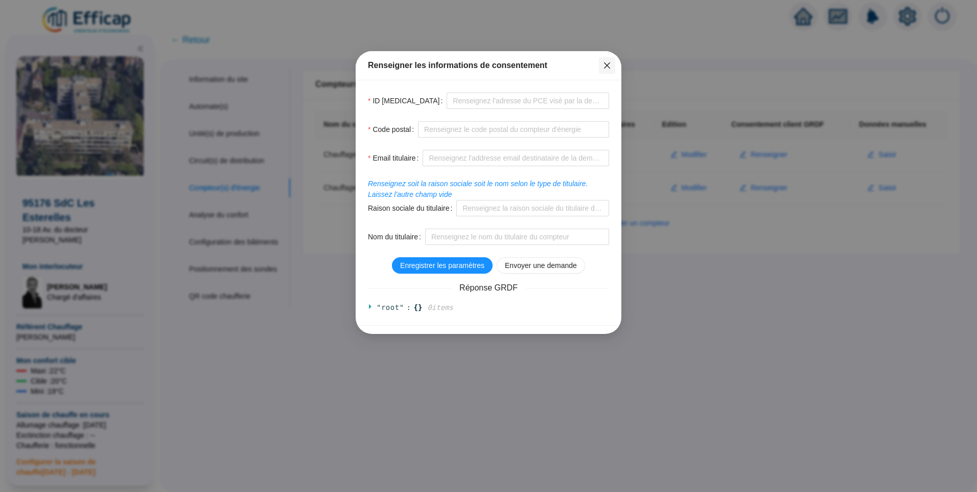
click at [610, 65] on icon "close" at bounding box center [607, 65] width 8 height 8
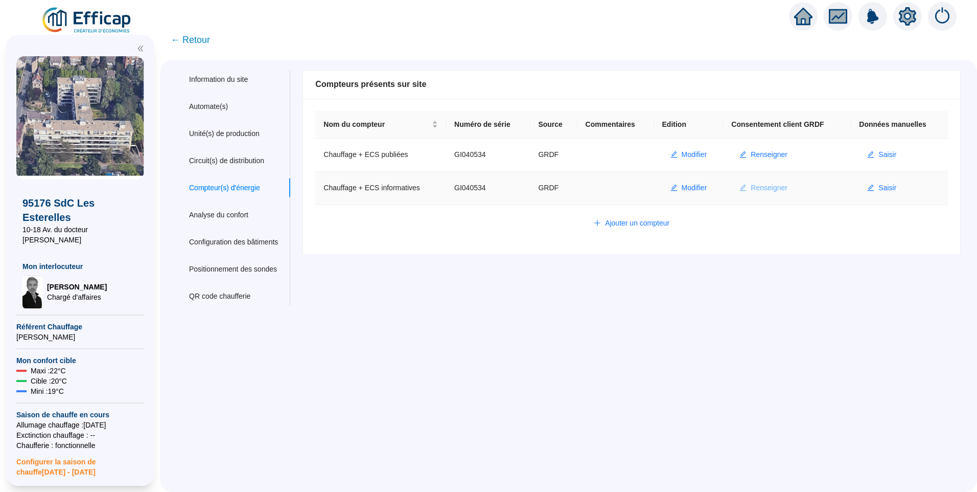
click at [771, 193] on span "Renseigner" at bounding box center [769, 187] width 37 height 11
type input "GI040534"
type input "95240"
type input "vbonet@corraze.fr"
type input "SARL CABINET CORRAZE"
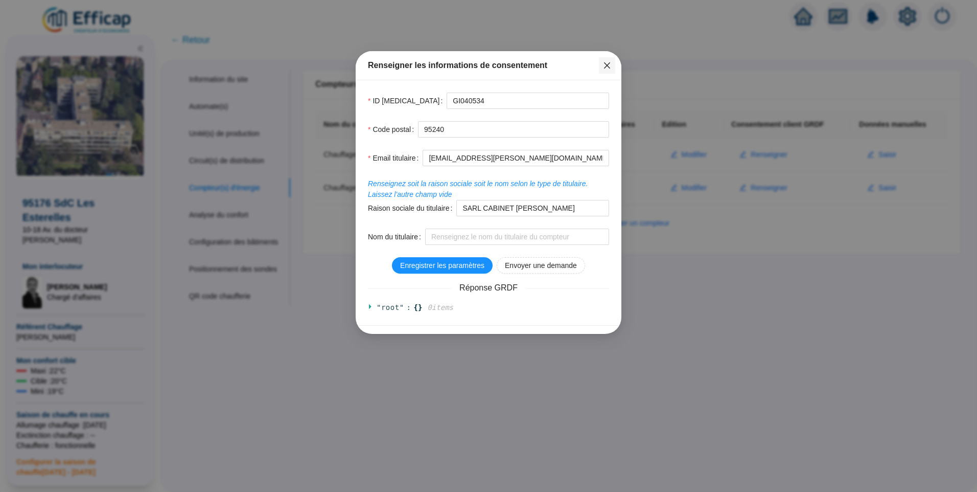
click at [608, 62] on icon "close" at bounding box center [607, 65] width 8 height 8
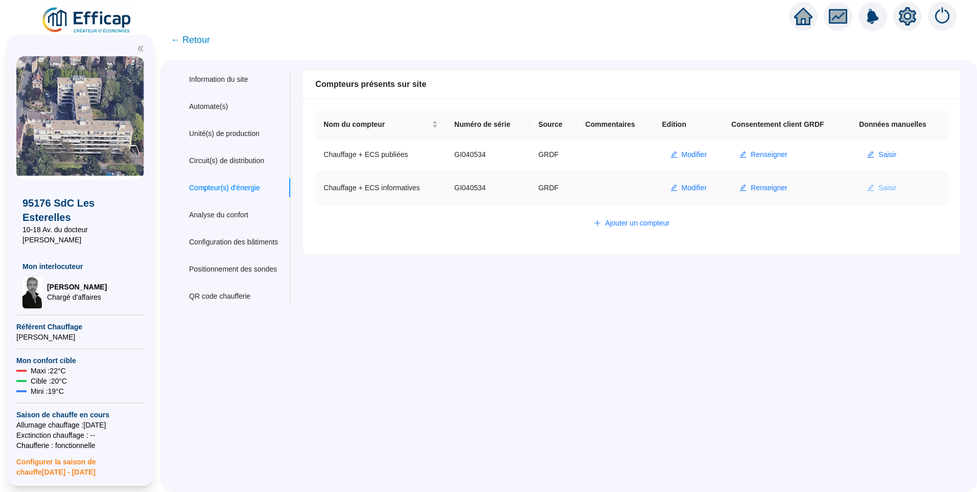
click at [880, 185] on span "Saisir" at bounding box center [887, 187] width 18 height 11
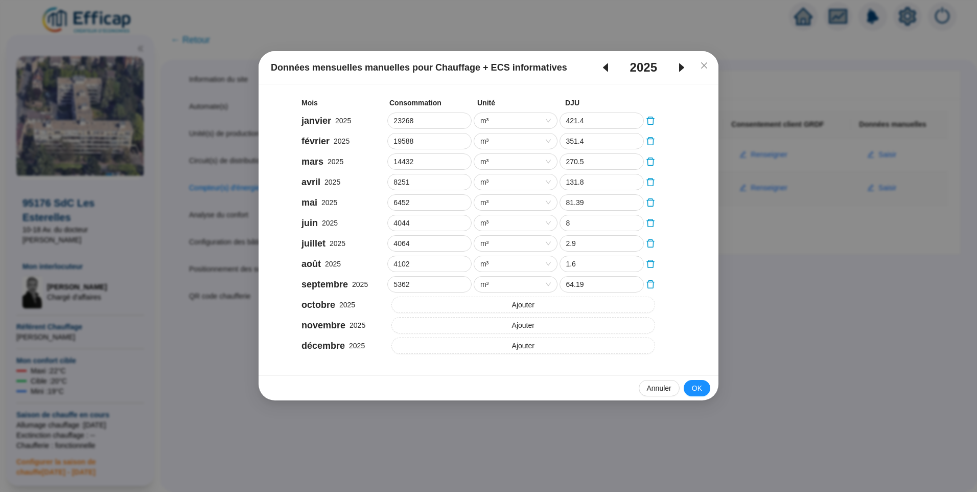
click at [606, 67] on icon "caret-left" at bounding box center [605, 67] width 5 height 9
click at [704, 60] on button "Close" at bounding box center [704, 65] width 16 height 16
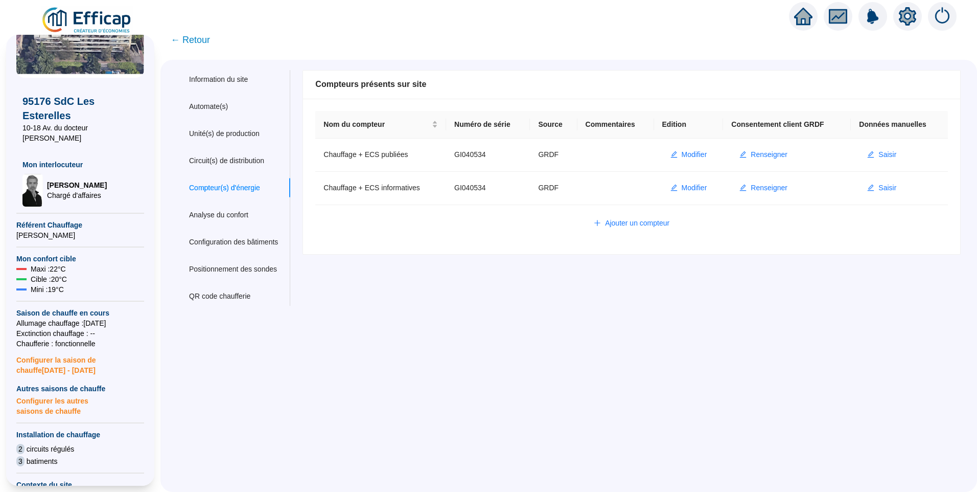
scroll to position [102, 0]
click at [203, 38] on span "← Retour" at bounding box center [190, 40] width 39 height 14
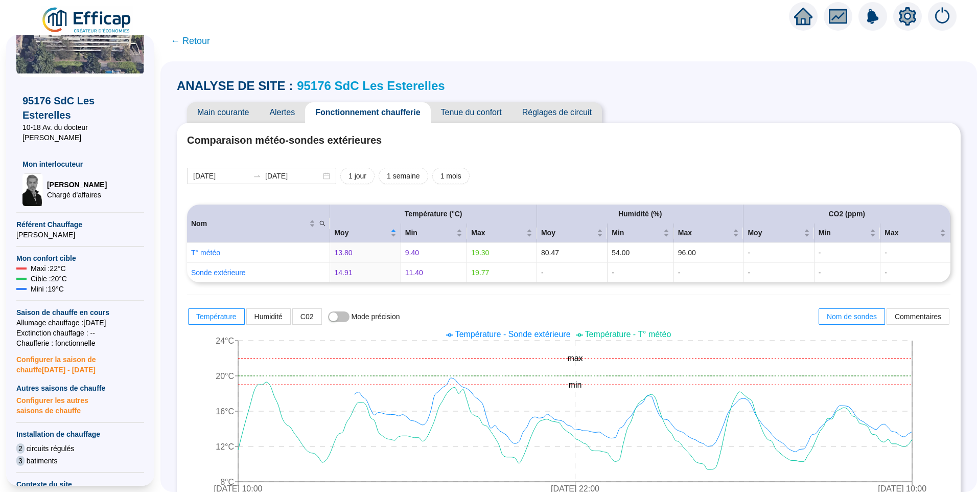
click at [361, 91] on link "95176 SdC Les Esterelles" at bounding box center [371, 86] width 148 height 14
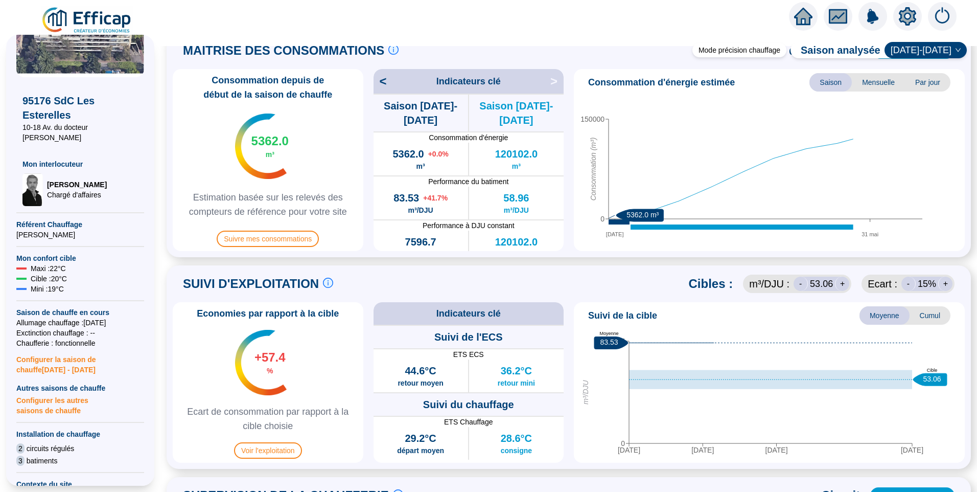
scroll to position [358, 0]
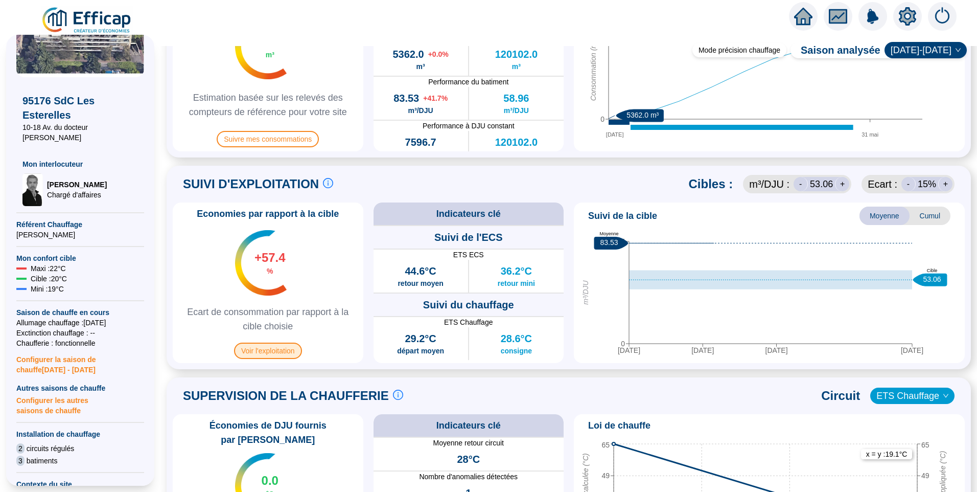
click at [269, 348] on span "Voir l'exploitation" at bounding box center [268, 350] width 68 height 16
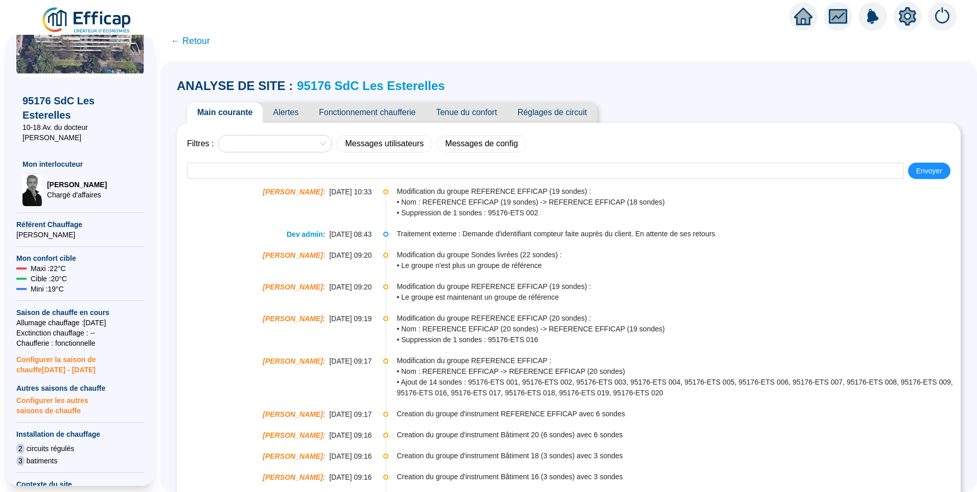
click at [479, 116] on span "Tenue du confort" at bounding box center [466, 112] width 81 height 20
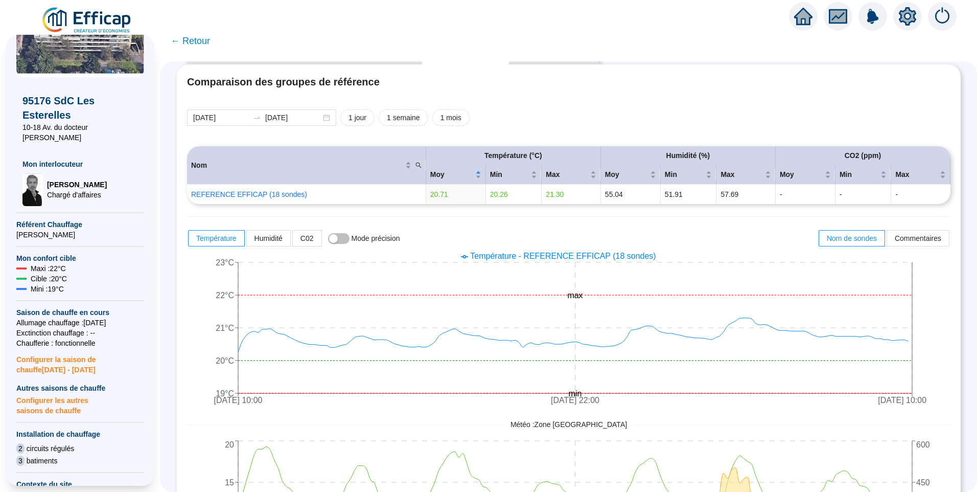
scroll to position [153, 0]
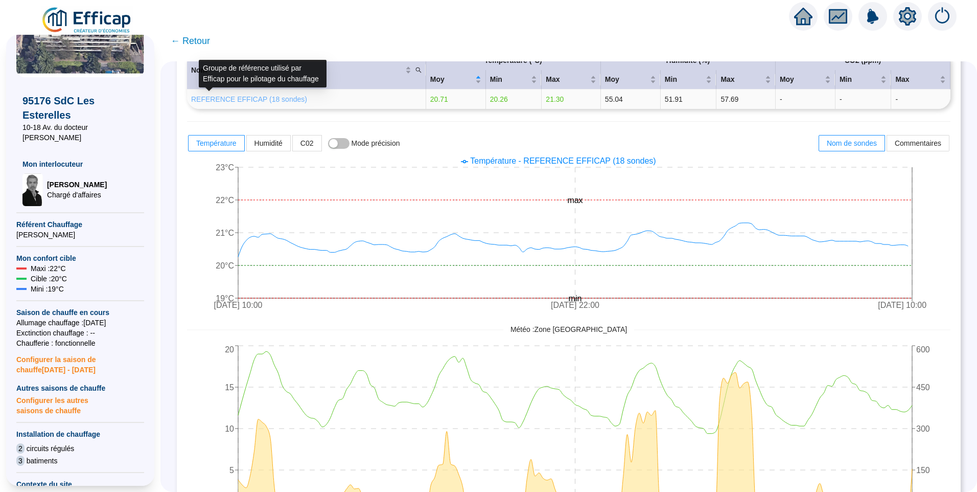
click at [283, 99] on link "REFERENCE EFFICAP (18 sondes)" at bounding box center [249, 99] width 116 height 8
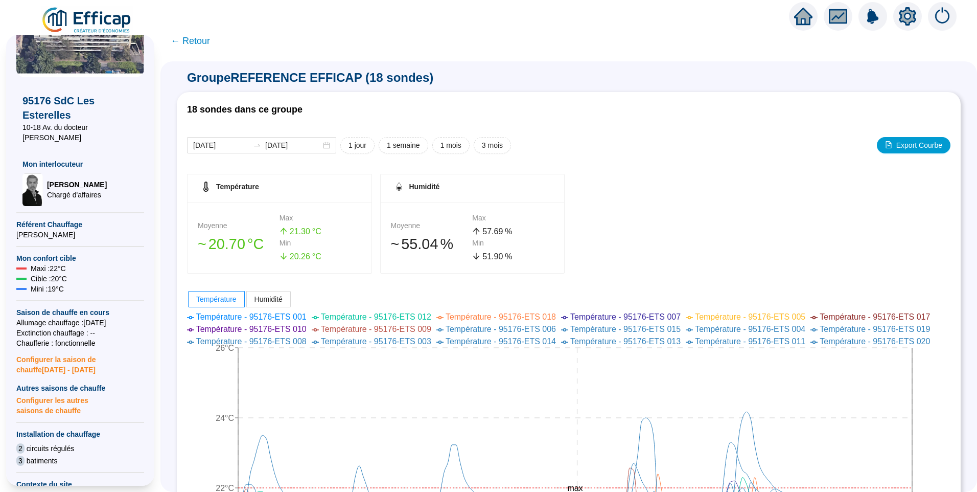
click at [203, 42] on span "← Retour" at bounding box center [190, 41] width 39 height 14
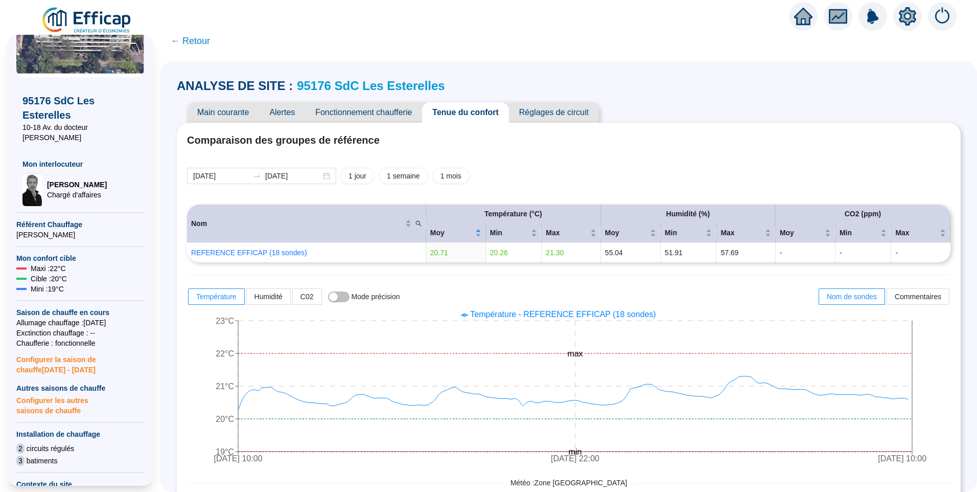
click at [567, 110] on span "Réglages de circuit" at bounding box center [554, 112] width 90 height 20
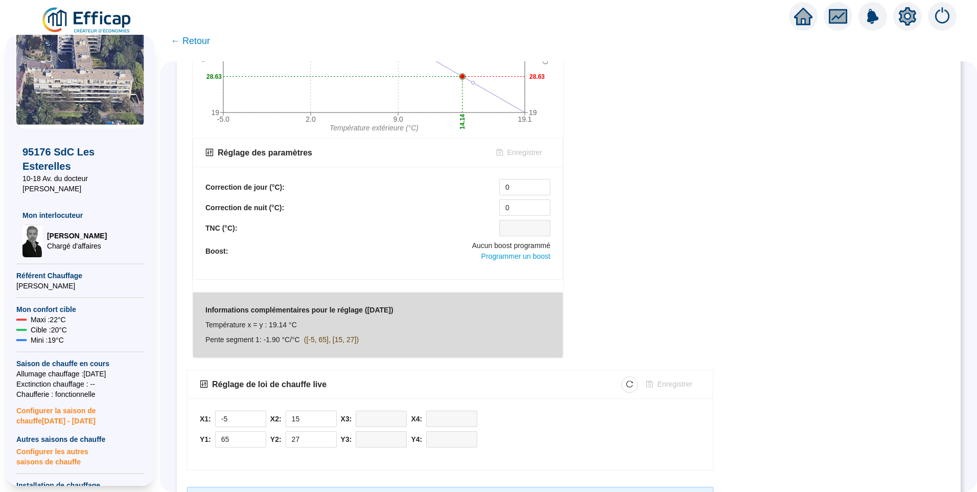
scroll to position [294, 0]
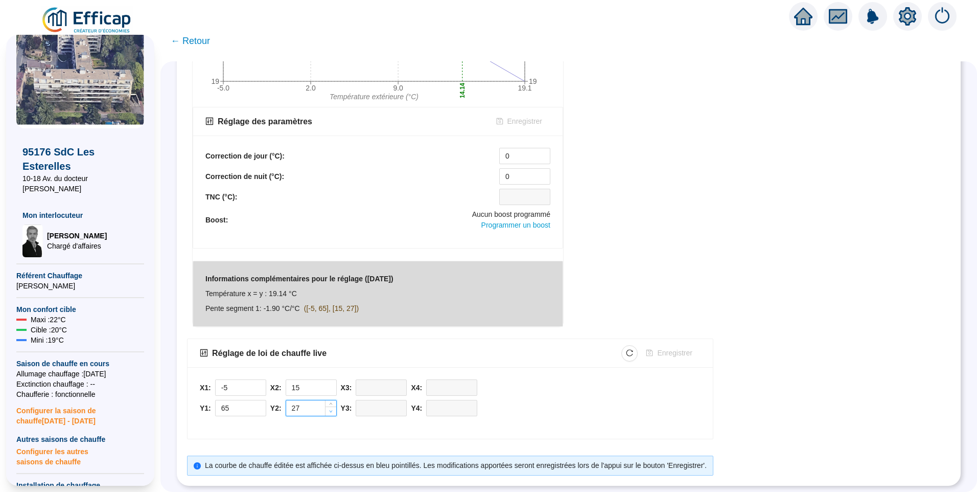
type input "26"
click at [333, 409] on icon "down" at bounding box center [331, 411] width 4 height 4
click at [669, 347] on span "Enregistrer" at bounding box center [674, 352] width 35 height 11
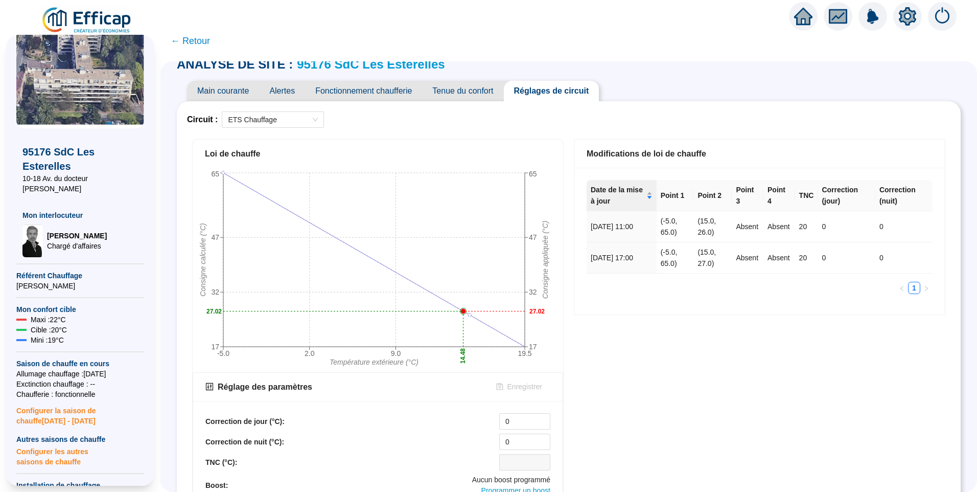
scroll to position [0, 0]
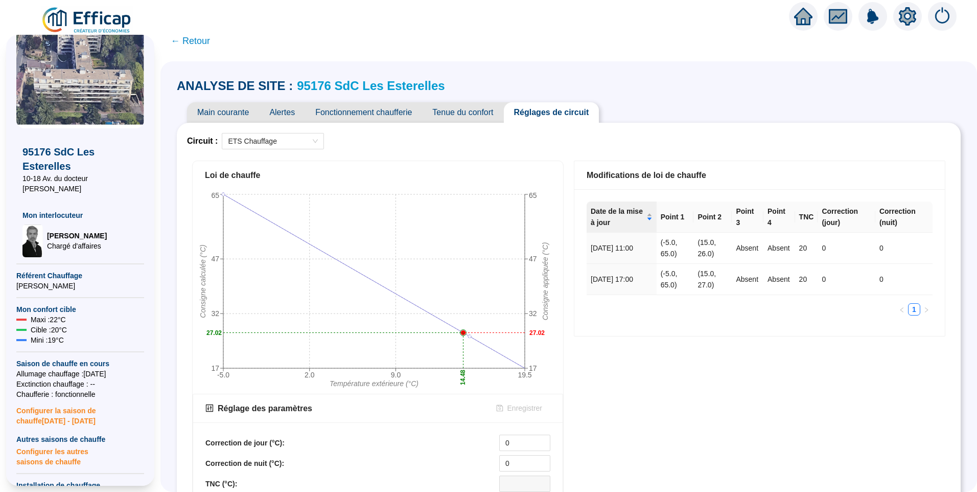
click at [386, 109] on span "Fonctionnement chaufferie" at bounding box center [363, 112] width 117 height 20
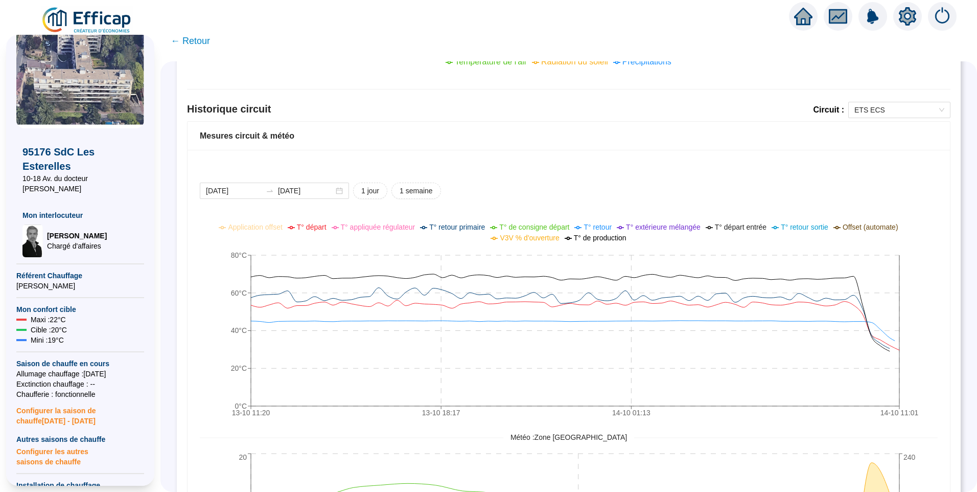
scroll to position [613, 0]
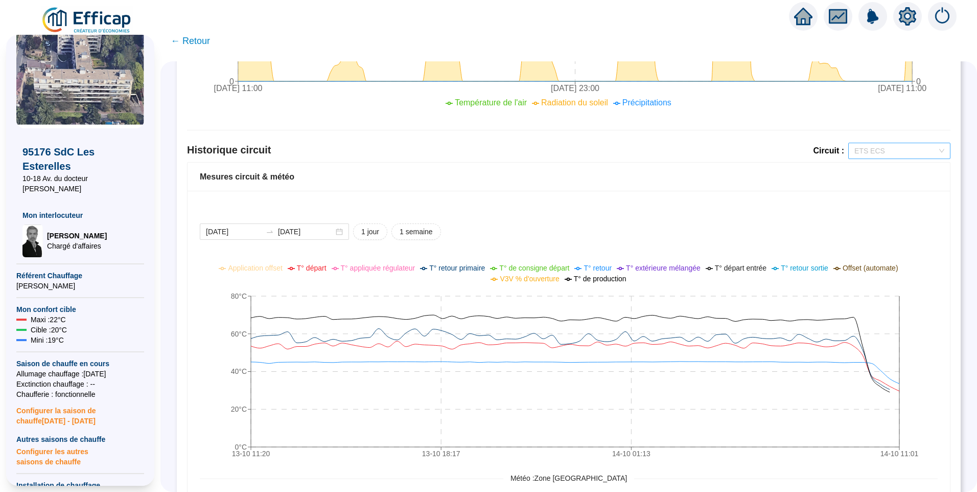
click at [866, 143] on span "ETS ECS" at bounding box center [899, 150] width 90 height 15
click at [864, 189] on div "ETS Chauffage" at bounding box center [892, 187] width 86 height 11
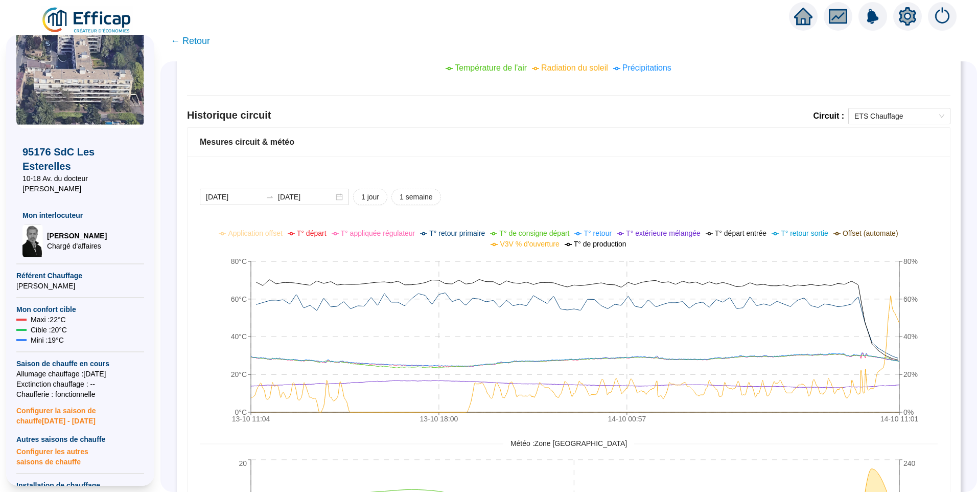
scroll to position [664, 0]
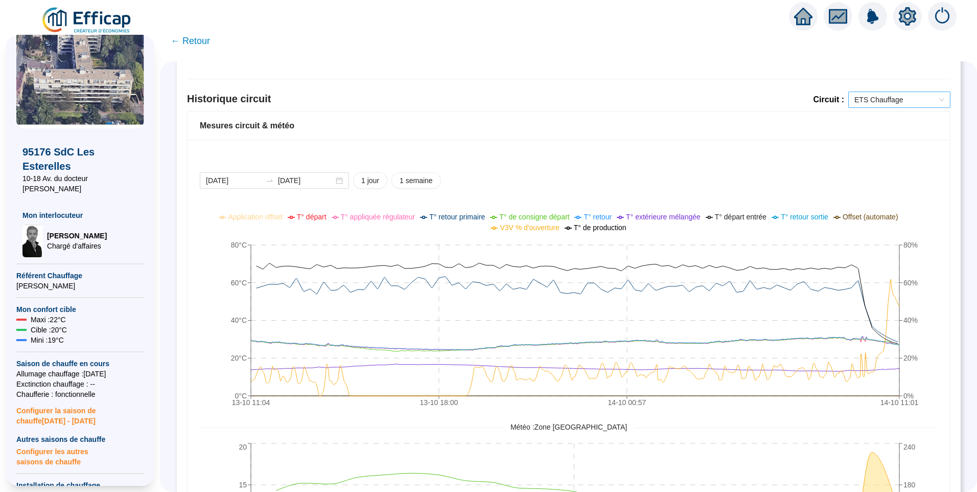
click at [879, 102] on span "ETS Chauffage" at bounding box center [899, 99] width 90 height 15
click at [883, 121] on div "ETS ECS" at bounding box center [892, 120] width 86 height 11
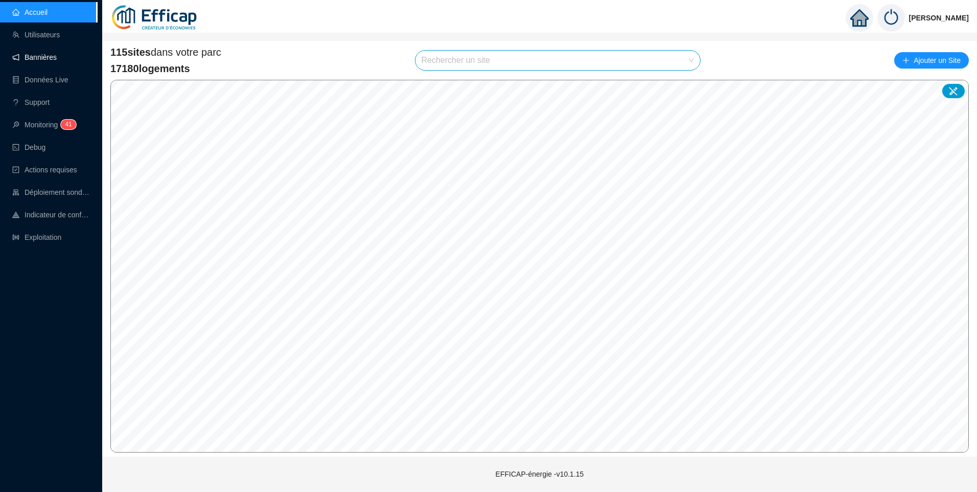
drag, startPoint x: 29, startPoint y: 39, endPoint x: 57, endPoint y: 51, distance: 29.8
click at [30, 39] on link "Utilisateurs" at bounding box center [36, 35] width 48 height 8
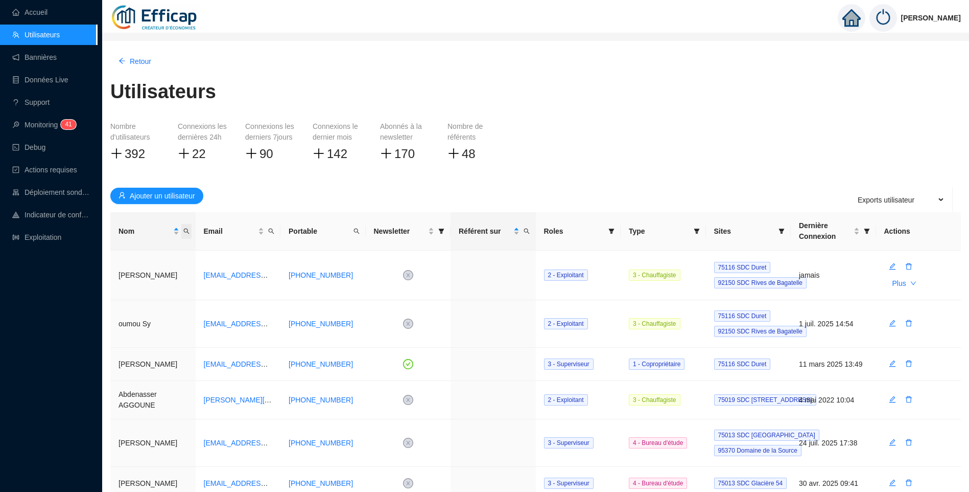
click at [188, 232] on icon "search" at bounding box center [186, 231] width 6 height 6
type input "marc"
click at [114, 274] on icon "search" at bounding box center [113, 270] width 7 height 7
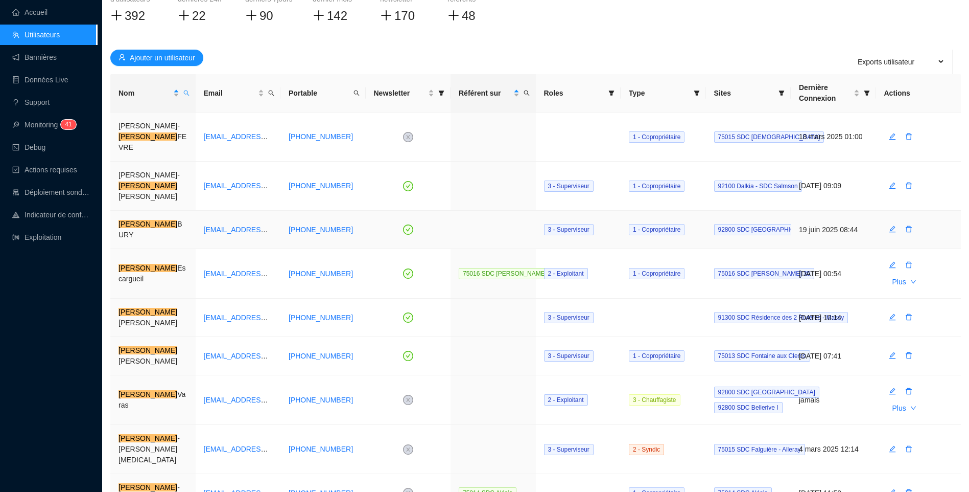
scroll to position [201, 0]
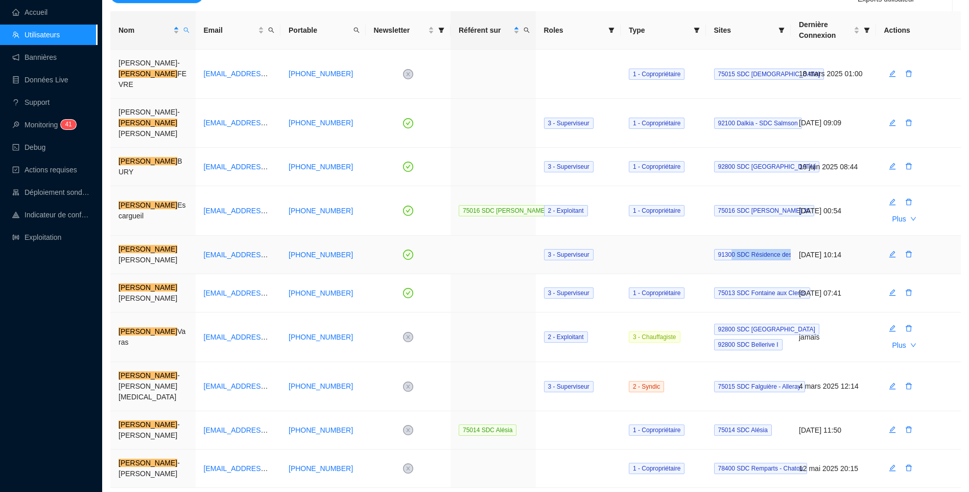
drag, startPoint x: 733, startPoint y: 214, endPoint x: 795, endPoint y: 214, distance: 62.3
click at [795, 236] on tr "[PERSON_NAME] [EMAIL_ADDRESS][DOMAIN_NAME] [PHONE_NUMBER] 3 - Superviseur 91300…" at bounding box center [535, 255] width 851 height 38
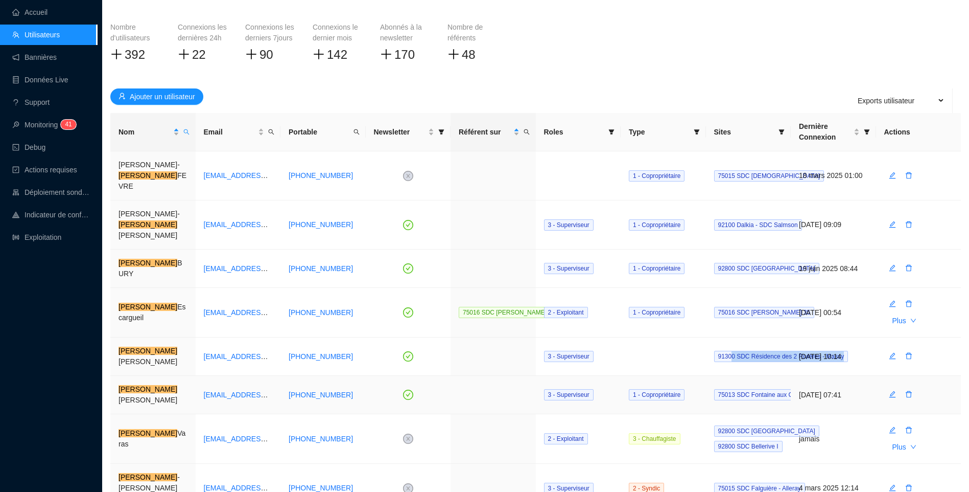
scroll to position [0, 0]
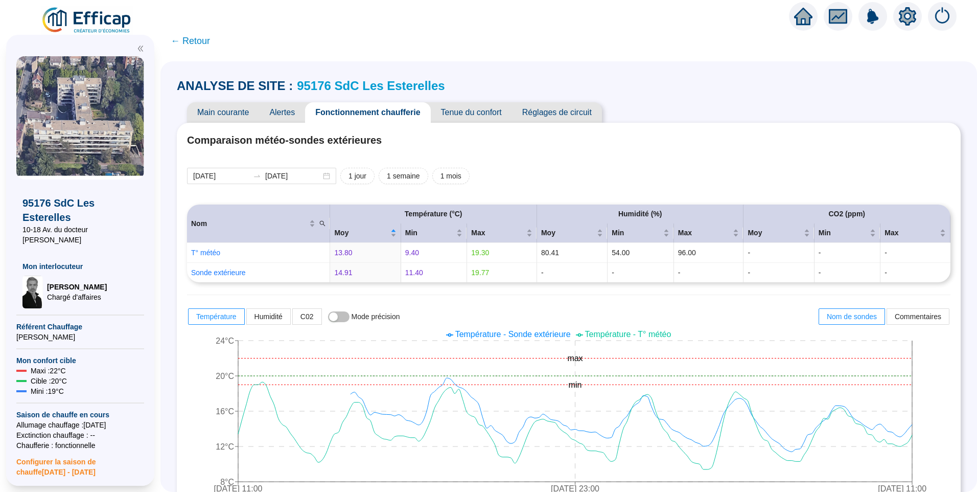
scroll to position [664, 0]
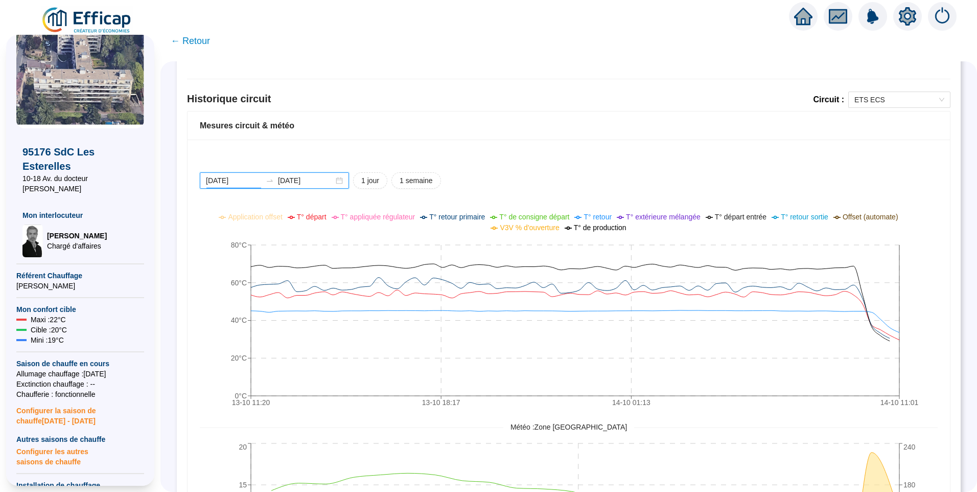
click at [258, 185] on input "[DATE]" at bounding box center [234, 180] width 56 height 11
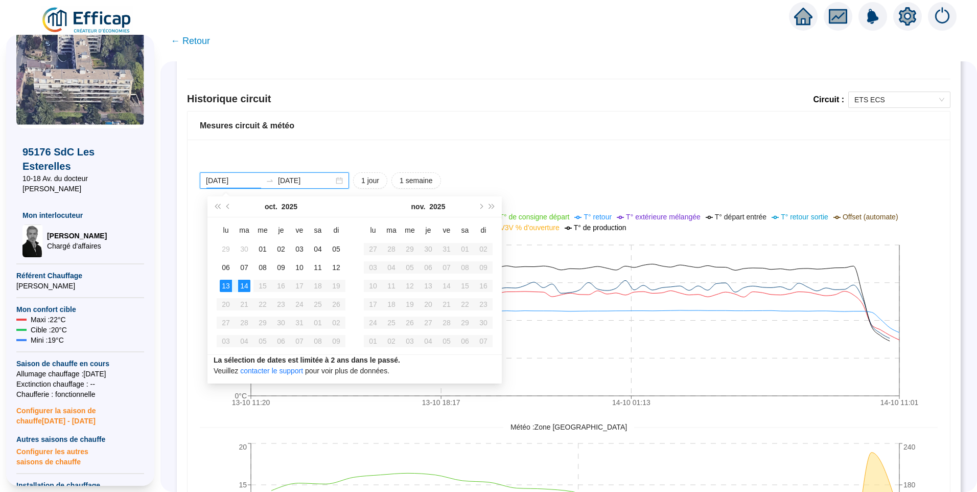
type input "[DATE]"
click at [242, 285] on div "14" at bounding box center [244, 285] width 12 height 12
click at [242, 284] on div "14" at bounding box center [244, 285] width 12 height 12
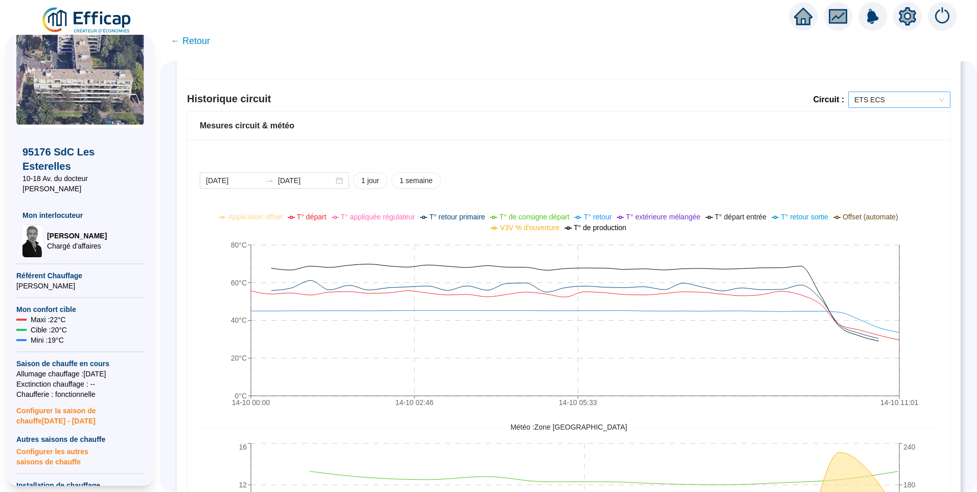
click at [882, 100] on span "ETS ECS" at bounding box center [899, 99] width 90 height 15
click at [873, 134] on div "ETS Chauffage" at bounding box center [892, 136] width 86 height 11
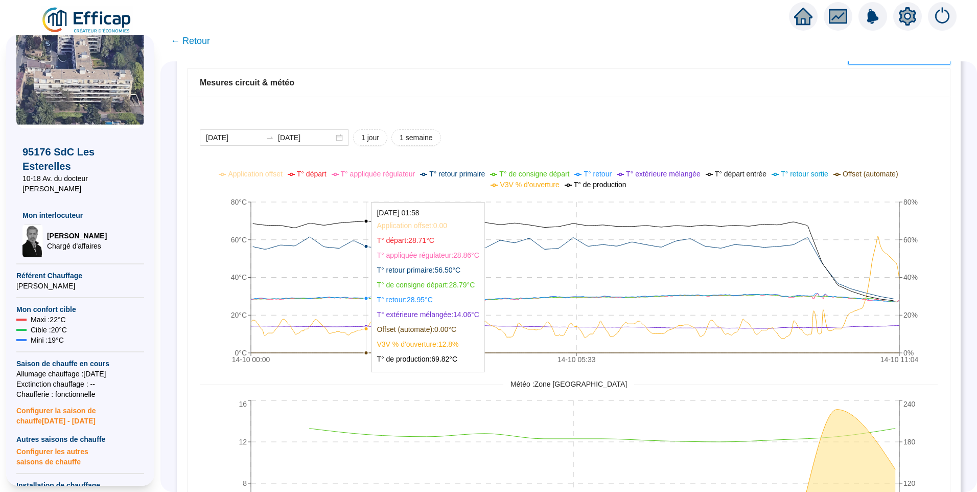
scroll to position [715, 0]
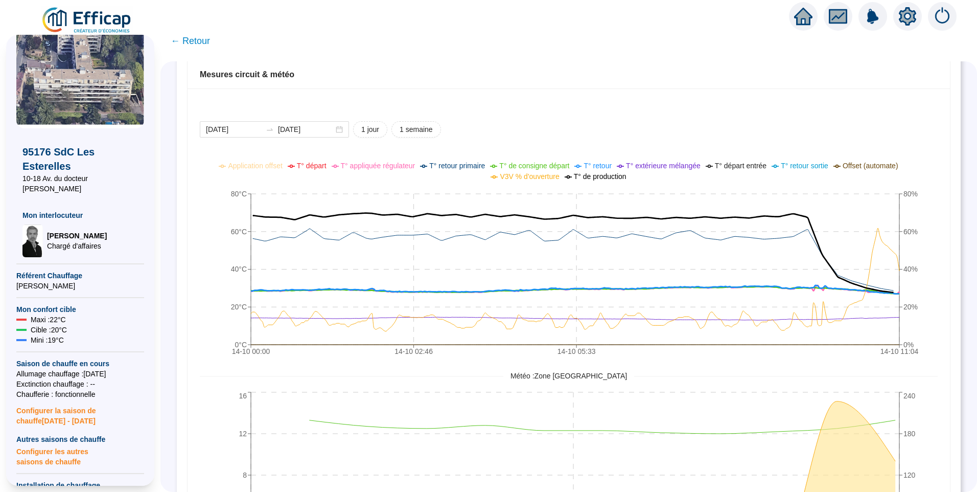
click at [603, 173] on span "T° de production" at bounding box center [600, 176] width 53 height 8
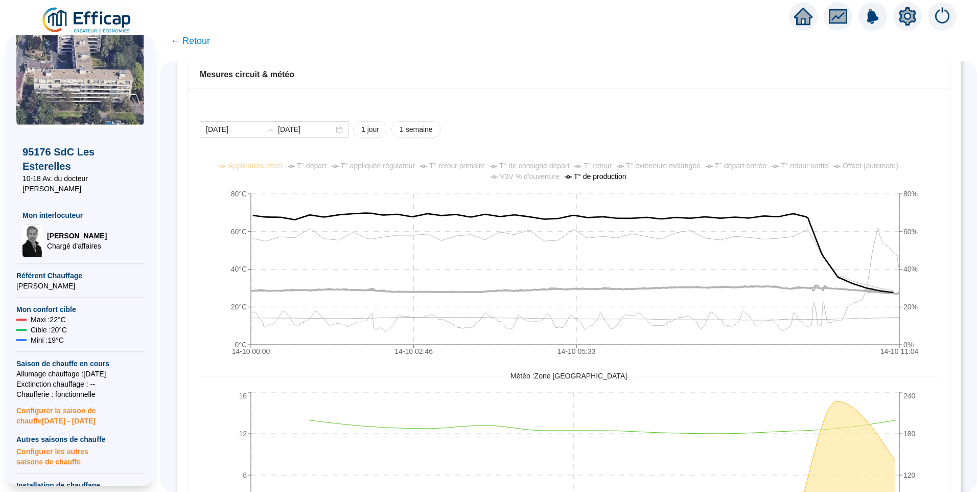
click at [41, 280] on span "Stéphane Gouny" at bounding box center [80, 285] width 128 height 10
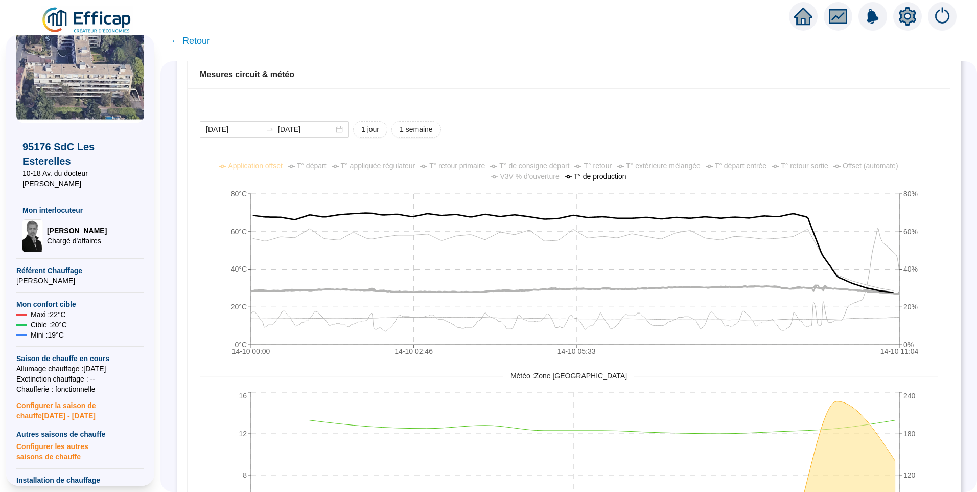
scroll to position [51, 0]
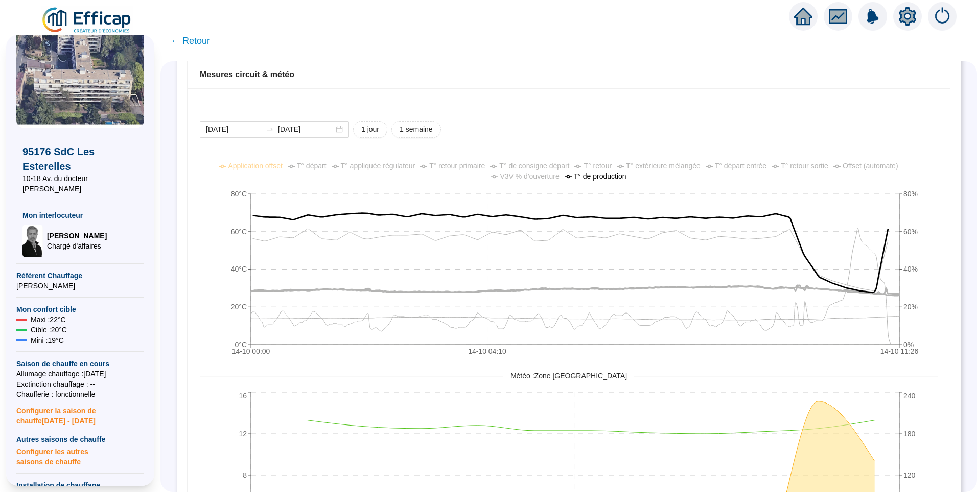
click at [599, 179] on span "T° de production" at bounding box center [600, 176] width 53 height 8
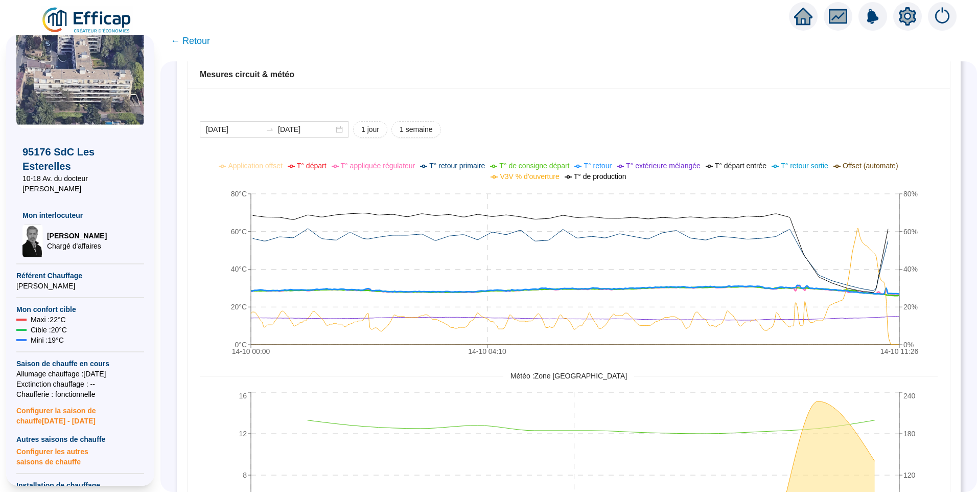
click at [599, 179] on span "T° de production" at bounding box center [600, 176] width 53 height 8
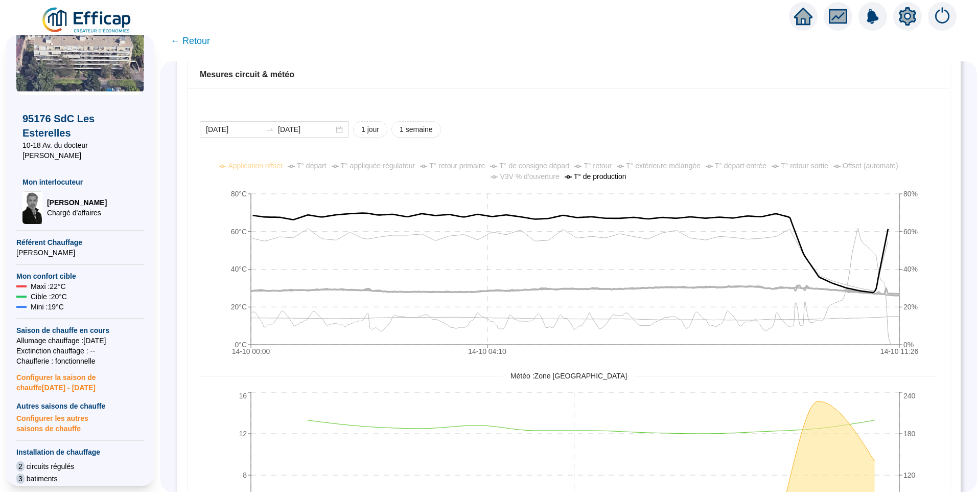
scroll to position [0, 0]
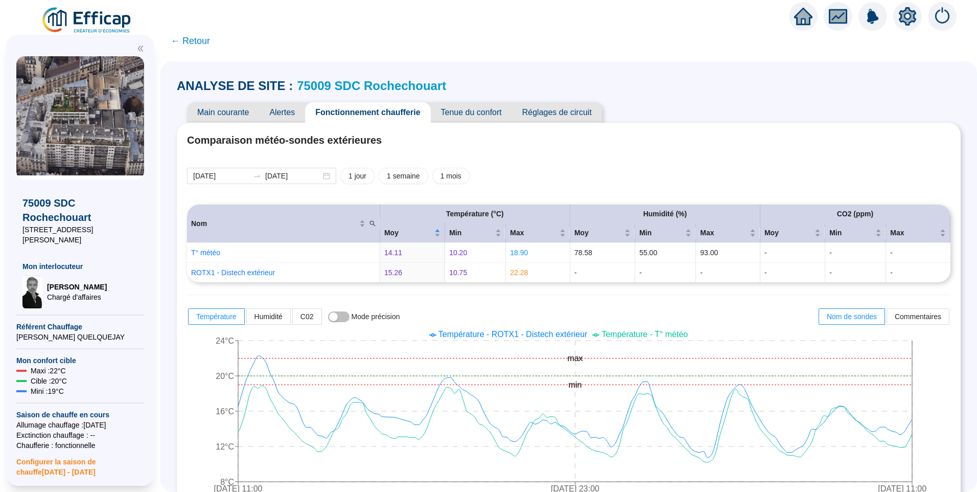
scroll to position [599, 0]
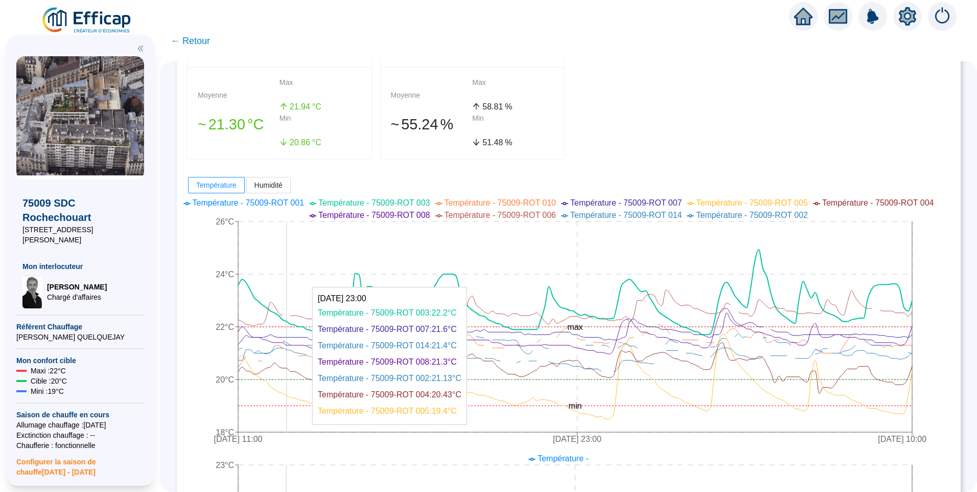
scroll to position [51, 0]
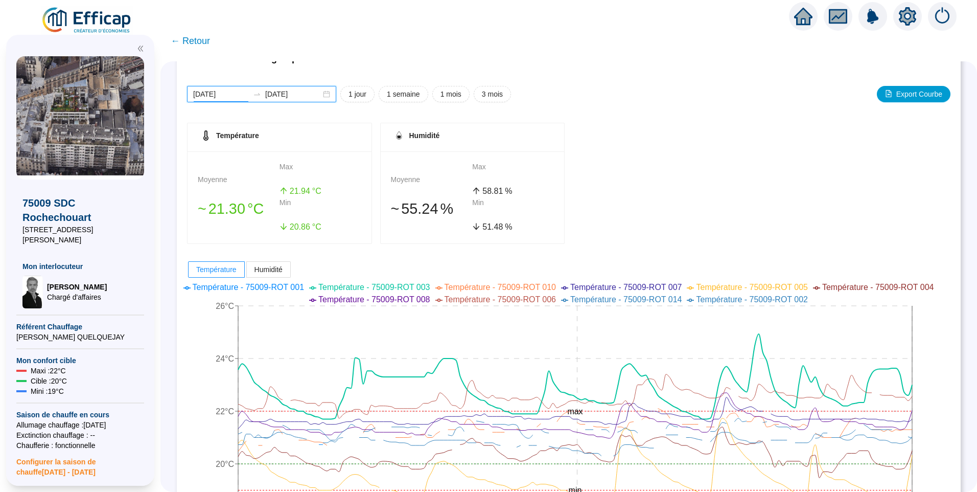
click at [243, 97] on input "[DATE]" at bounding box center [221, 94] width 56 height 11
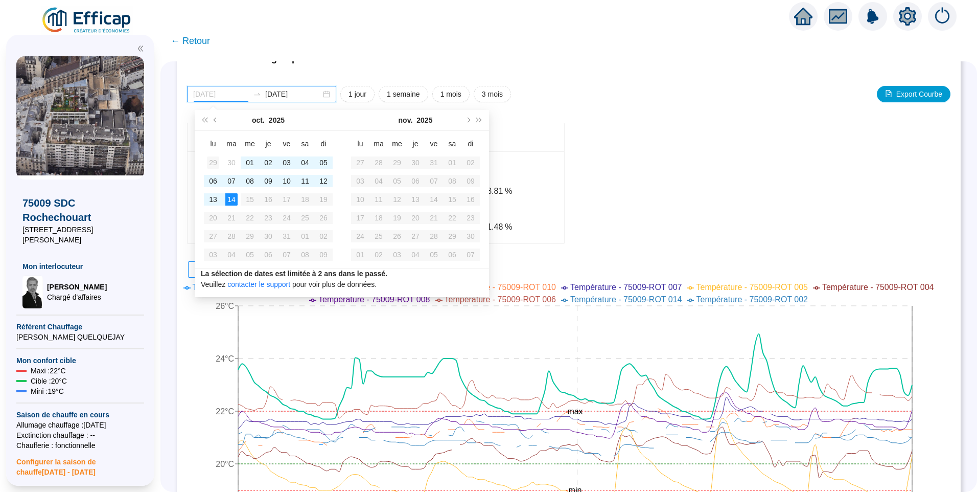
type input "2025-09-29"
click at [215, 162] on div "29" at bounding box center [213, 162] width 12 height 12
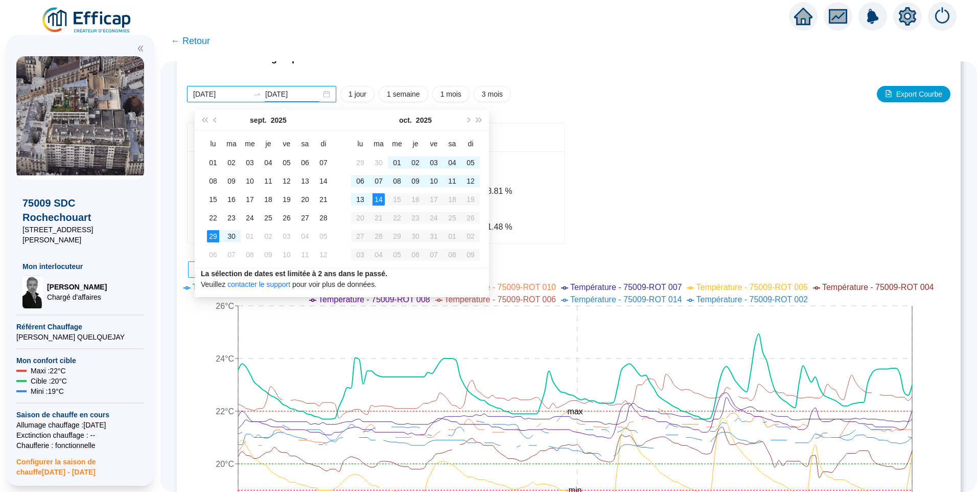
type input "2025-10-14"
click at [377, 200] on div "14" at bounding box center [378, 199] width 12 height 12
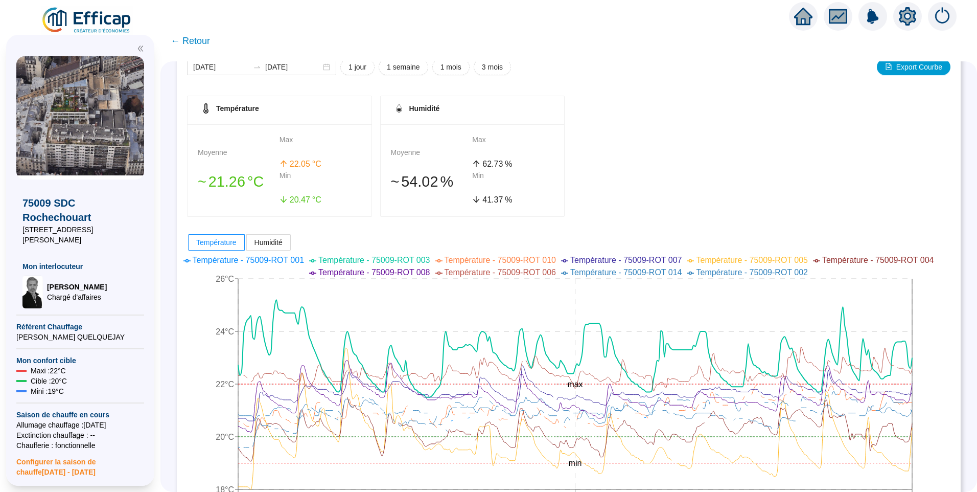
scroll to position [153, 0]
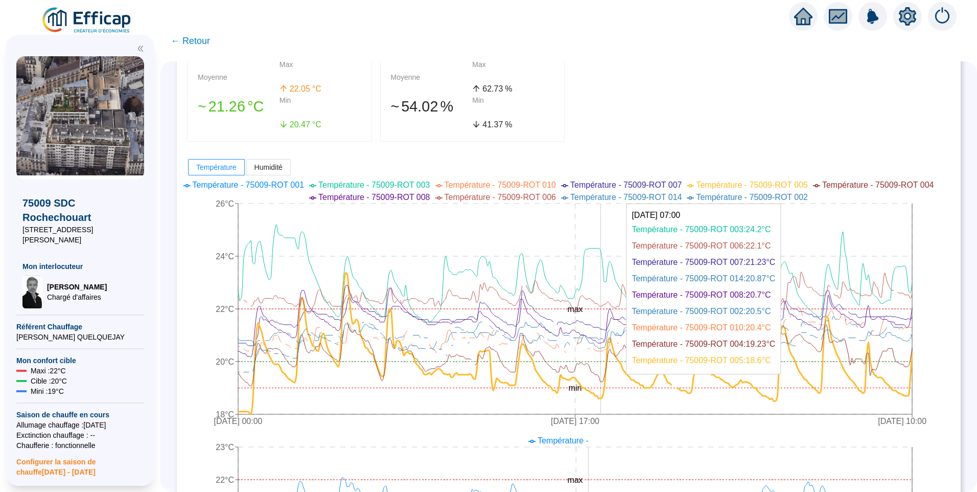
click at [609, 398] on icon at bounding box center [575, 343] width 674 height 142
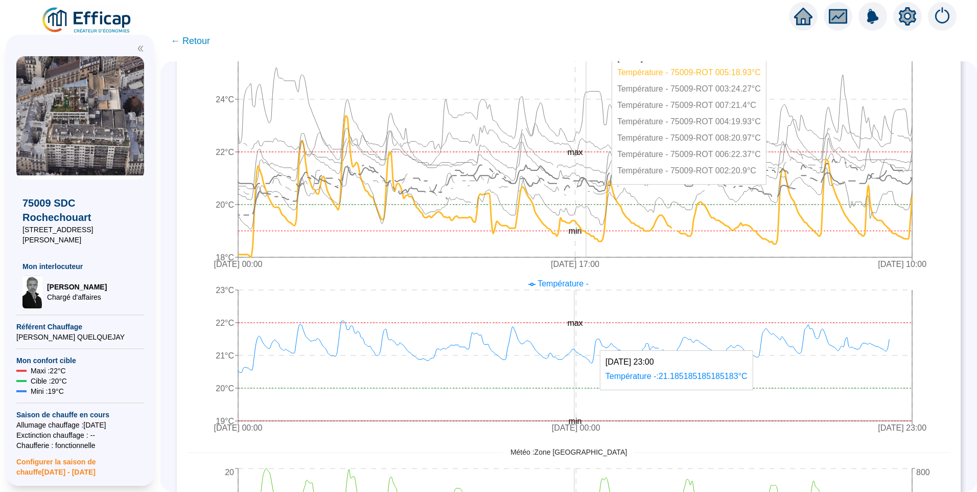
scroll to position [255, 0]
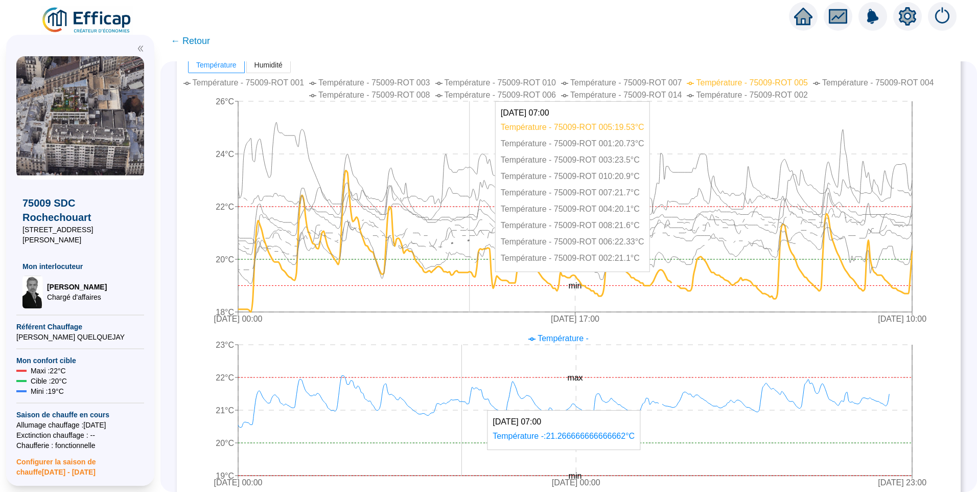
click at [476, 240] on icon at bounding box center [577, 240] width 652 height 25
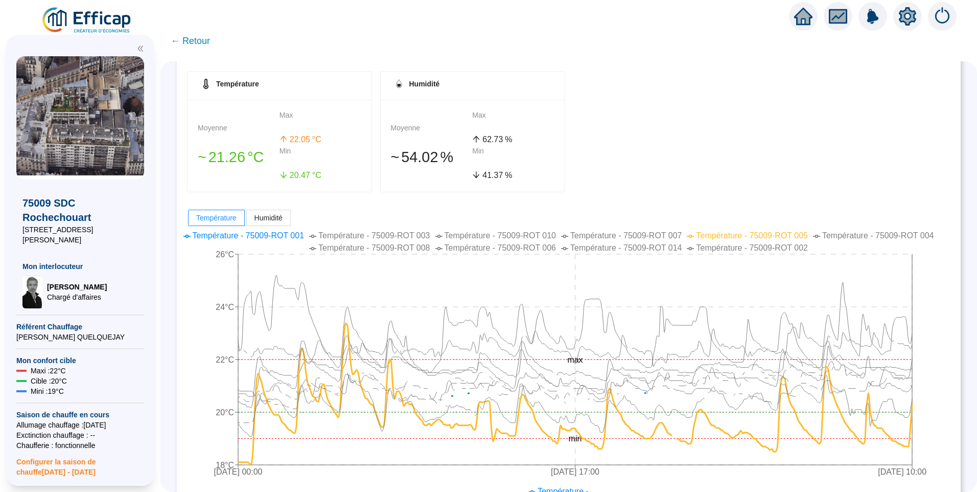
scroll to position [0, 0]
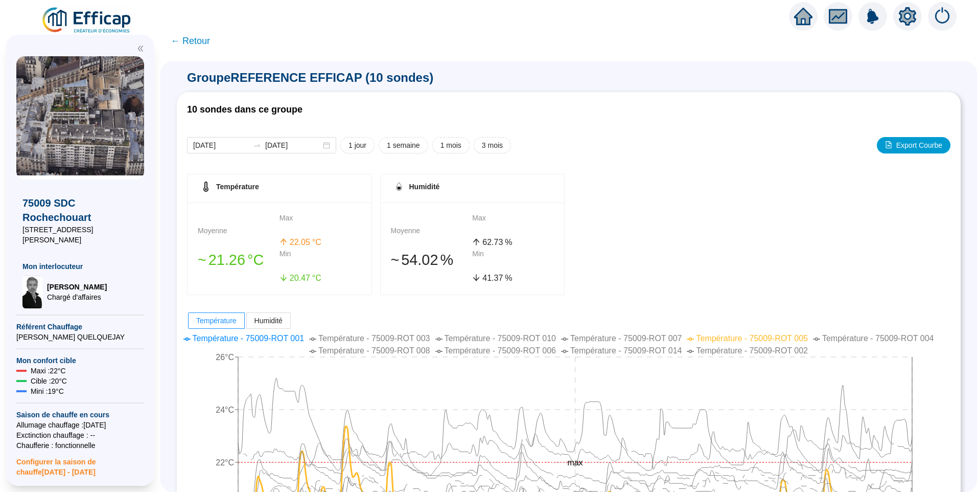
click at [197, 40] on span "← Retour" at bounding box center [190, 41] width 39 height 14
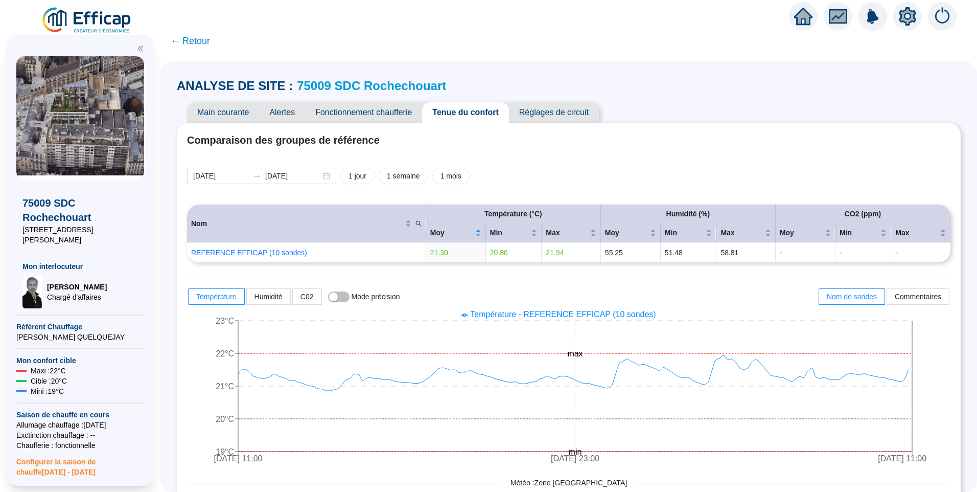
click at [375, 83] on link "75009 SDC Rochechouart" at bounding box center [371, 86] width 149 height 14
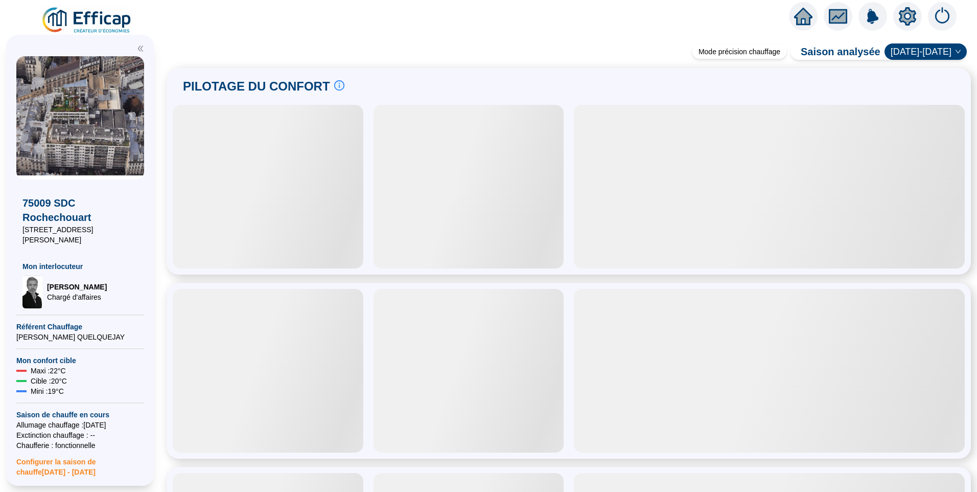
scroll to position [102, 0]
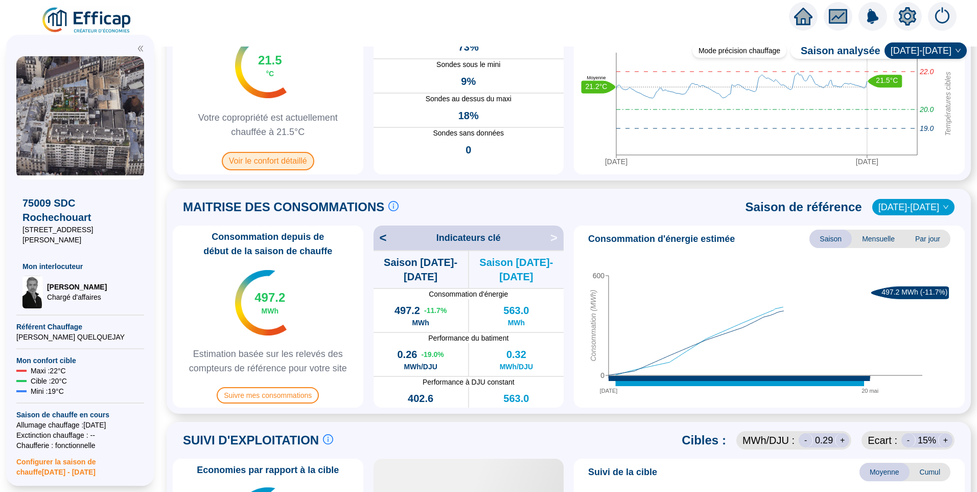
click at [289, 166] on span "Voir le confort détaillé" at bounding box center [268, 161] width 92 height 18
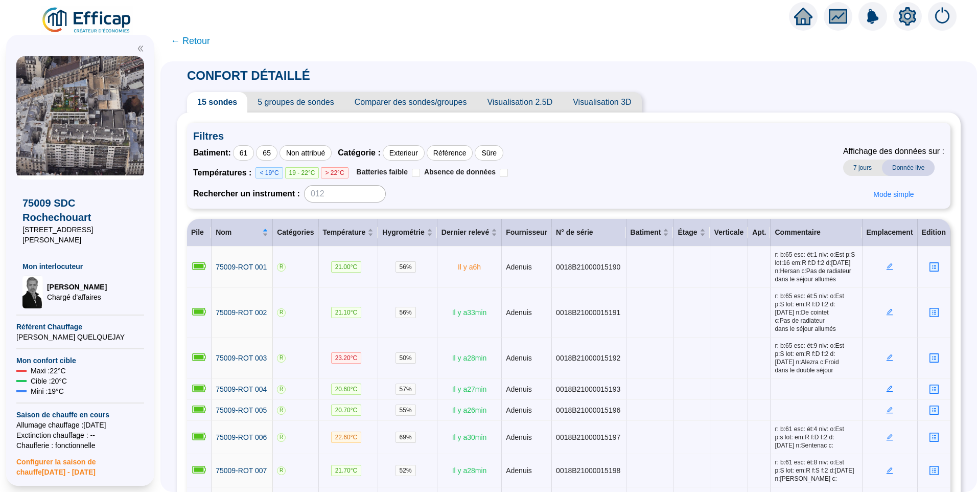
click at [295, 104] on span "5 groupes de sondes" at bounding box center [295, 102] width 97 height 20
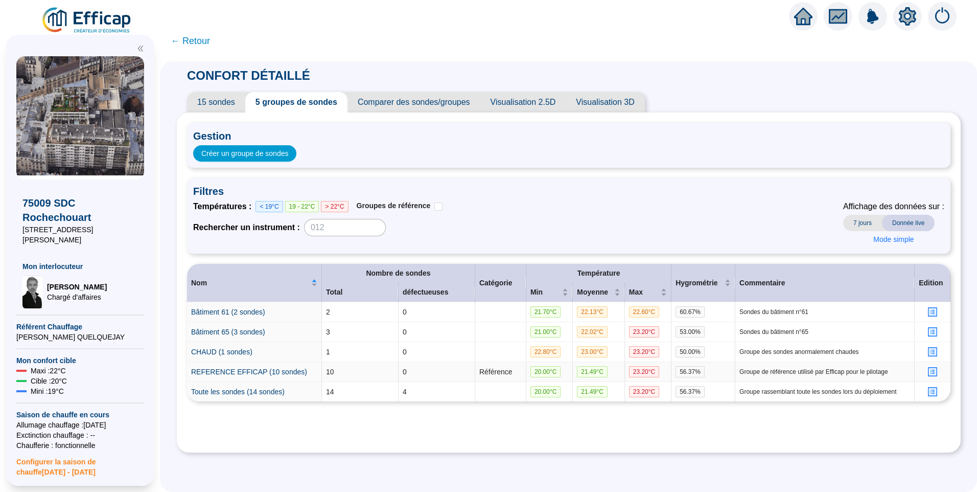
click at [930, 371] on icon "profile" at bounding box center [932, 371] width 4 height 4
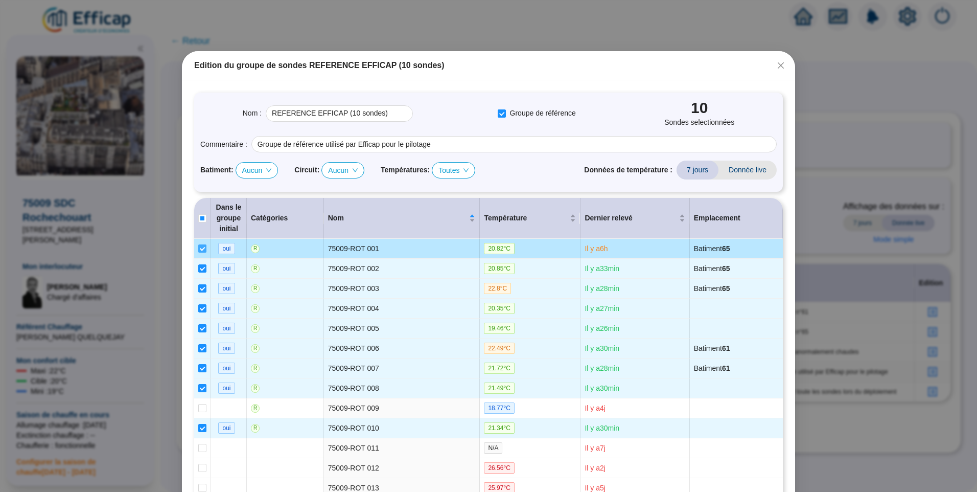
click at [199, 248] on input "checkbox" at bounding box center [202, 248] width 8 height 8
checkbox input "false"
type input "REFERENCE EFFICAP (9 sondes)"
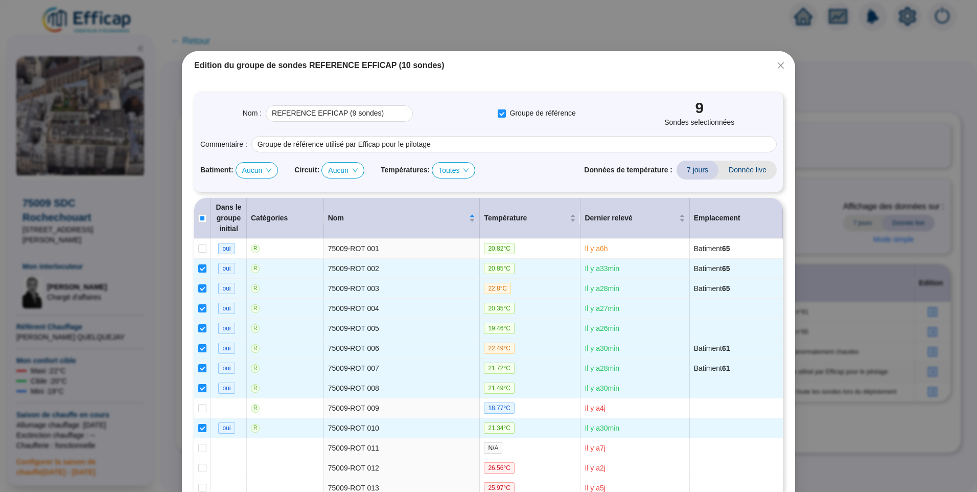
scroll to position [149, 0]
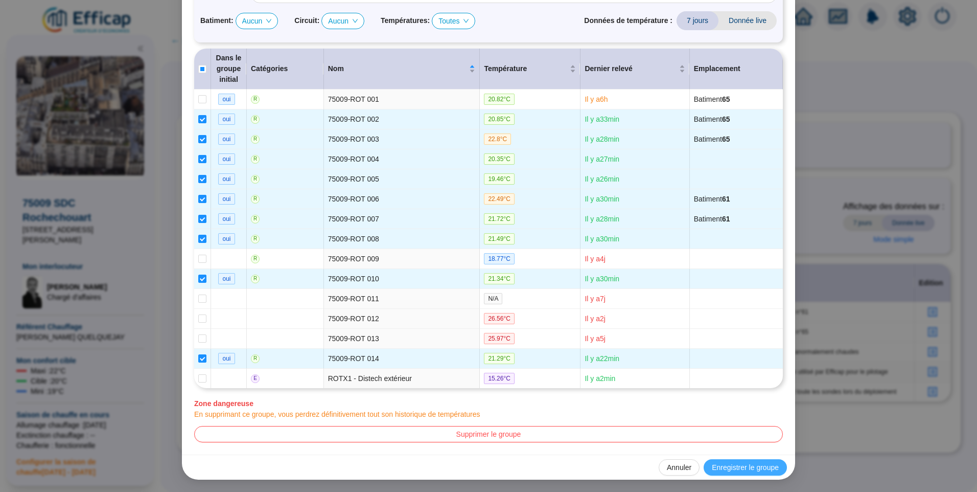
click at [756, 469] on span "Enregistrer le groupe" at bounding box center [745, 467] width 67 height 11
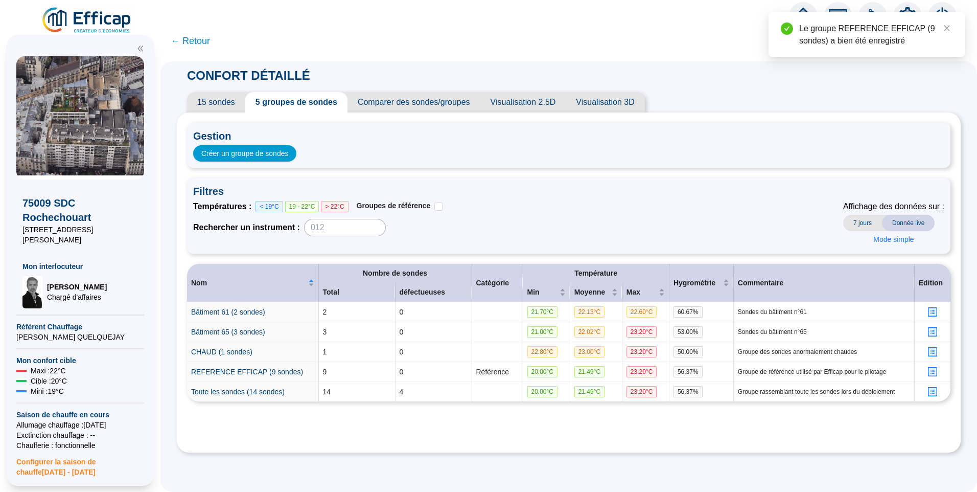
scroll to position [0, 0]
click at [252, 369] on link "REFERENCE EFFICAP (9 sondes)" at bounding box center [247, 371] width 112 height 8
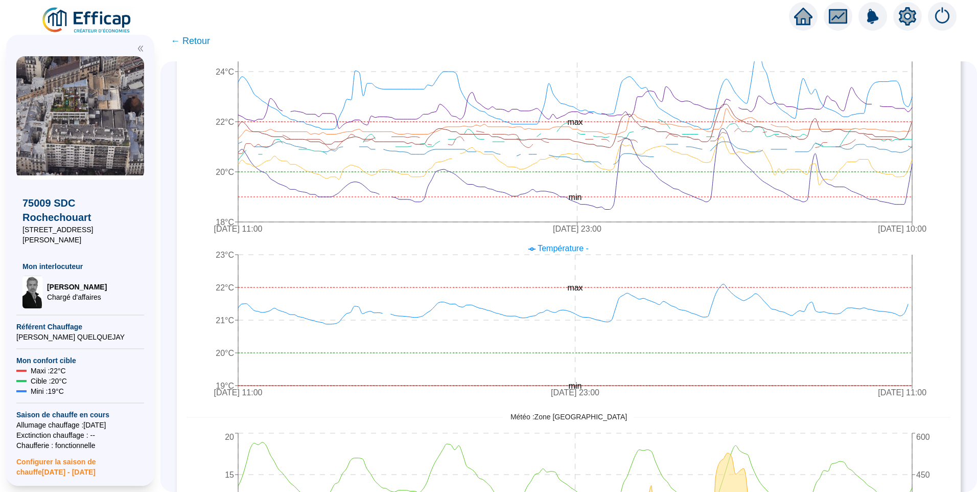
scroll to position [255, 0]
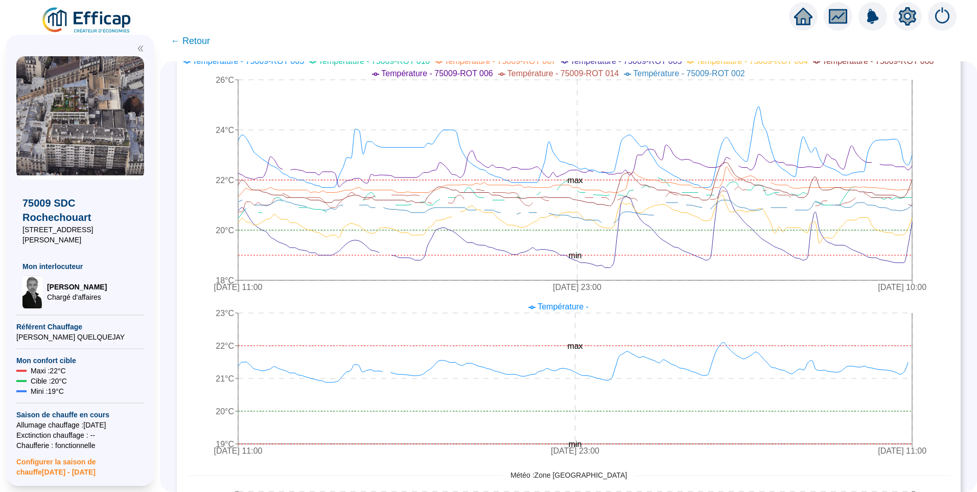
click at [946, 183] on div "9 sondes dans ce groupe [DATE] [DATE] 1 jour 1 semaine 1 mois 3 mois Export Cou…" at bounding box center [569, 393] width 784 height 1113
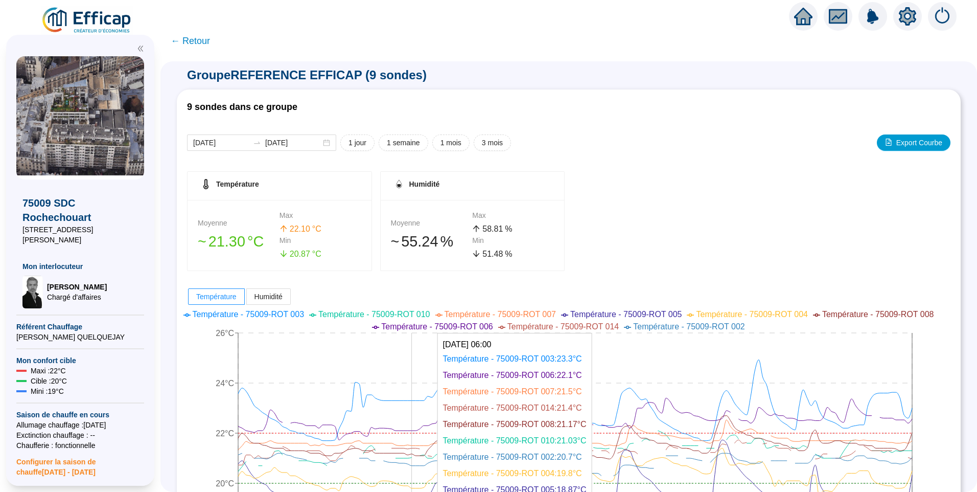
scroll to position [0, 0]
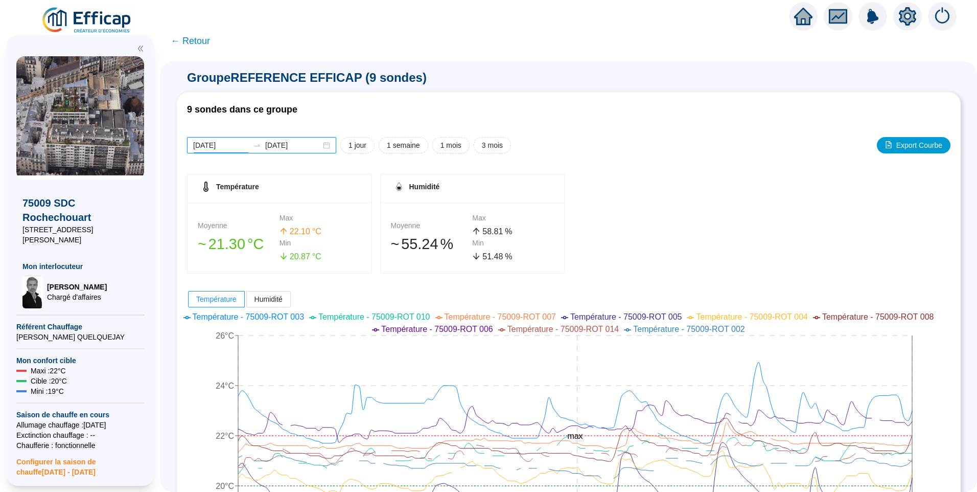
click at [247, 146] on input "[DATE]" at bounding box center [221, 145] width 56 height 11
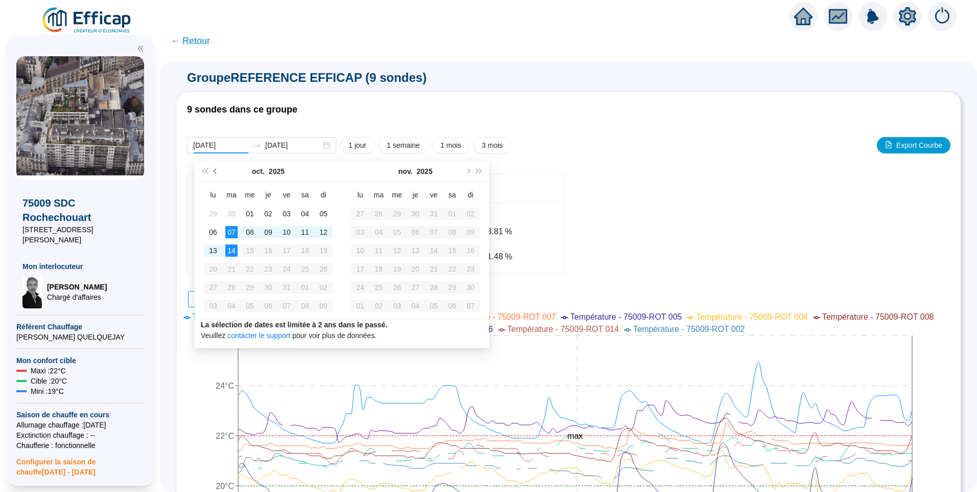
click at [214, 170] on button "Mois précédent (PageUp)" at bounding box center [215, 171] width 11 height 20
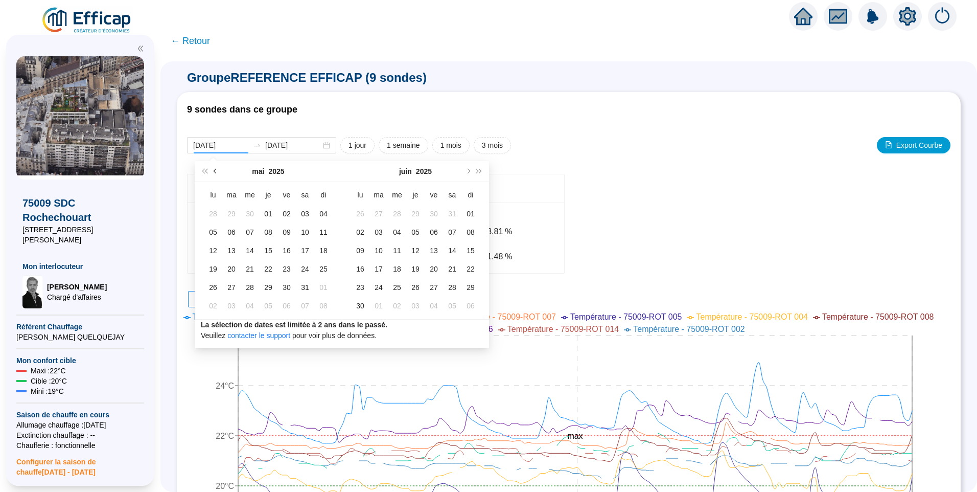
click at [214, 170] on button "Mois précédent (PageUp)" at bounding box center [215, 171] width 11 height 20
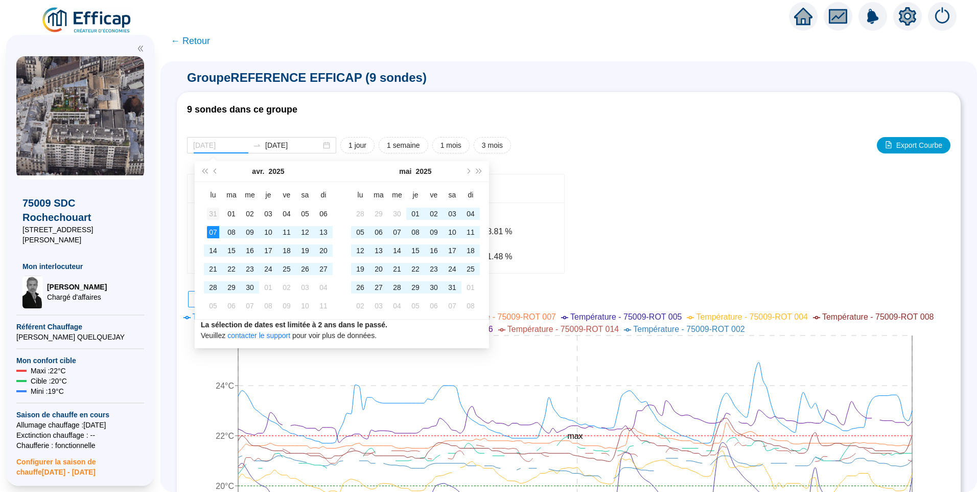
type input "2025-03-31"
click at [209, 215] on div "31" at bounding box center [213, 213] width 12 height 12
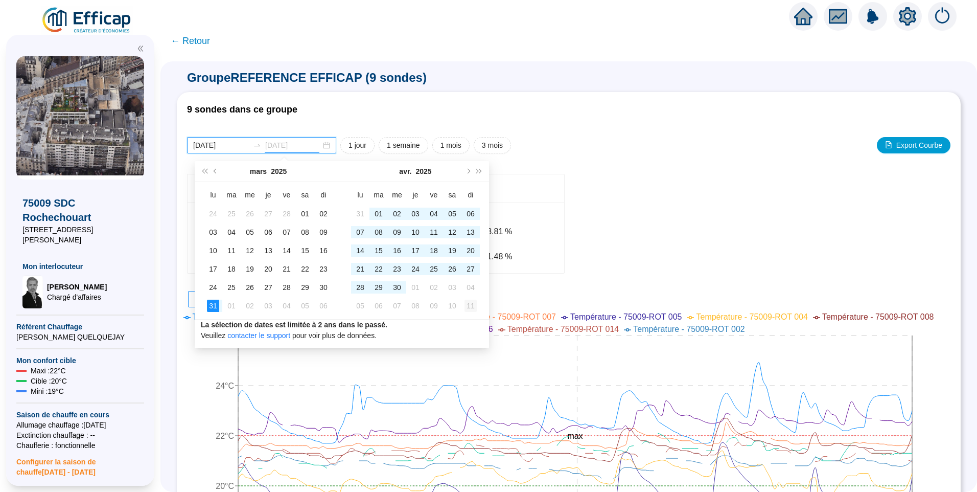
type input "2025-05-11"
click at [473, 309] on div "11" at bounding box center [470, 305] width 12 height 12
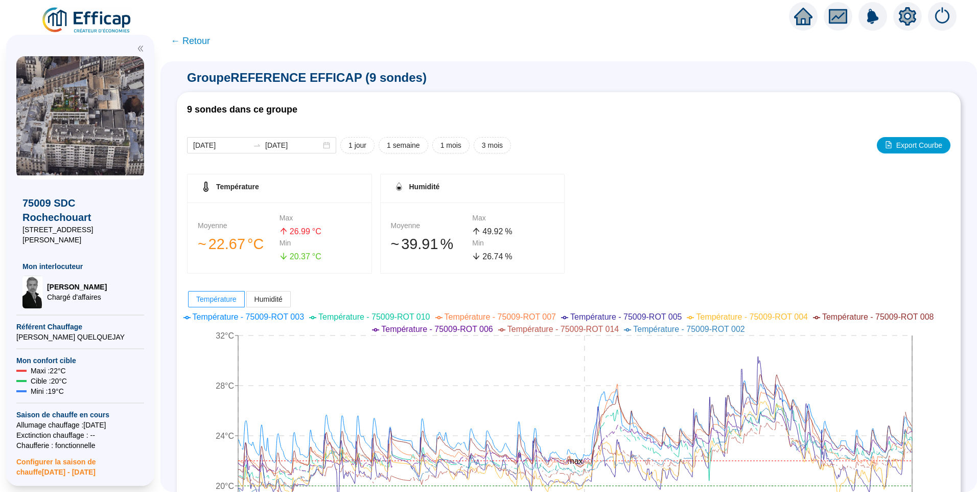
click at [204, 35] on span "← Retour" at bounding box center [190, 41] width 39 height 14
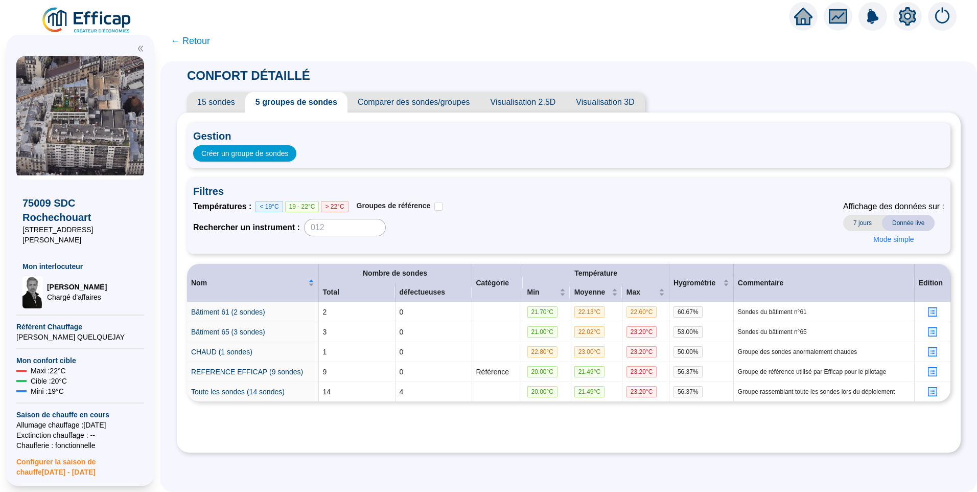
click at [207, 44] on span "← Retour" at bounding box center [190, 41] width 39 height 14
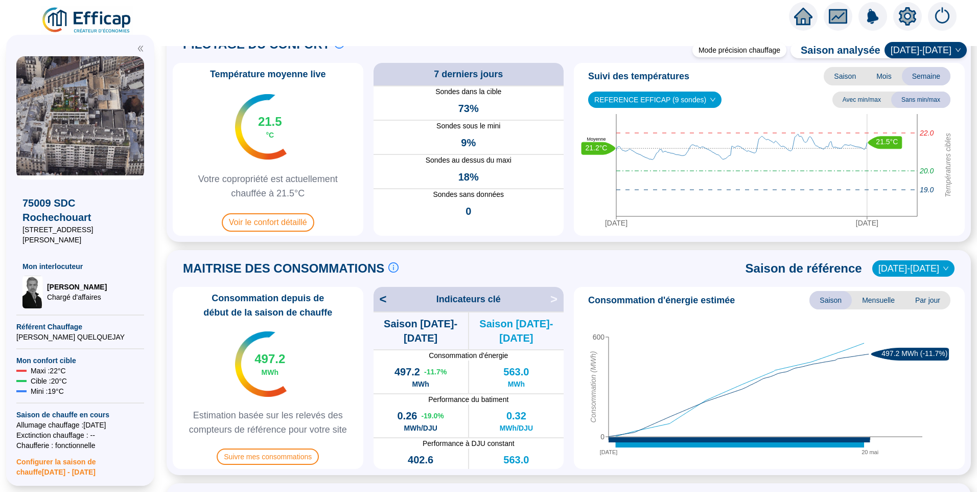
scroll to position [153, 0]
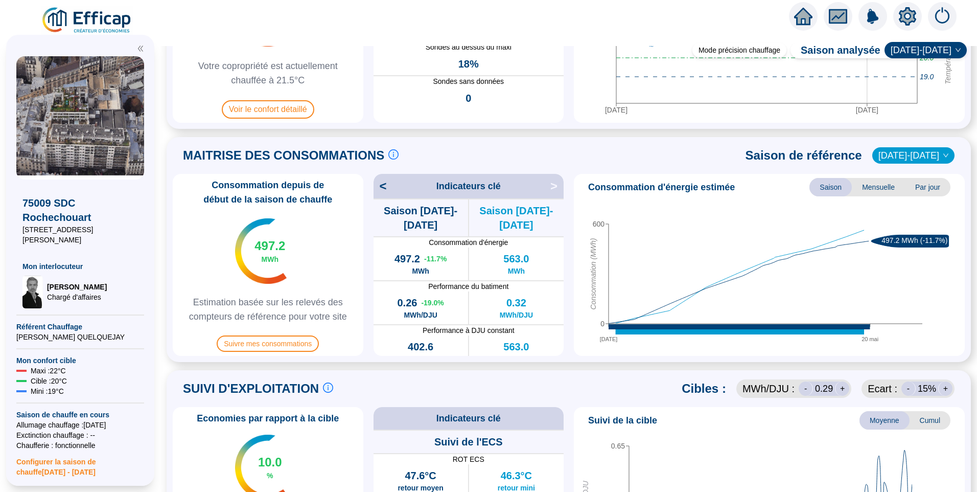
click at [319, 155] on span "MAITRISE DES CONSOMMATIONS" at bounding box center [283, 155] width 201 height 16
click at [206, 153] on span "MAITRISE DES CONSOMMATIONS" at bounding box center [283, 155] width 201 height 16
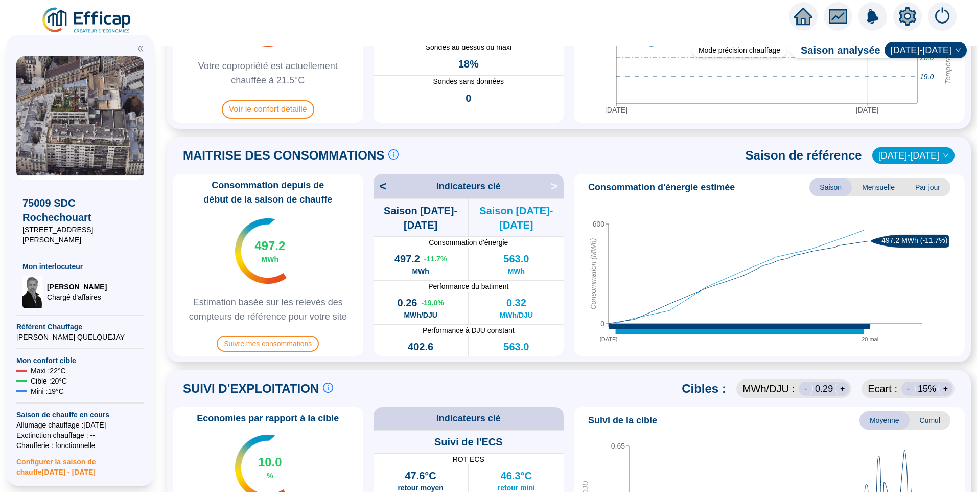
click at [909, 25] on icon "setting" at bounding box center [907, 16] width 17 height 18
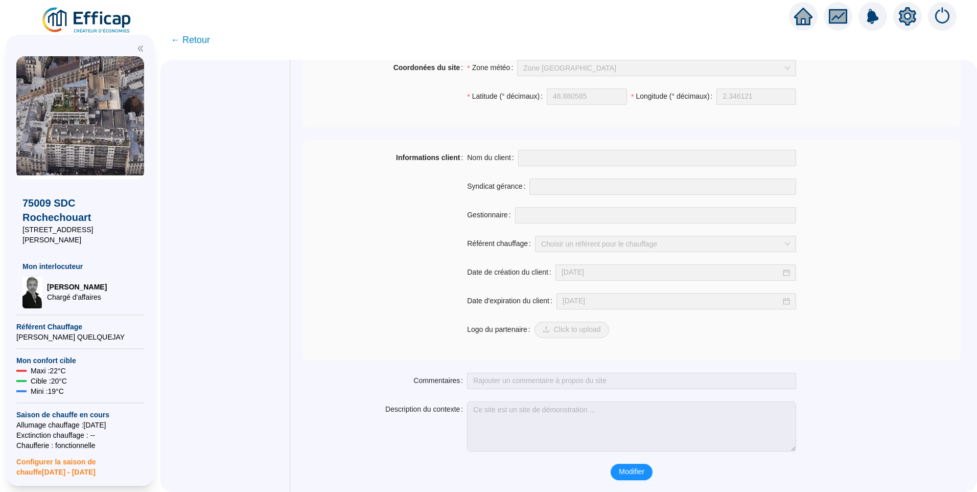
scroll to position [695, 0]
click at [638, 473] on span "Modifier" at bounding box center [632, 470] width 26 height 11
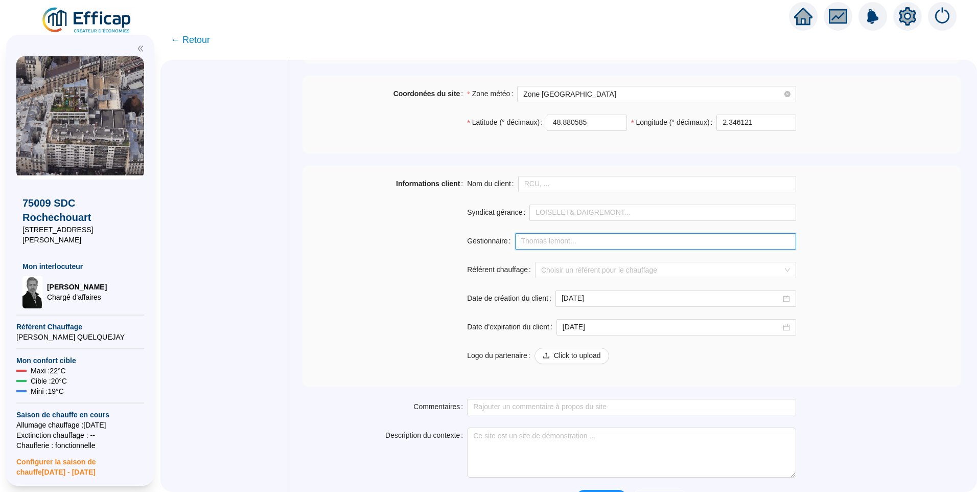
click at [573, 245] on input "Gestionnaire" at bounding box center [656, 241] width 282 height 16
click at [871, 201] on div "Informations client Nom du client Syndicat gérance Gestionnaire Référent chauff…" at bounding box center [631, 276] width 658 height 200
click at [585, 214] on input "Syndicat gérance" at bounding box center [662, 212] width 267 height 16
click at [554, 212] on input "EcoSyndic" at bounding box center [662, 212] width 267 height 16
click at [552, 211] on input "EcoSyndic" at bounding box center [662, 212] width 267 height 16
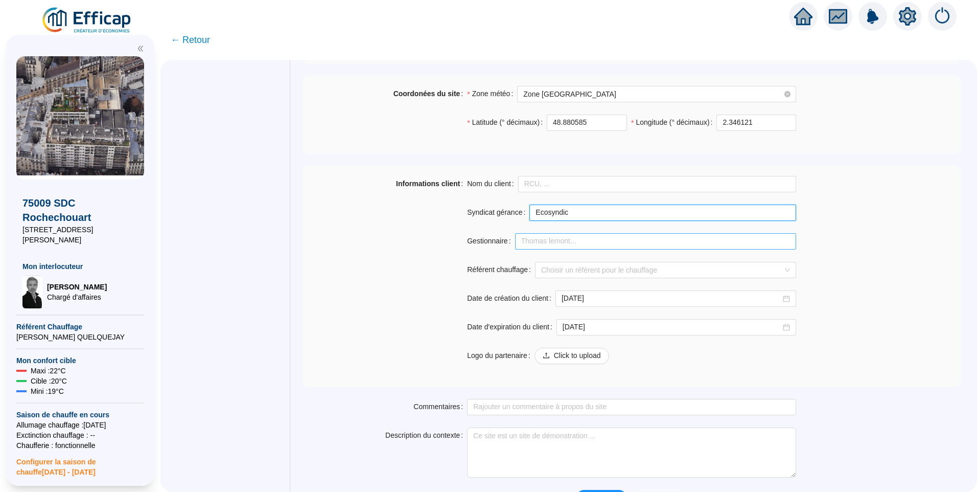
type input "Ecosyndic"
click at [628, 239] on input "Gestionnaire" at bounding box center [656, 241] width 282 height 16
drag, startPoint x: 547, startPoint y: 238, endPoint x: 536, endPoint y: 239, distance: 10.2
click at [547, 238] on input "Gestionnaire" at bounding box center [656, 241] width 282 height 16
click at [386, 264] on div "Informations client" at bounding box center [384, 276] width 165 height 200
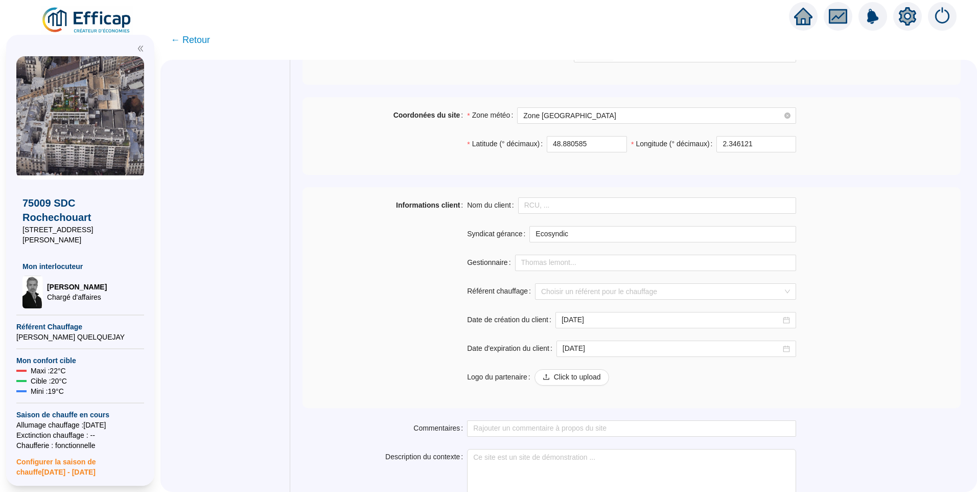
scroll to position [715, 0]
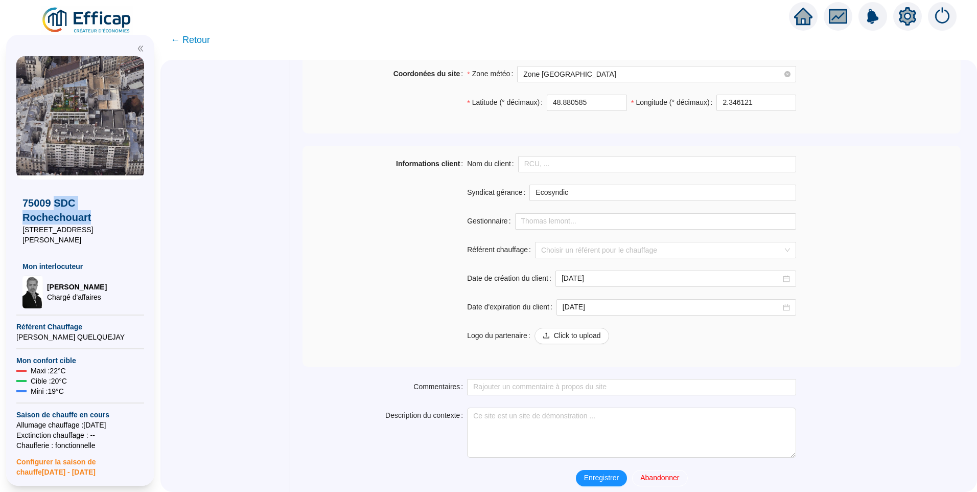
drag, startPoint x: 55, startPoint y: 199, endPoint x: 90, endPoint y: 217, distance: 39.3
click at [90, 217] on span "75009 SDC Rochechouart" at bounding box center [79, 210] width 115 height 29
copy span "SDC Rochechouart"
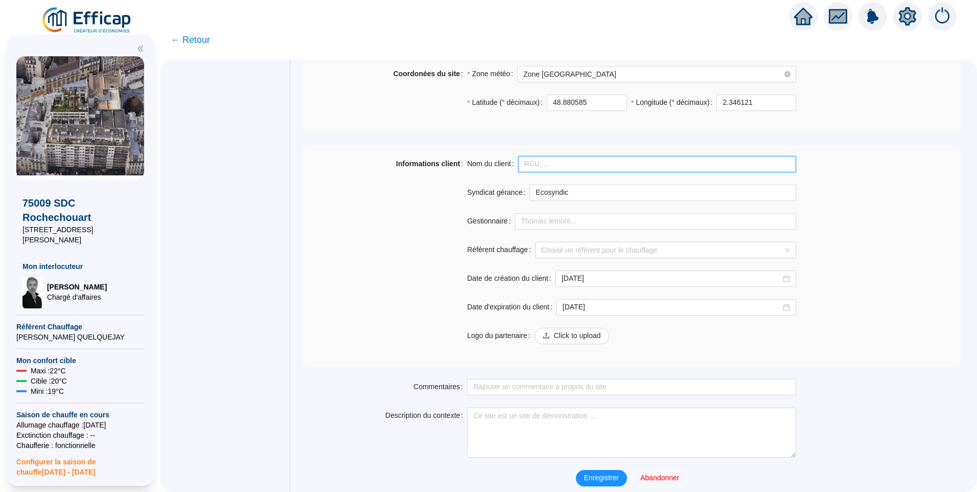
click at [569, 161] on input "Nom du client" at bounding box center [657, 164] width 278 height 16
paste input "SDC Rochechouart"
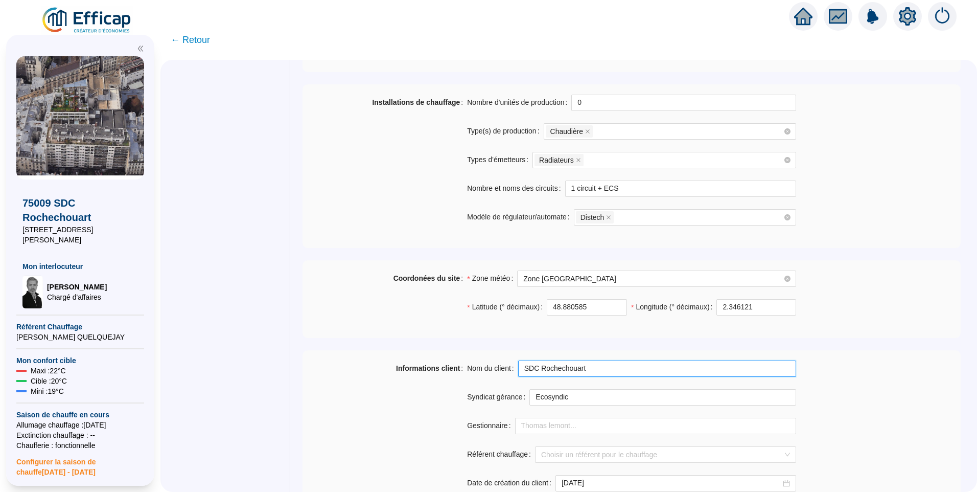
scroll to position [664, 0]
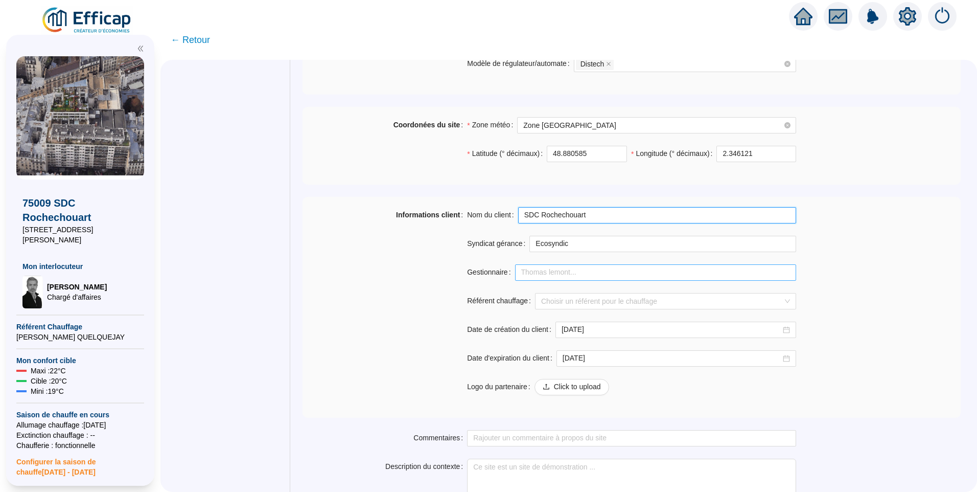
type input "SDC Rochechouart"
click at [606, 273] on input "Gestionnaire" at bounding box center [656, 272] width 282 height 16
click at [873, 278] on div "Informations client Nom du client SDC Rochechouart Syndicat gérance Ecosyndic G…" at bounding box center [631, 307] width 658 height 200
click at [756, 295] on input "Référent chauffage" at bounding box center [661, 300] width 240 height 15
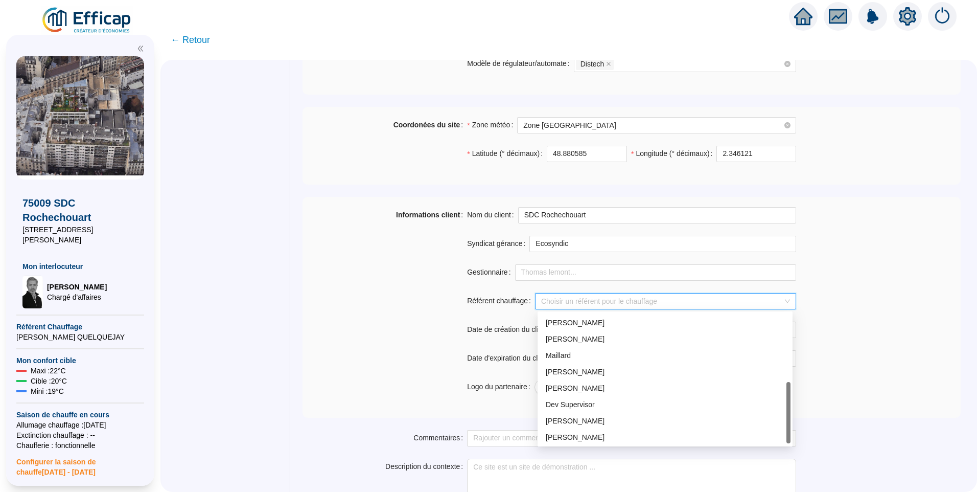
scroll to position [147, 0]
drag, startPoint x: 788, startPoint y: 349, endPoint x: 800, endPoint y: 424, distance: 74.9
click at [800, 424] on body "X 75009 SDC Rochechouart 61-65 rue Marguerite Rochechouart Mon interlocuteur Da…" at bounding box center [488, 246] width 977 height 492
click at [570, 293] on input "Référent chauffage" at bounding box center [661, 300] width 240 height 15
click at [600, 357] on div "Maillard" at bounding box center [665, 354] width 239 height 11
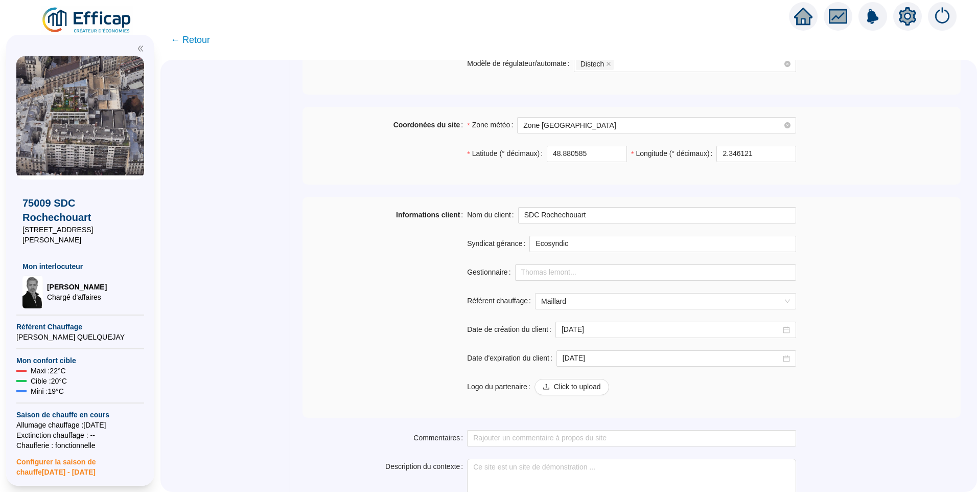
drag, startPoint x: 399, startPoint y: 341, endPoint x: 405, endPoint y: 340, distance: 6.2
click at [399, 341] on div "Informations client" at bounding box center [384, 307] width 165 height 200
click at [608, 296] on span "Maillard" at bounding box center [665, 300] width 249 height 15
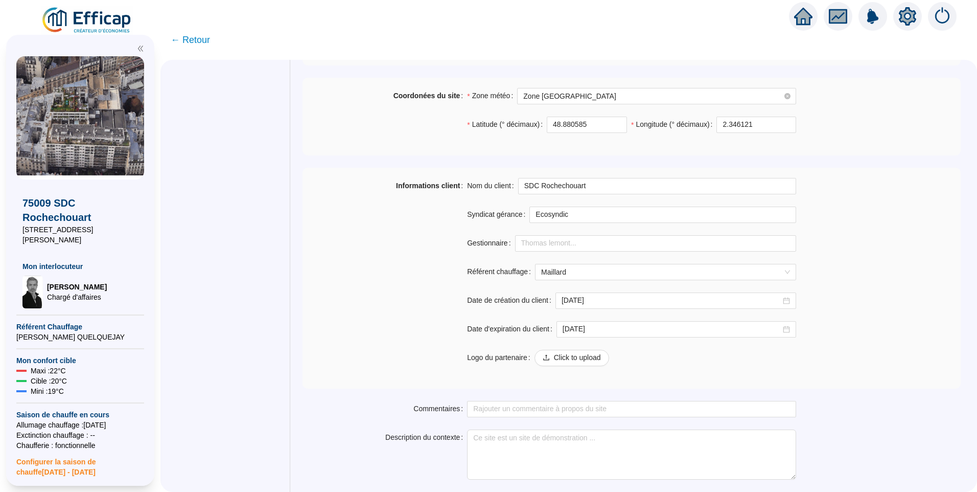
scroll to position [722, 0]
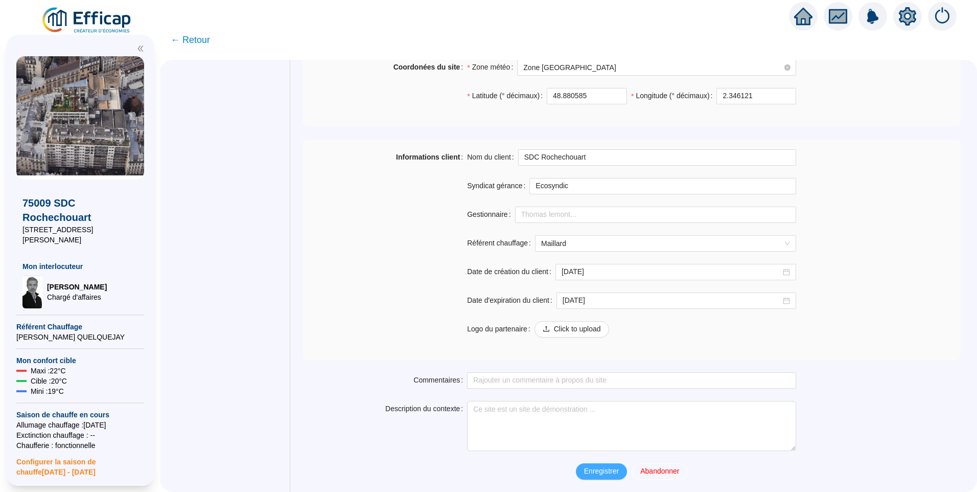
click at [603, 465] on button "Enregistrer" at bounding box center [601, 471] width 51 height 16
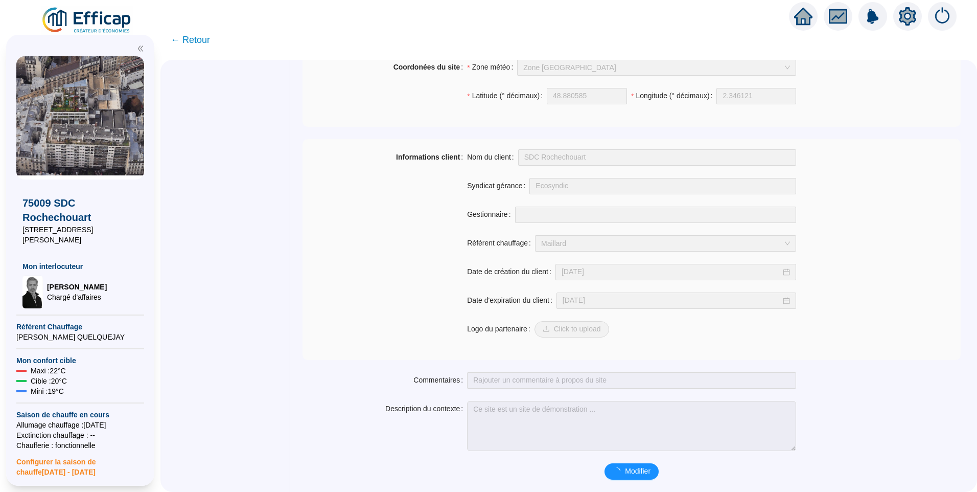
scroll to position [695, 0]
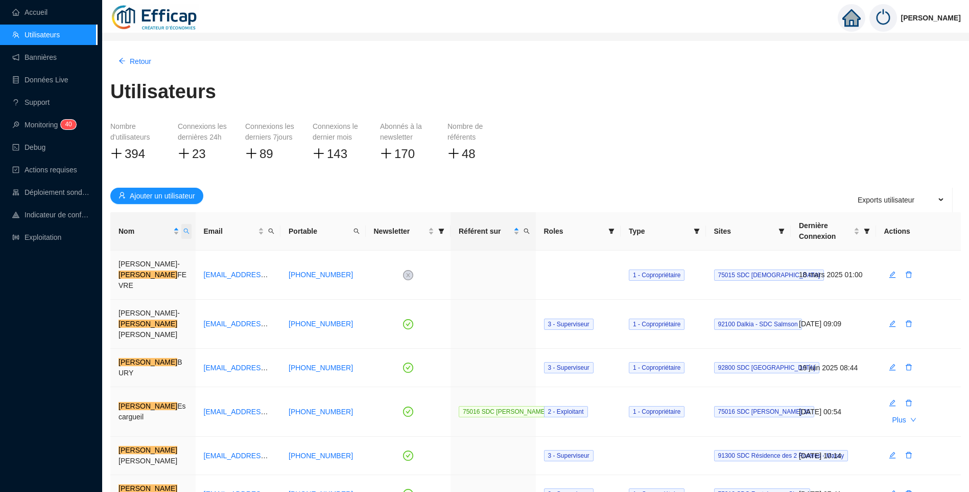
click at [186, 233] on icon "search" at bounding box center [186, 231] width 6 height 6
type input "maillar"
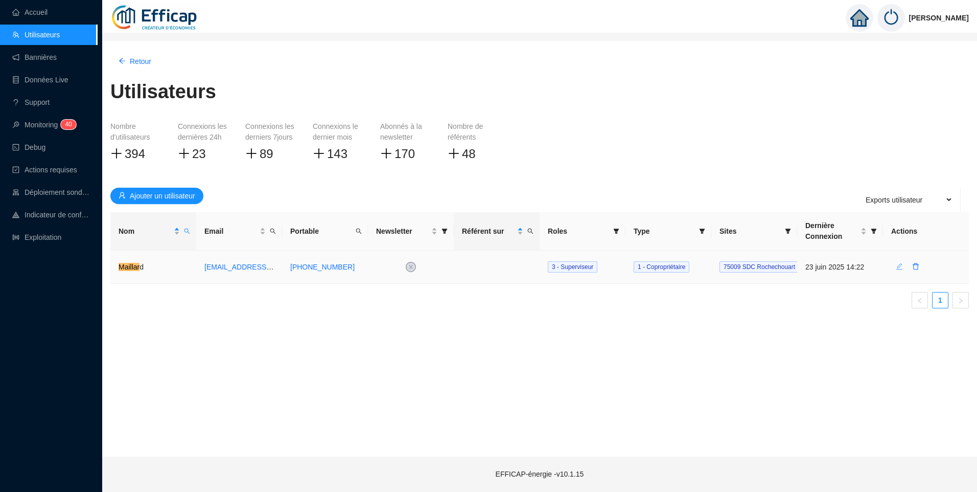
click at [896, 267] on icon "edit" at bounding box center [899, 266] width 7 height 7
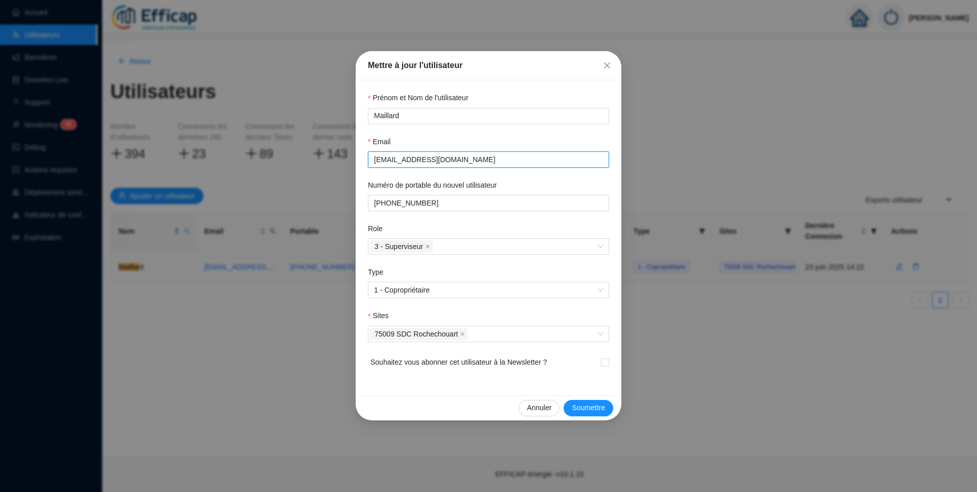
drag, startPoint x: 508, startPoint y: 158, endPoint x: 307, endPoint y: 153, distance: 200.9
click at [307, 153] on div "Mettre à jour l'utilisateur Prénom et Nom de l'utilisateur Maillard Email maill…" at bounding box center [488, 246] width 977 height 492
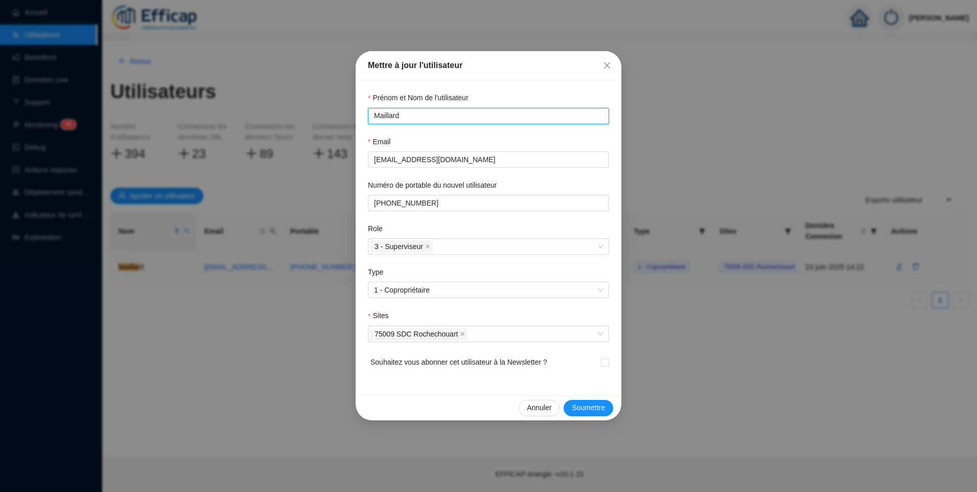
click at [375, 117] on input "Maillard" at bounding box center [487, 115] width 227 height 11
type input "[PERSON_NAME]"
click at [589, 408] on span "Soumettre" at bounding box center [588, 407] width 33 height 11
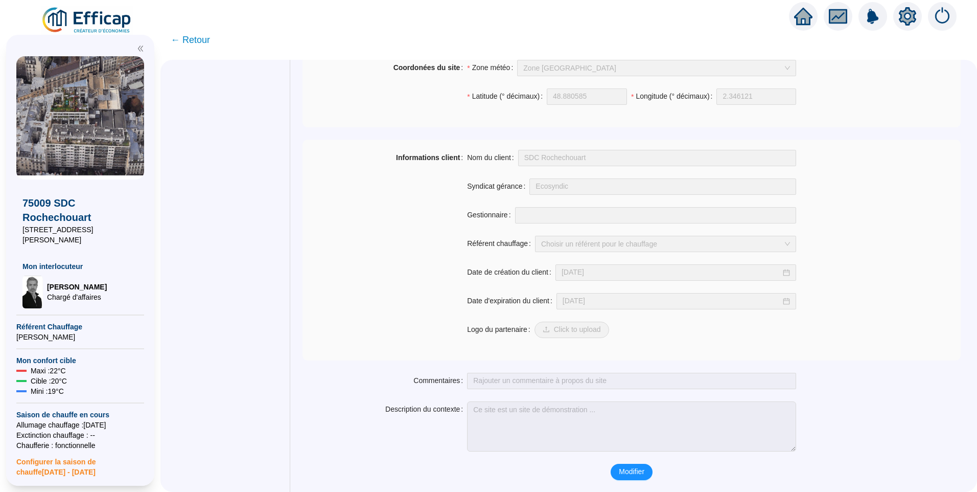
scroll to position [695, 0]
drag, startPoint x: 634, startPoint y: 474, endPoint x: 604, endPoint y: 404, distance: 76.3
click at [634, 474] on span "Modifier" at bounding box center [632, 470] width 26 height 11
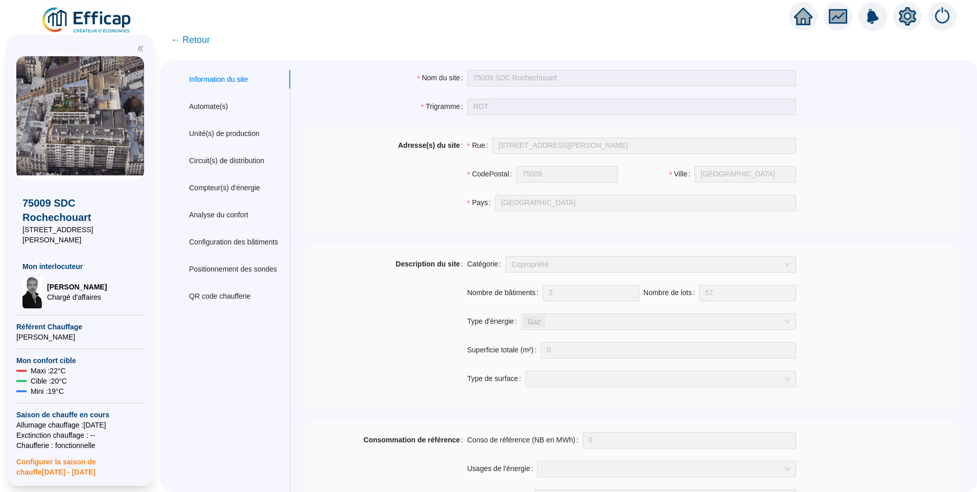
click at [101, 18] on img at bounding box center [87, 20] width 92 height 29
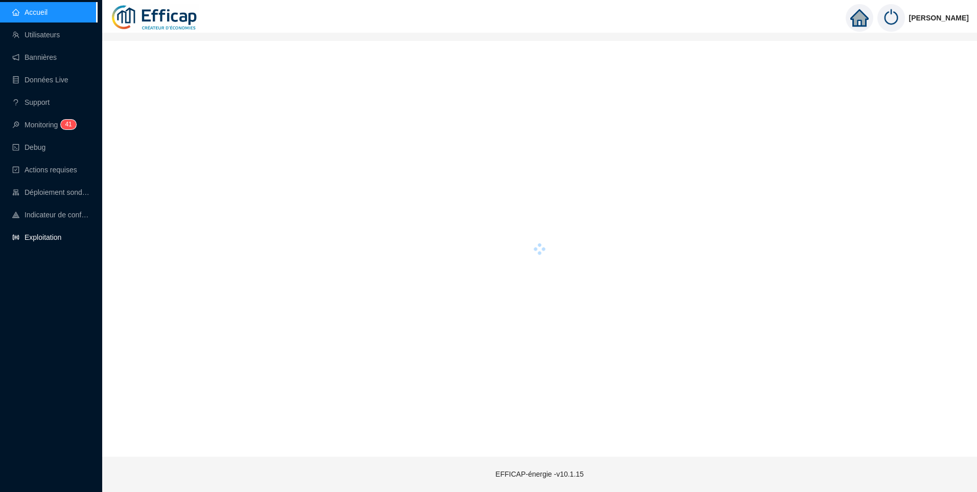
click at [54, 241] on link "Exploitation" at bounding box center [36, 237] width 49 height 8
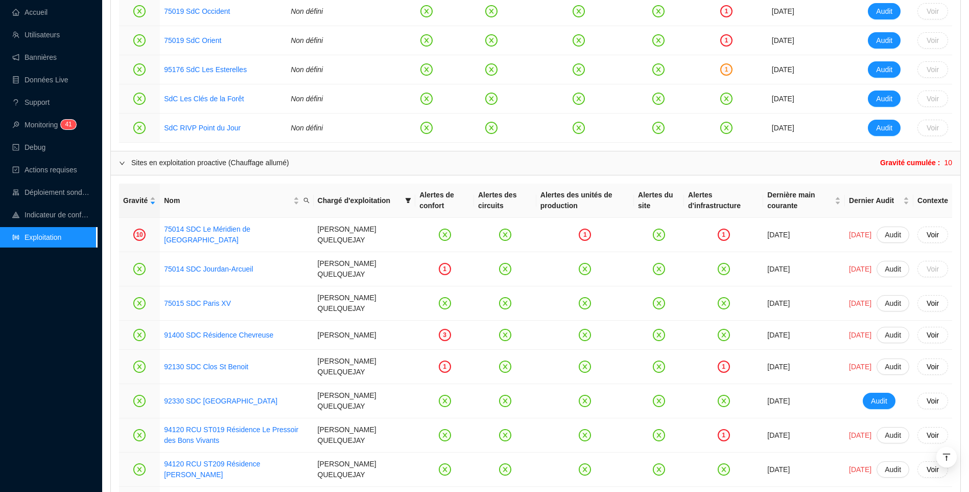
scroll to position [817, 0]
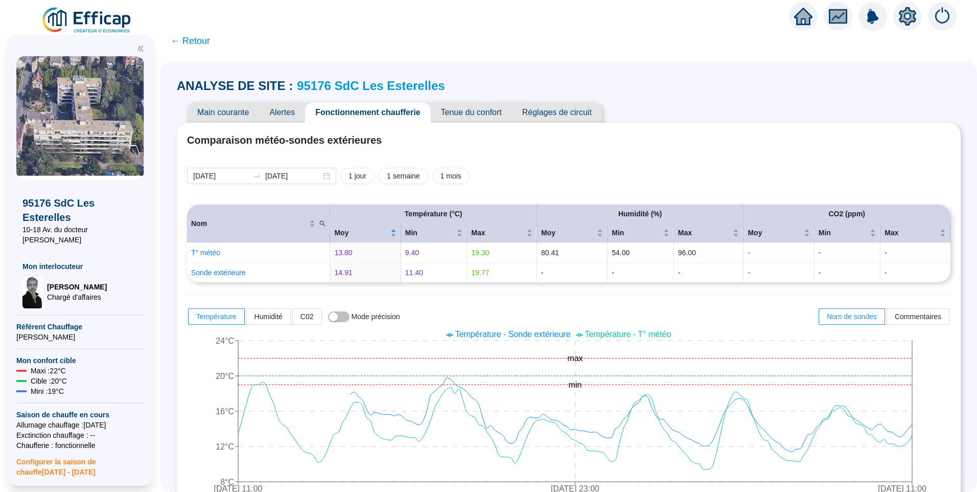
scroll to position [715, 0]
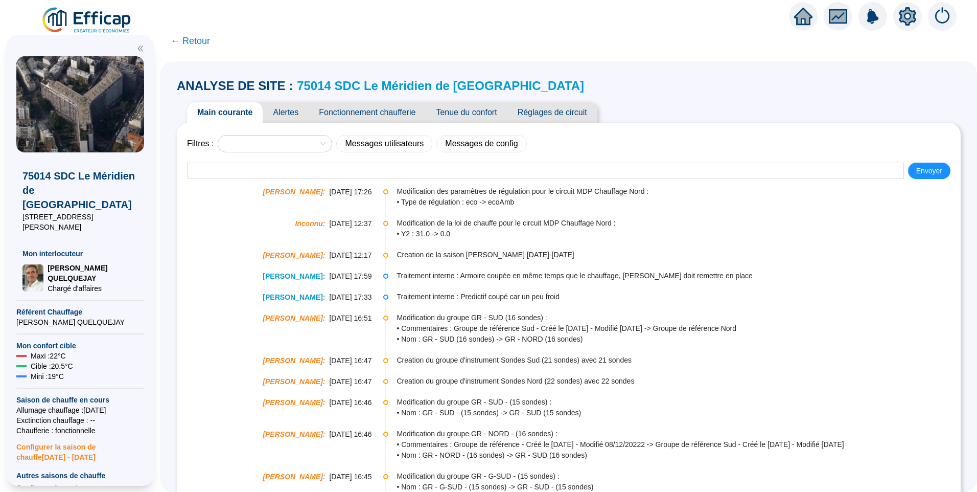
click at [291, 119] on span "Alertes" at bounding box center [286, 112] width 46 height 20
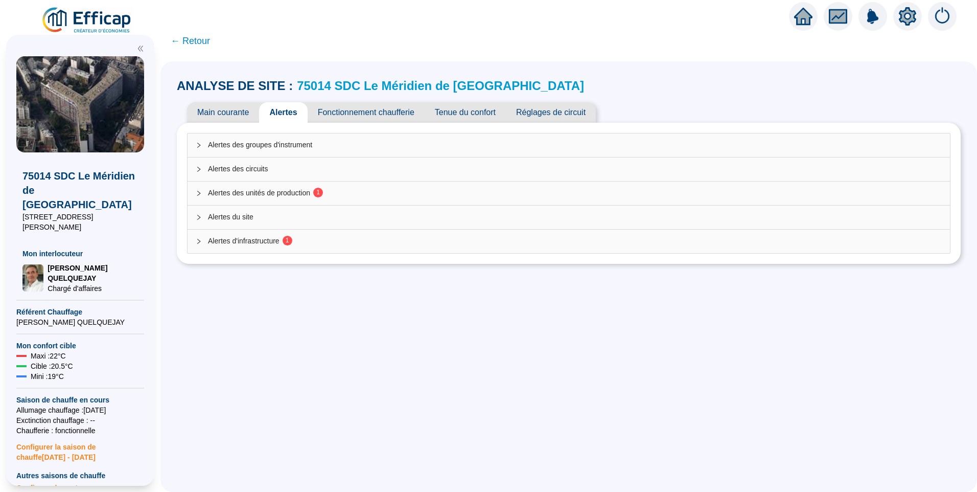
click at [299, 196] on span "Alertes des unités de production 1" at bounding box center [575, 193] width 734 height 11
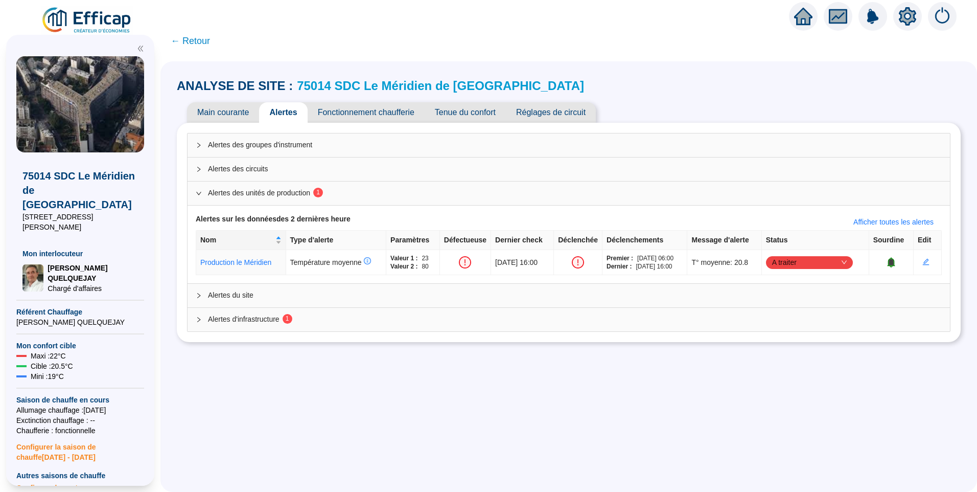
click at [248, 318] on span "Alertes d'infrastructure 1" at bounding box center [575, 319] width 734 height 11
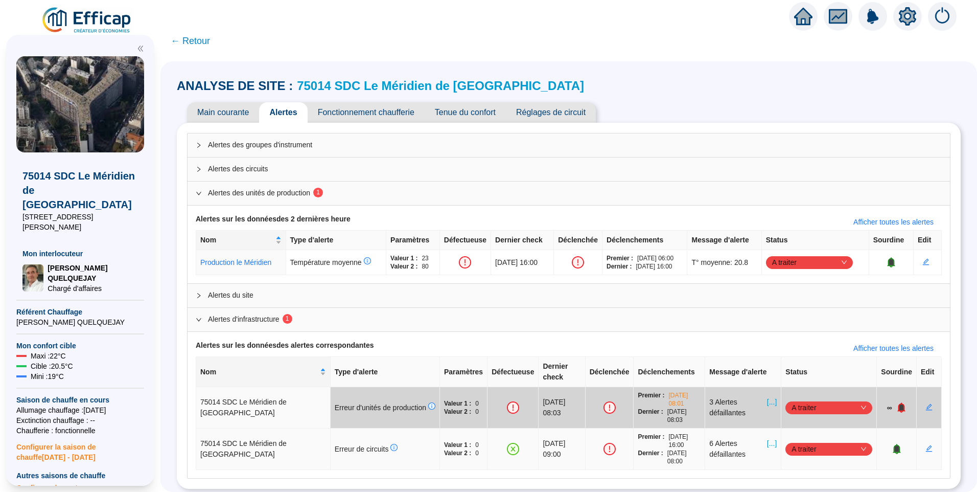
click at [845, 441] on span "A traiter" at bounding box center [828, 448] width 75 height 15
click at [817, 421] on div "Traité" at bounding box center [823, 419] width 71 height 11
click at [381, 111] on span "Fonctionnement chaufferie" at bounding box center [366, 112] width 117 height 20
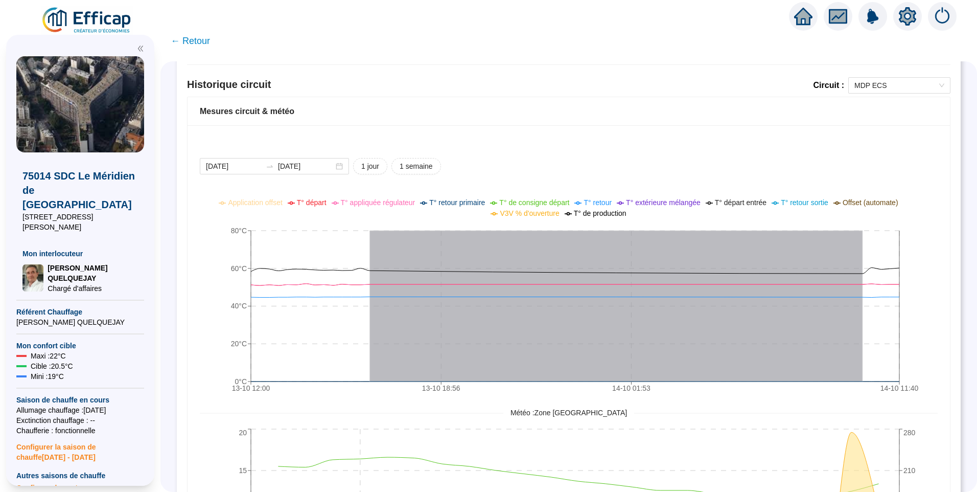
scroll to position [664, 0]
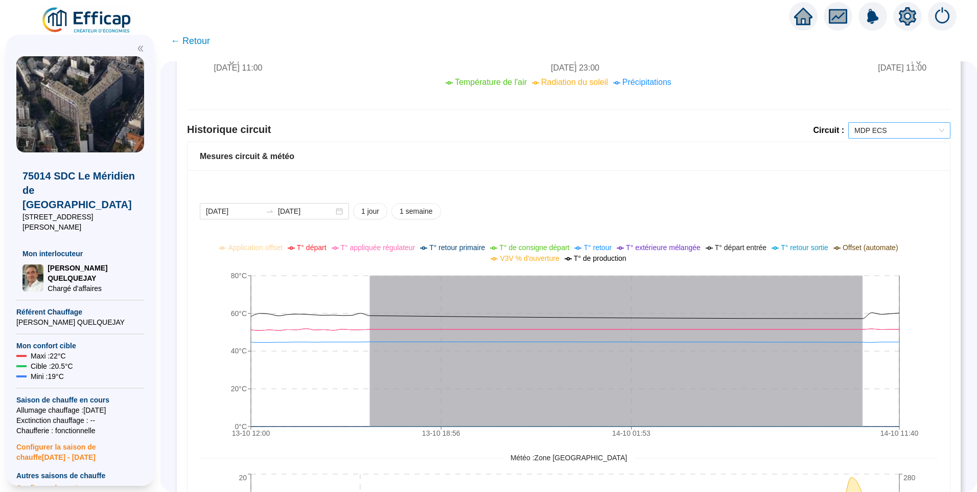
click at [877, 133] on span "MDP ECS" at bounding box center [899, 130] width 90 height 15
click at [881, 168] on div "MDP Chauffage Nord" at bounding box center [892, 167] width 86 height 11
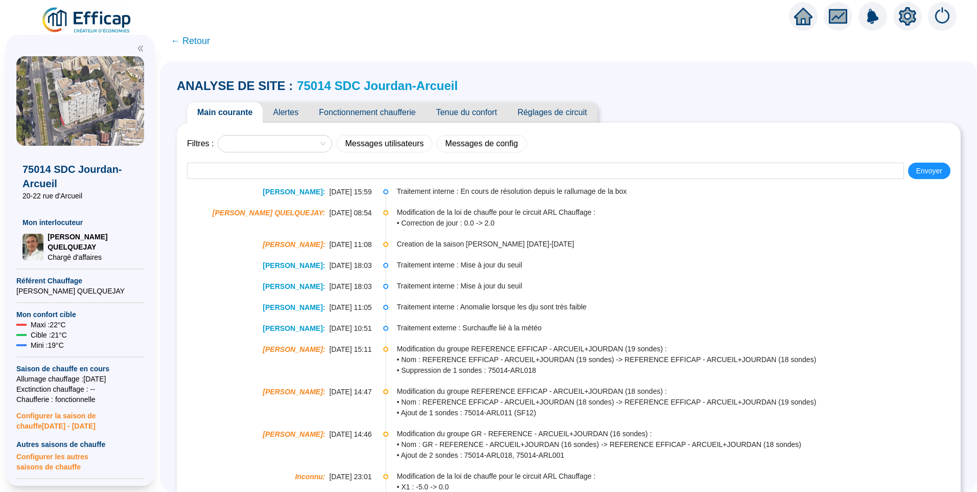
click at [291, 111] on span "Alertes" at bounding box center [286, 112] width 46 height 20
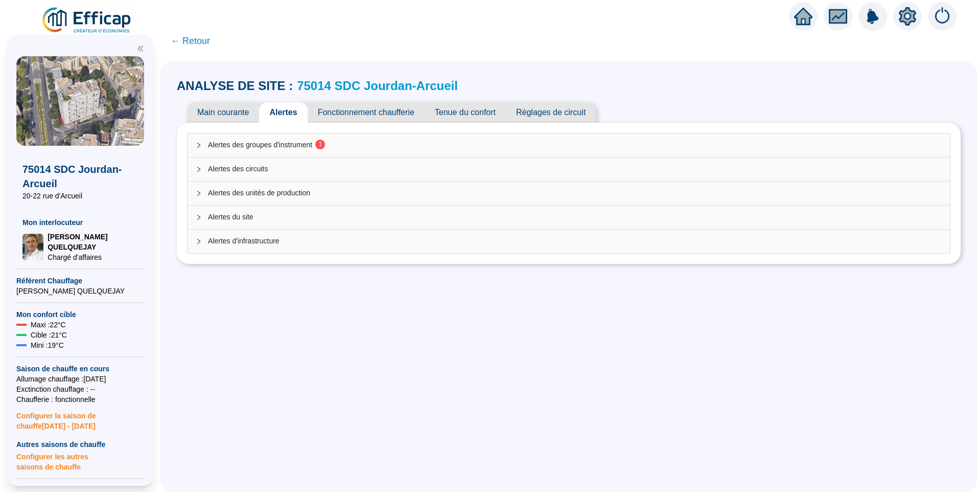
click at [301, 147] on span "Alertes des groupes d'instrument 1" at bounding box center [575, 144] width 734 height 11
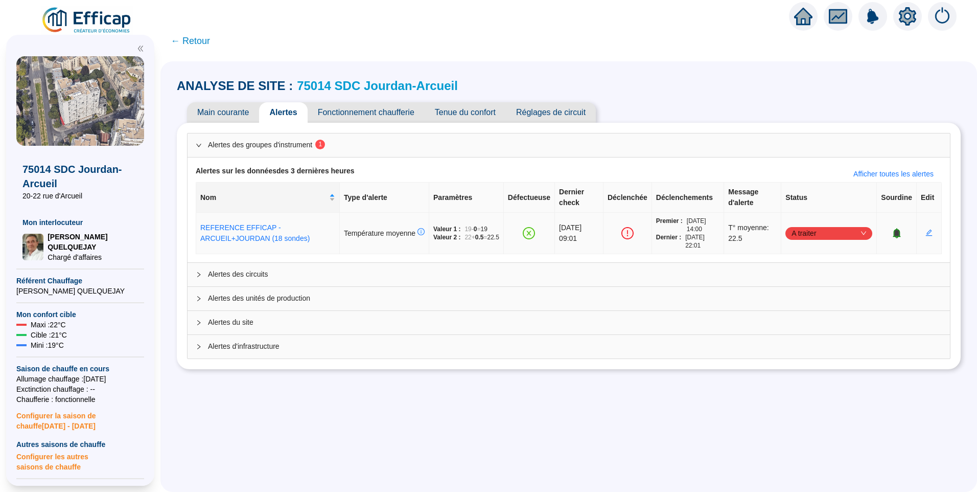
click at [806, 230] on span "A traiter" at bounding box center [828, 232] width 75 height 15
click at [798, 287] on div "Traité" at bounding box center [823, 284] width 71 height 11
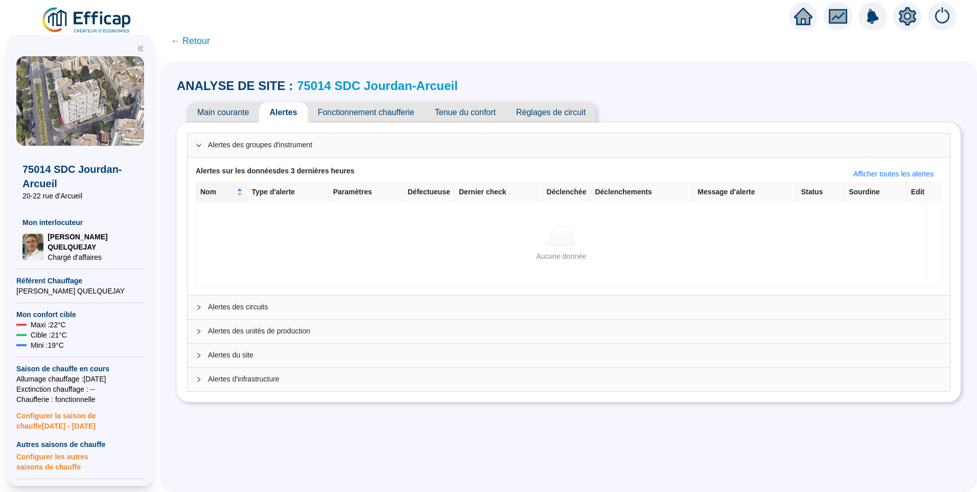
click at [468, 110] on span "Tenue du confort" at bounding box center [465, 112] width 81 height 20
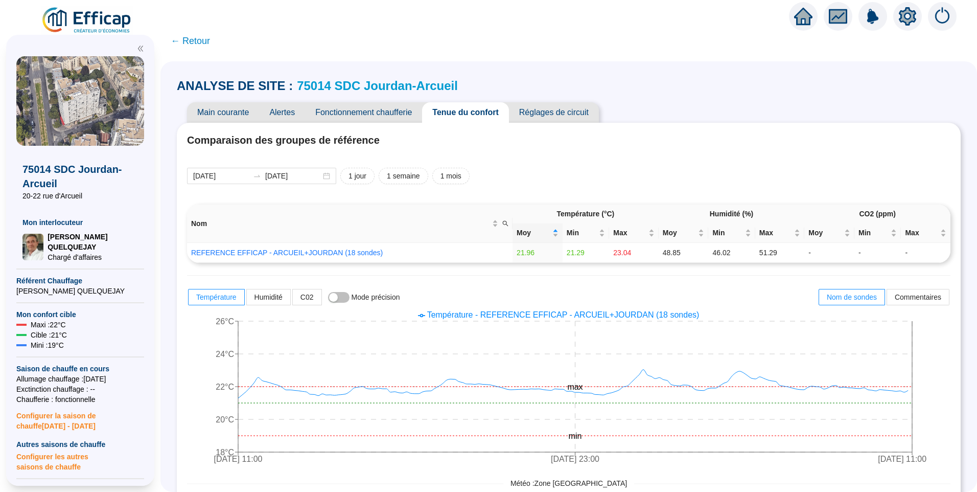
click at [728, 142] on h4 "Comparaison des groupes de référence" at bounding box center [568, 140] width 763 height 14
click at [723, 144] on h4 "Comparaison des groupes de référence" at bounding box center [568, 140] width 763 height 14
click at [341, 254] on link "REFERENCE EFFICAP - ARCUEIL+JOURDAN (18 sondes)" at bounding box center [287, 252] width 192 height 8
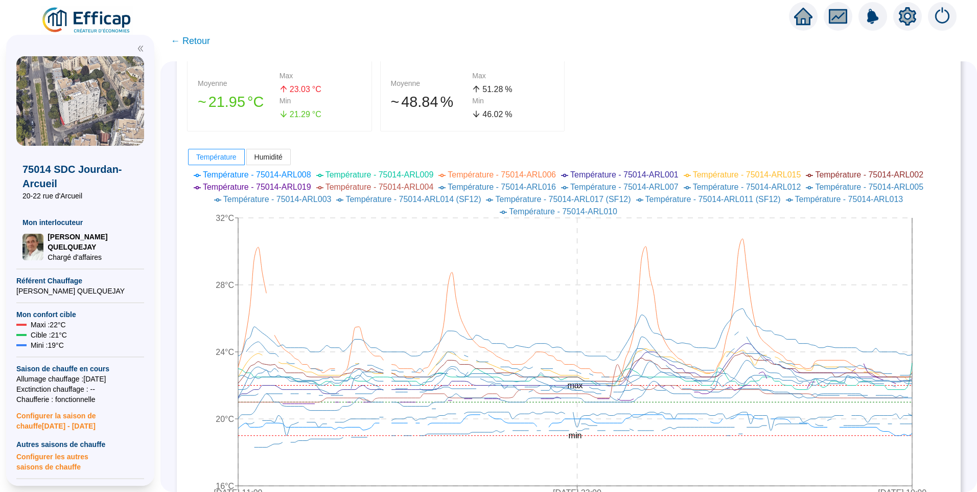
scroll to position [153, 0]
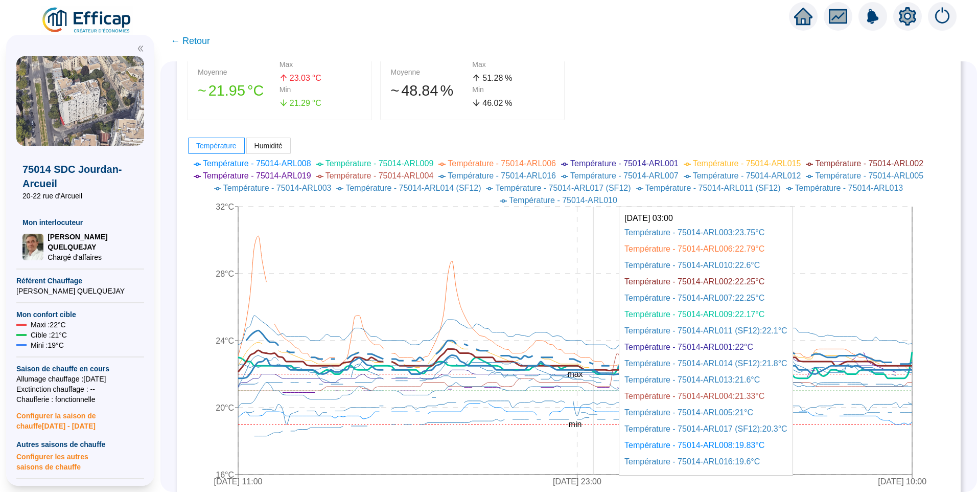
click at [600, 363] on icon at bounding box center [579, 348] width 666 height 37
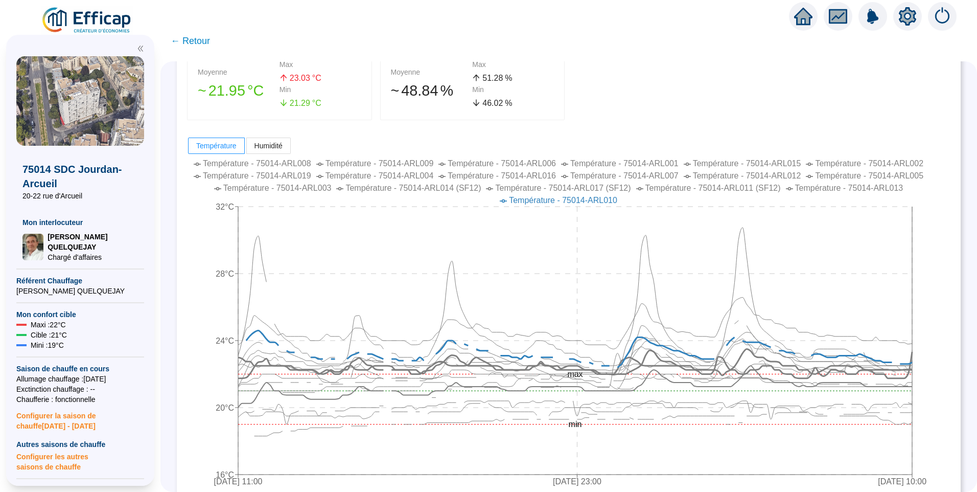
click at [578, 202] on span "Température - 75014-ARL010" at bounding box center [563, 200] width 108 height 9
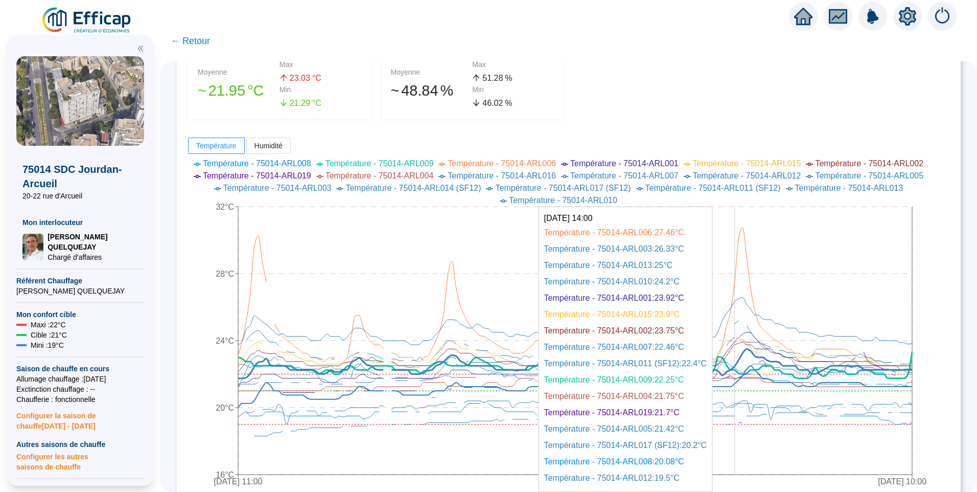
click at [743, 321] on icon "7 oct. 2025 11:00 10 oct. 2025 23:00 14 oct. 2025 10:00 16°C 20°C 24°C 28°C 32°…" at bounding box center [561, 323] width 748 height 337
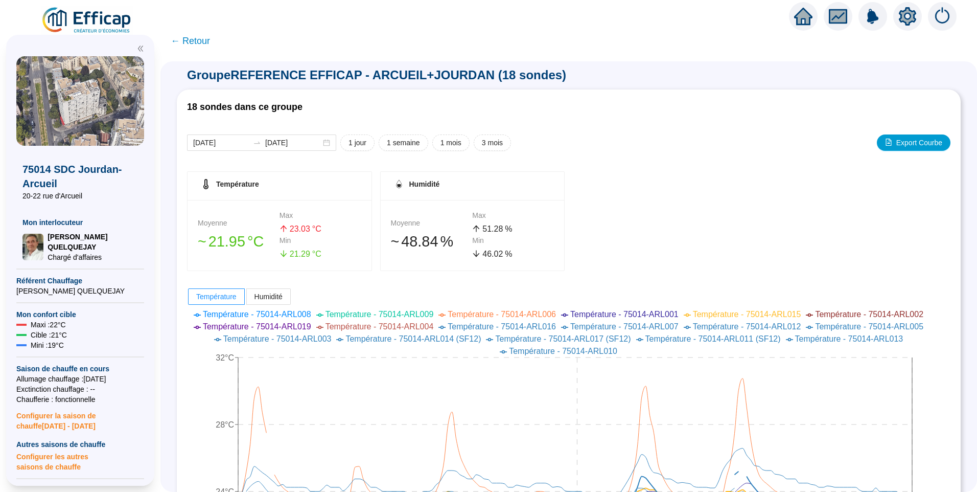
scroll to position [0, 0]
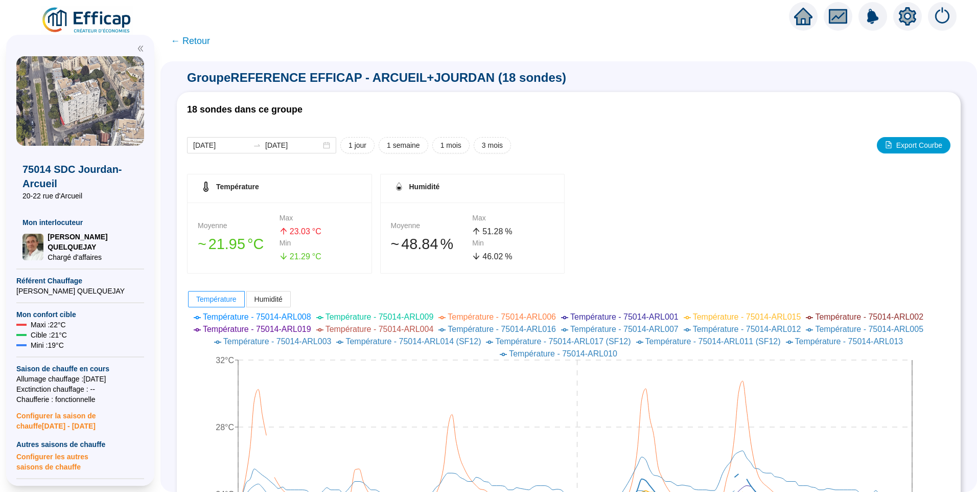
click at [205, 36] on span "← Retour" at bounding box center [190, 41] width 39 height 14
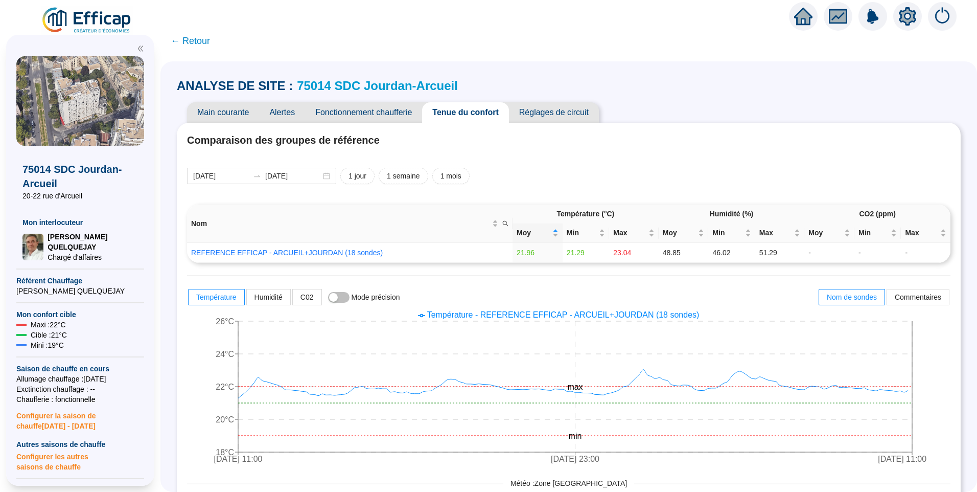
click at [348, 112] on span "Fonctionnement chaufferie" at bounding box center [363, 112] width 117 height 20
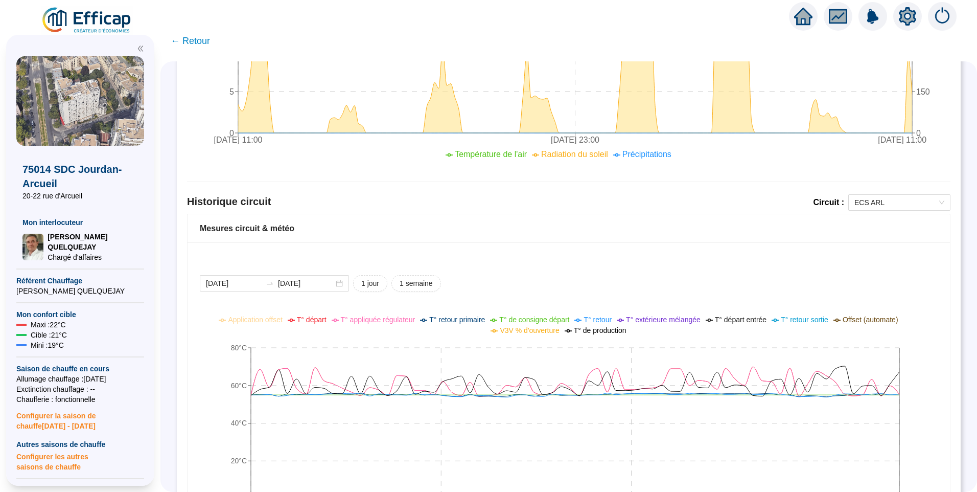
scroll to position [613, 0]
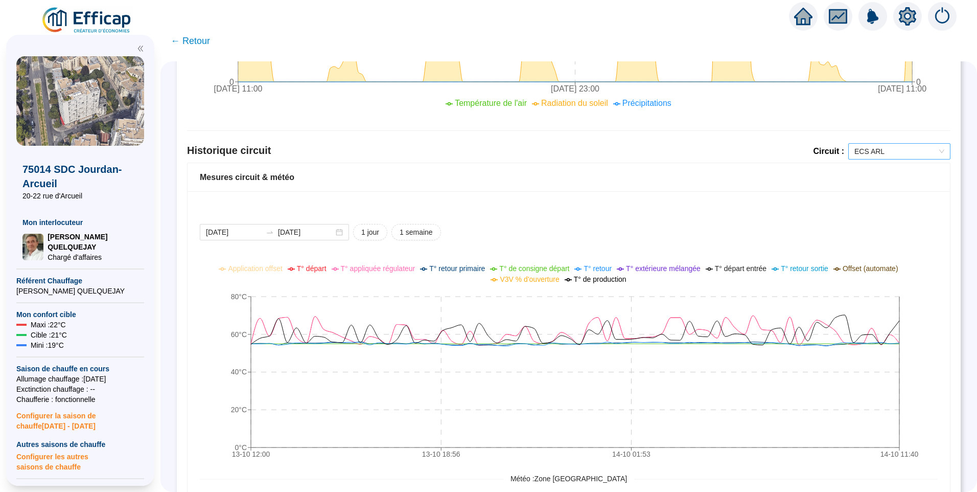
click at [868, 151] on span "ECS ARL" at bounding box center [899, 151] width 90 height 15
click at [877, 192] on div "ARL Chauffage" at bounding box center [892, 188] width 86 height 11
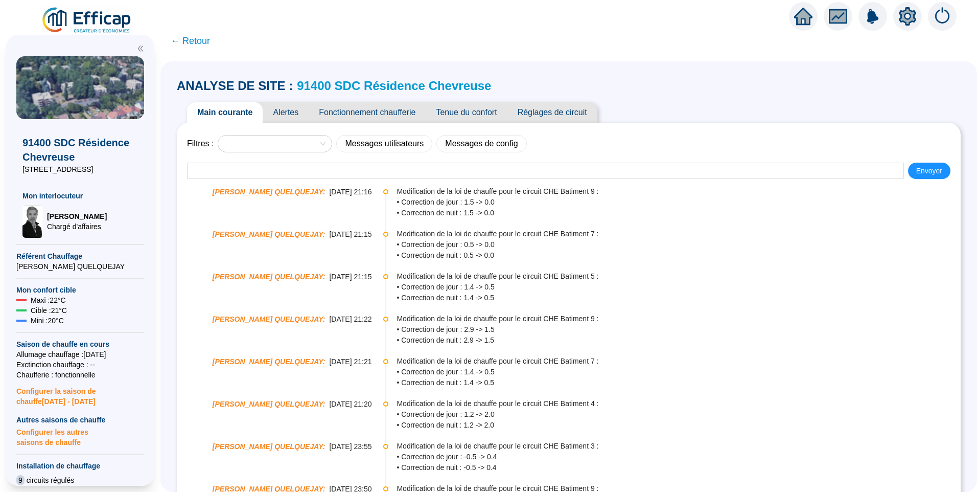
click at [290, 107] on span "Alertes" at bounding box center [286, 112] width 46 height 20
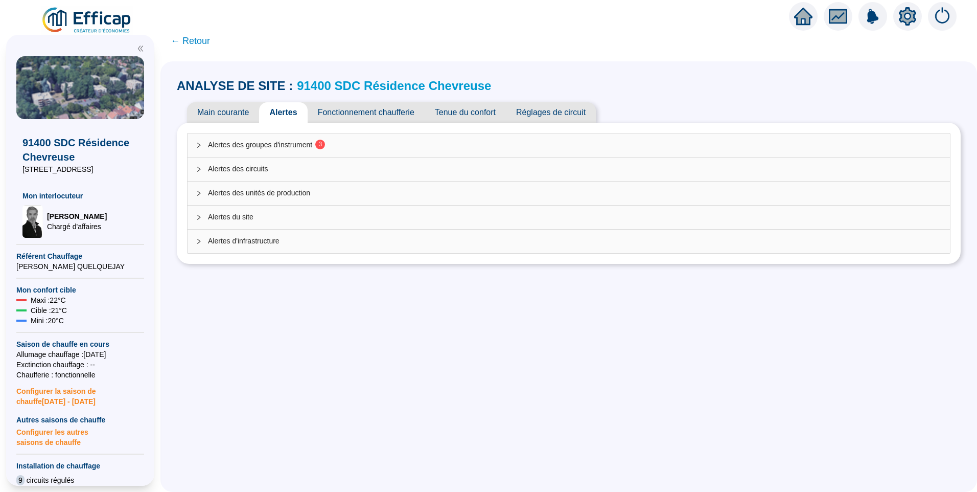
click at [301, 144] on span "Alertes des groupes d'instrument 3" at bounding box center [575, 144] width 734 height 11
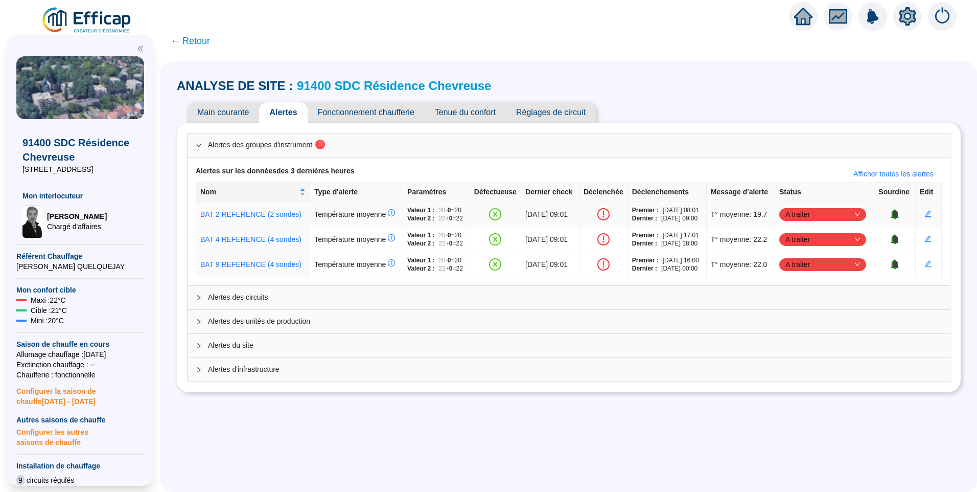
click at [829, 222] on span "A traiter" at bounding box center [822, 213] width 75 height 15
click at [813, 281] on div "Traité" at bounding box center [823, 280] width 71 height 11
click at [818, 247] on span "A traiter" at bounding box center [822, 238] width 75 height 15
click at [802, 317] on div "Traité" at bounding box center [823, 314] width 71 height 11
click at [815, 272] on span "A traiter" at bounding box center [822, 263] width 75 height 15
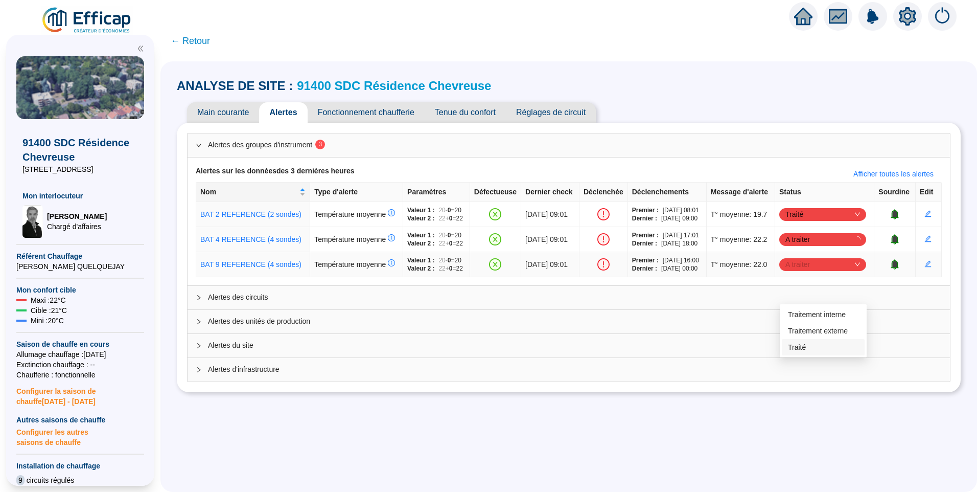
click at [790, 349] on div "Traité" at bounding box center [823, 347] width 71 height 11
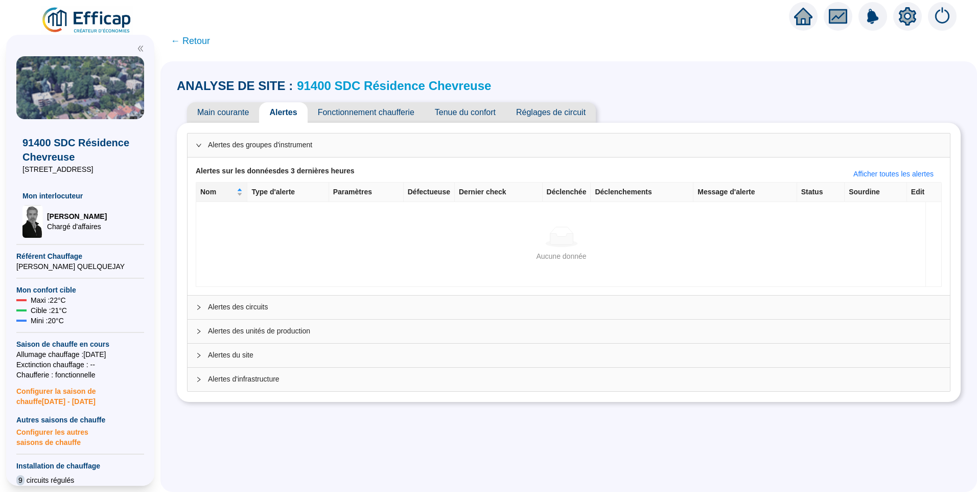
click at [233, 311] on span "Alertes des circuits" at bounding box center [575, 306] width 734 height 11
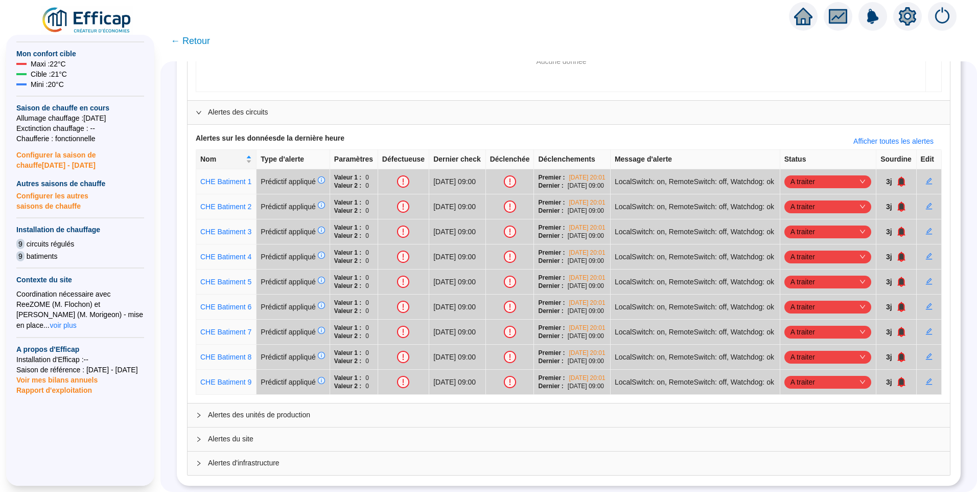
scroll to position [266, 0]
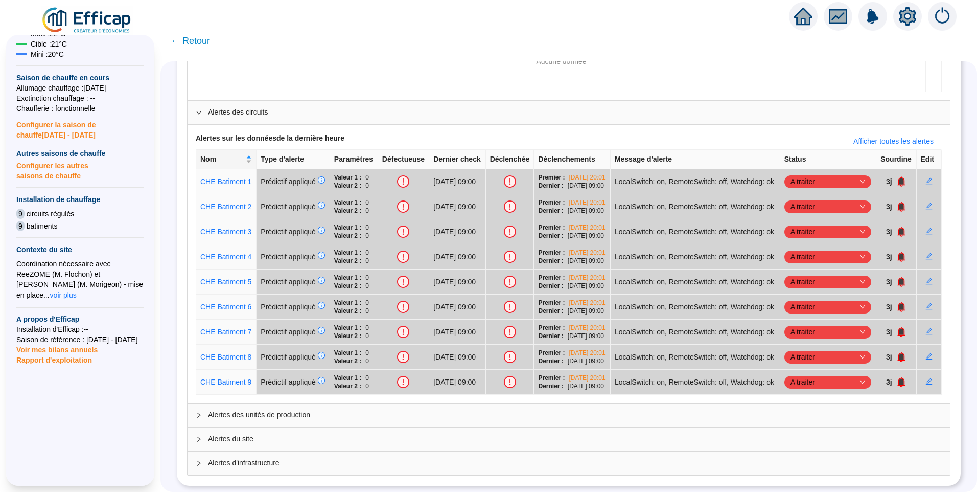
click at [258, 420] on span "Alertes des unités de production" at bounding box center [575, 414] width 734 height 11
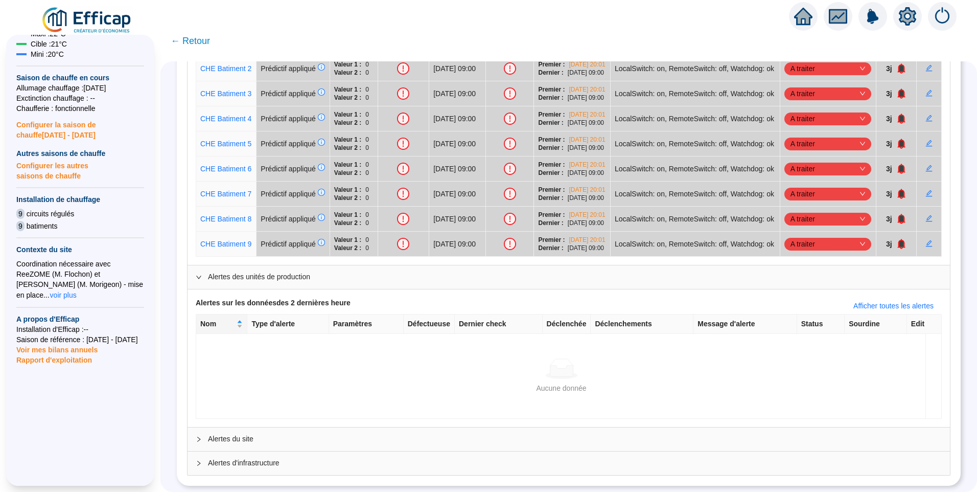
scroll to position [487, 0]
drag, startPoint x: 246, startPoint y: 434, endPoint x: 242, endPoint y: 429, distance: 6.5
click at [247, 434] on span "Alertes du site" at bounding box center [575, 438] width 734 height 11
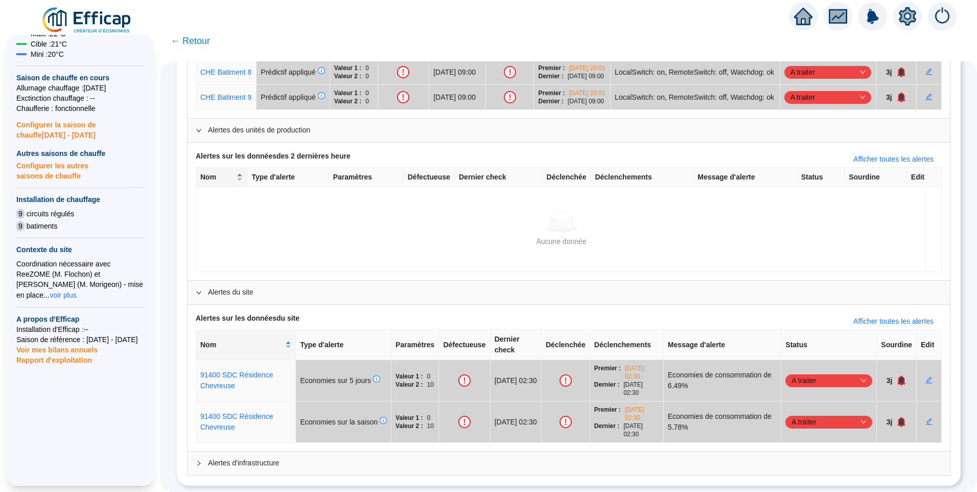
scroll to position [623, 0]
click at [262, 459] on span "Alertes d'infrastructure" at bounding box center [575, 462] width 734 height 11
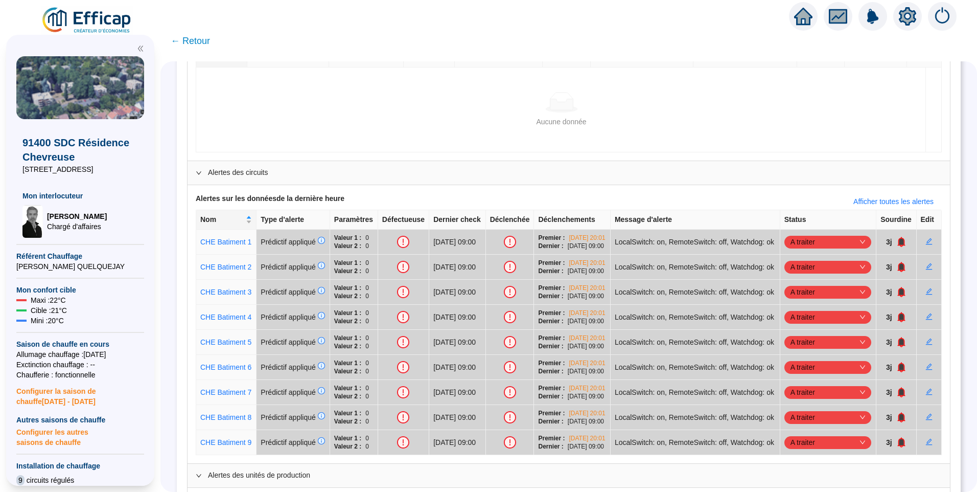
scroll to position [0, 0]
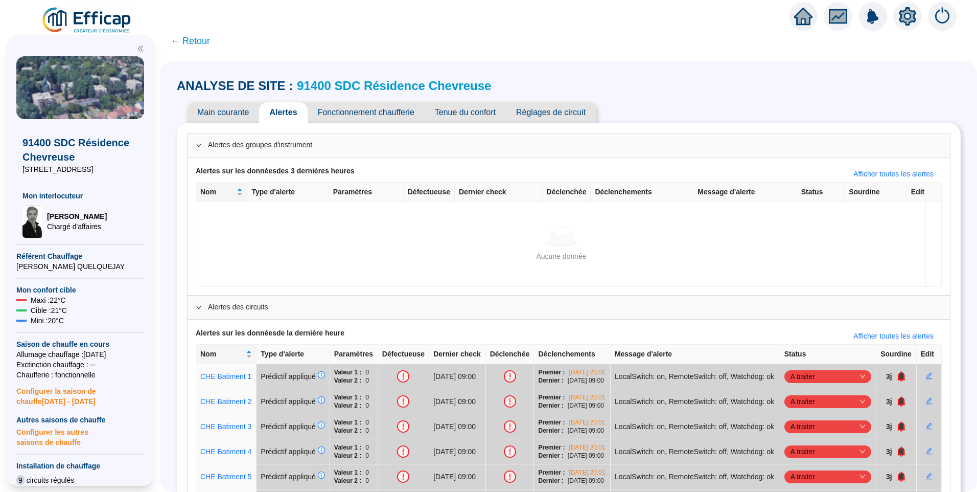
click at [380, 106] on span "Fonctionnement chaufferie" at bounding box center [366, 112] width 117 height 20
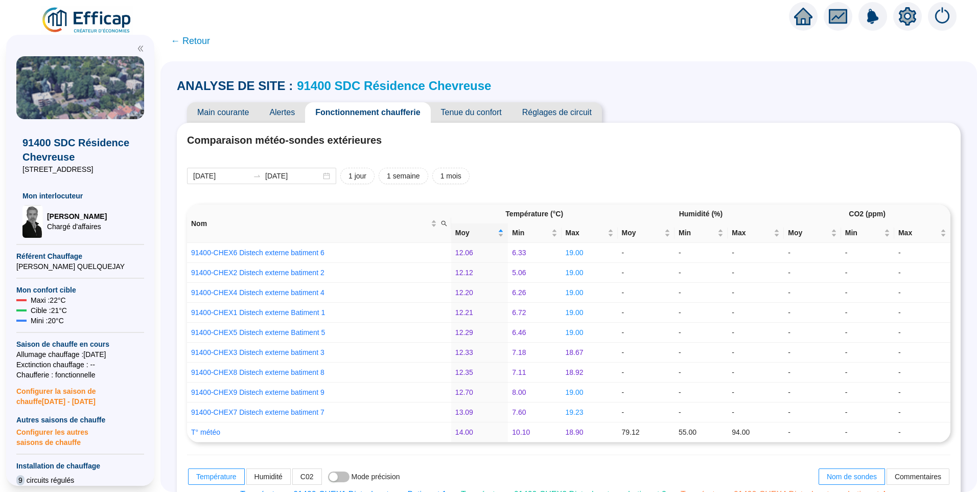
click at [473, 113] on span "Tenue du confort" at bounding box center [471, 112] width 81 height 20
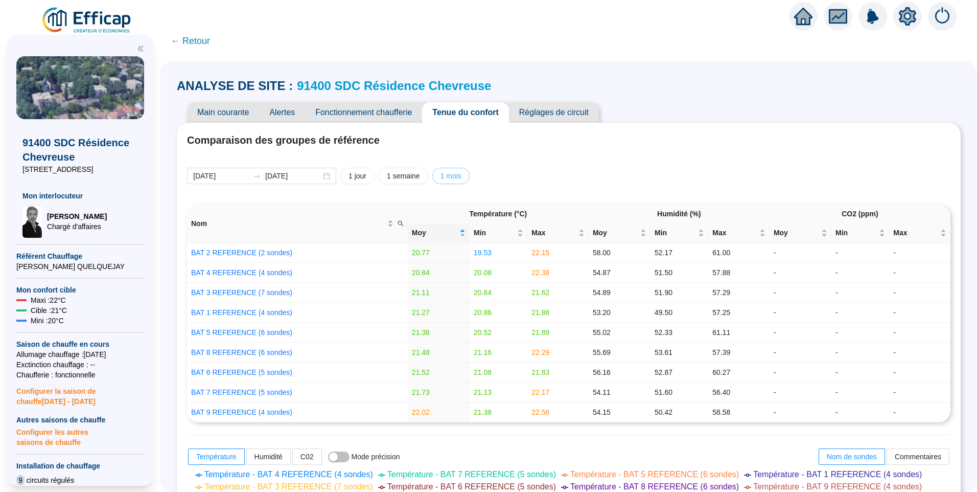
click at [454, 178] on span "1 mois" at bounding box center [450, 176] width 21 height 11
type input "2025-09-14"
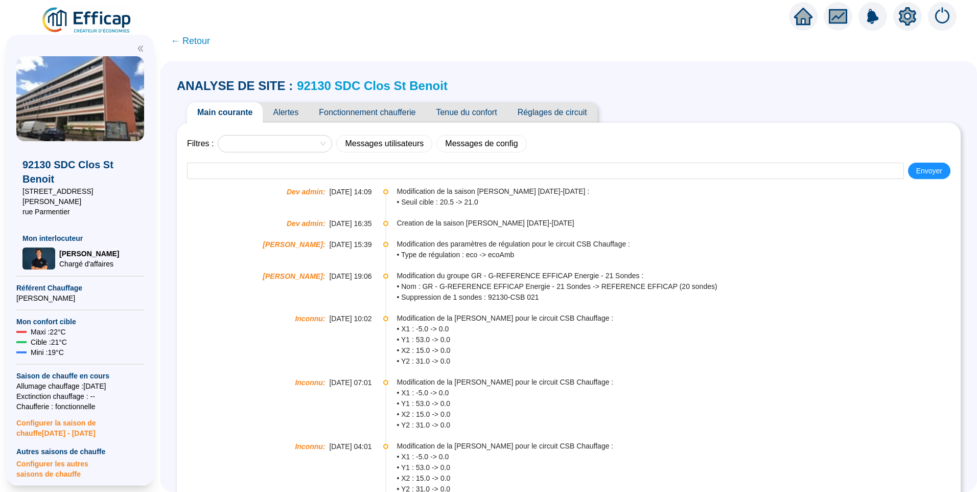
click at [295, 114] on span "Alertes" at bounding box center [286, 112] width 46 height 20
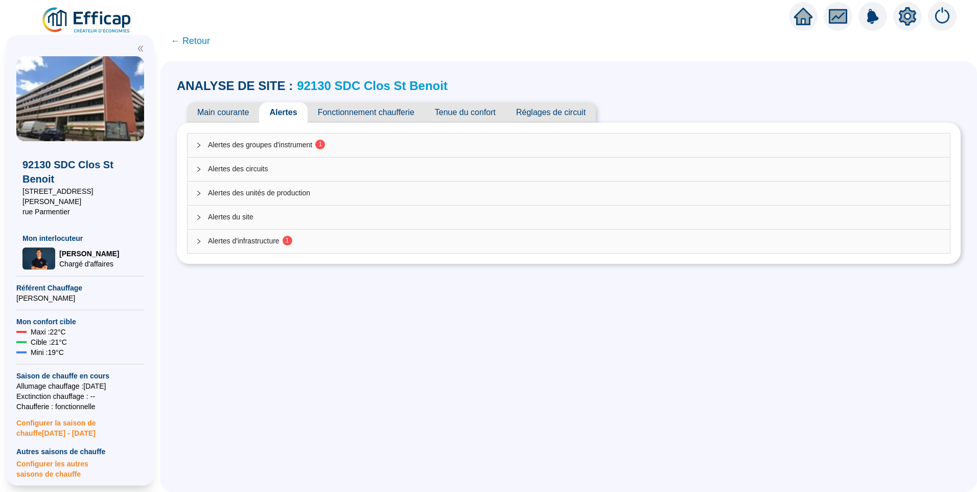
click at [314, 151] on div "Alertes des groupes d'instrument 1" at bounding box center [569, 145] width 762 height 24
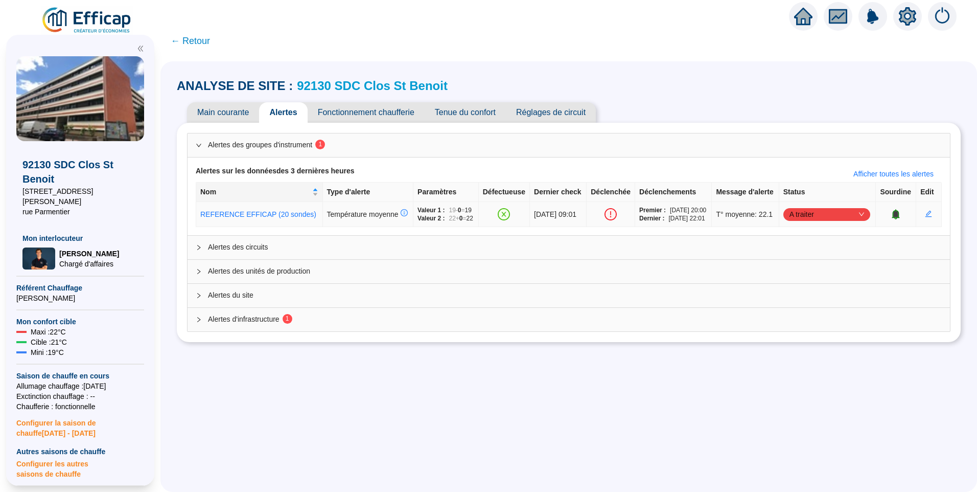
click at [813, 222] on span "A traiter" at bounding box center [826, 213] width 75 height 15
click at [809, 283] on div "Traité" at bounding box center [823, 284] width 71 height 11
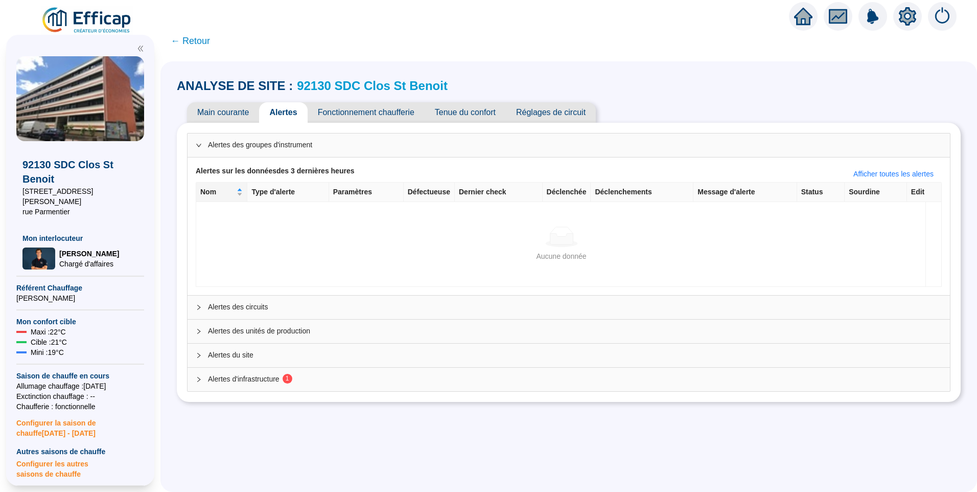
click at [255, 385] on div "Alertes d'infrastructure 1" at bounding box center [569, 379] width 762 height 24
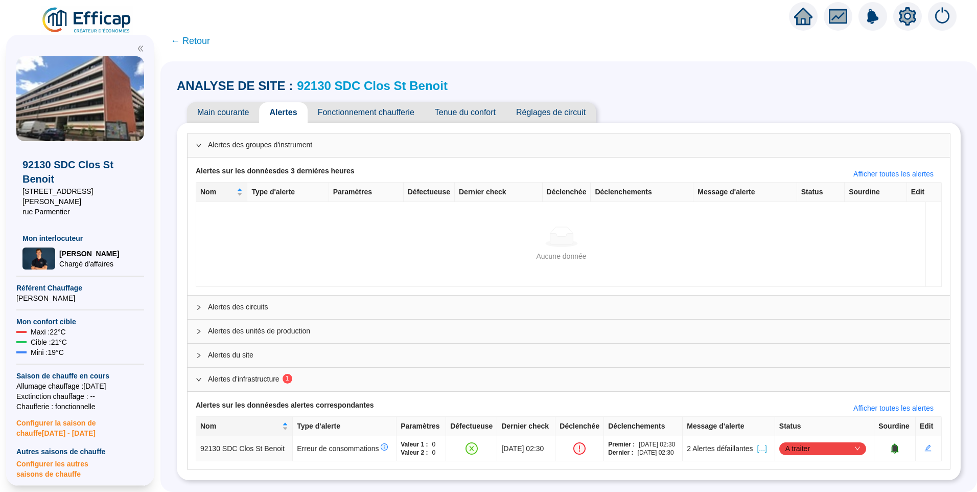
scroll to position [10, 0]
click at [835, 446] on span "A traiter" at bounding box center [822, 447] width 75 height 15
click at [791, 427] on div "Traité" at bounding box center [823, 423] width 71 height 11
click at [479, 102] on span "Tenue du confort" at bounding box center [465, 112] width 81 height 20
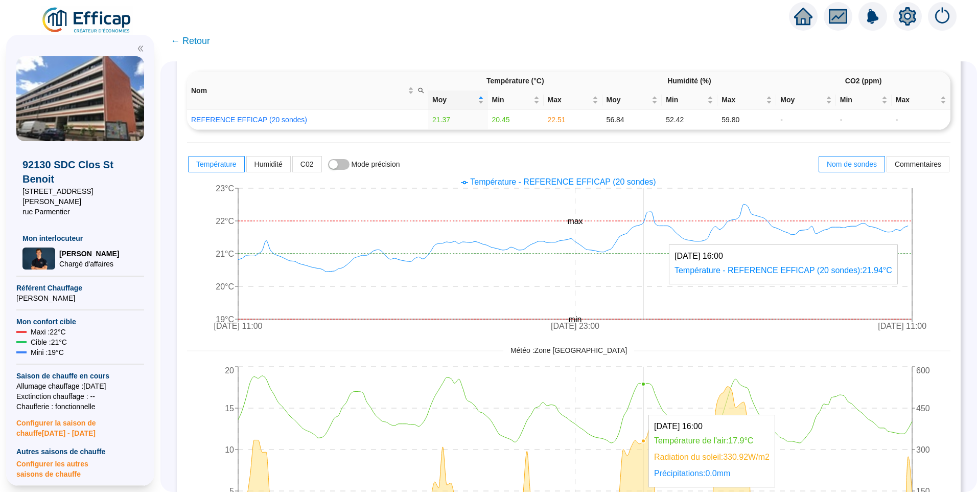
scroll to position [112, 0]
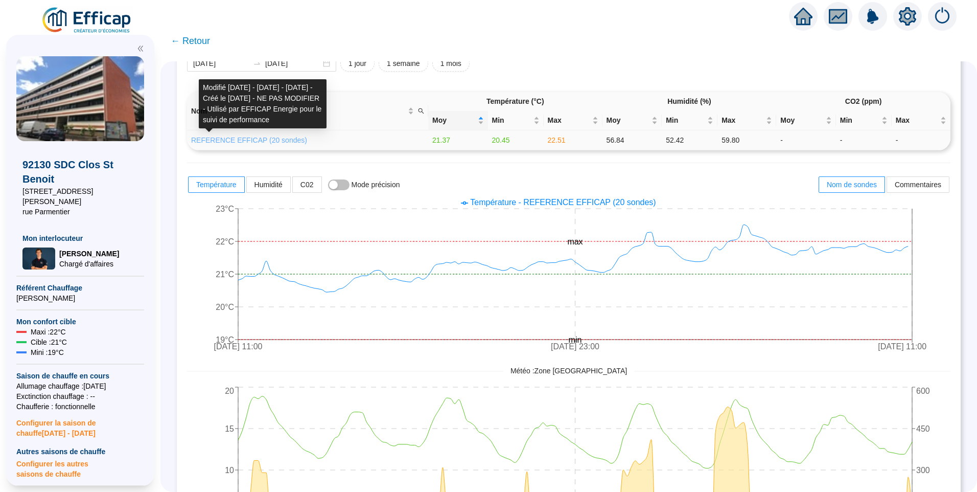
click at [279, 144] on link "REFERENCE EFFICAP (20 sondes)" at bounding box center [249, 140] width 116 height 8
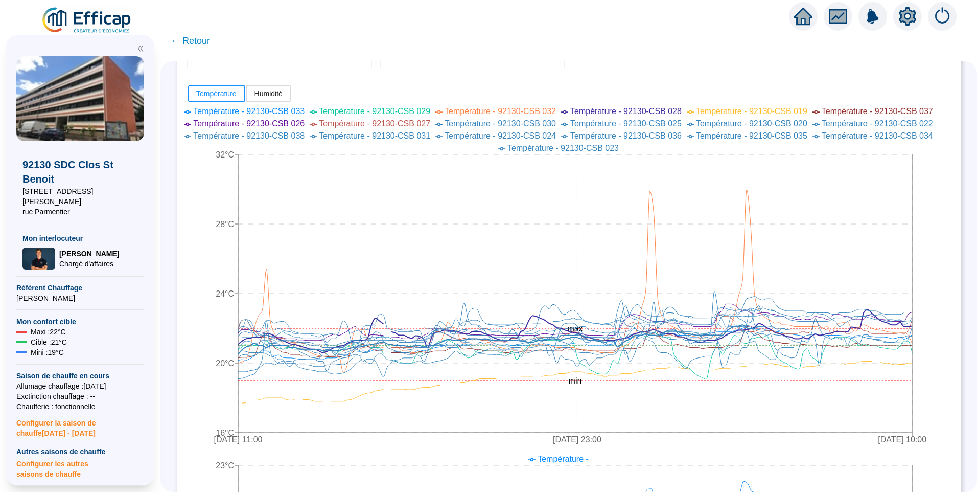
scroll to position [255, 0]
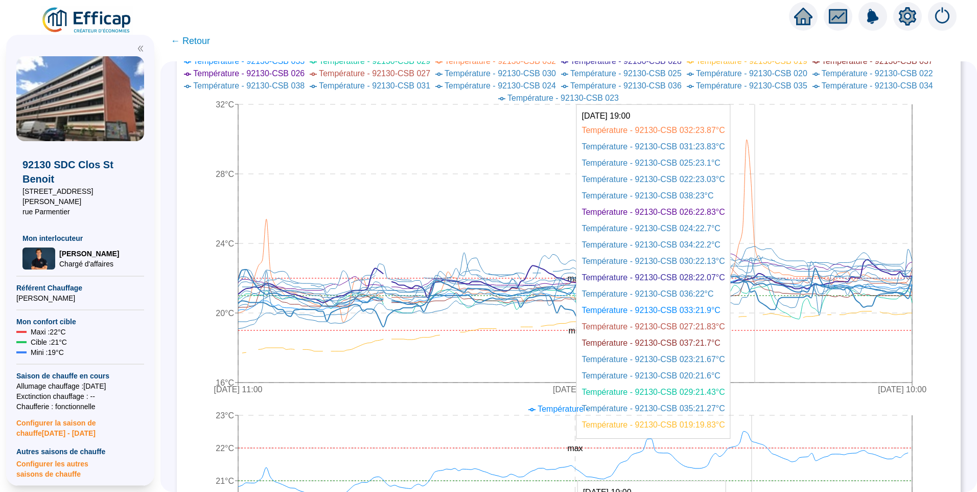
click at [761, 235] on icon "[DATE] 11:00 [DATE] 23:00 [DATE] 10:00 16°C 20°C 24°C 28°C 32°C min max" at bounding box center [561, 226] width 748 height 347
click at [762, 235] on icon "[DATE] 11:00 [DATE] 23:00 [DATE] 10:00 16°C 20°C 24°C 28°C 32°C min max" at bounding box center [561, 226] width 748 height 347
click at [761, 235] on icon "[DATE] 11:00 [DATE] 23:00 [DATE] 10:00 16°C 20°C 24°C 28°C 32°C min max" at bounding box center [561, 226] width 748 height 347
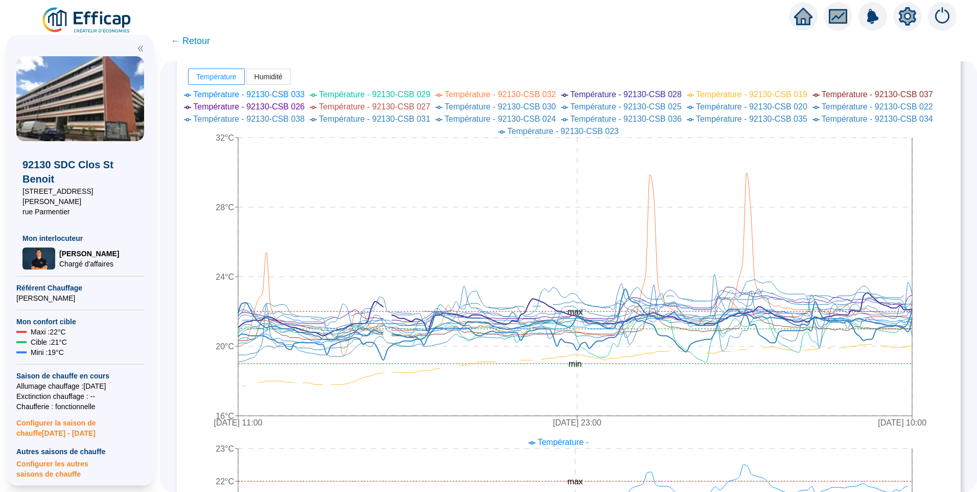
scroll to position [204, 0]
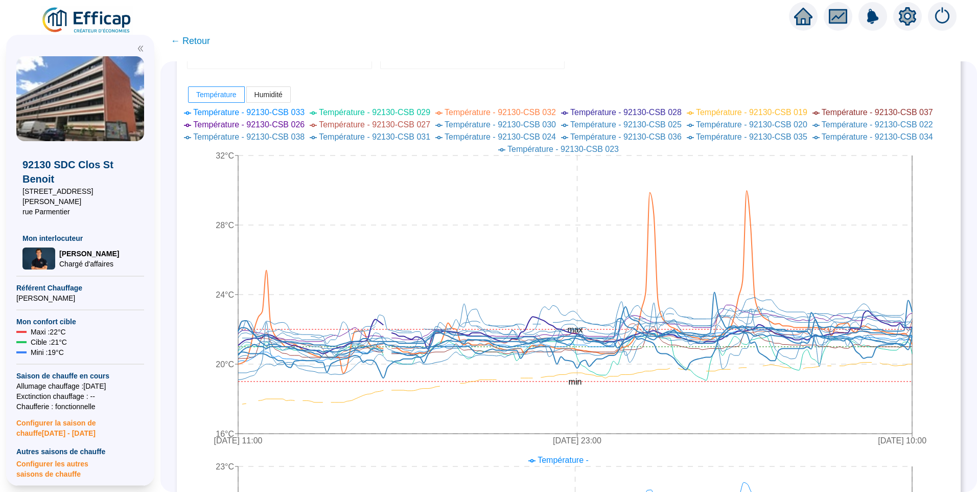
click at [550, 114] on span "Température - 92130-CSB 032" at bounding box center [500, 112] width 111 height 9
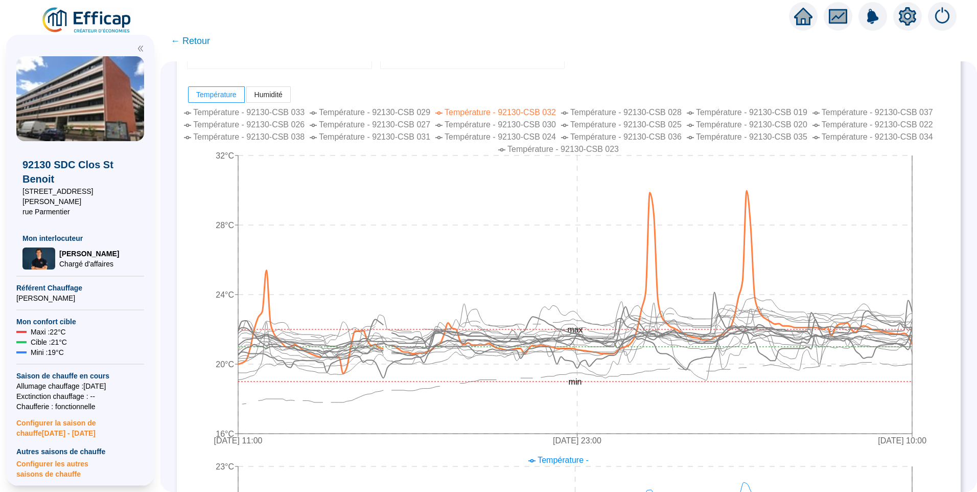
click at [550, 114] on span "Température - 92130-CSB 032" at bounding box center [500, 112] width 111 height 9
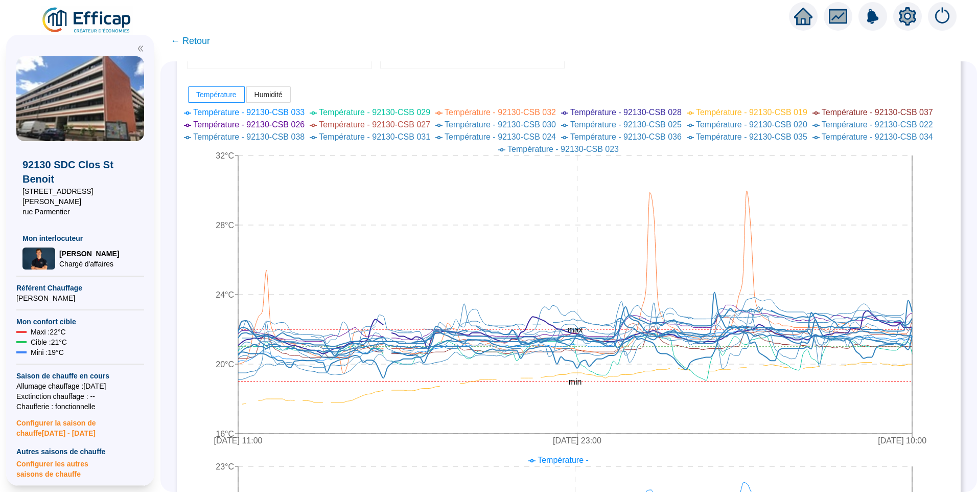
scroll to position [255, 0]
